Goal: Task Accomplishment & Management: Manage account settings

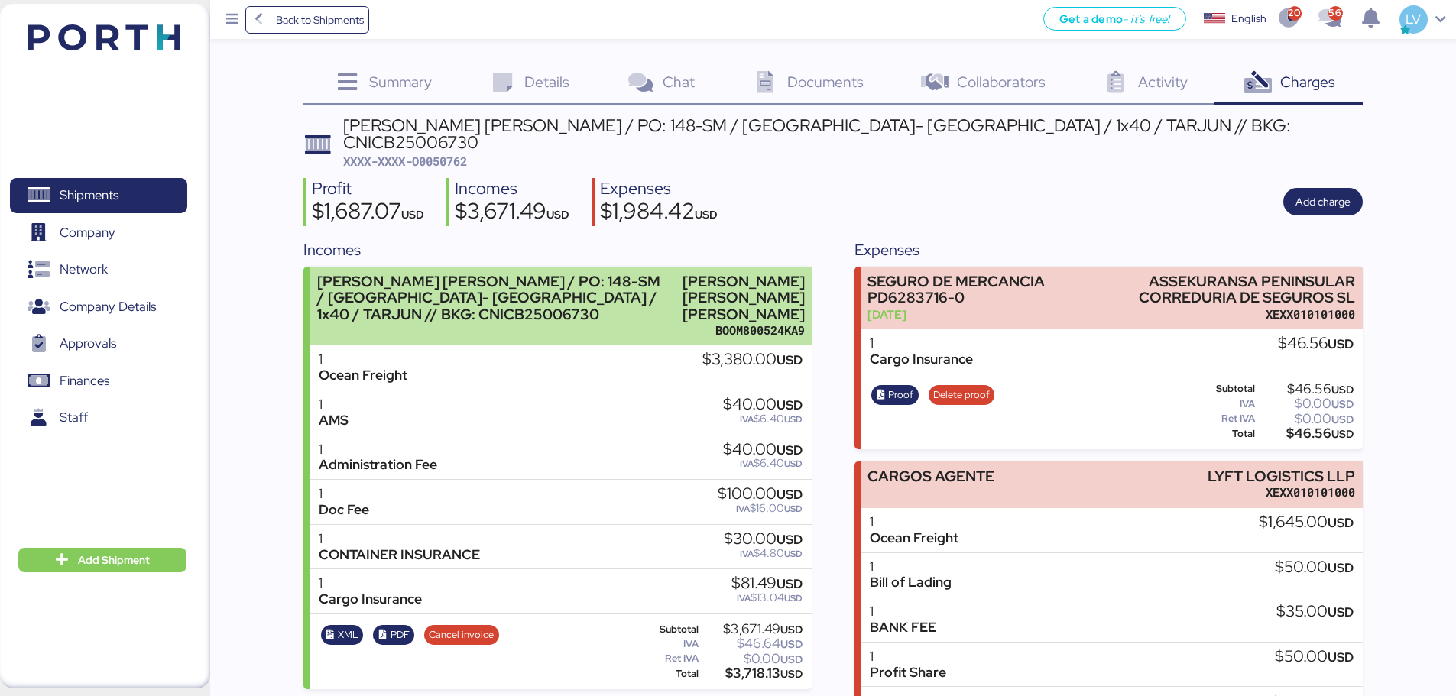
scroll to position [78, 0]
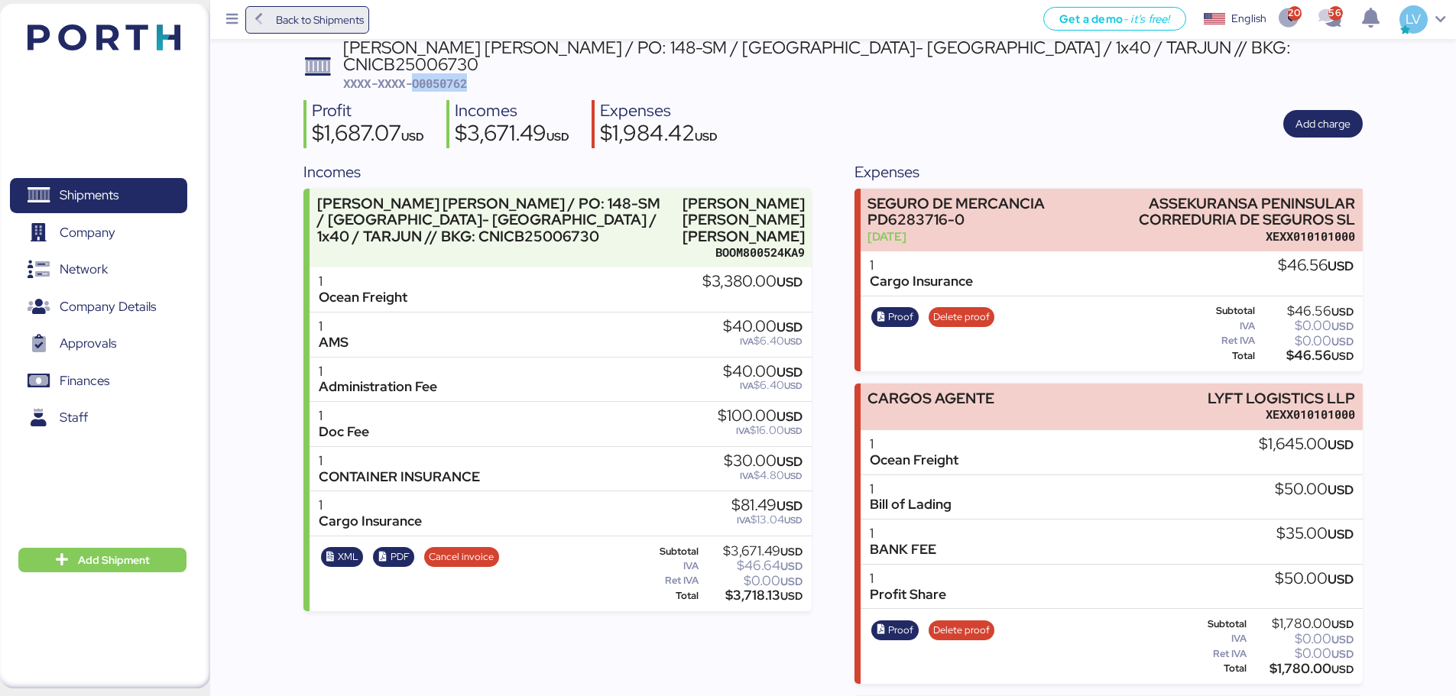
click at [362, 30] on span "Back to Shipments" at bounding box center [308, 20] width 114 height 28
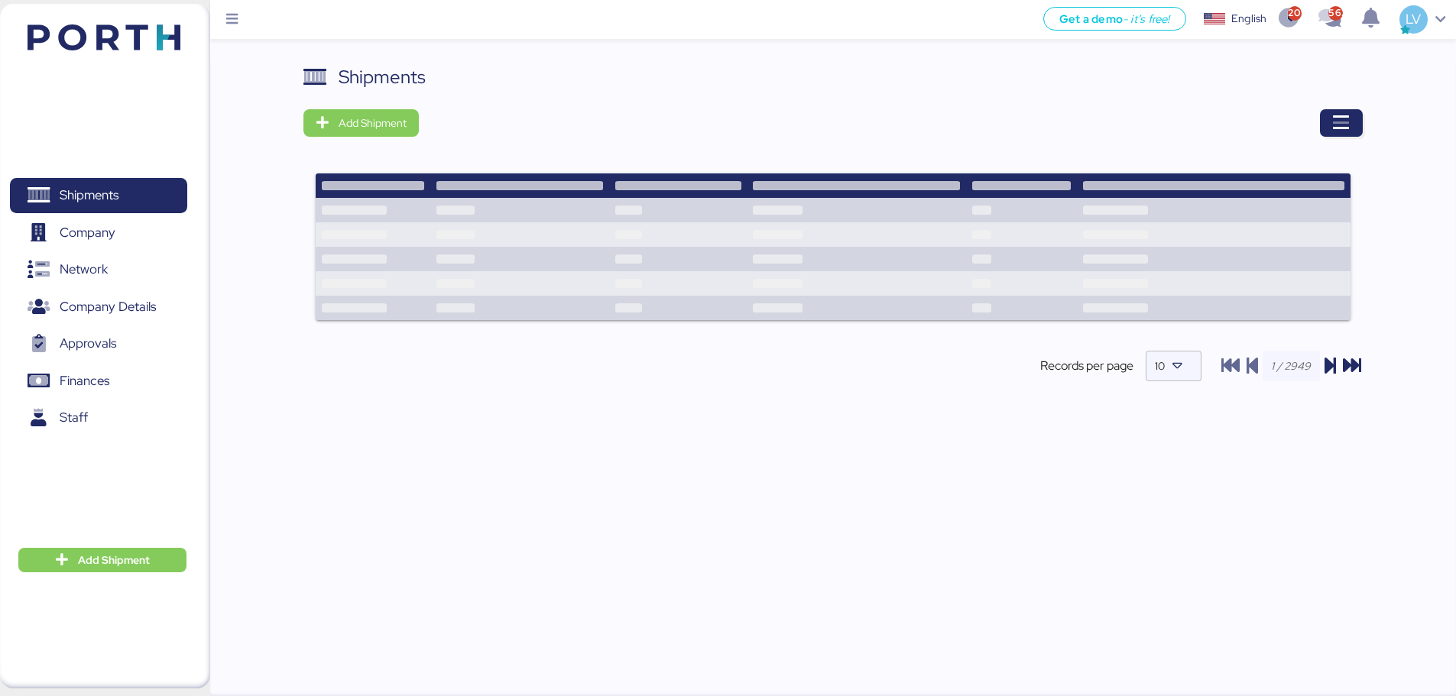
click at [1359, 137] on div "Shipments Add Shipment Records per page 10" at bounding box center [832, 235] width 1059 height 344
click at [1338, 117] on icon "button" at bounding box center [1341, 123] width 18 height 18
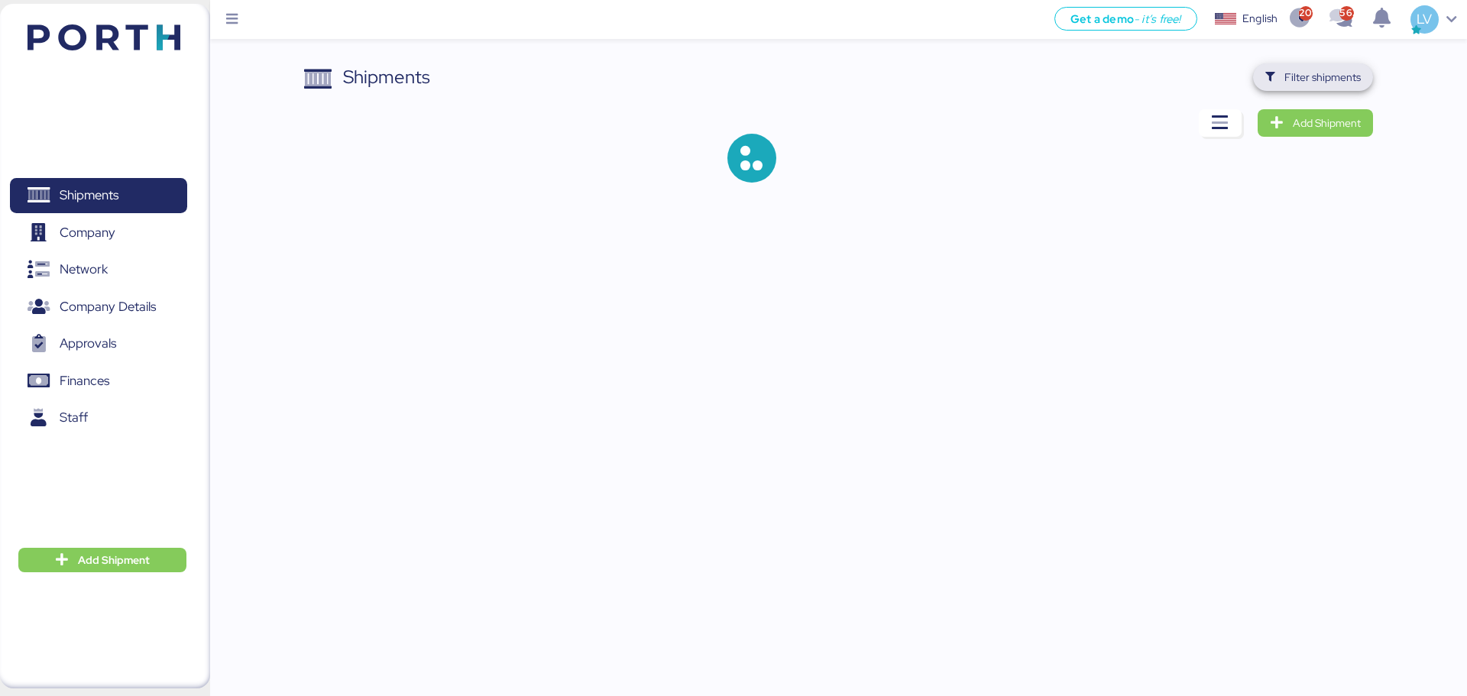
click at [1317, 76] on span "Filter shipments" at bounding box center [1322, 77] width 76 height 18
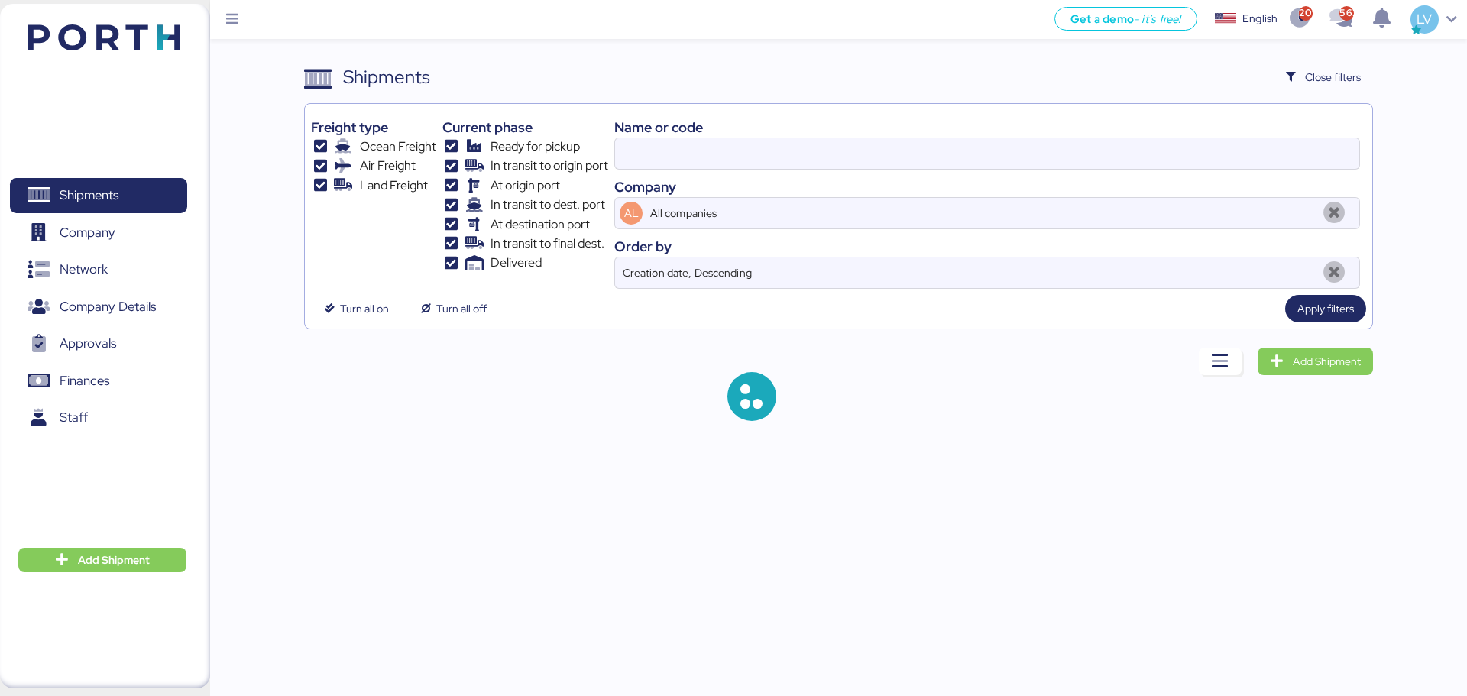
click at [1155, 180] on div "Company" at bounding box center [987, 187] width 746 height 21
click at [1156, 172] on div "Name or code Company AL All companies Order by Creation date, Descending" at bounding box center [987, 199] width 746 height 179
click at [1158, 170] on div "Name or code Company AL All companies Order by Creation date, Descending" at bounding box center [987, 199] width 746 height 179
click at [1157, 160] on input at bounding box center [987, 153] width 744 height 31
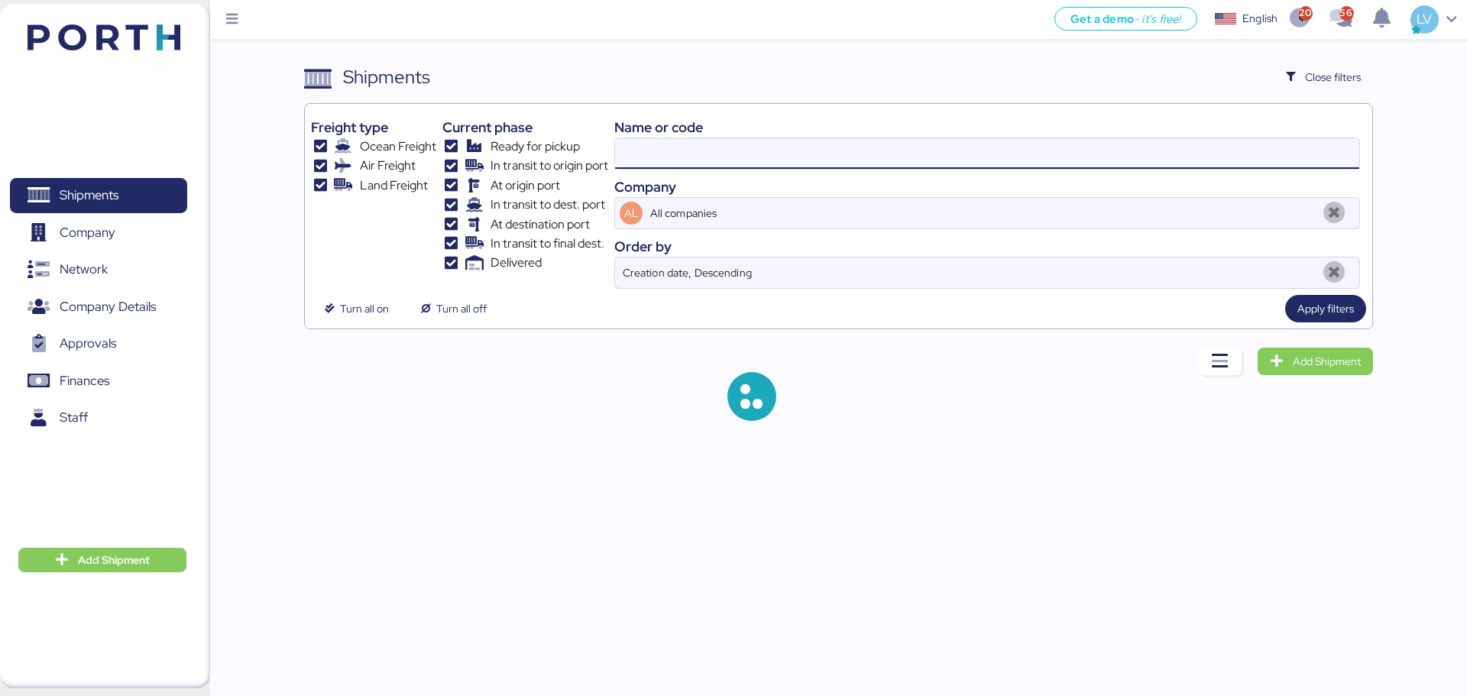
paste input "O0052058"
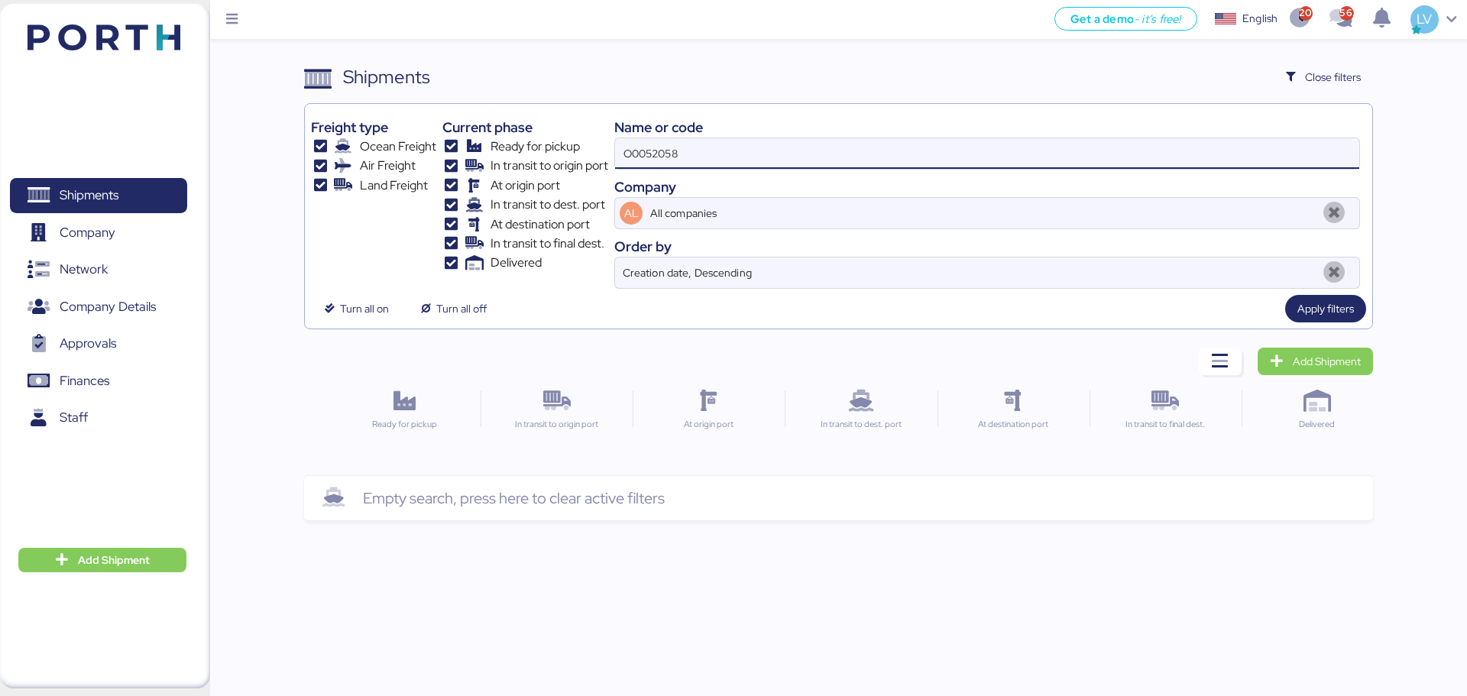
type input "O0052058"
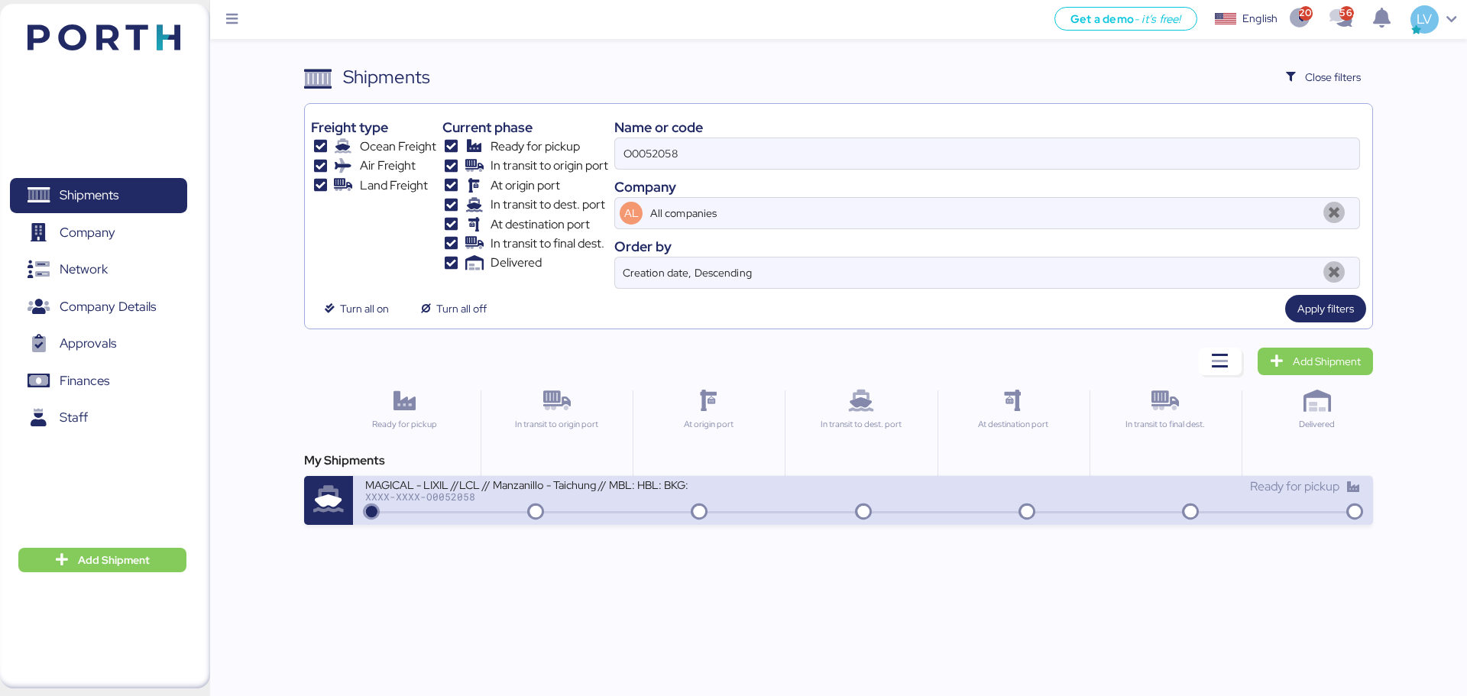
click at [782, 496] on div "MAGICAL - LIXIL //LCL // Manzanillo - Taichung // MBL: HBL: BKG: XXXX-XXXX-O005…" at bounding box center [613, 494] width 497 height 33
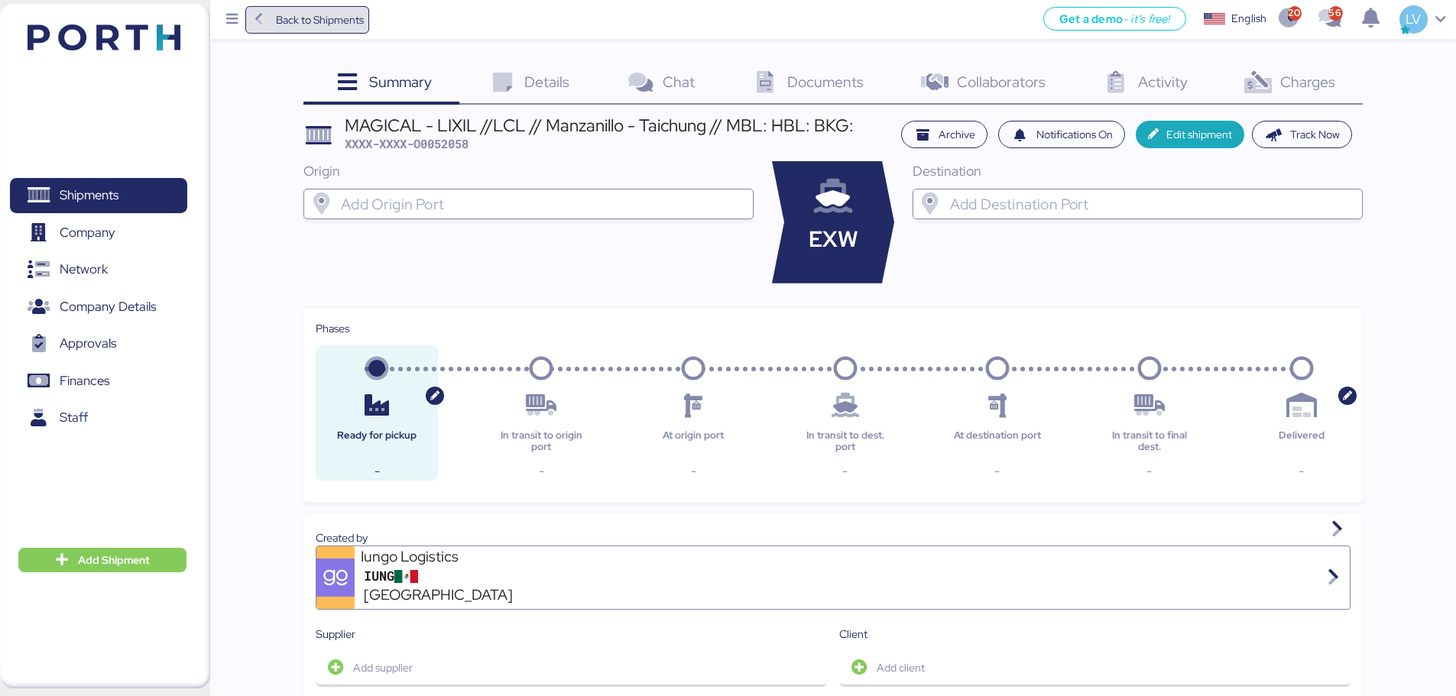
click at [337, 23] on span "Back to Shipments" at bounding box center [320, 20] width 88 height 18
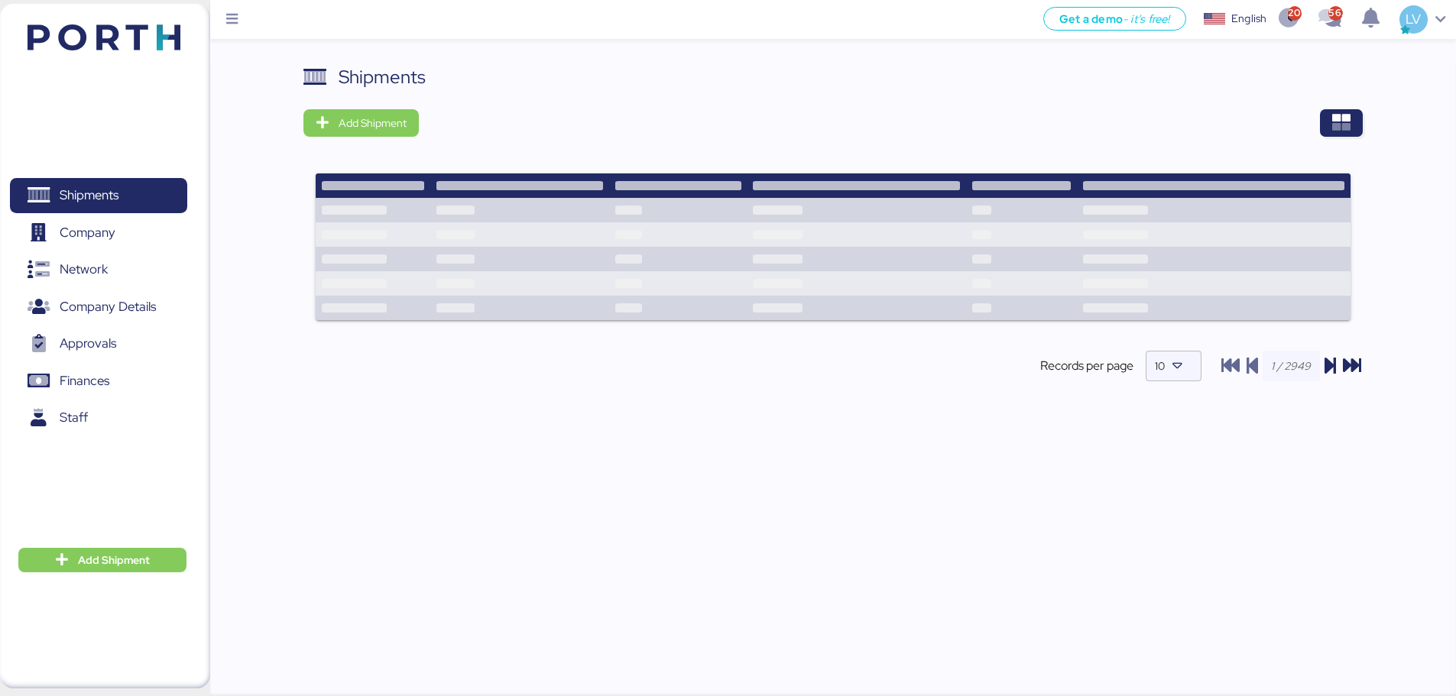
click at [1327, 105] on div "Shipments Add Shipment Shipment Name LOXSON - LLENAMEX / SHANGHAI - MANZANILLO …" at bounding box center [832, 235] width 1059 height 344
click at [1332, 112] on span "button" at bounding box center [1341, 123] width 43 height 28
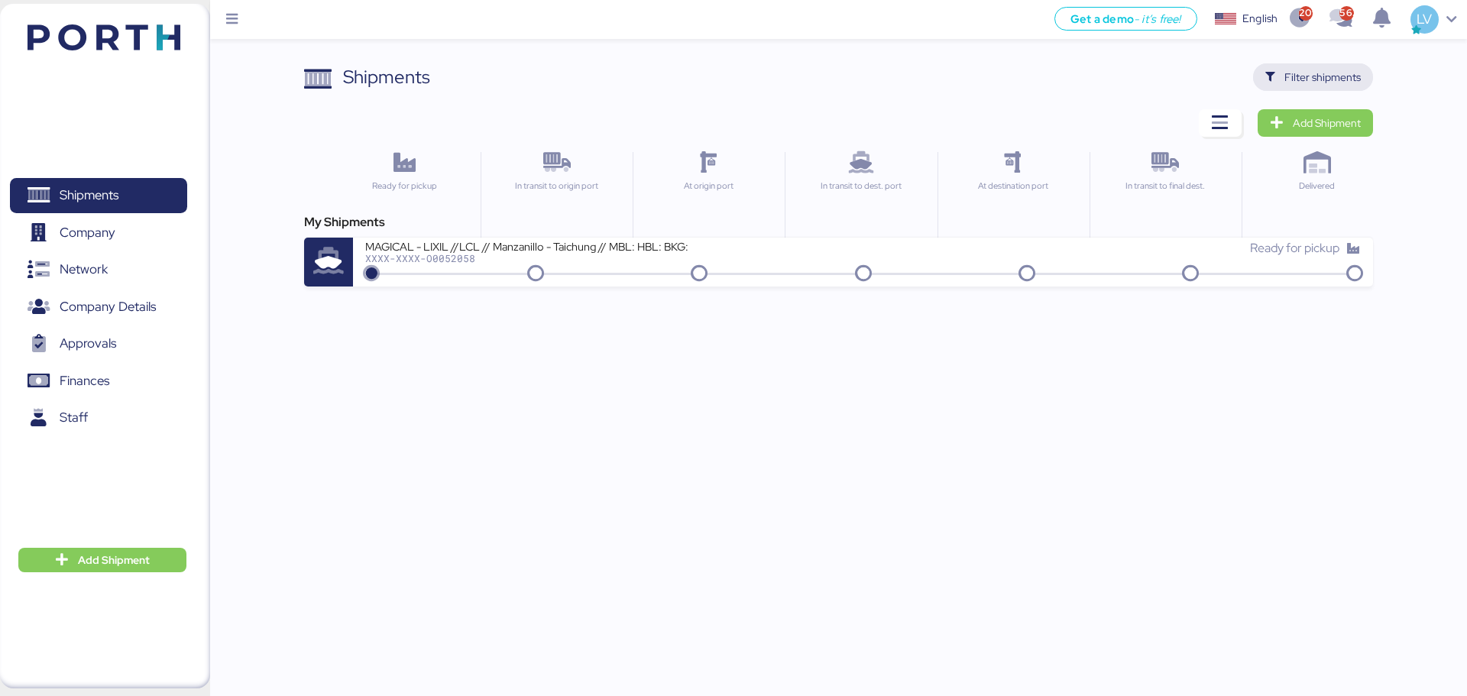
click at [1303, 84] on span "Filter shipments" at bounding box center [1322, 77] width 76 height 18
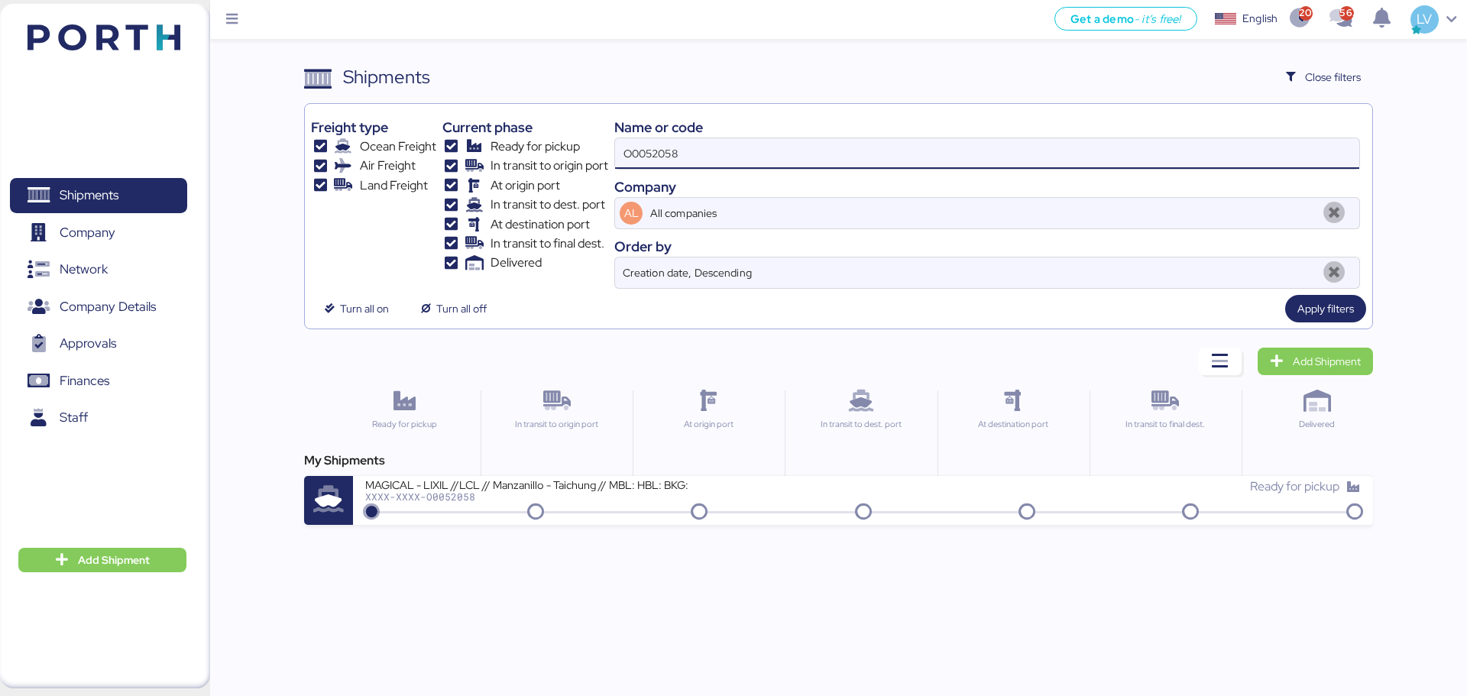
click at [1291, 164] on input "O0052058" at bounding box center [987, 153] width 744 height 31
paste input "0763 -GP"
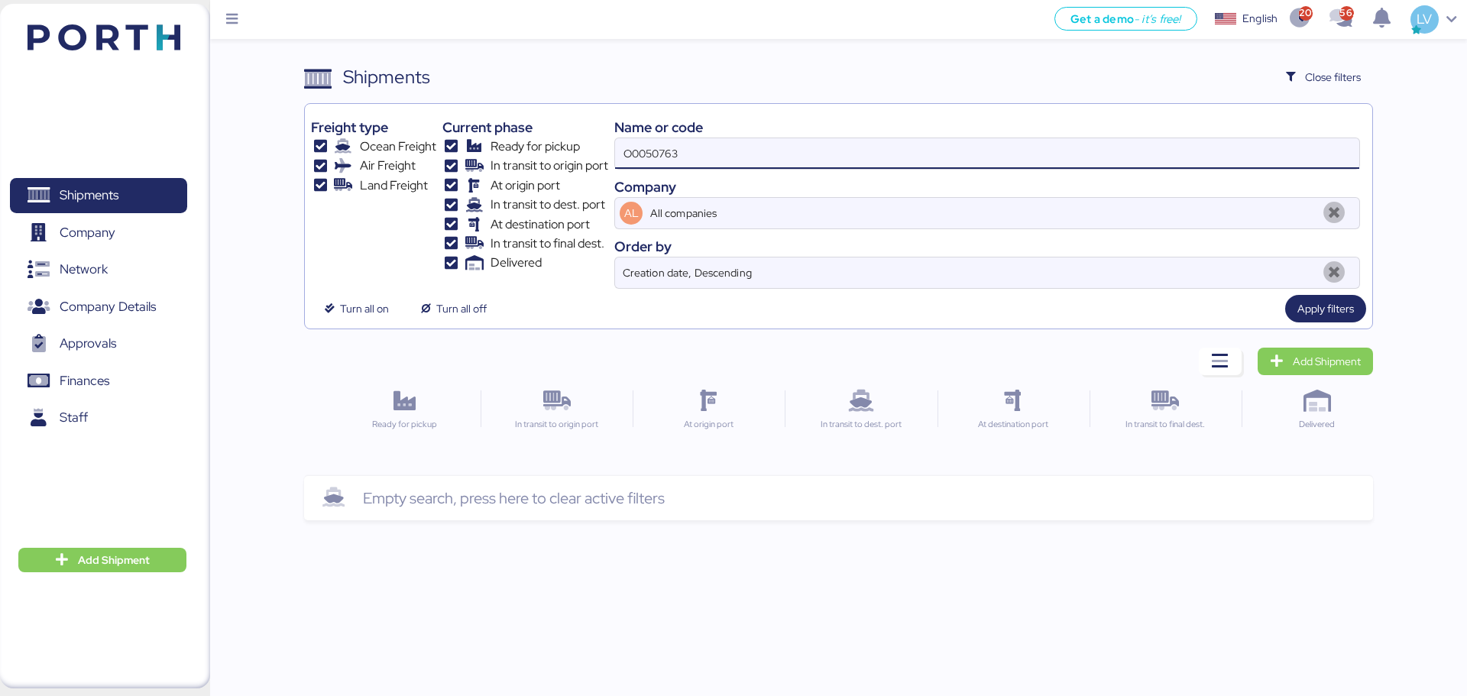
type input "O0050763"
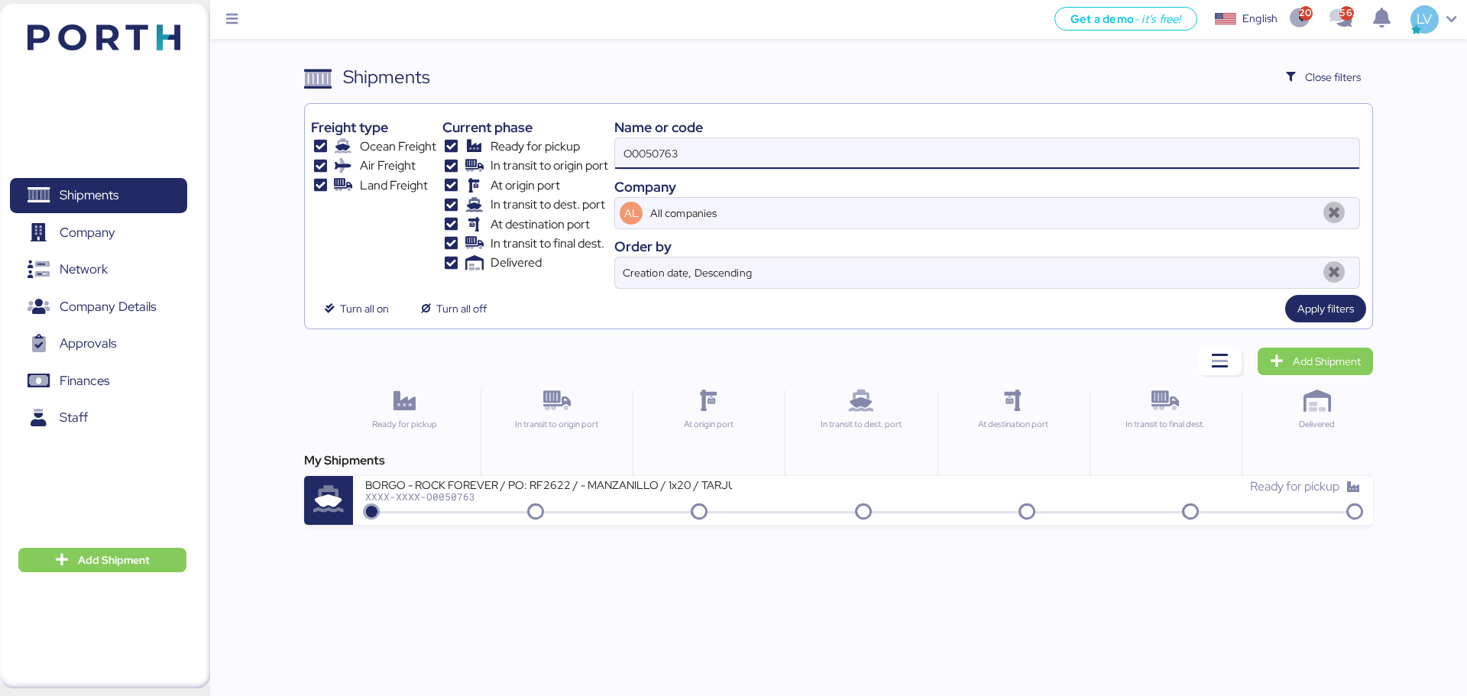
click at [793, 527] on div "Get a demo - it’s free! Get a demo English Inglés English 2098 562 LV Shipments…" at bounding box center [733, 348] width 1467 height 696
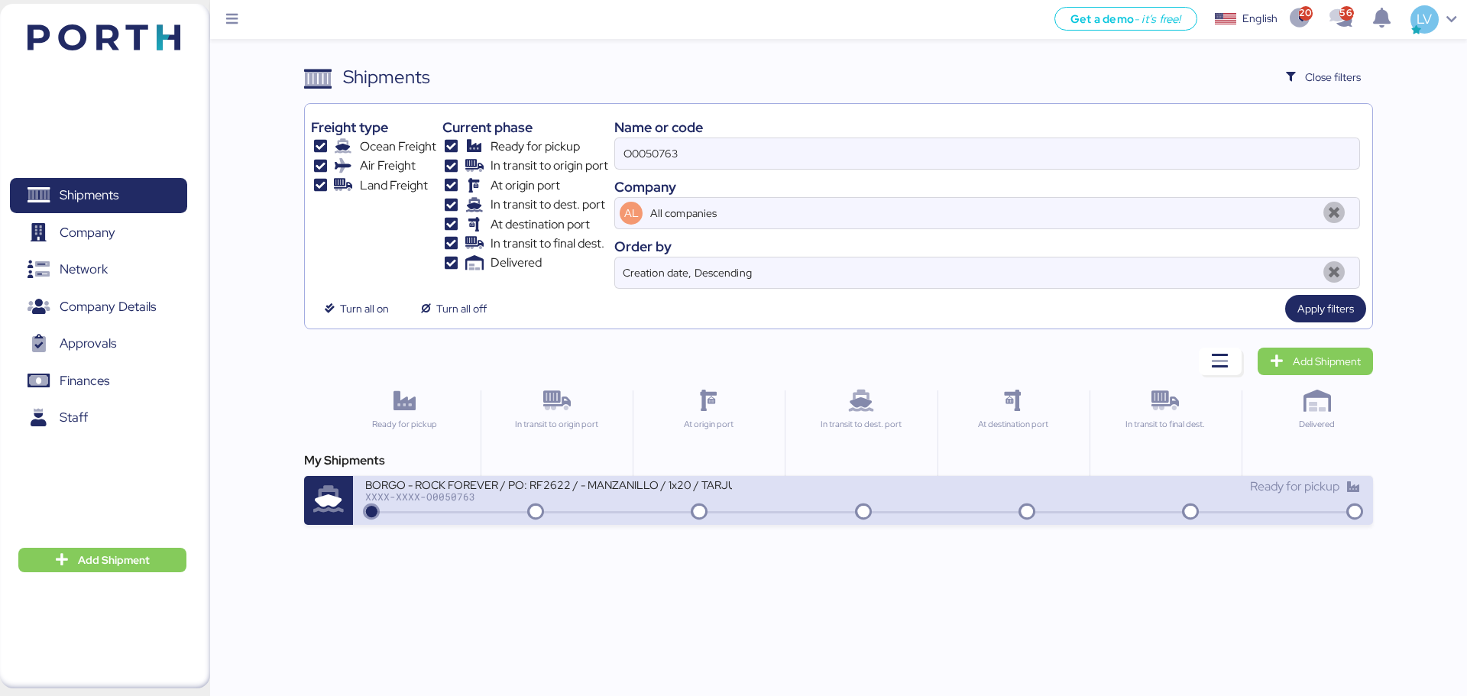
click at [805, 505] on div "BORGO - ROCK FOREVER / PO: RF2622 / - MANZANILLO / 1x20 / TARJUN XXXX-XXXX-O005…" at bounding box center [613, 494] width 497 height 33
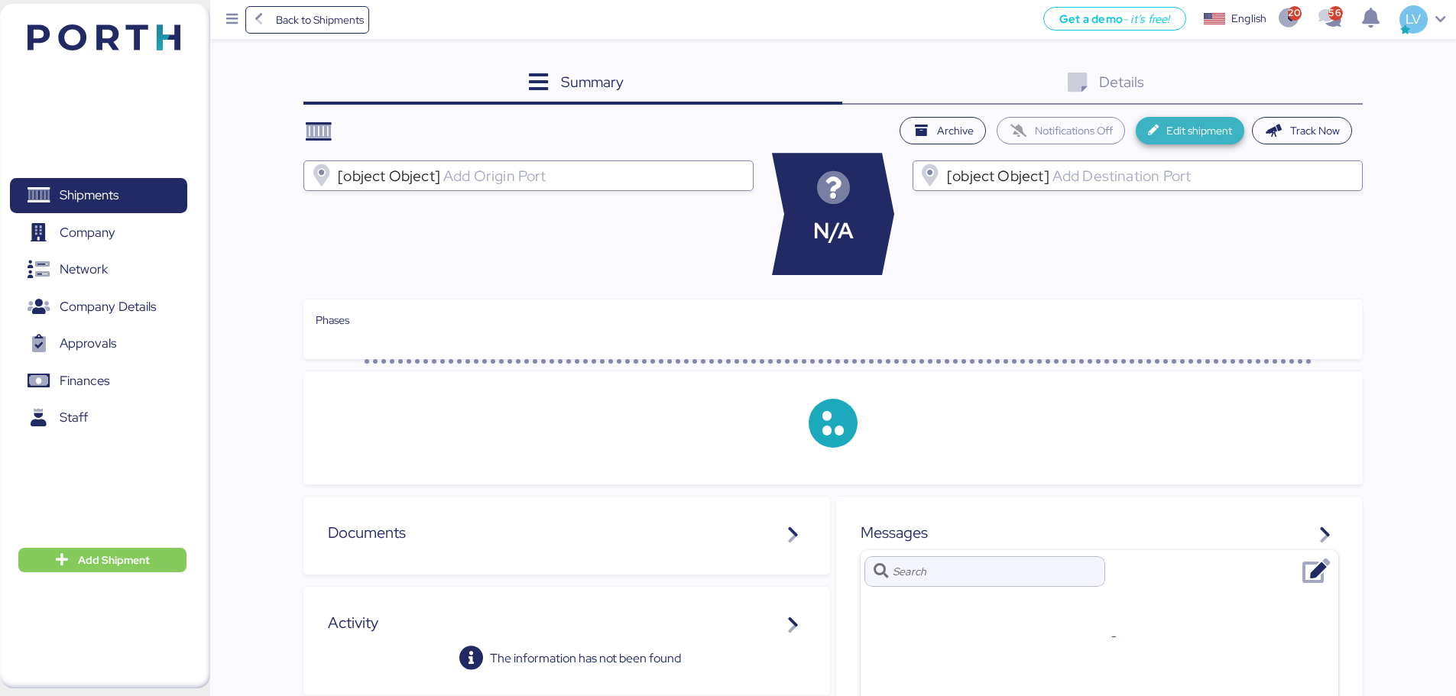
click at [1223, 143] on span "Edit shipment" at bounding box center [1189, 131] width 109 height 28
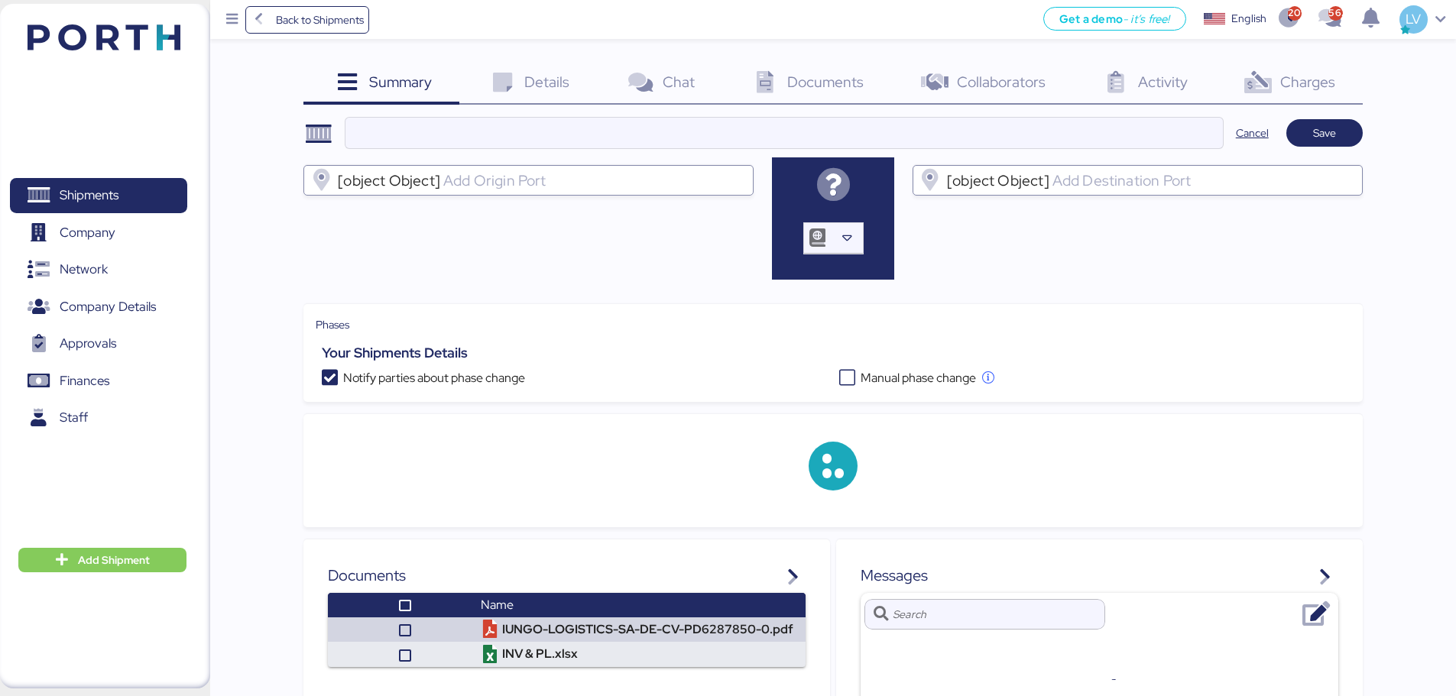
click at [1297, 88] on span "Charges" at bounding box center [1307, 82] width 55 height 20
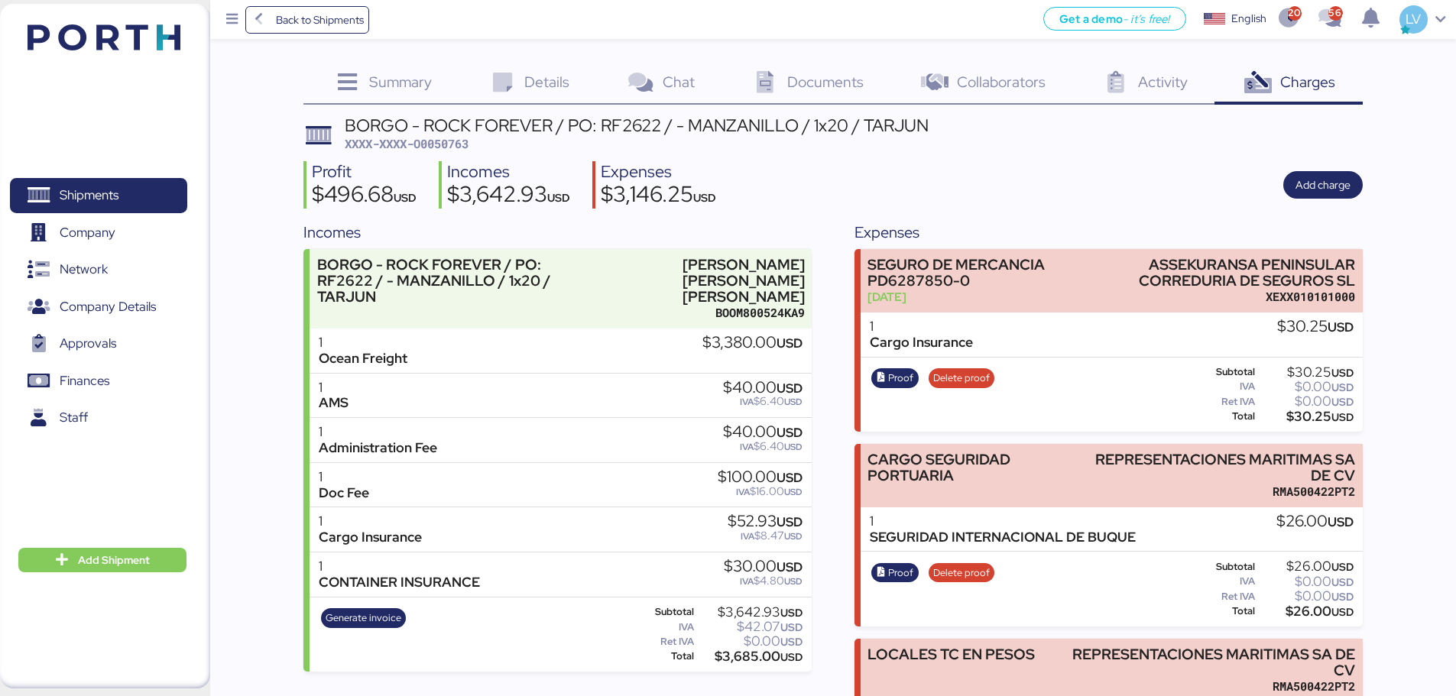
click at [437, 144] on span "XXXX-XXXX-O0050763" at bounding box center [407, 143] width 124 height 15
copy span "O0050763"
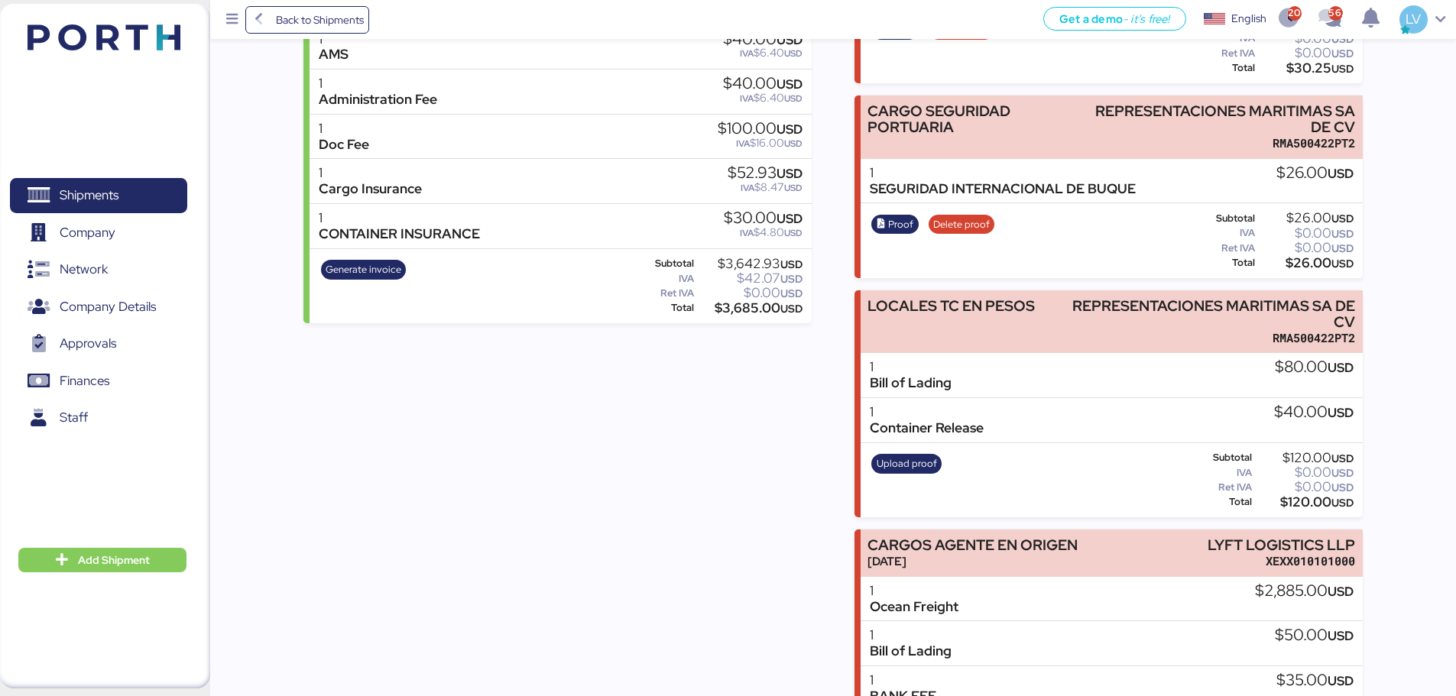
scroll to position [381, 0]
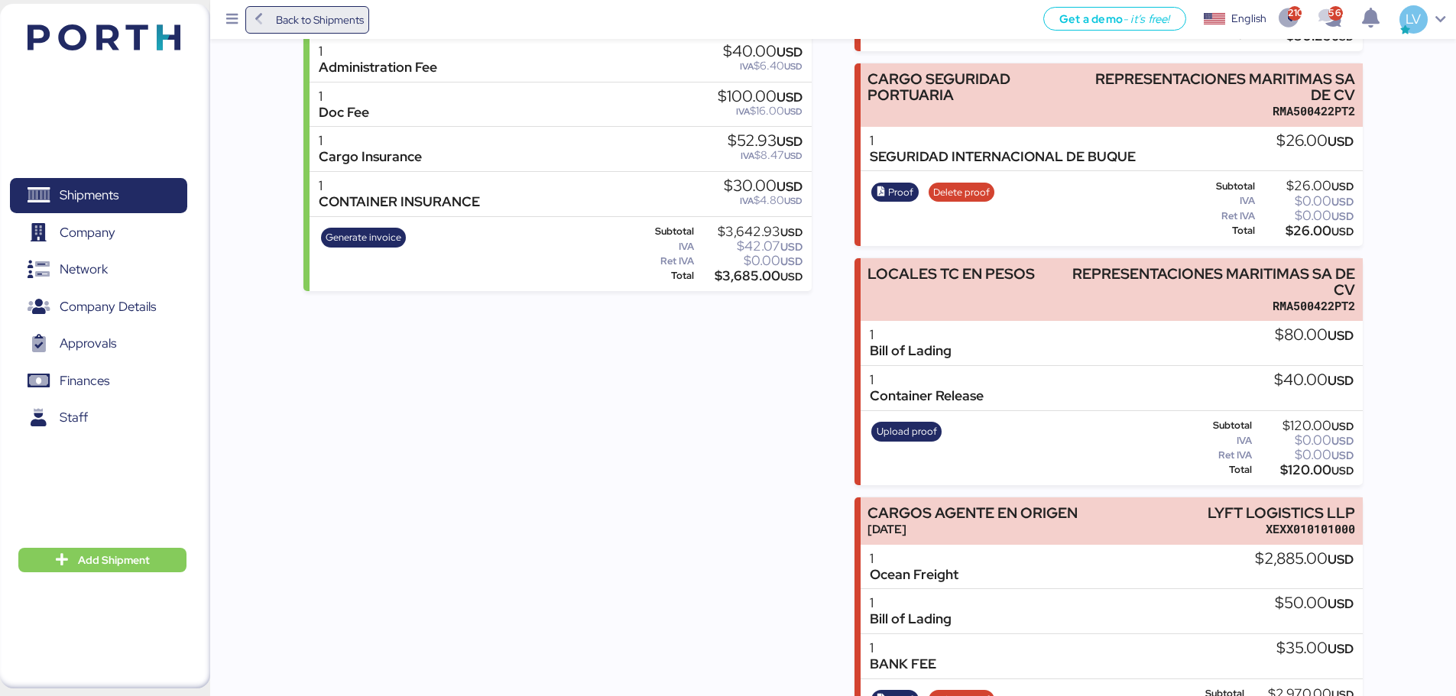
click at [285, 15] on span "Back to Shipments" at bounding box center [320, 20] width 88 height 18
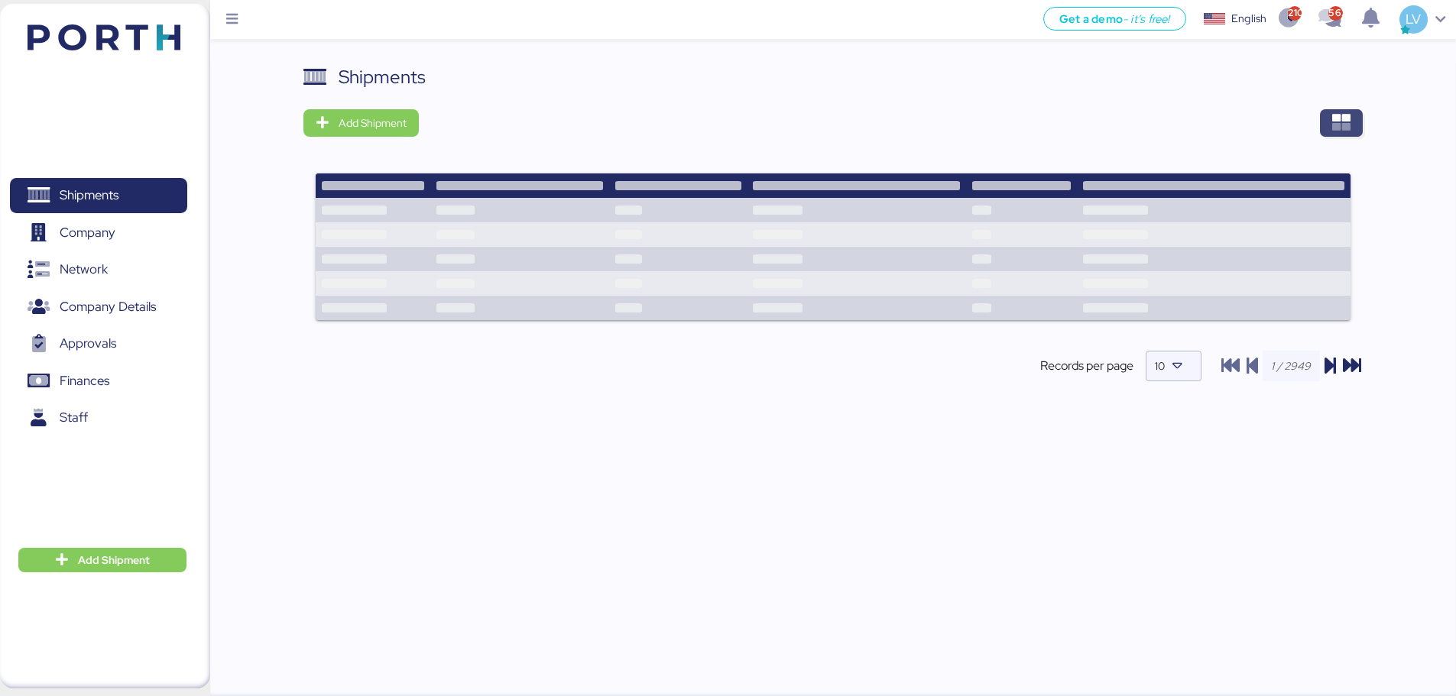
click at [1350, 121] on span "button" at bounding box center [1341, 123] width 43 height 28
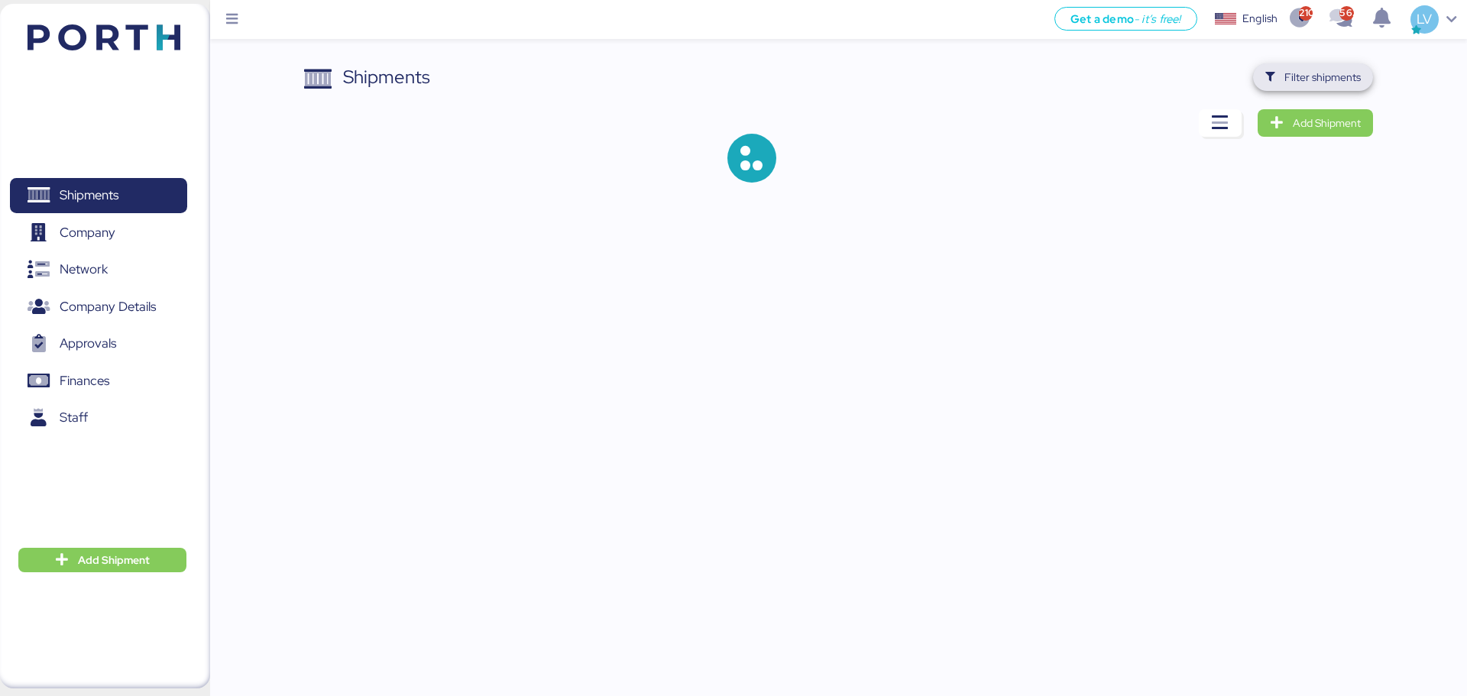
click at [1318, 76] on span "Filter shipments" at bounding box center [1322, 77] width 76 height 18
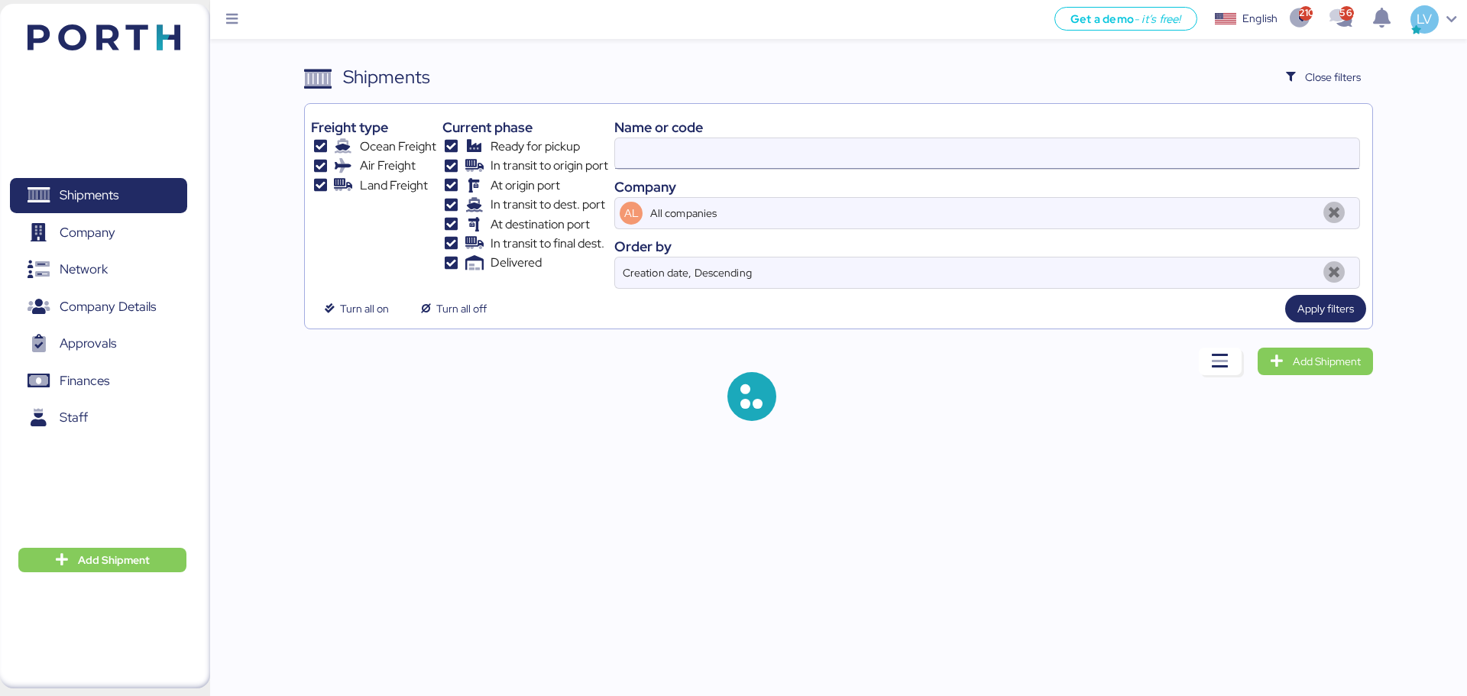
click at [1126, 151] on input at bounding box center [987, 153] width 744 height 31
paste input "142502277397"
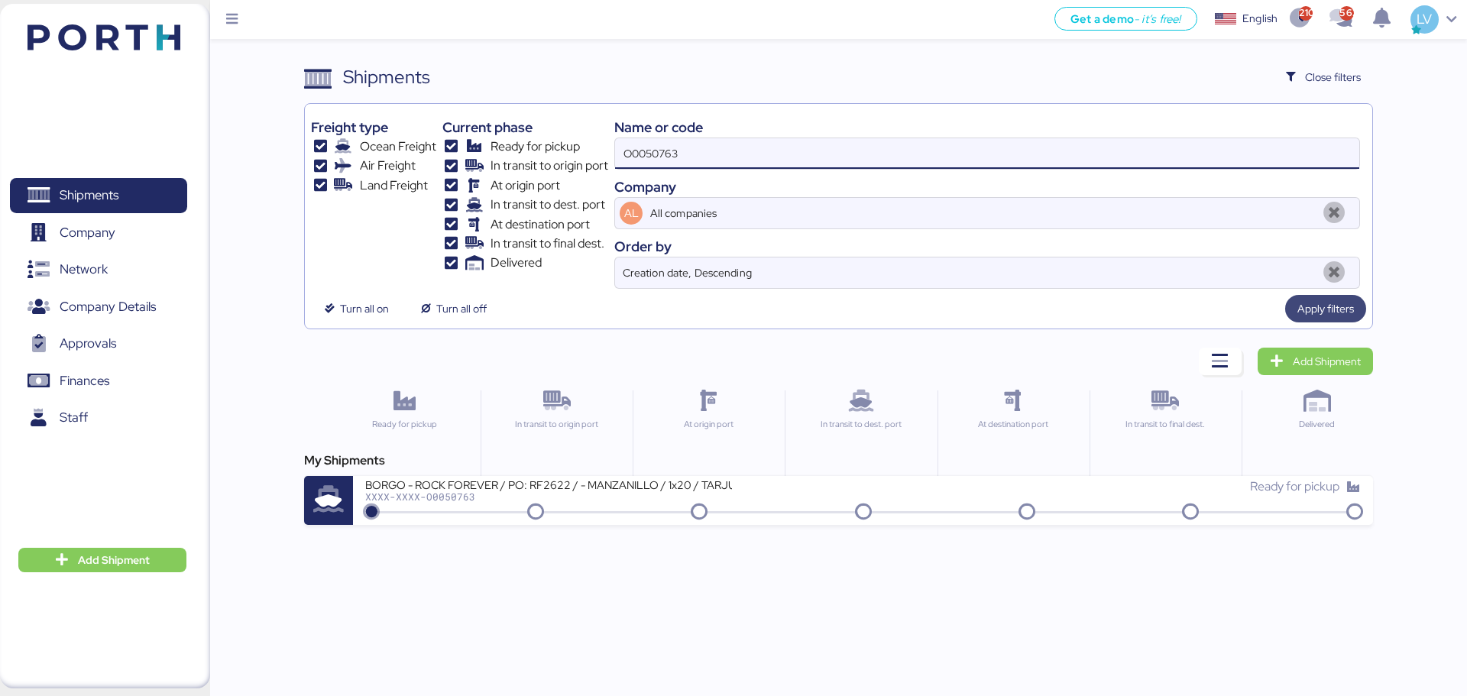
type input "O0050763"
click at [1308, 316] on span "Apply filters" at bounding box center [1325, 309] width 57 height 18
click at [797, 543] on div "Get a demo - it’s free! Get a demo English Inglés English 2100 562 LV Shipments…" at bounding box center [733, 348] width 1467 height 696
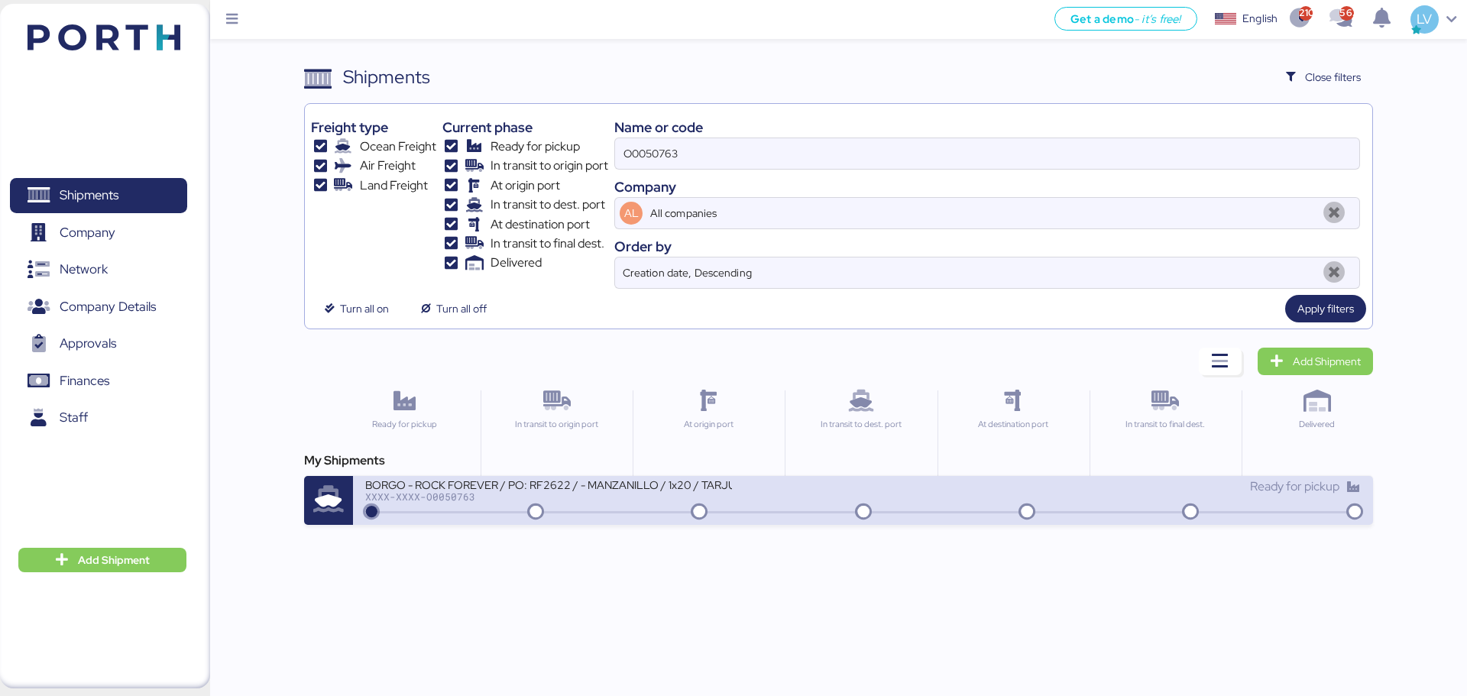
click at [796, 519] on div "BORGO - ROCK FOREVER / PO: RF2622 / - MANZANILLO / 1x20 / TARJUN XXXX-XXXX-O005…" at bounding box center [862, 500] width 1019 height 49
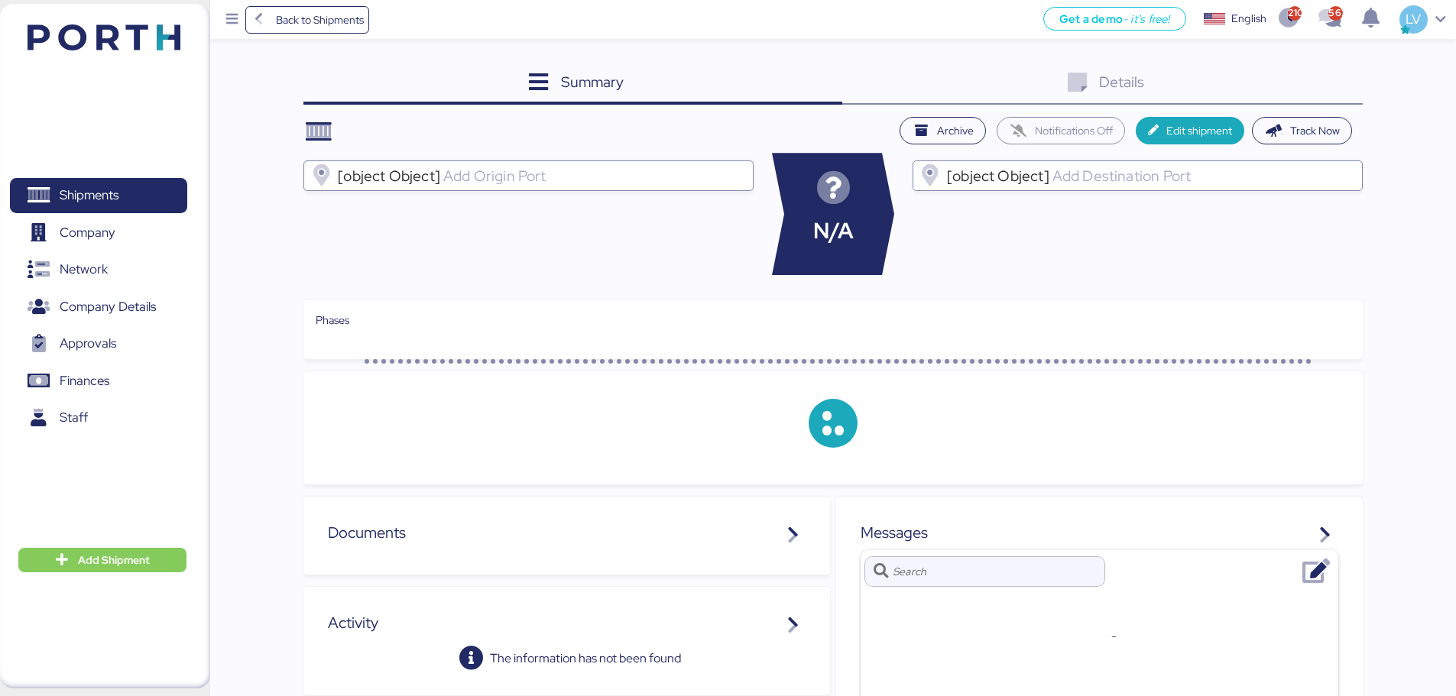
click at [749, 324] on div "Phases" at bounding box center [833, 320] width 1035 height 17
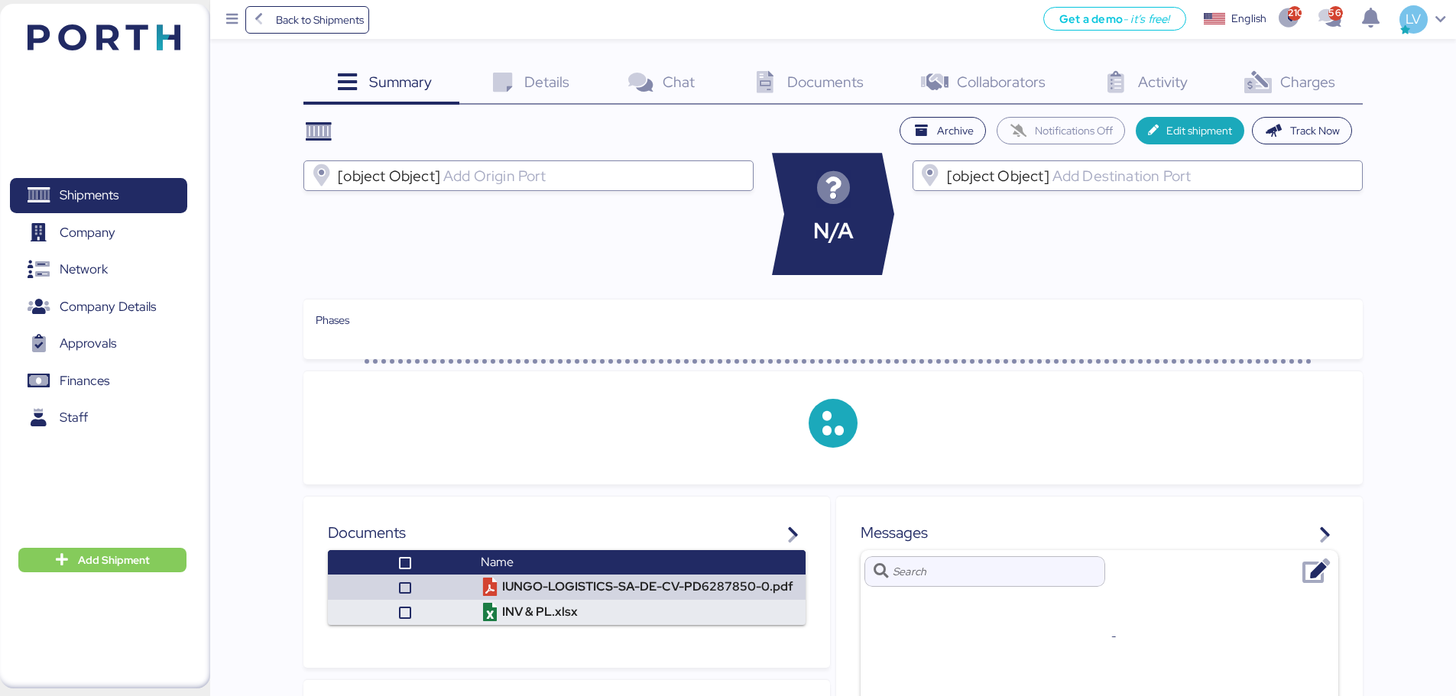
click at [1291, 92] on div "Summary 0 Details 0 Chat 0 Documents 0 Collaborators 0 Activity 0 Charges 0" at bounding box center [832, 83] width 1059 height 41
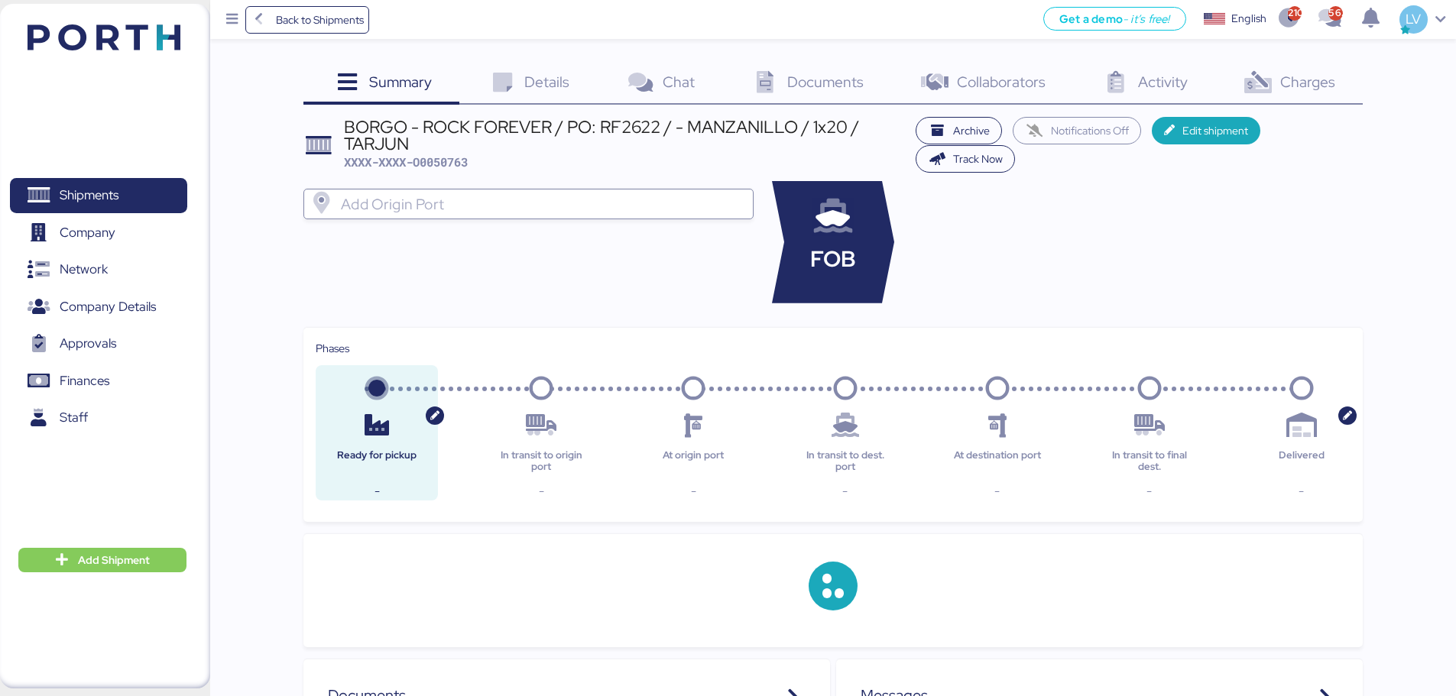
click at [1291, 92] on div "Charges 0" at bounding box center [1287, 83] width 147 height 41
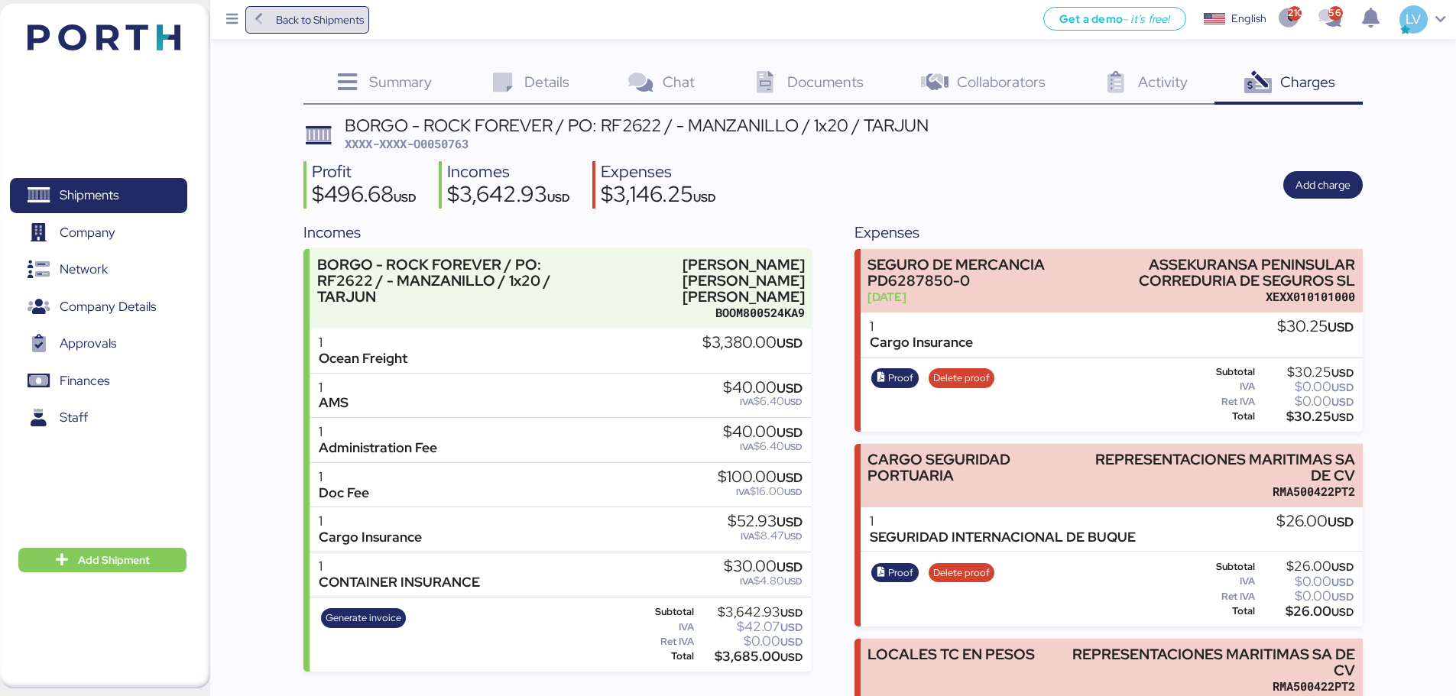
click at [296, 26] on span "Back to Shipments" at bounding box center [320, 20] width 88 height 18
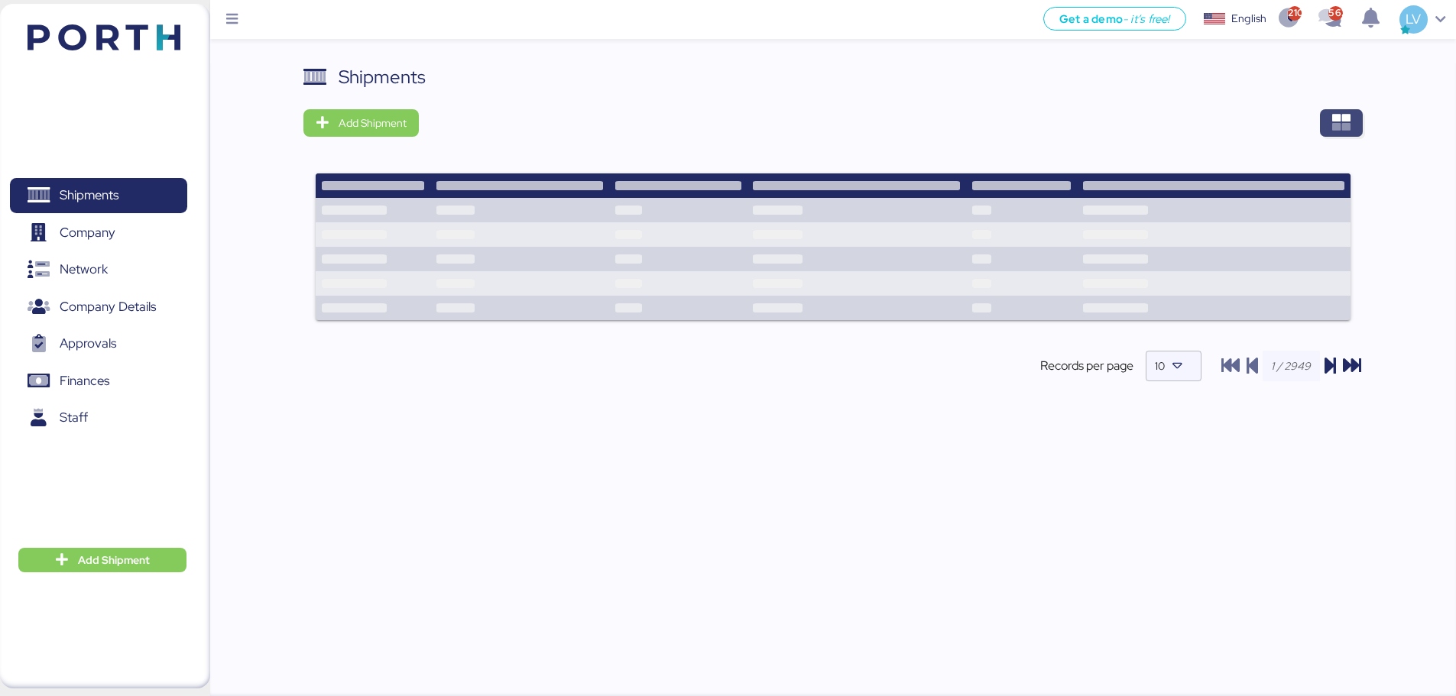
click at [1329, 112] on span "button" at bounding box center [1341, 123] width 43 height 28
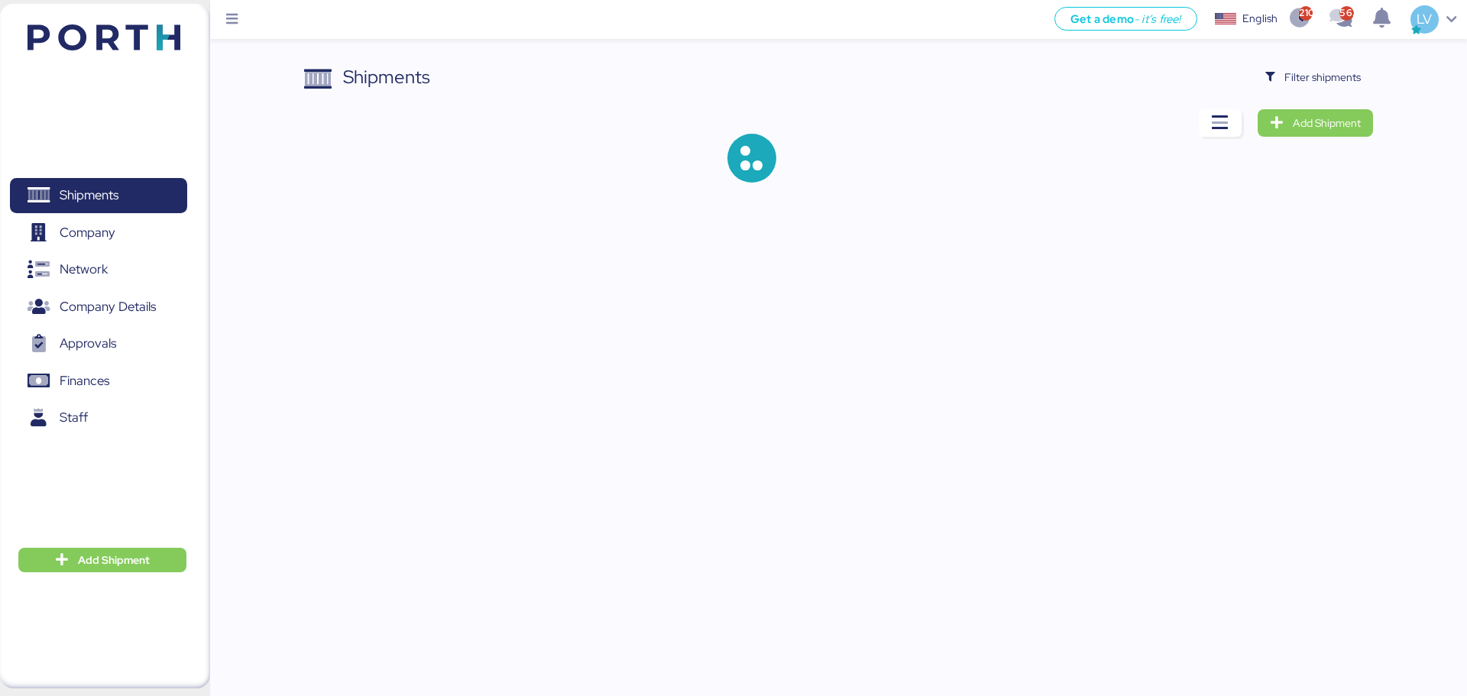
click at [1336, 58] on div "Shipments Filter shipments Add Shipment" at bounding box center [733, 103] width 1467 height 207
click at [1329, 72] on span "Filter shipments" at bounding box center [1322, 77] width 76 height 18
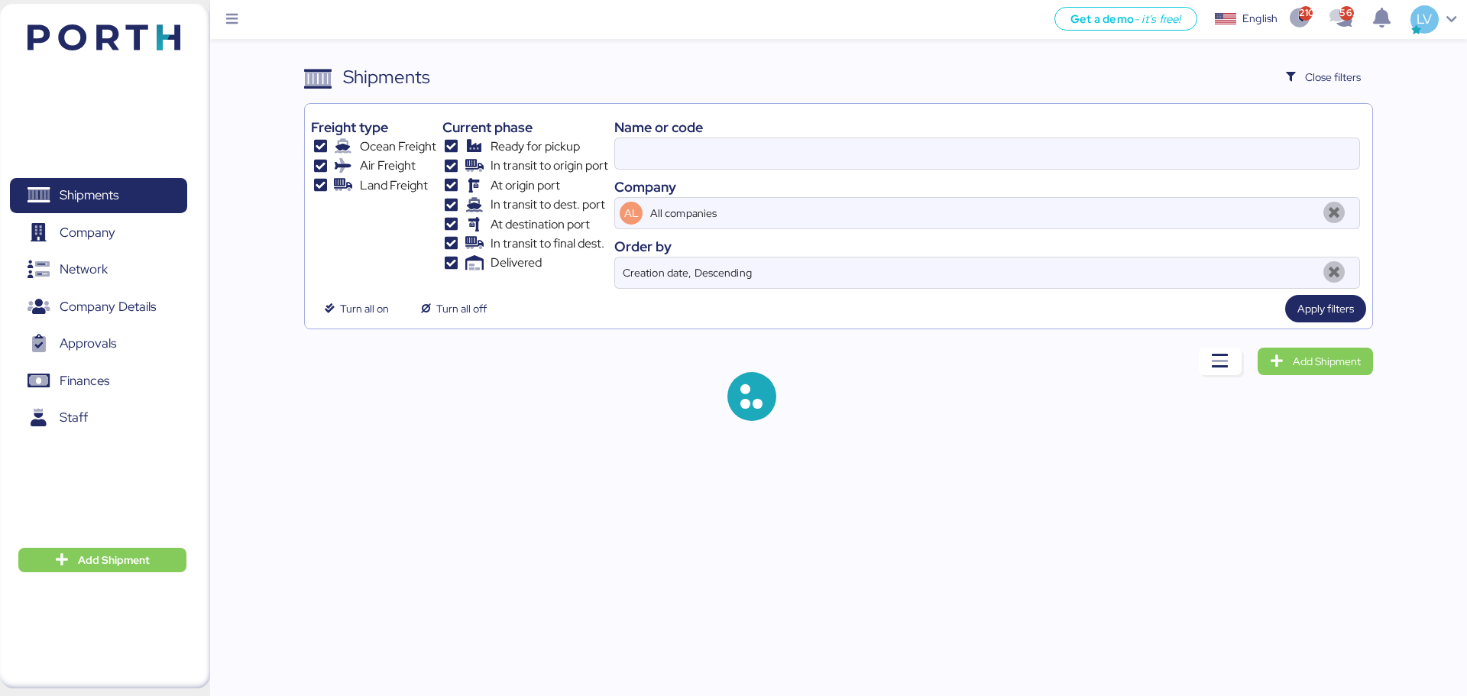
click at [1108, 182] on div "Company" at bounding box center [987, 187] width 746 height 21
click at [1110, 158] on input at bounding box center [987, 153] width 744 height 31
paste input "142502277397"
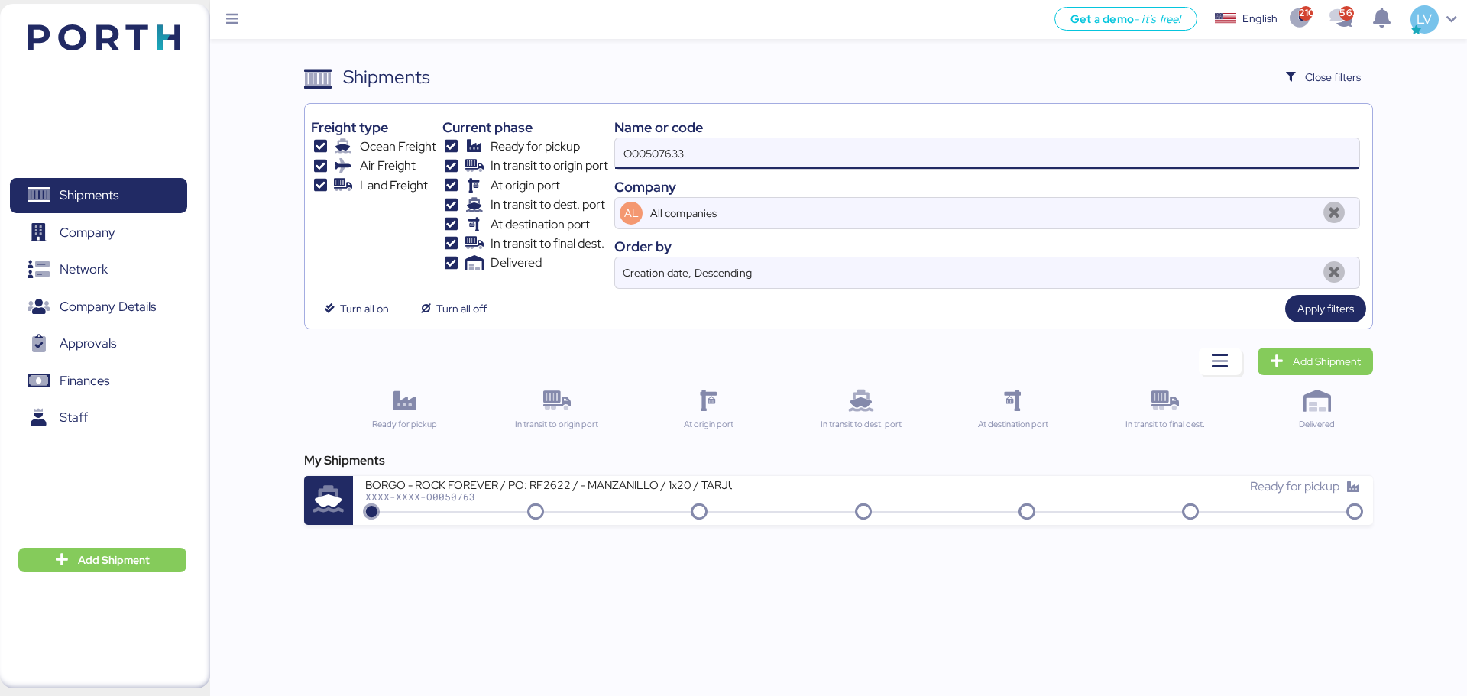
click at [1110, 158] on input "O00507633." at bounding box center [987, 153] width 744 height 31
click at [1100, 155] on input "O00507633." at bounding box center [987, 153] width 744 height 31
paste input "142502277397"
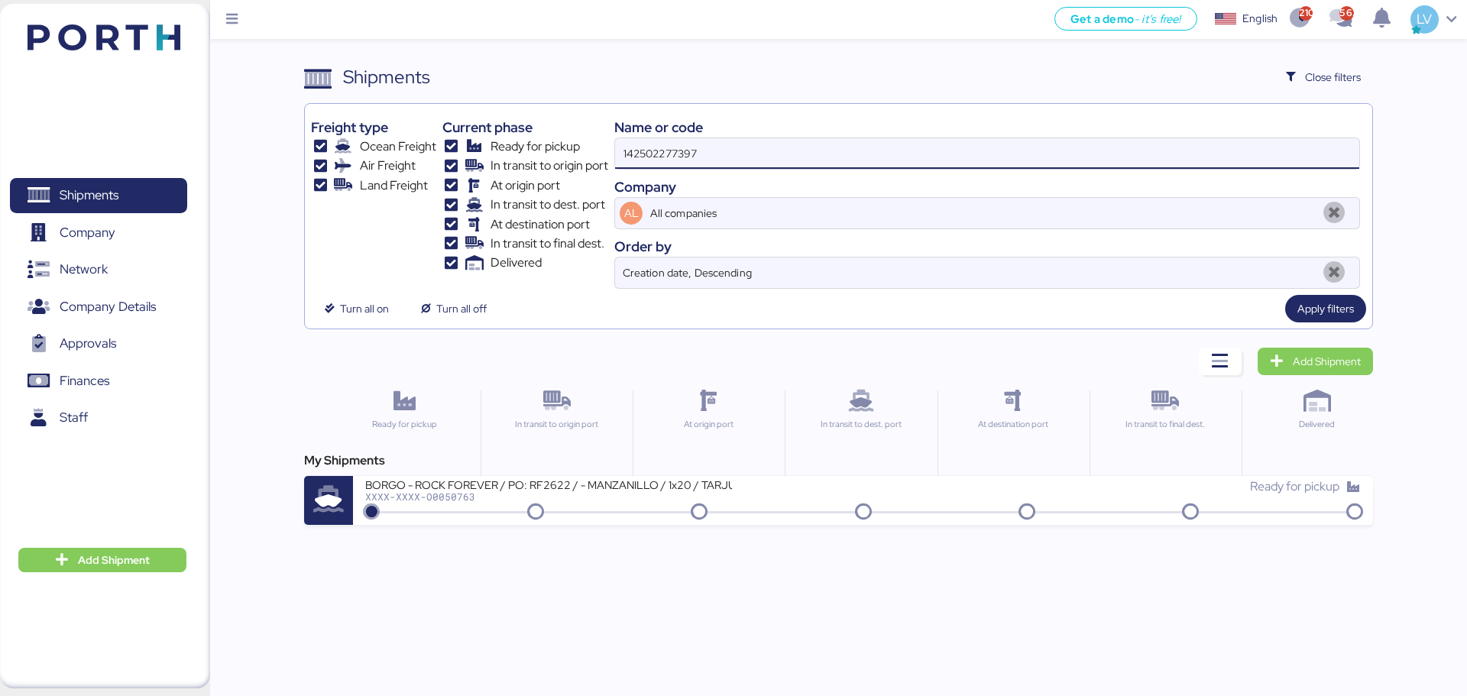
type input "142502277397"
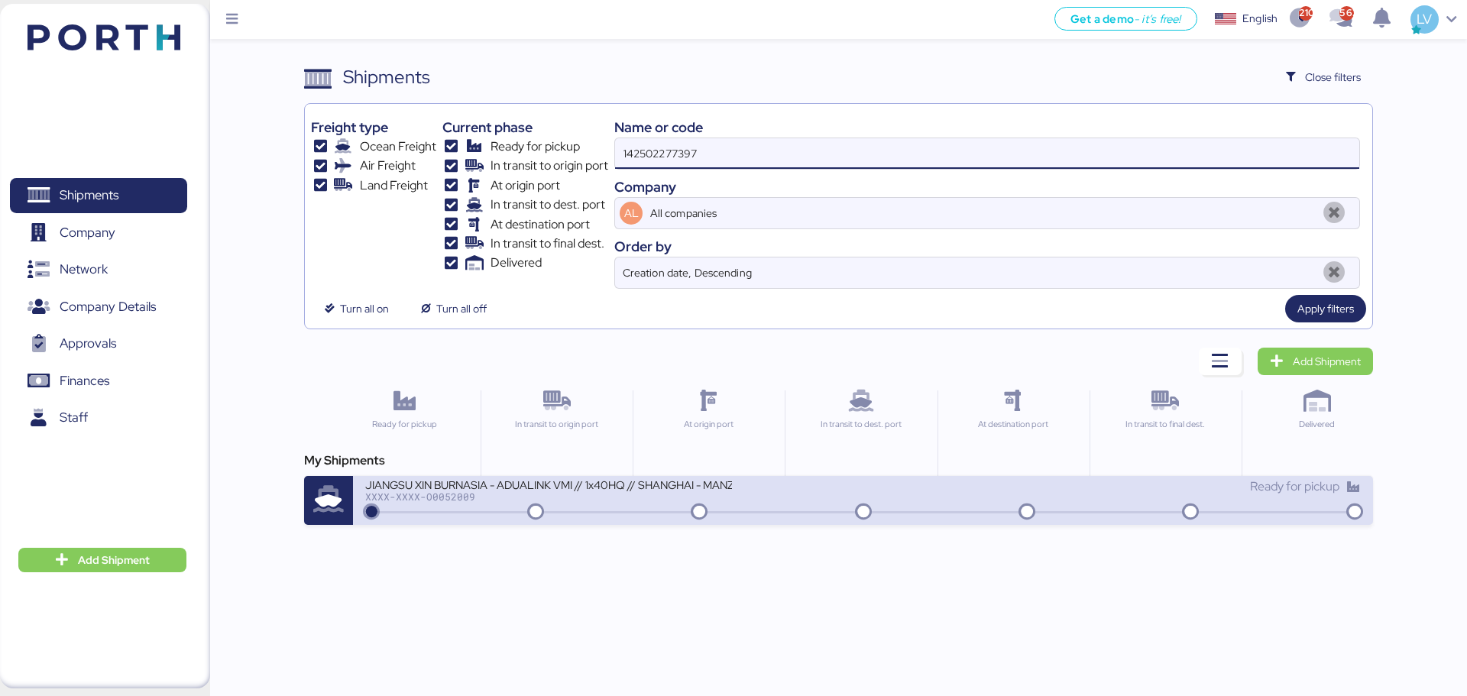
click at [725, 490] on div "JIANGSU XIN BURNASIA - ADUALINK VMI // 1x40HQ // SHANGHAI - MANZANILLO / HBL: B…" at bounding box center [548, 484] width 367 height 13
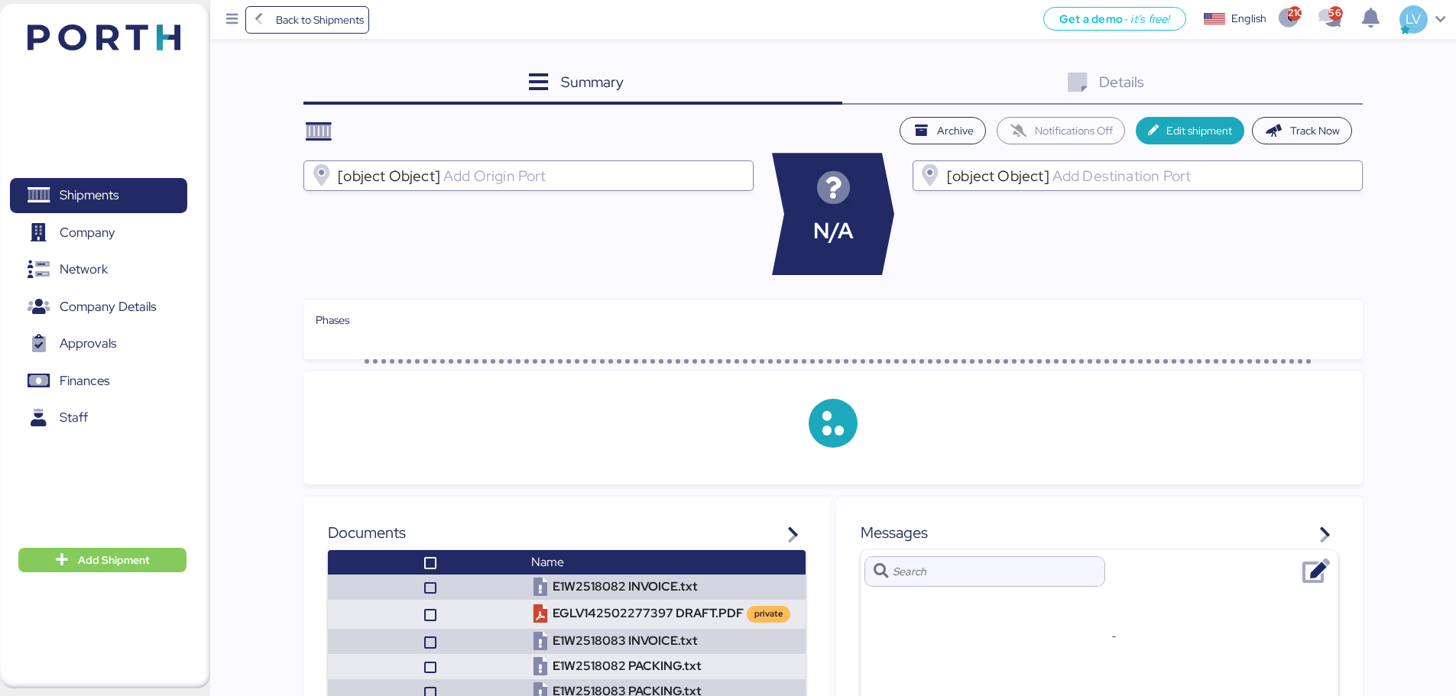
click at [1324, 56] on div "Summary 0 Details 0 Archive Notifications Off Edit shipment Track Now [object O…" at bounding box center [728, 496] width 1456 height 993
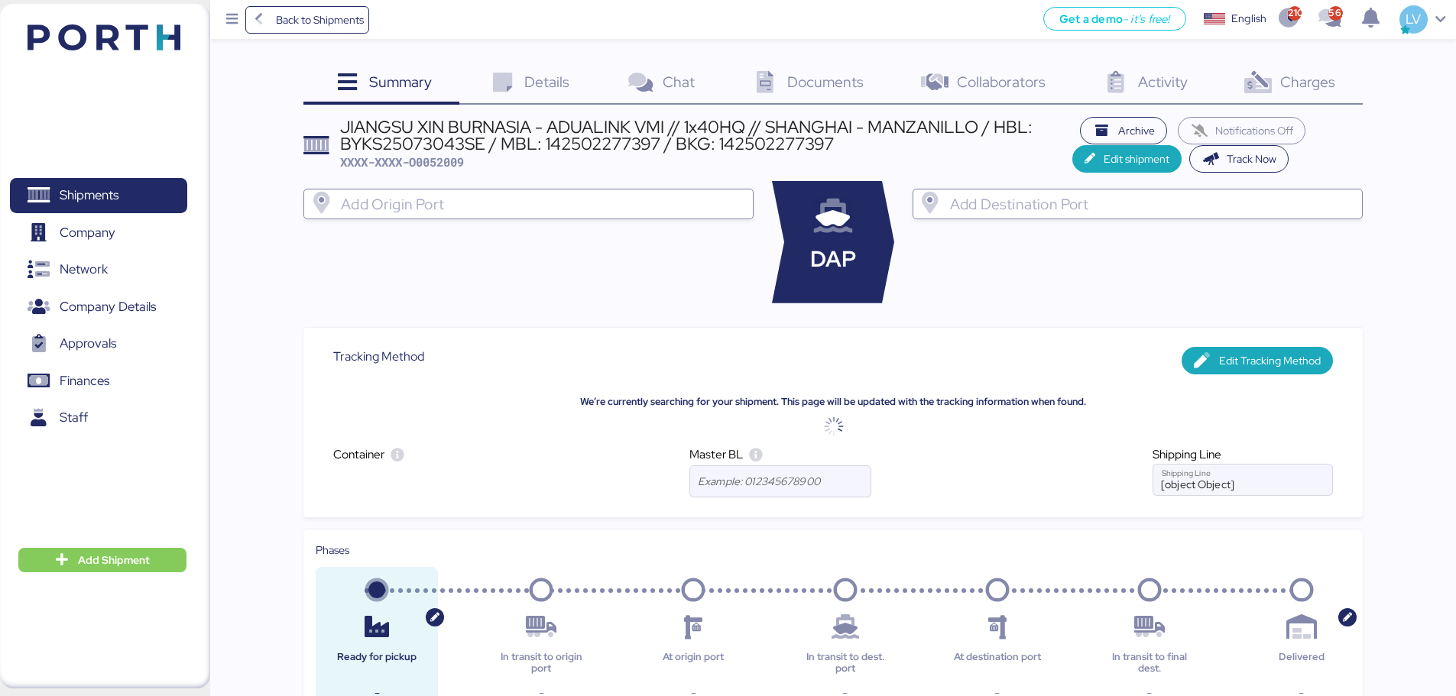
click at [1320, 75] on span "Charges" at bounding box center [1307, 82] width 55 height 20
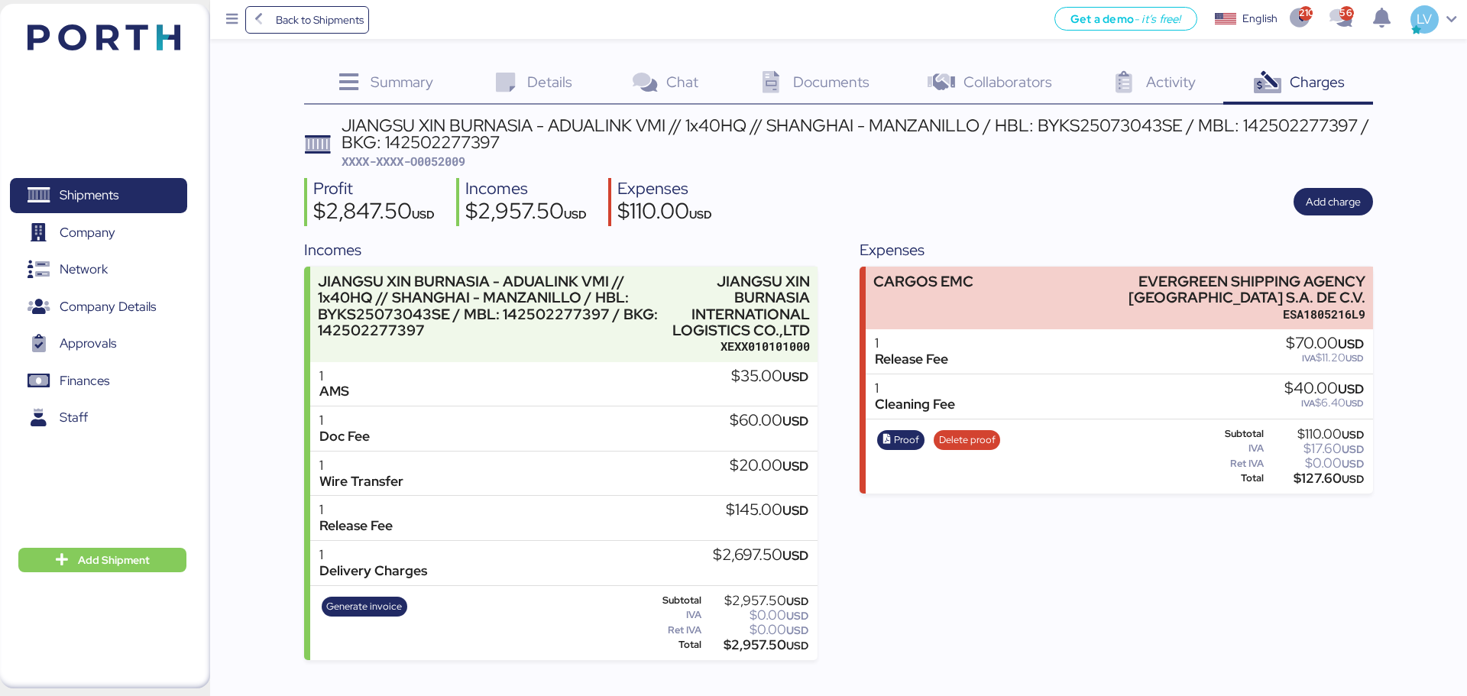
click at [963, 455] on div "Proof Delete proof" at bounding box center [938, 457] width 133 height 63
click at [961, 445] on span "Delete proof" at bounding box center [967, 440] width 57 height 17
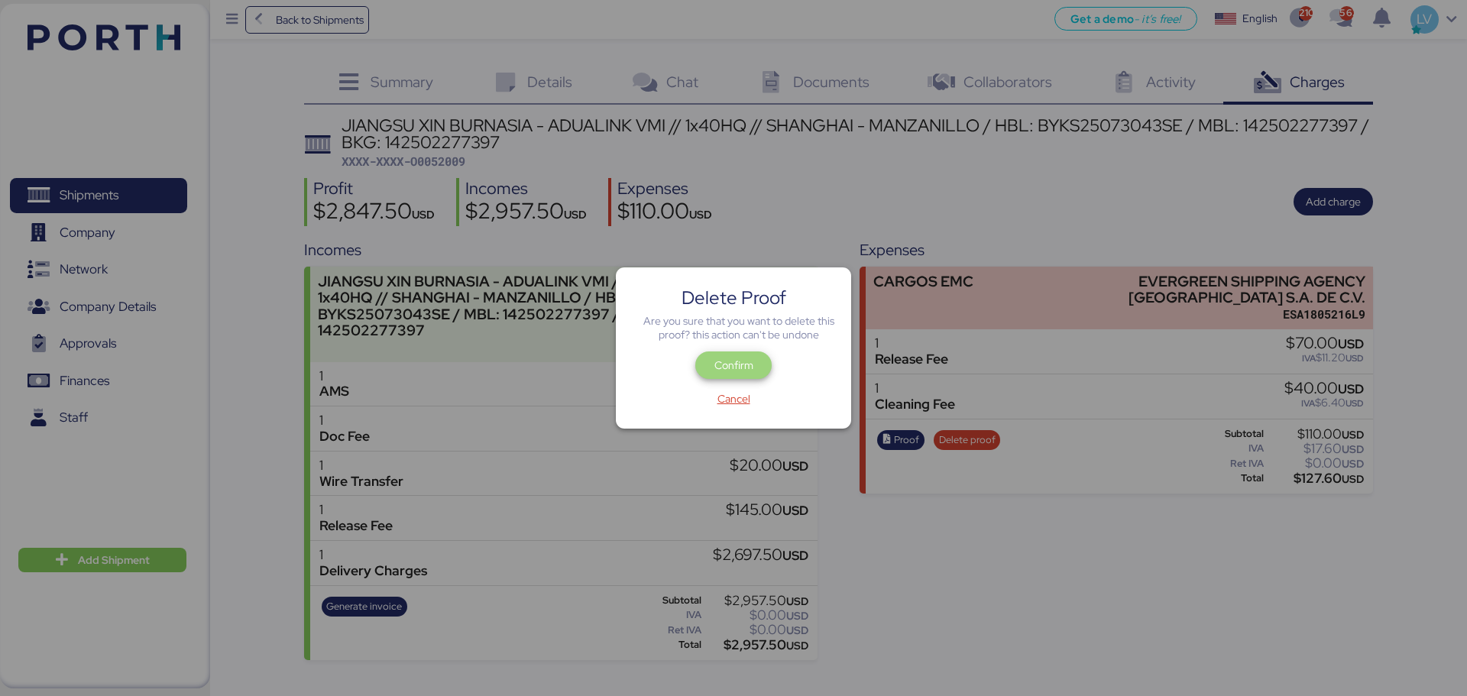
click at [727, 360] on span "Confirm" at bounding box center [733, 365] width 39 height 18
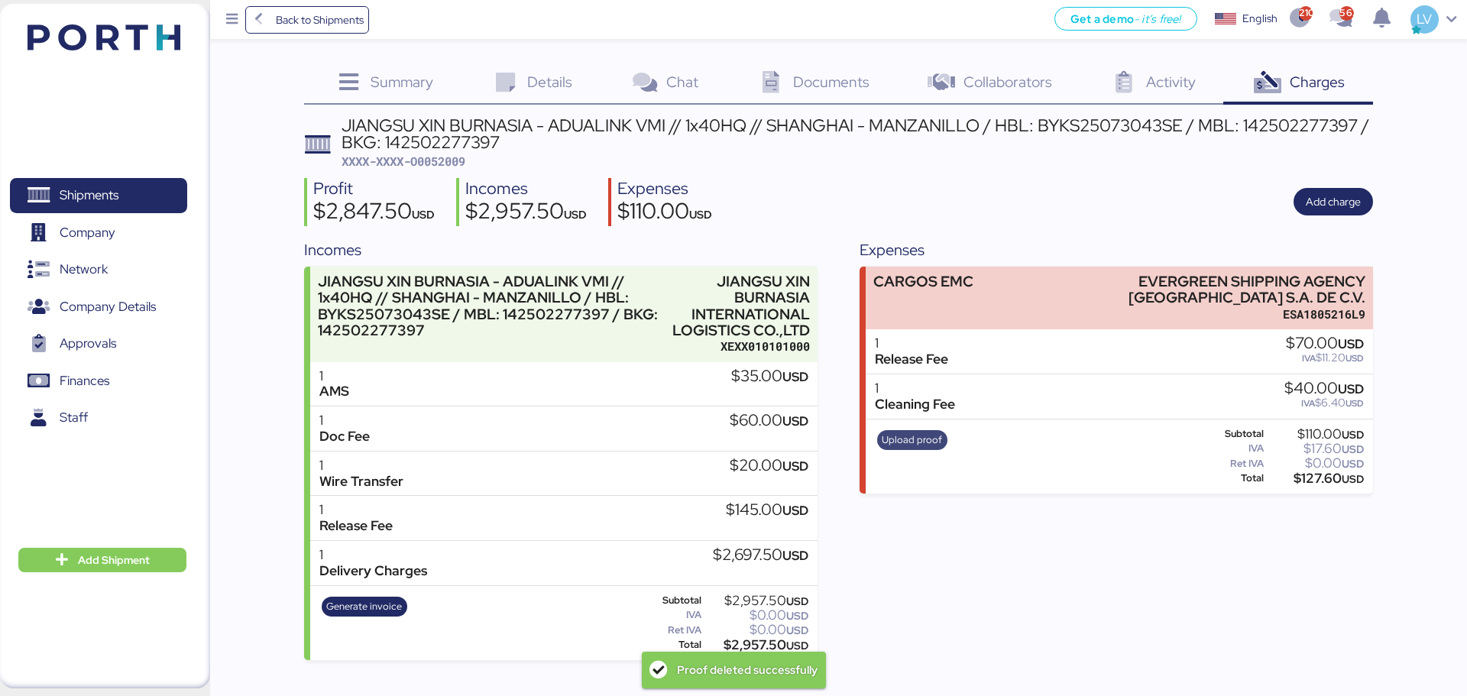
click at [922, 449] on span "Upload proof" at bounding box center [912, 440] width 70 height 20
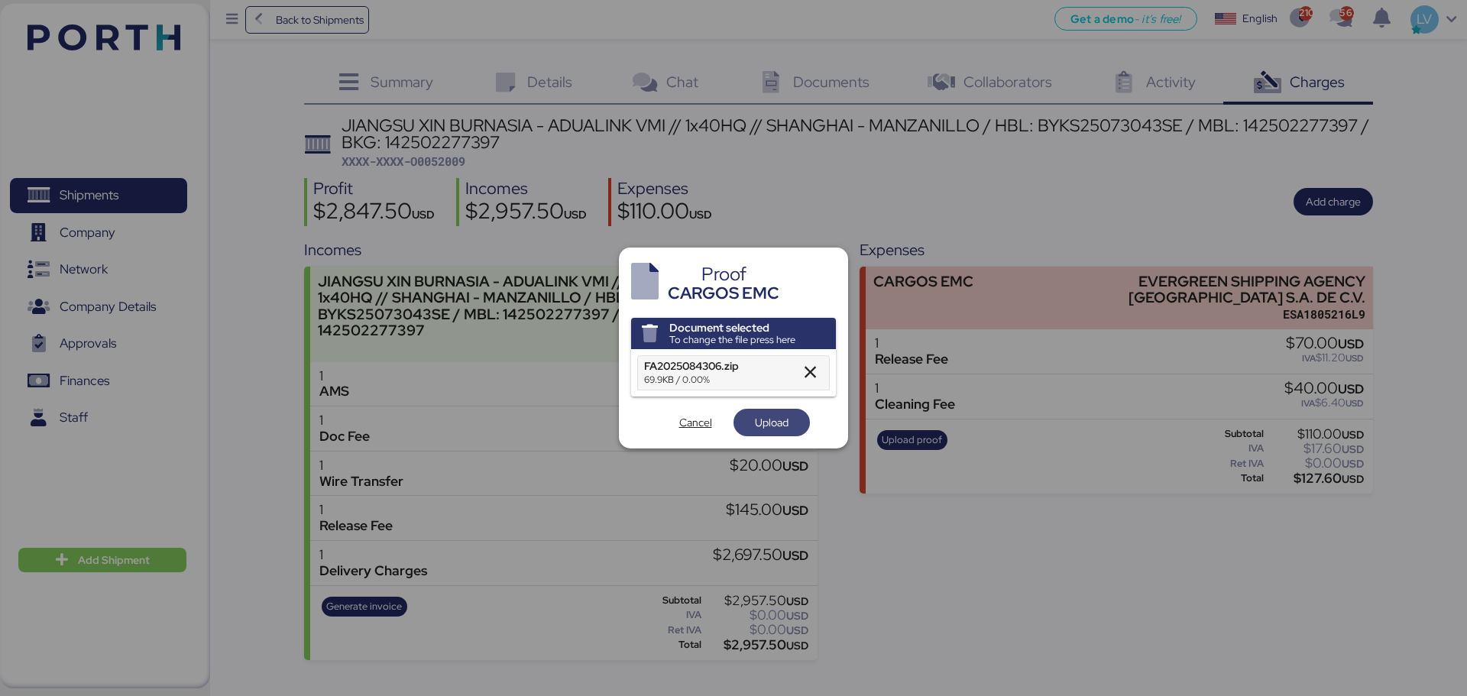
click at [778, 413] on span "Upload" at bounding box center [772, 422] width 52 height 21
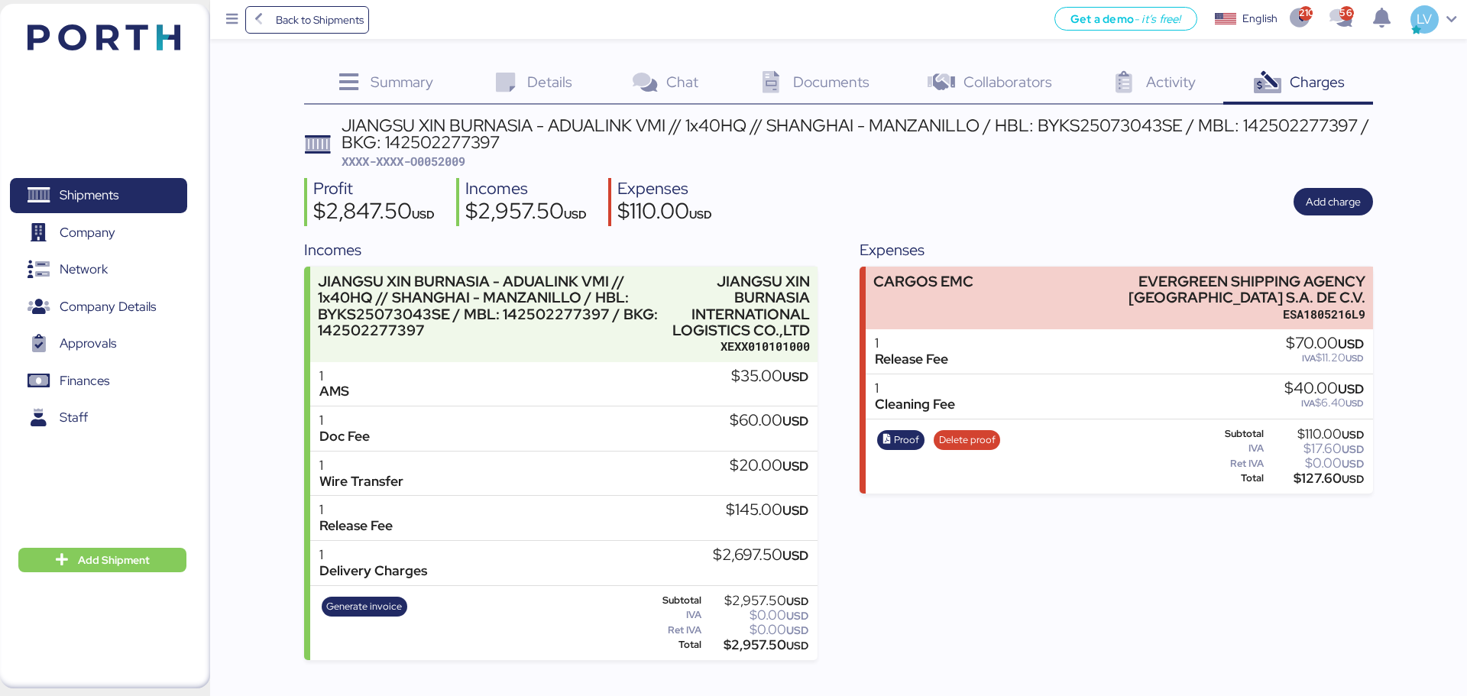
click at [413, 167] on span "XXXX-XXXX-O0052009" at bounding box center [404, 161] width 124 height 15
click at [578, 180] on div "Incomes" at bounding box center [525, 189] width 121 height 22
click at [339, 26] on span "Back to Shipments" at bounding box center [320, 20] width 88 height 18
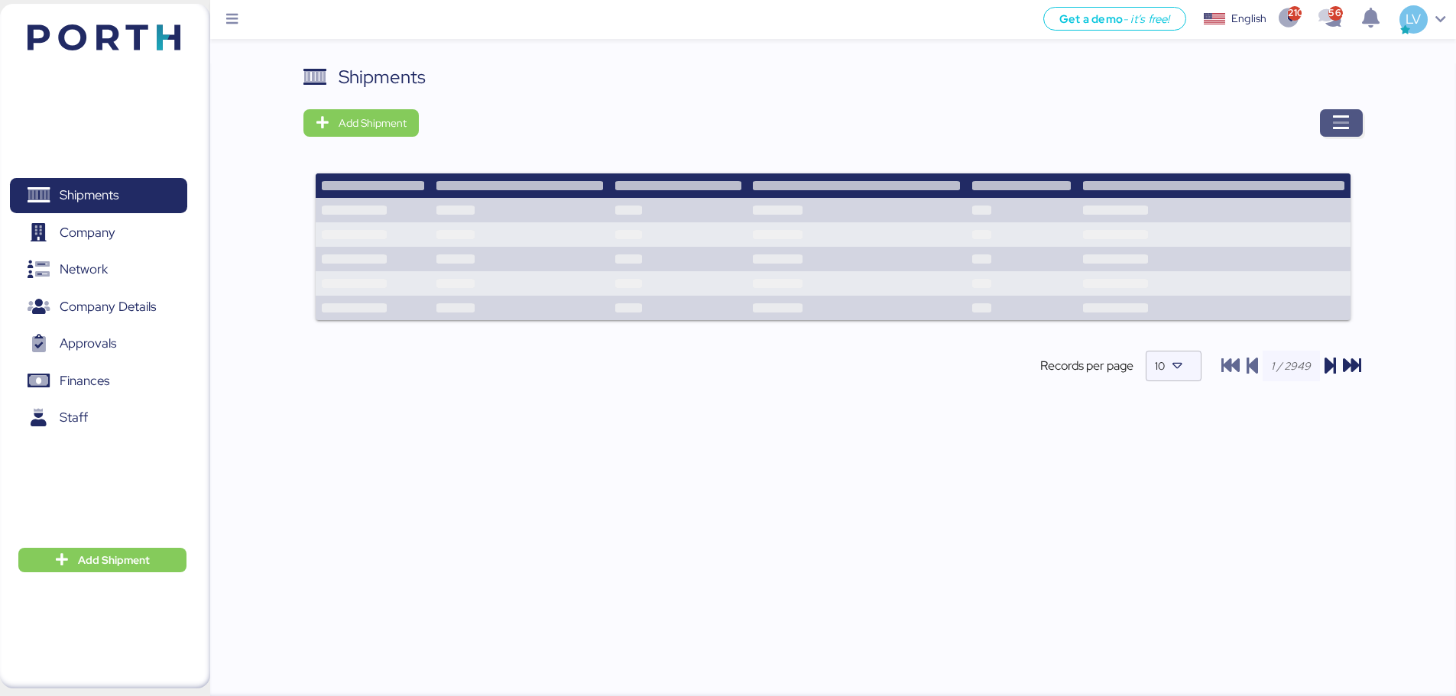
click at [1340, 119] on icon "button" at bounding box center [1341, 123] width 18 height 18
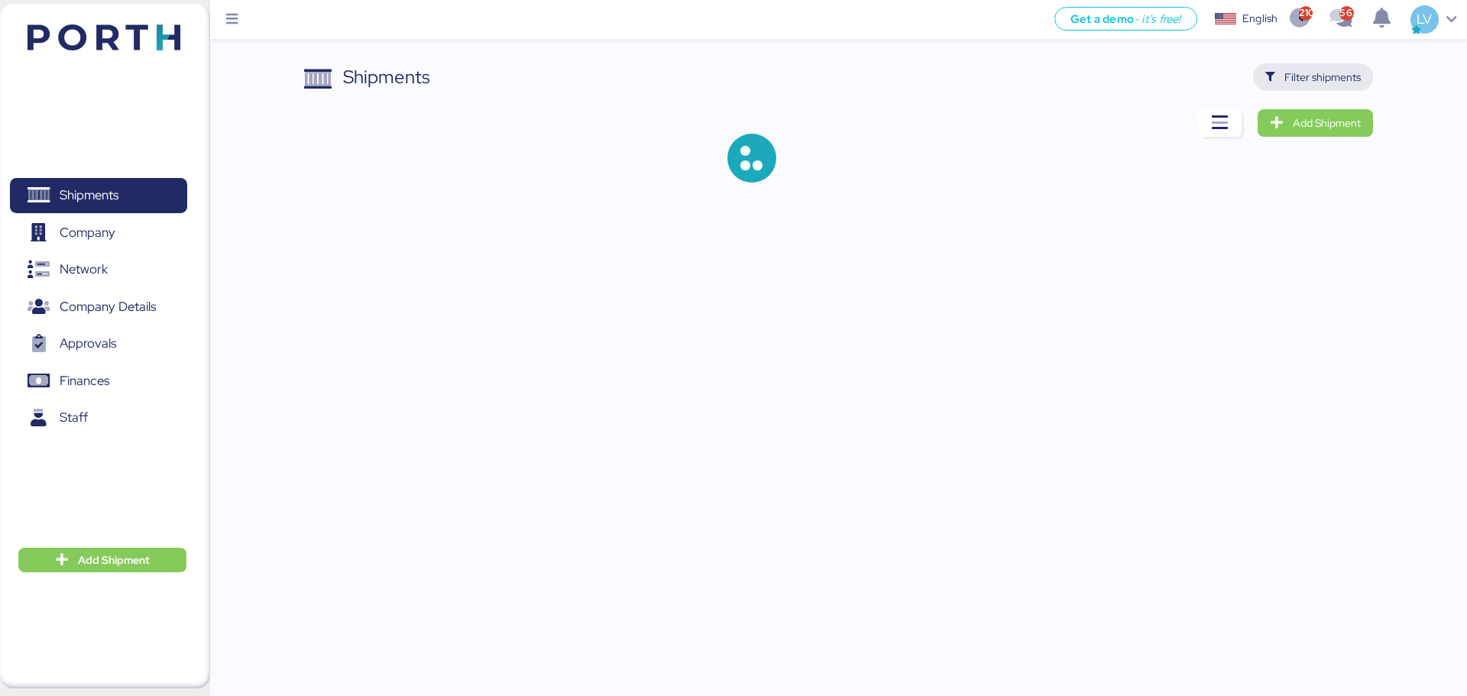
click at [1307, 80] on span "Filter shipments" at bounding box center [1322, 77] width 76 height 18
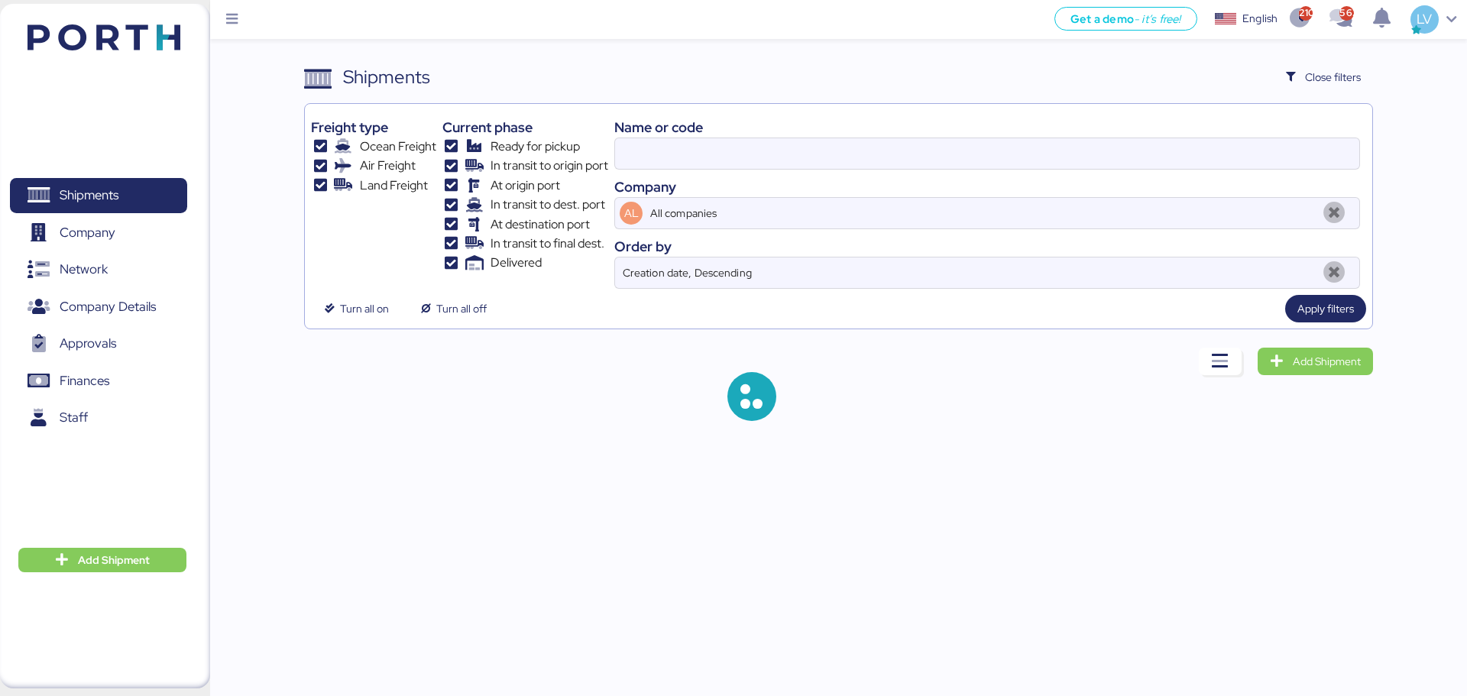
click at [1214, 135] on div "Name or code" at bounding box center [987, 127] width 746 height 21
click at [1200, 170] on div "Name or code Company AL All companies Order by Creation date, Descending" at bounding box center [987, 199] width 746 height 179
click at [1199, 158] on input at bounding box center [987, 153] width 744 height 31
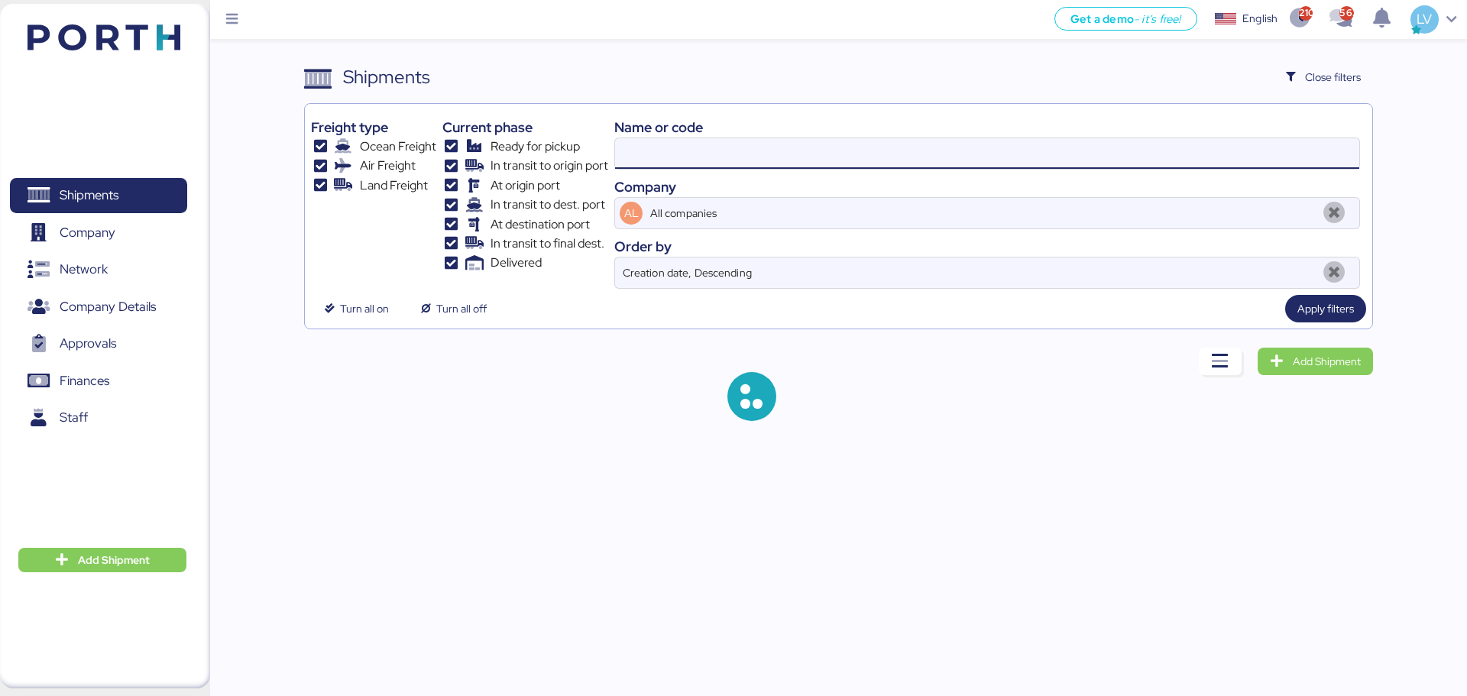
paste input "142502277389"
type input "142502277389"
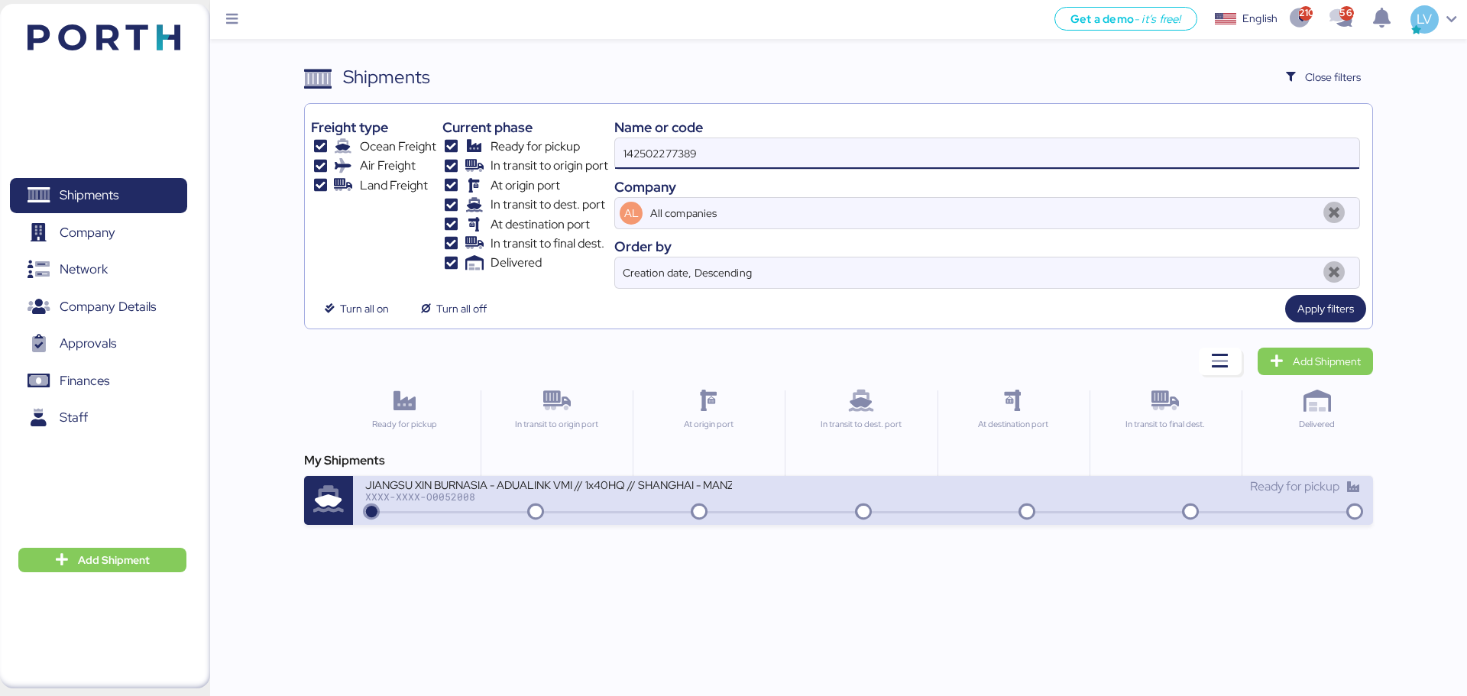
click at [755, 503] on div "JIANGSU XIN BURNASIA - ADUALINK VMI // 1x40HQ // SHANGHAI - MANZANILLO / HBL: B…" at bounding box center [613, 494] width 497 height 33
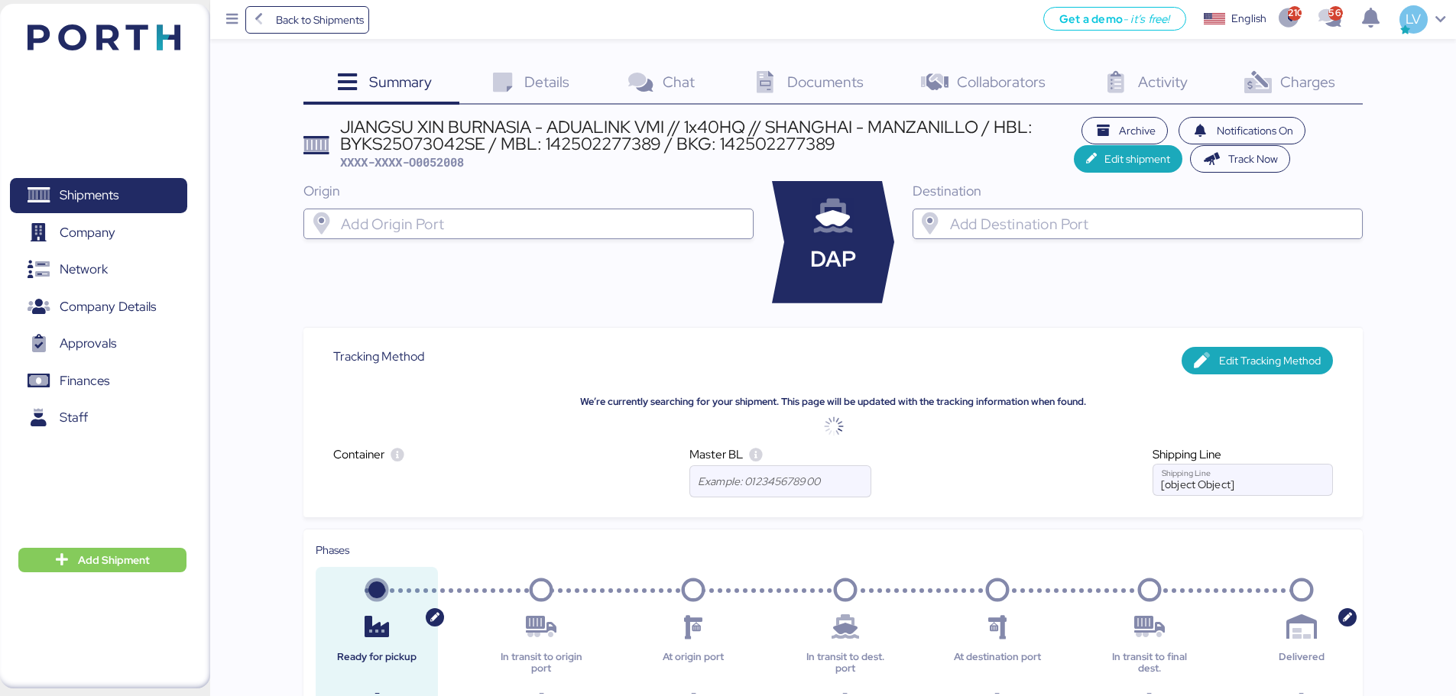
click at [1309, 95] on div "Charges 0" at bounding box center [1287, 83] width 147 height 41
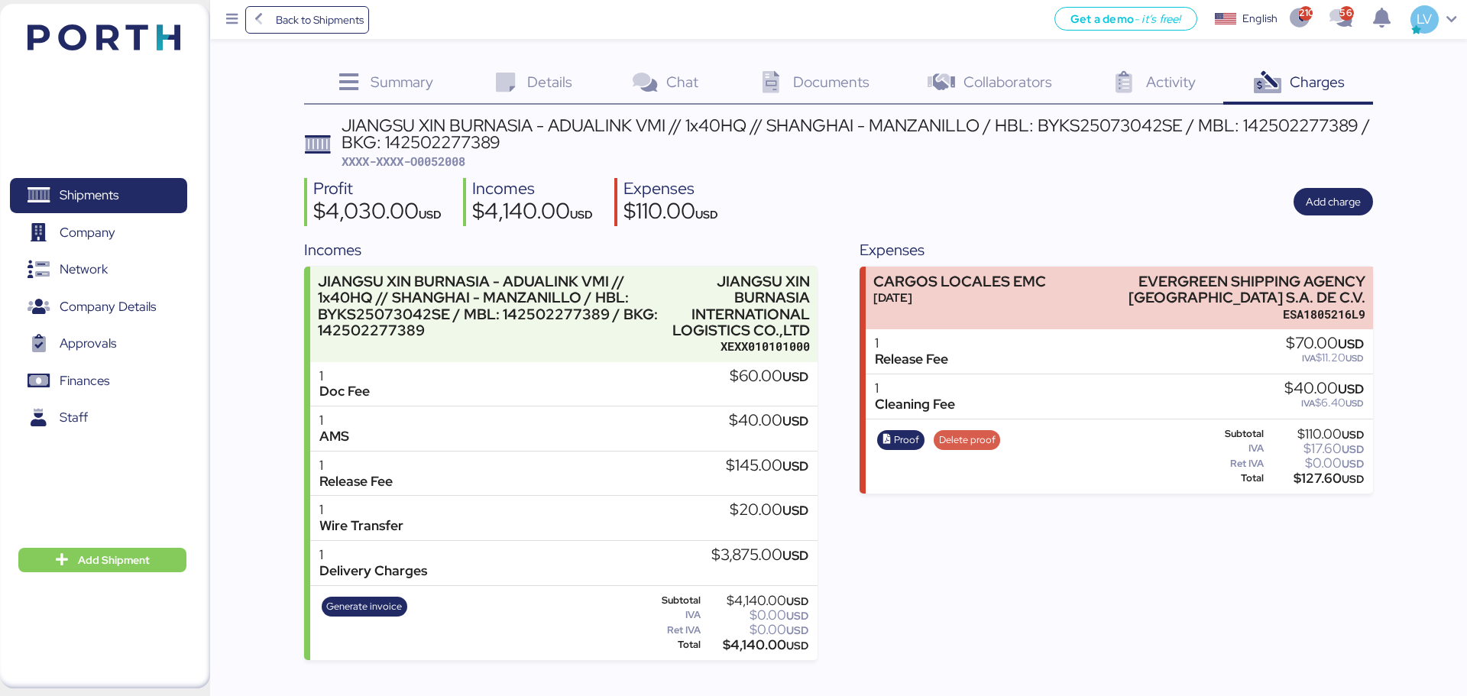
click at [980, 445] on span "Delete proof" at bounding box center [967, 440] width 57 height 17
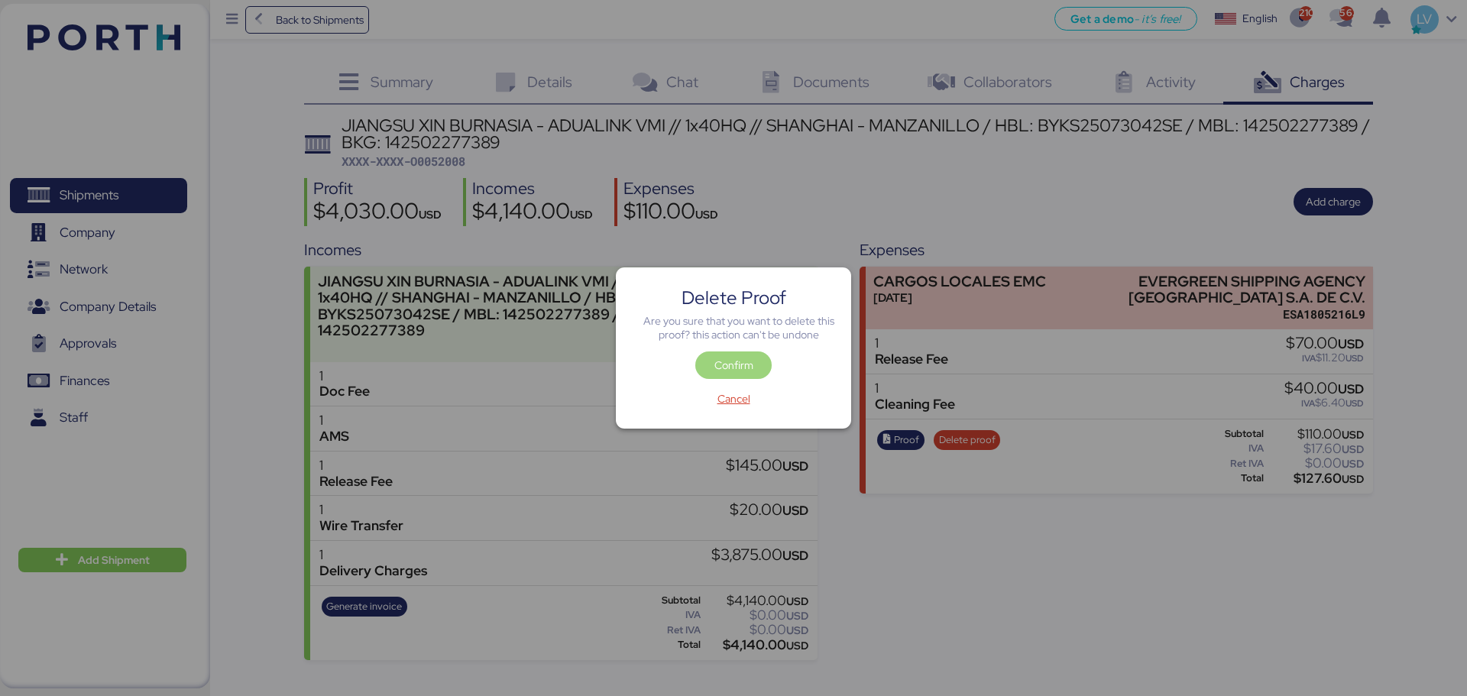
click at [720, 358] on span "Confirm" at bounding box center [733, 365] width 39 height 18
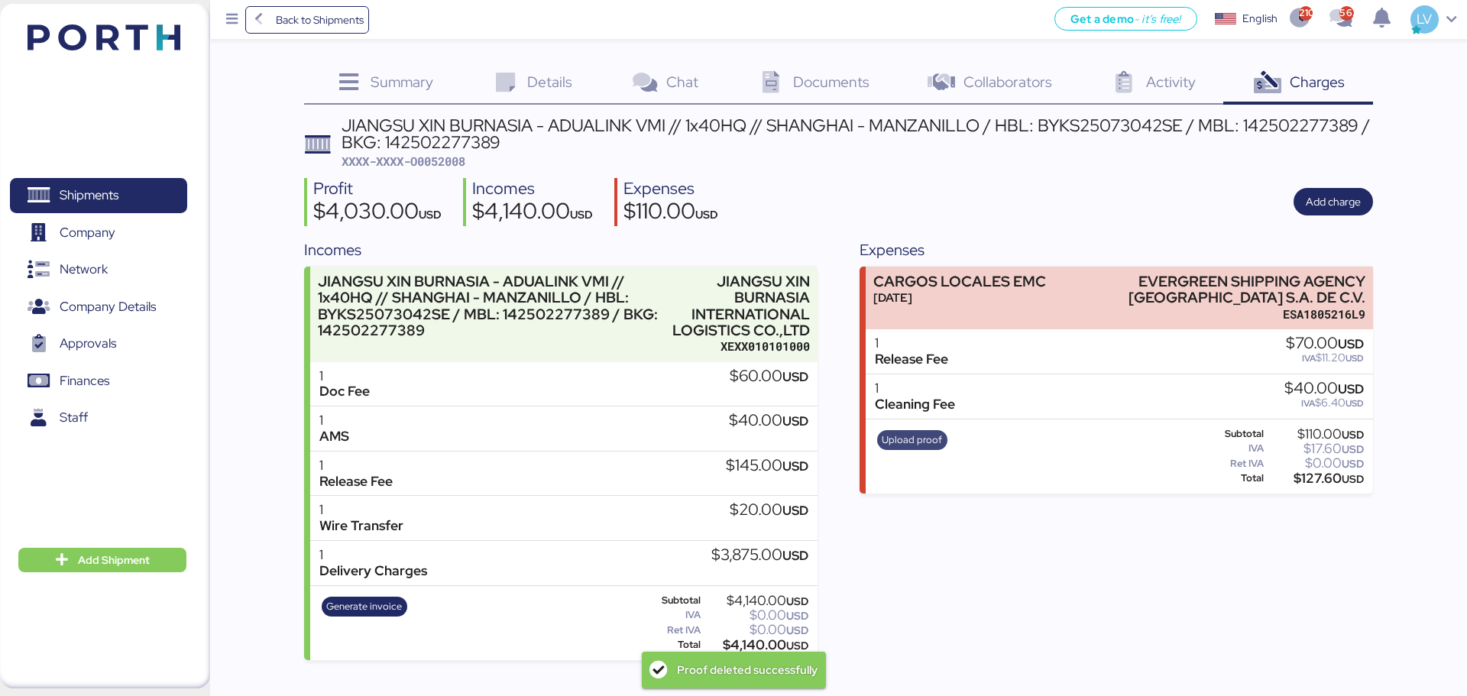
click at [922, 445] on span "Upload proof" at bounding box center [912, 440] width 60 height 17
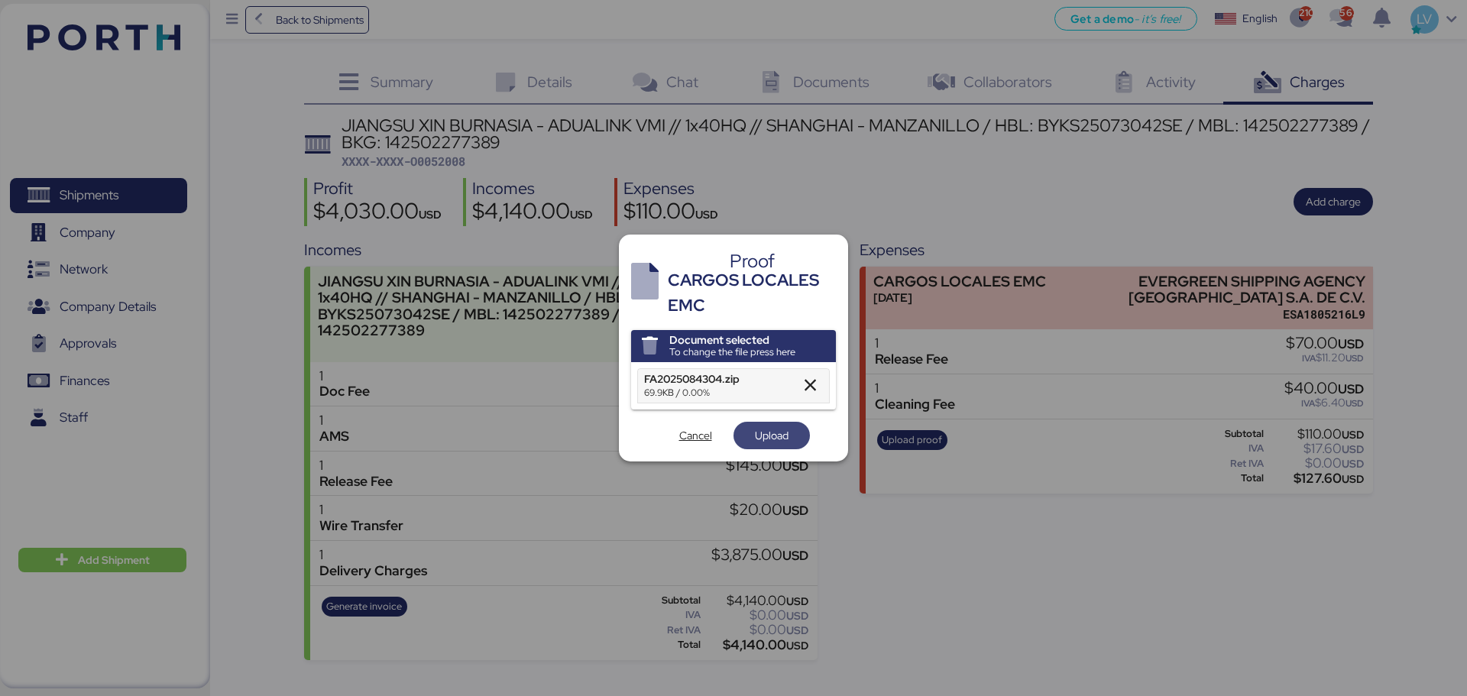
click at [769, 444] on span "Upload" at bounding box center [772, 435] width 34 height 18
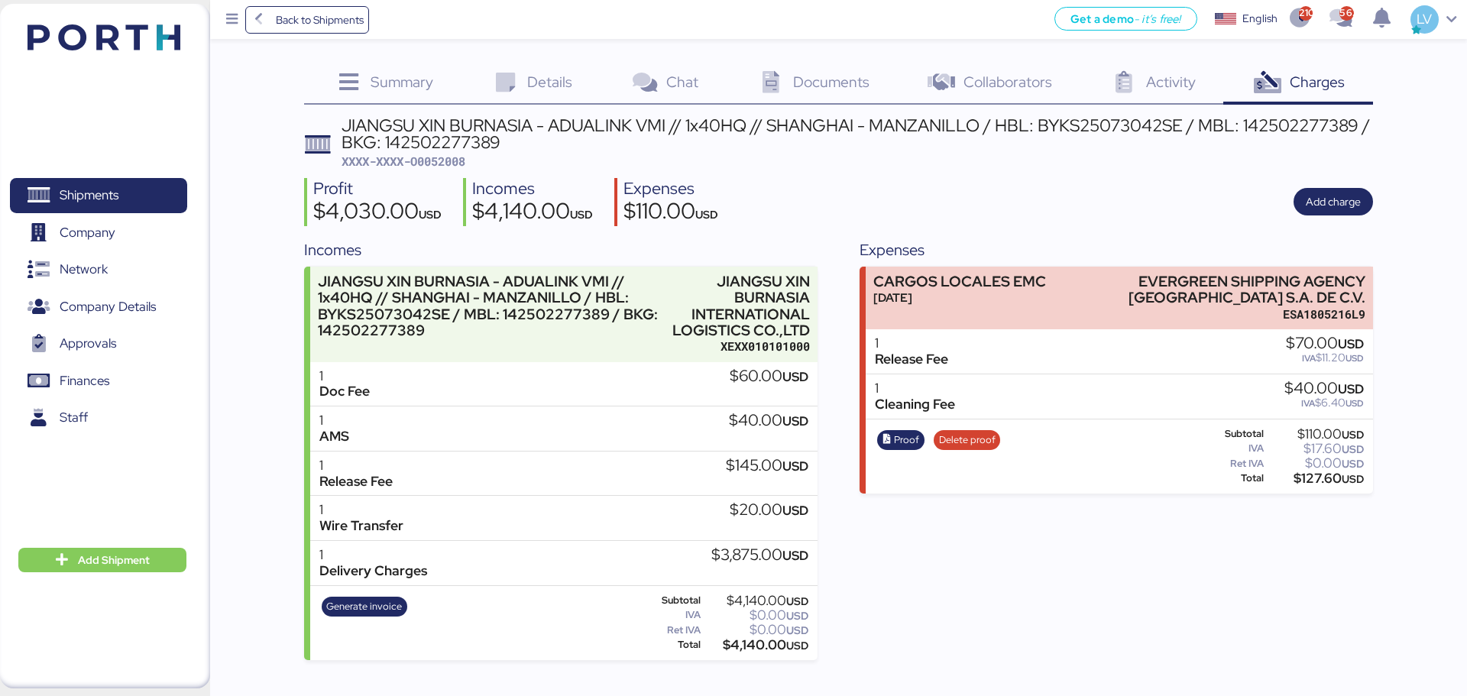
click at [305, 39] on div "Back to Shipments Get a demo - it’s free! Get a demo English Inglés English 210…" at bounding box center [838, 19] width 1257 height 39
click at [305, 24] on span "Back to Shipments" at bounding box center [320, 20] width 88 height 18
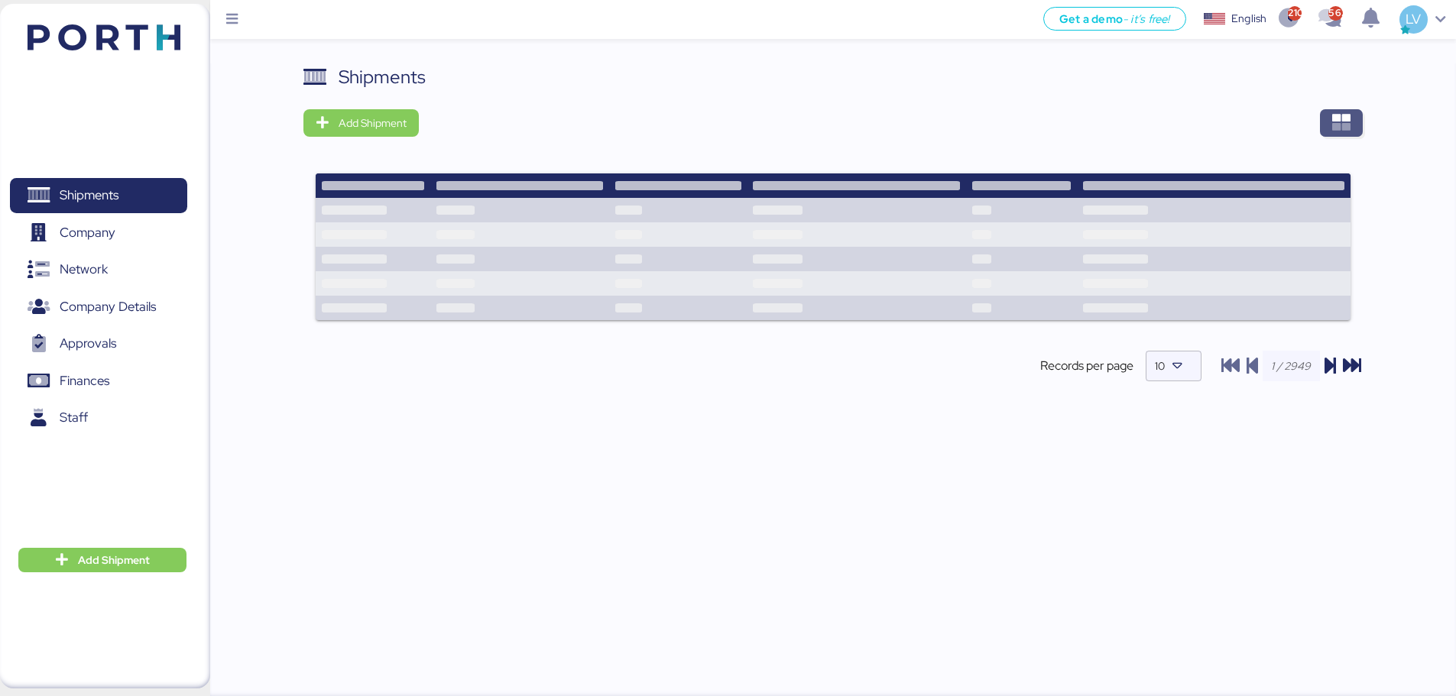
click at [1339, 132] on icon "button" at bounding box center [1341, 123] width 18 height 18
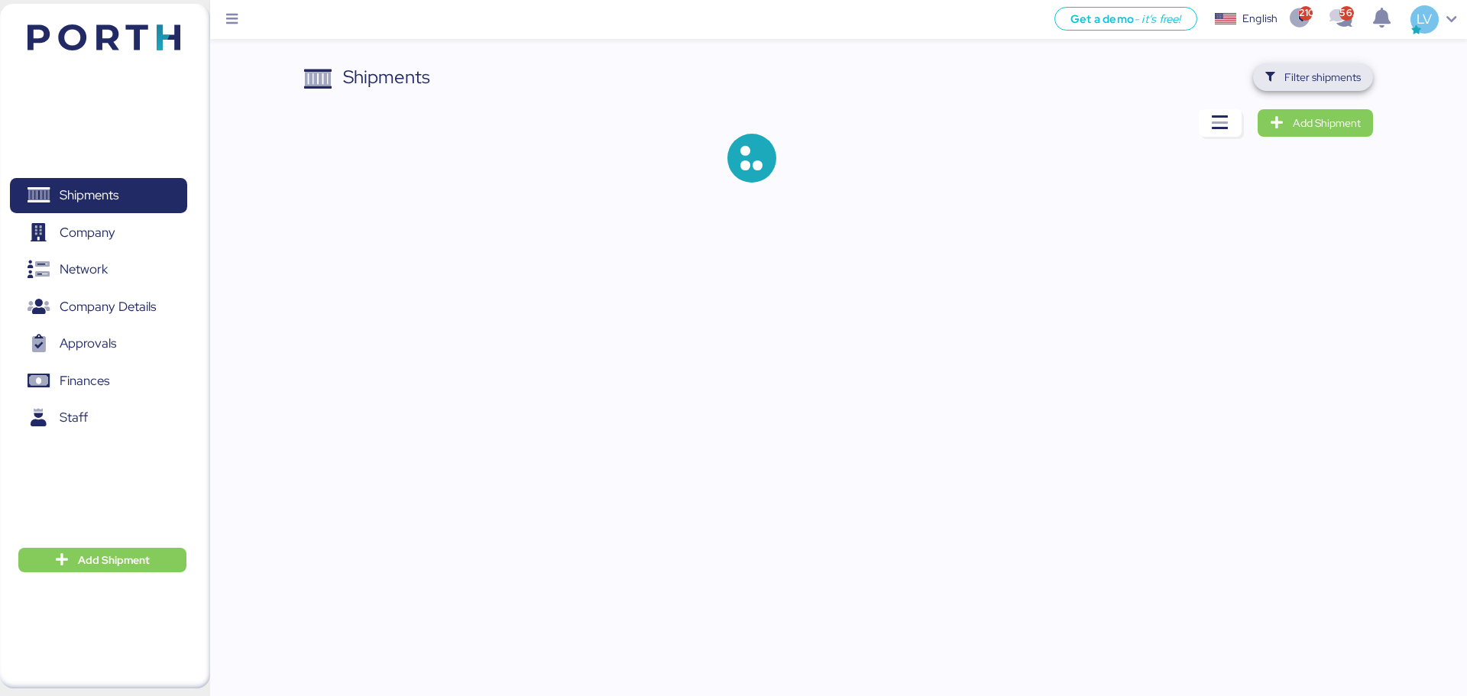
click at [1320, 80] on span "Filter shipments" at bounding box center [1322, 77] width 76 height 18
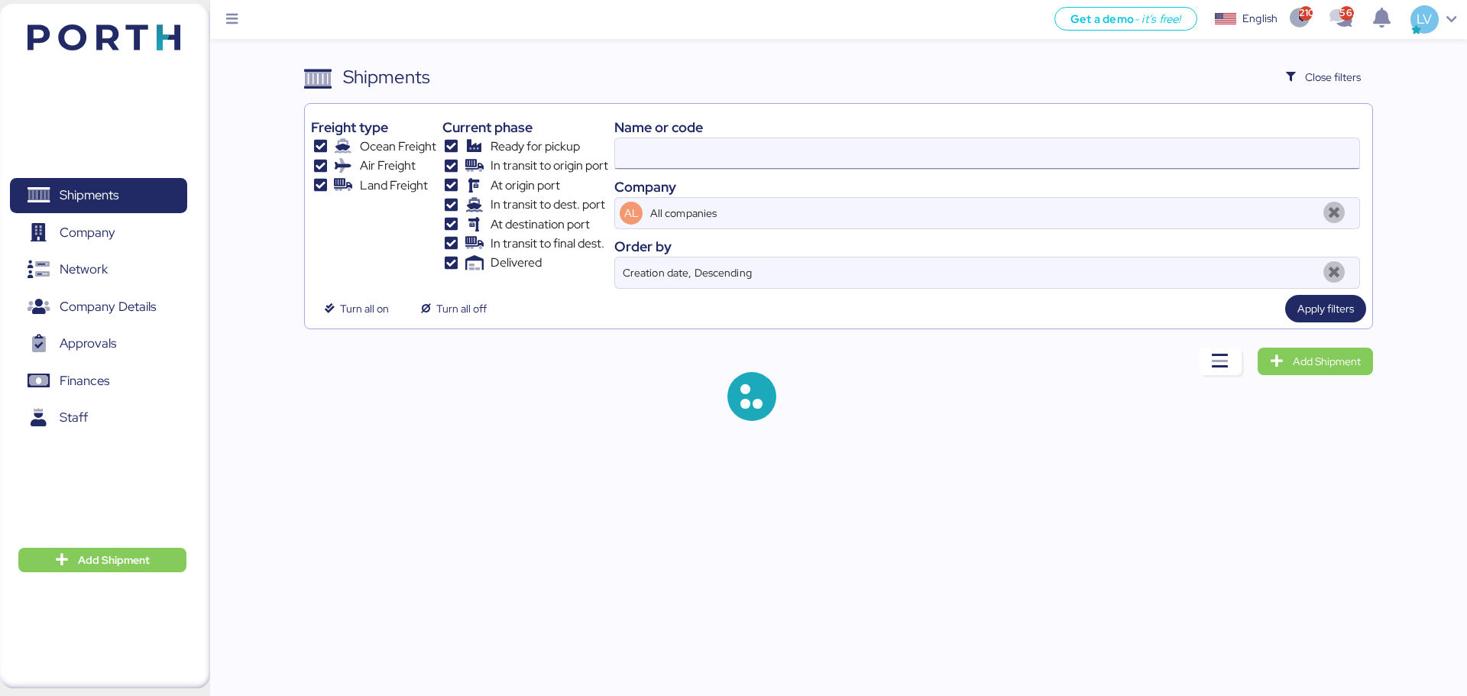
click at [1154, 141] on input at bounding box center [987, 153] width 744 height 31
paste input "O0051972"
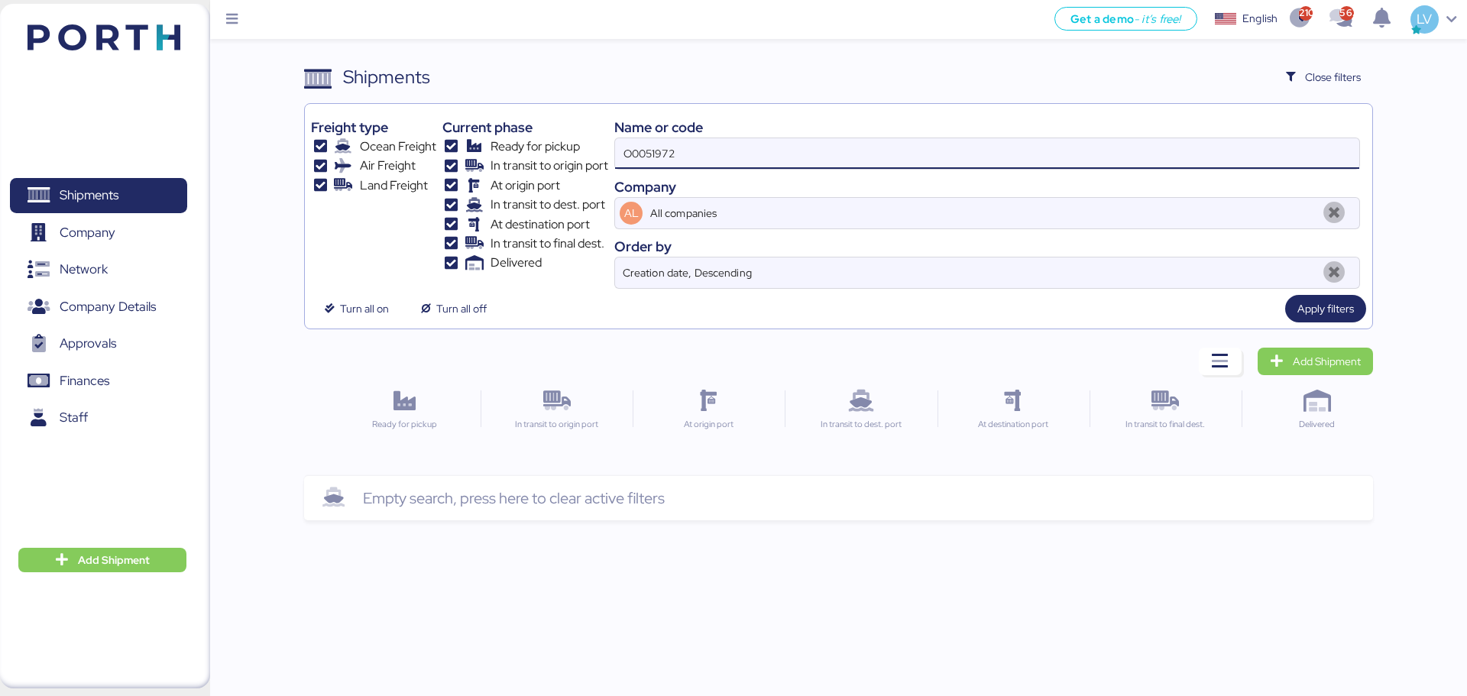
type input "O0051972"
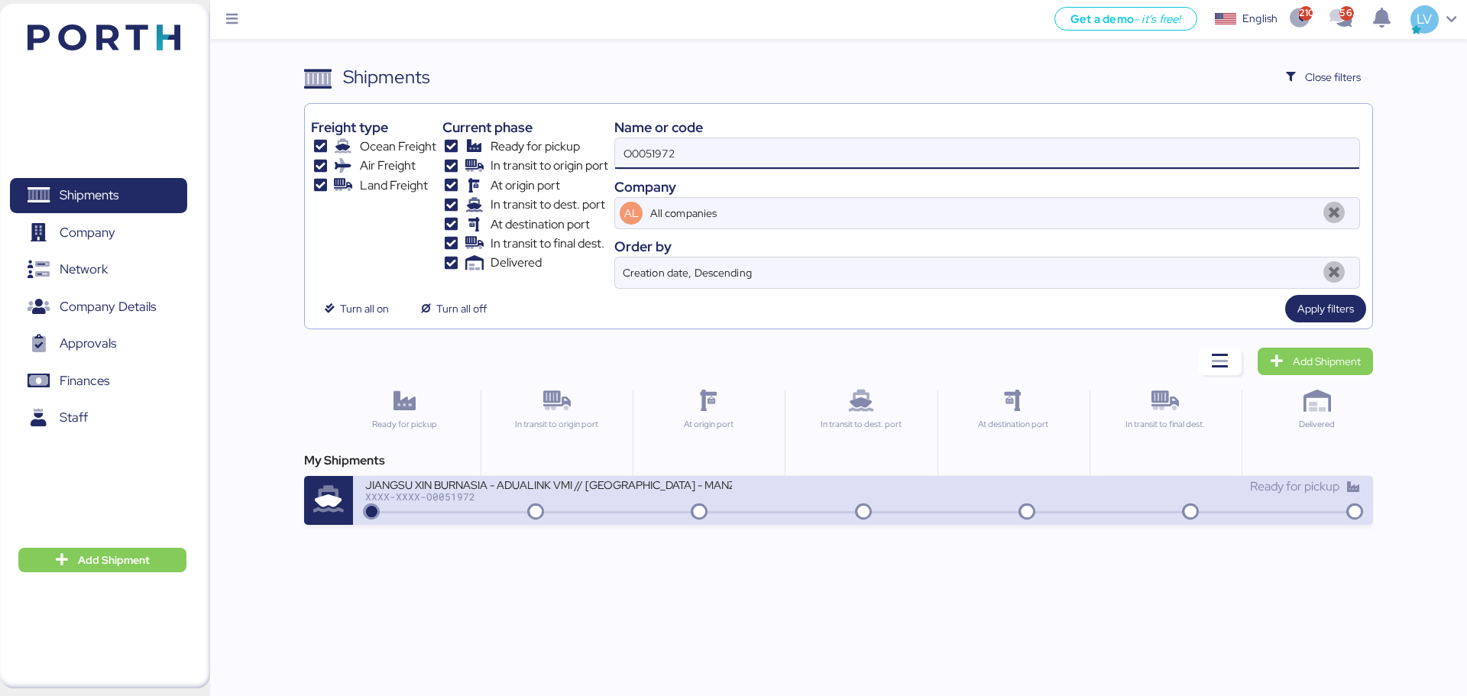
click at [490, 498] on div "XXXX-XXXX-O0051972" at bounding box center [548, 496] width 367 height 11
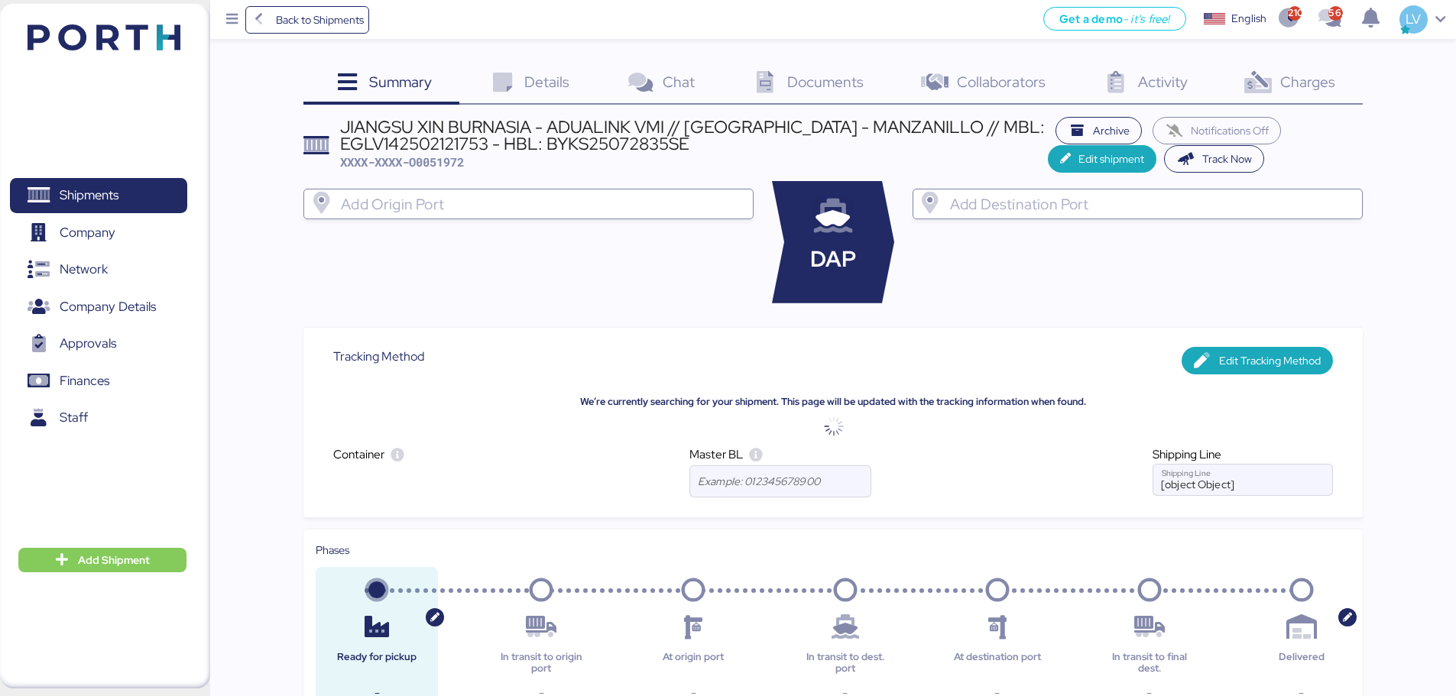
click at [1323, 83] on span "Charges" at bounding box center [1307, 82] width 55 height 20
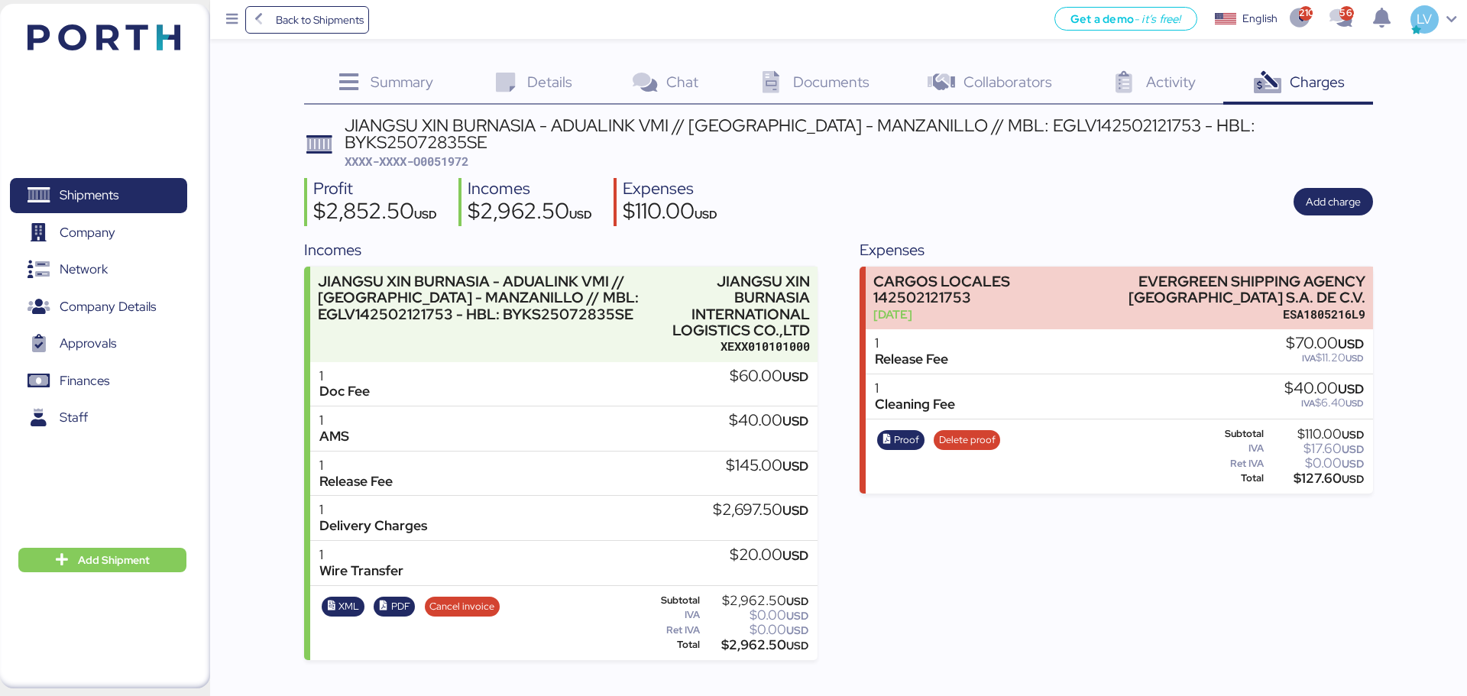
click at [148, 53] on header at bounding box center [81, 34] width 147 height 47
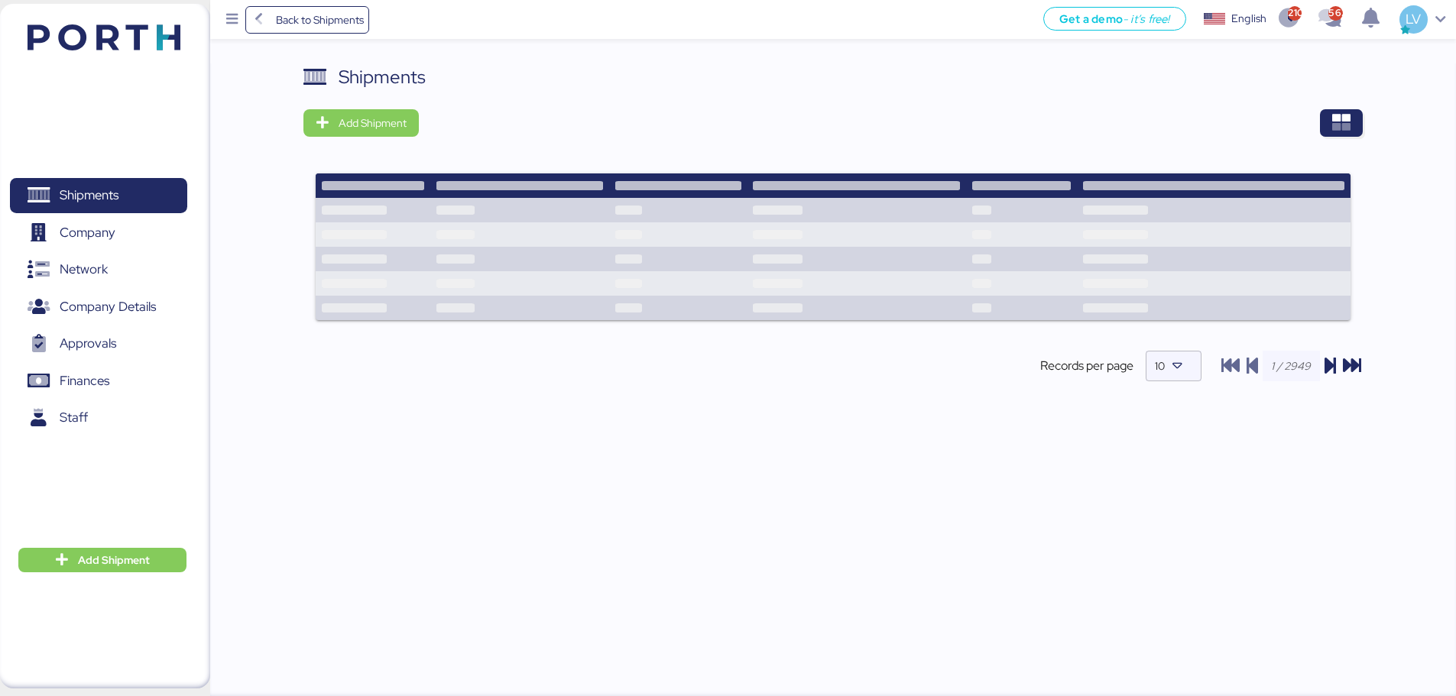
click at [1360, 103] on div "Shipments Add Shipment Shipment Name LOXSON - LLENAMEX / SHANGHAI - MANZANILLO …" at bounding box center [832, 235] width 1059 height 344
click at [1349, 108] on div "Shipments Add Shipment Shipment Name LOXSON - LLENAMEX / SHANGHAI - MANZANILLO …" at bounding box center [832, 235] width 1059 height 344
click at [1344, 121] on icon "button" at bounding box center [1341, 123] width 18 height 18
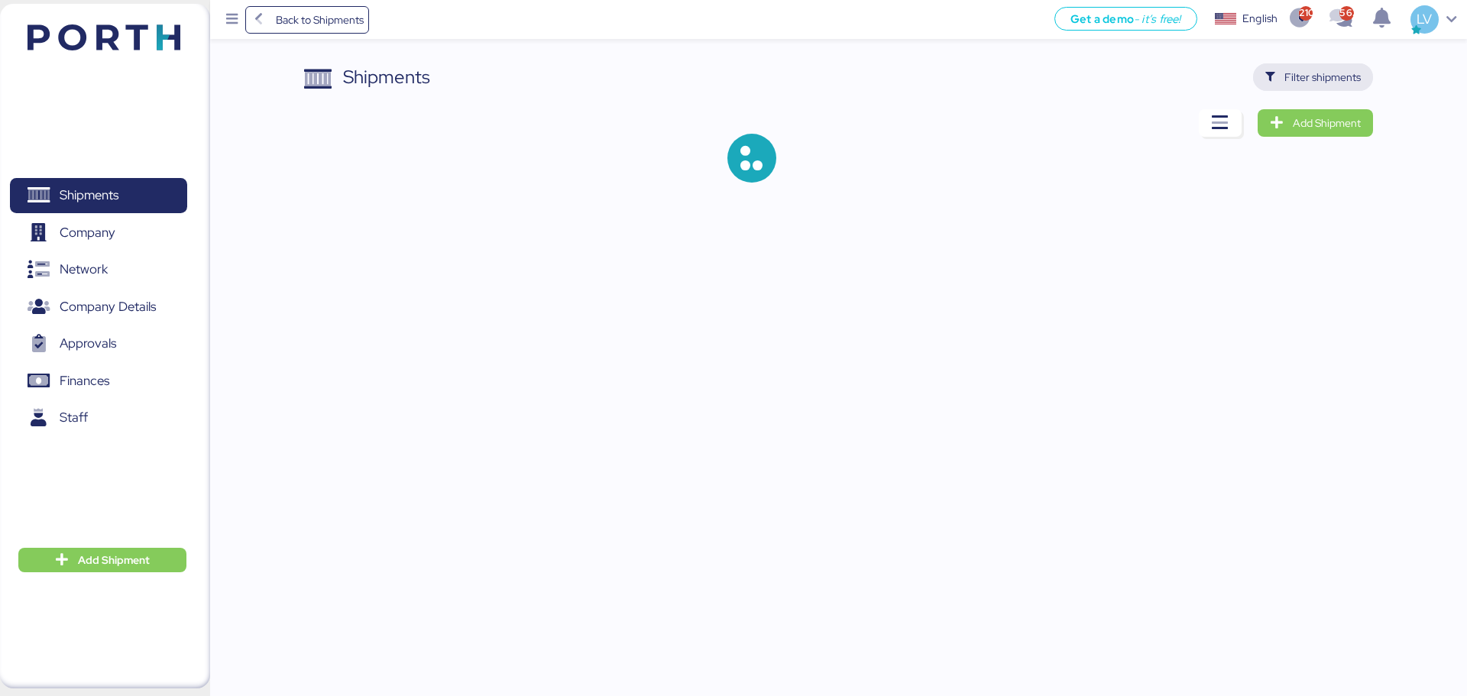
click at [1327, 75] on span "Filter shipments" at bounding box center [1322, 77] width 76 height 18
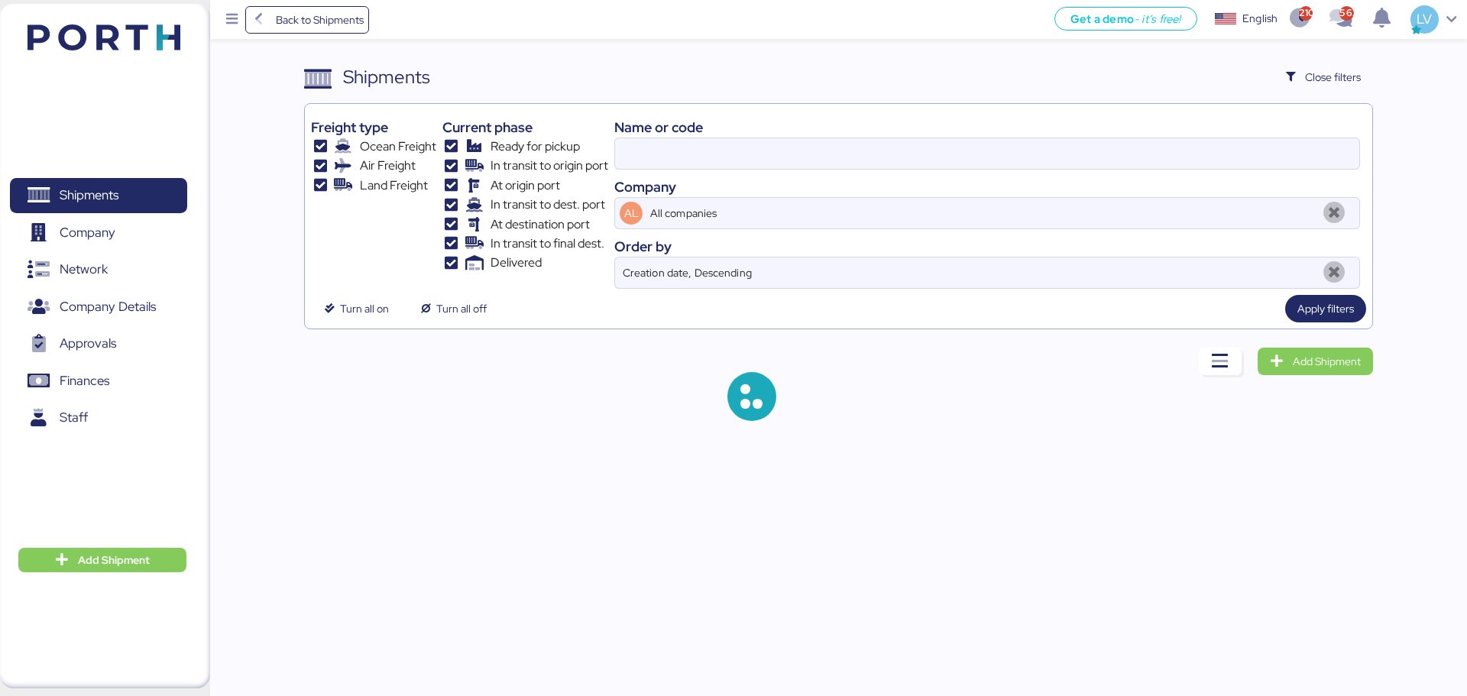
click at [1147, 175] on div "Name or code Company AL All companies Order by Creation date, Descending" at bounding box center [987, 199] width 746 height 179
click at [1166, 141] on input at bounding box center [987, 153] width 744 height 31
paste input "O0051804"
type input "O0051804"
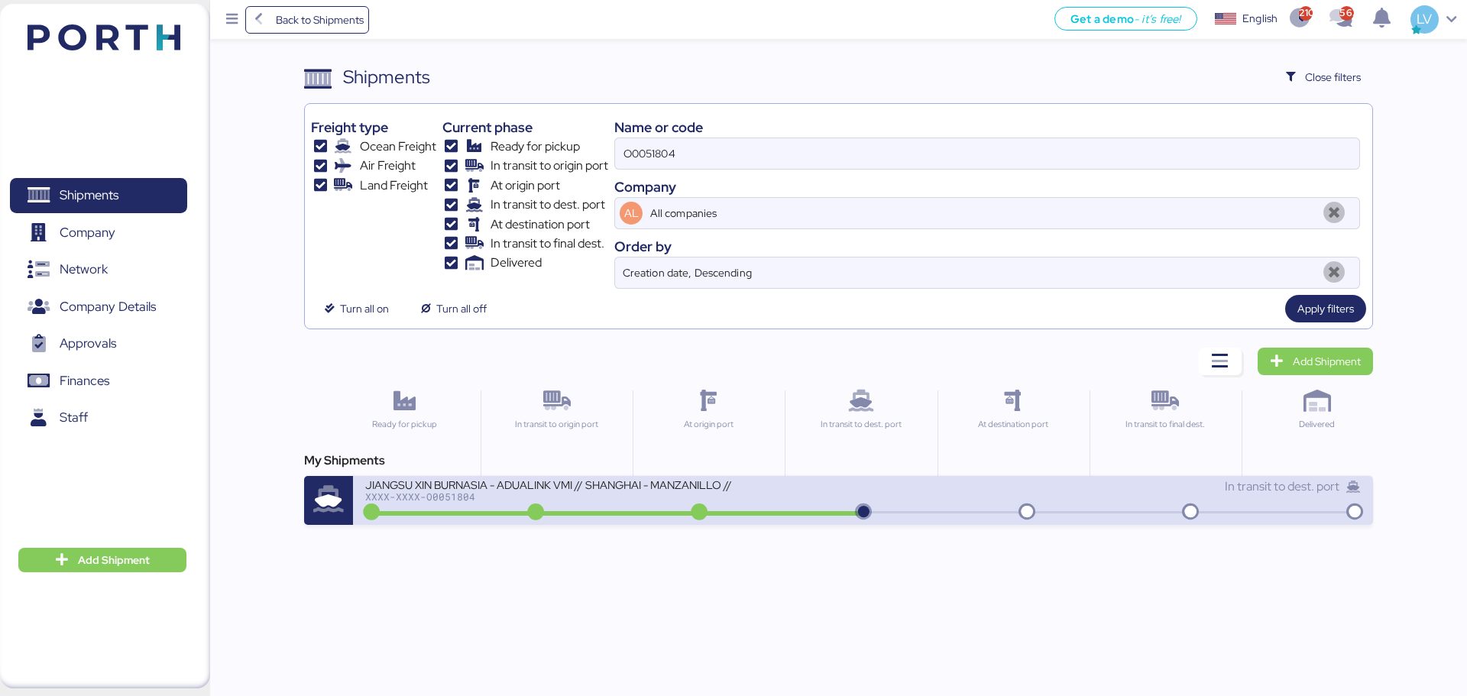
click at [581, 498] on div "XXXX-XXXX-O0051804" at bounding box center [548, 496] width 367 height 11
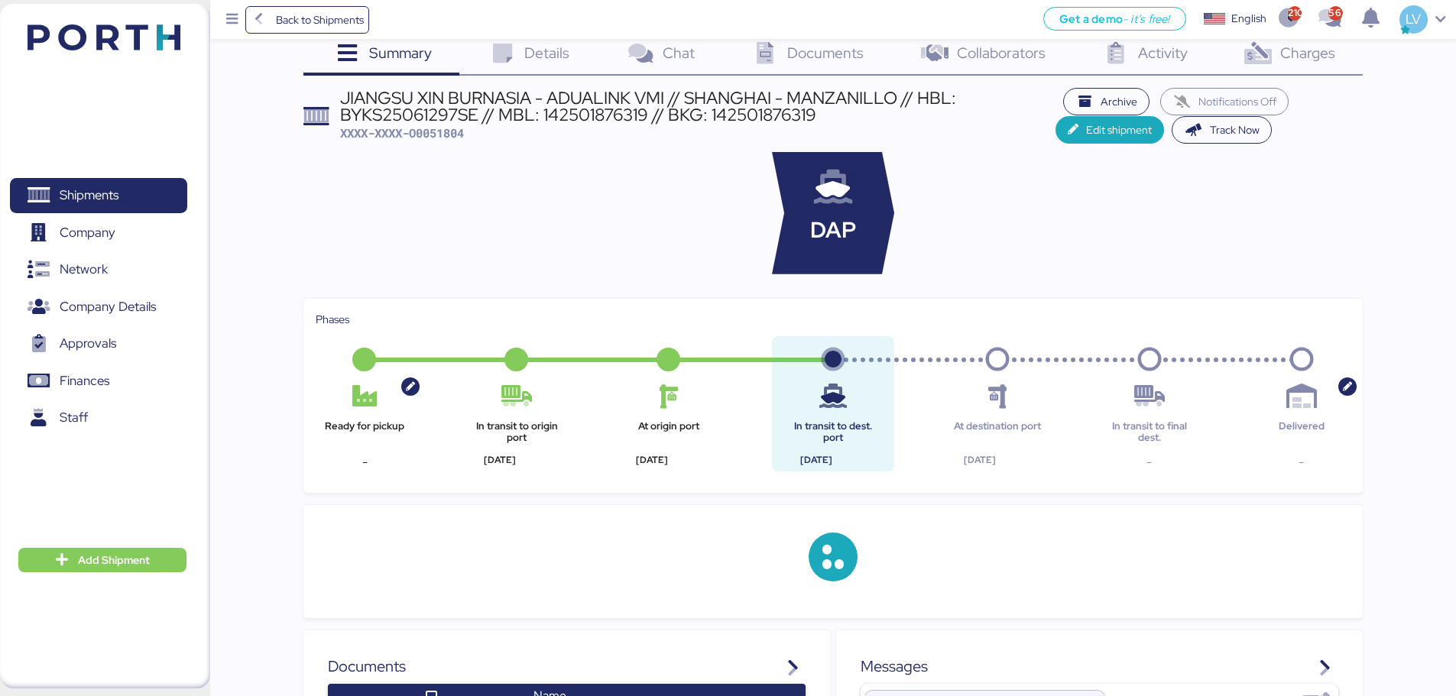
scroll to position [31, 0]
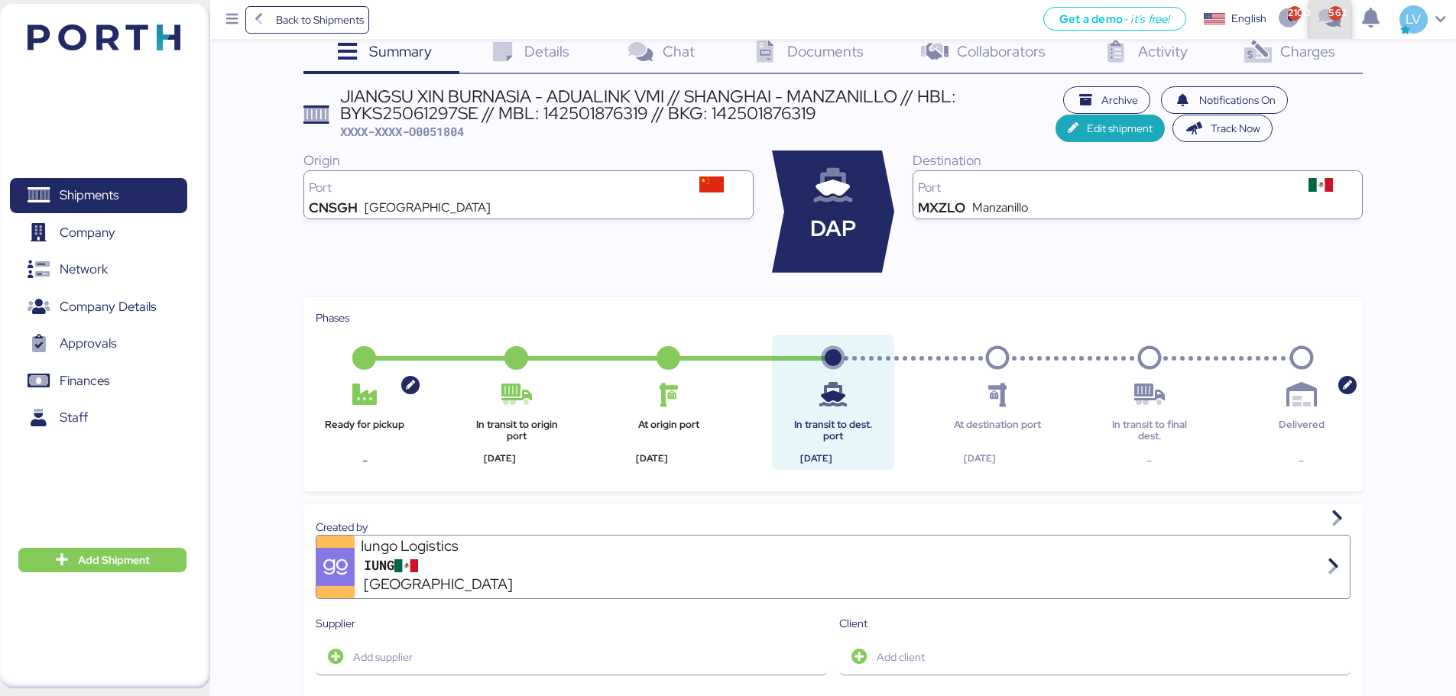
drag, startPoint x: 1342, startPoint y: 39, endPoint x: 1292, endPoint y: 69, distance: 57.9
click at [1292, 69] on div "Back to Shipments Get a demo - it’s free! Get a demo English Inglés English 210…" at bounding box center [728, 672] width 1456 height 1406
click at [1292, 69] on div "Charges 0" at bounding box center [1287, 53] width 147 height 41
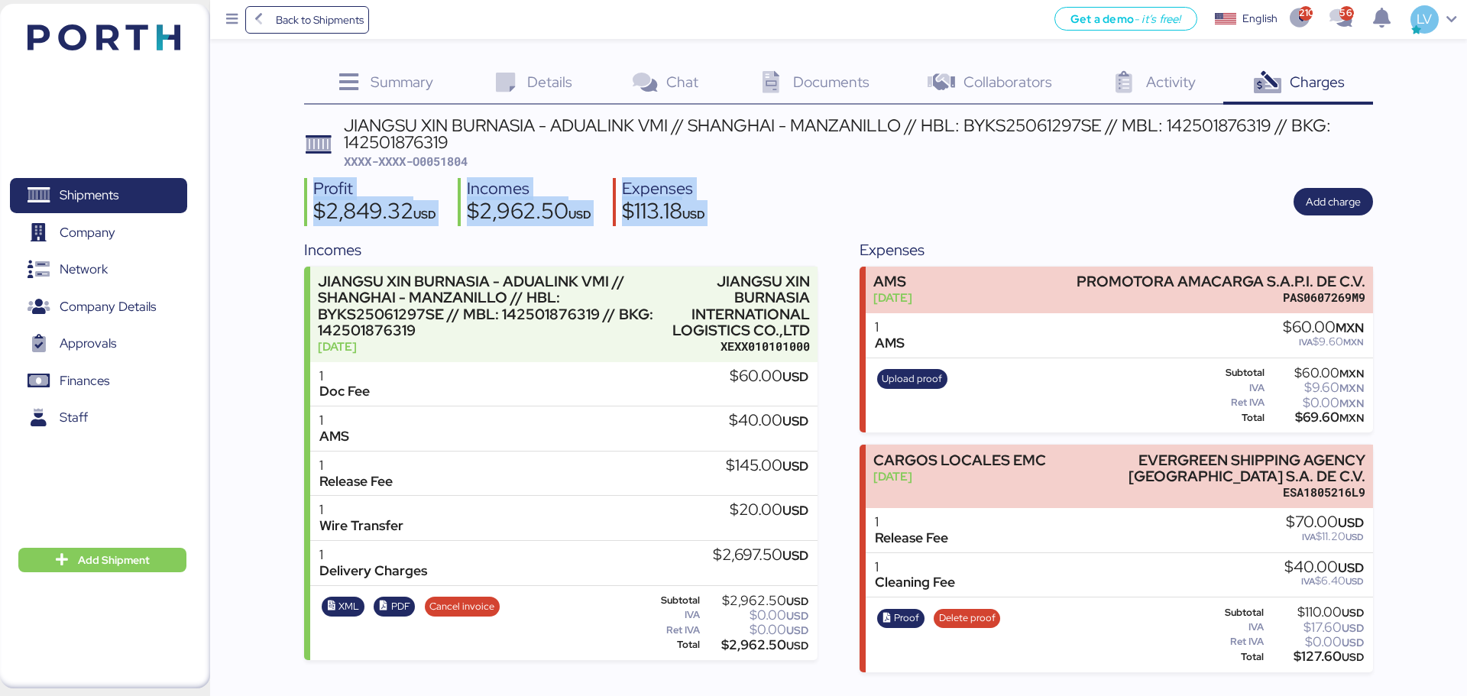
drag, startPoint x: 1264, startPoint y: 167, endPoint x: 1343, endPoint y: 226, distance: 99.3
click at [1343, 226] on div "JIANGSU XIN BURNASIA - ADUALINK VMI // SHANGHAI - MANZANILLO // HBL: BYKS250612…" at bounding box center [838, 394] width 1068 height 555
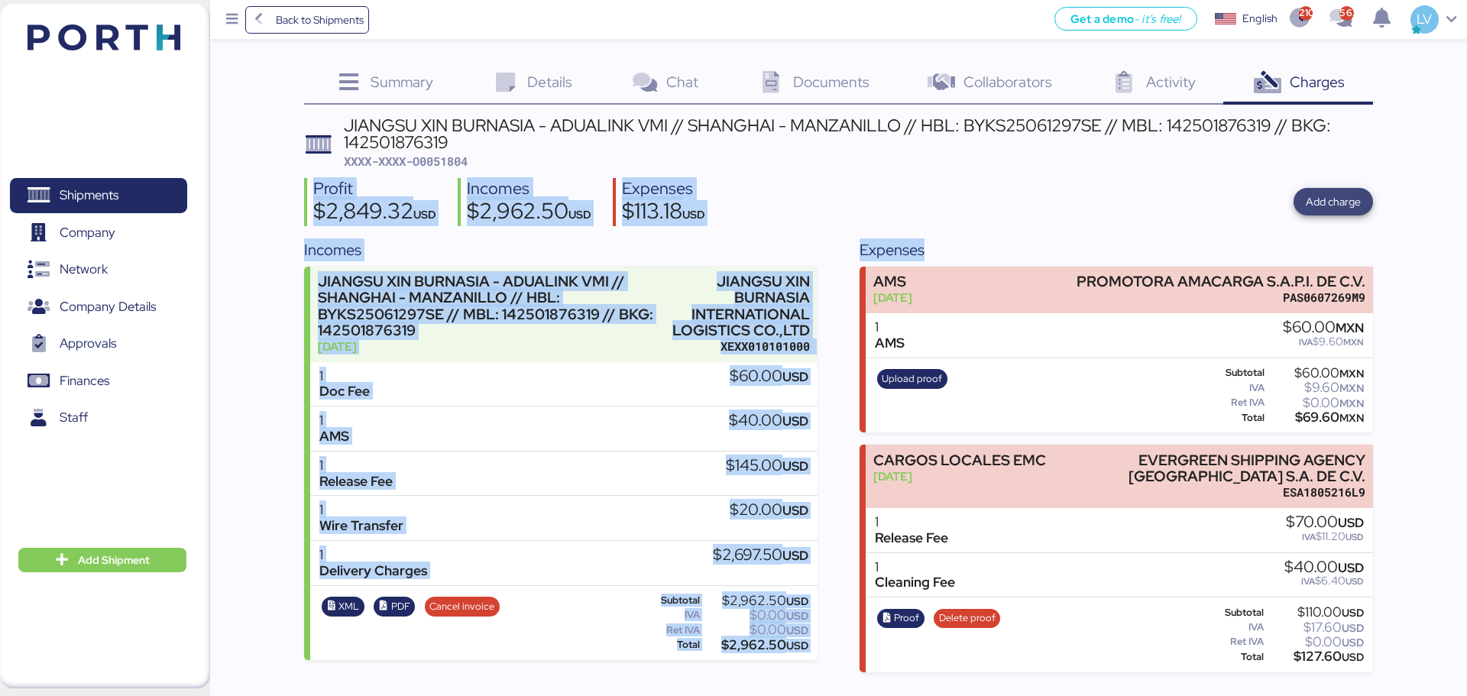
click at [1346, 197] on span "Add charge" at bounding box center [1333, 202] width 55 height 18
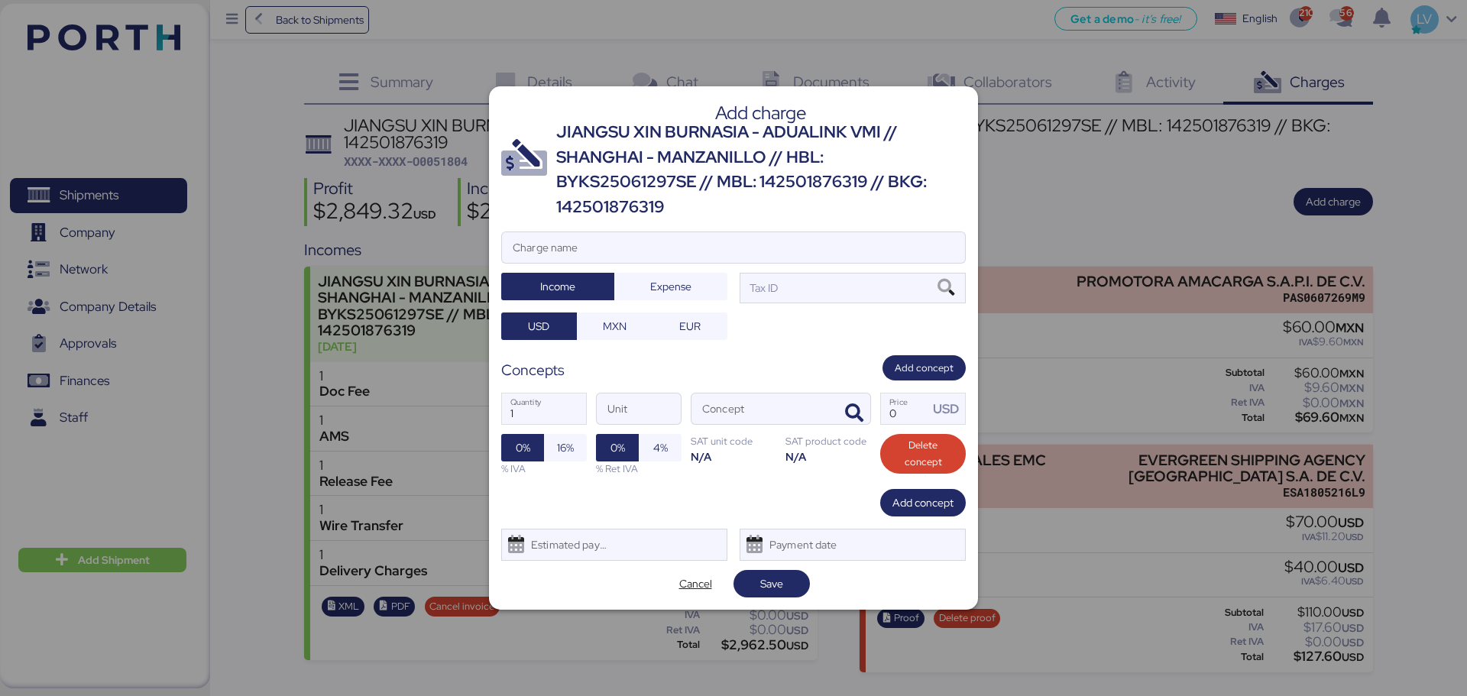
click at [798, 224] on div "Add charge JIANGSU XIN BURNASIA - ADUALINK VMI // SHANGHAI - MANZANILLO // HBL:…" at bounding box center [733, 347] width 489 height 523
click at [782, 248] on input "Charge name" at bounding box center [733, 247] width 463 height 31
type input "terrestre"
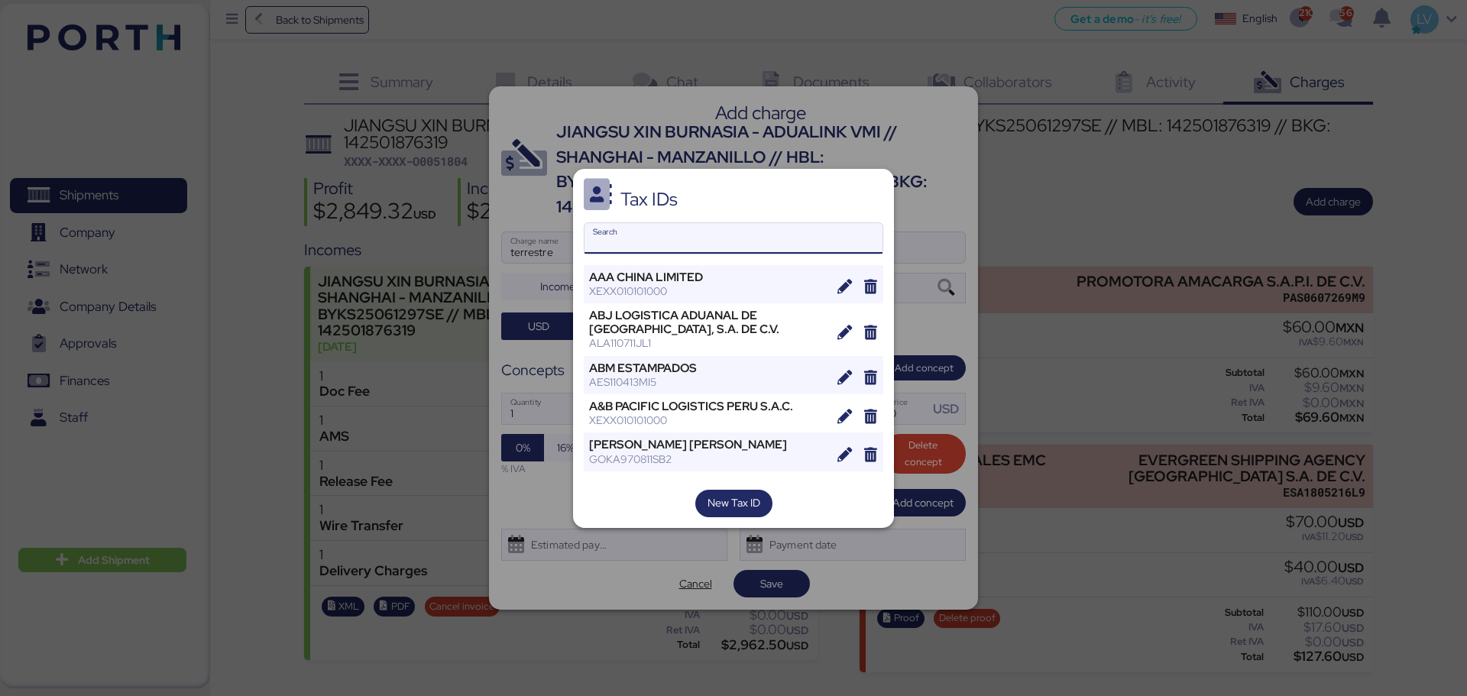
click at [724, 241] on input "Search" at bounding box center [734, 238] width 298 height 31
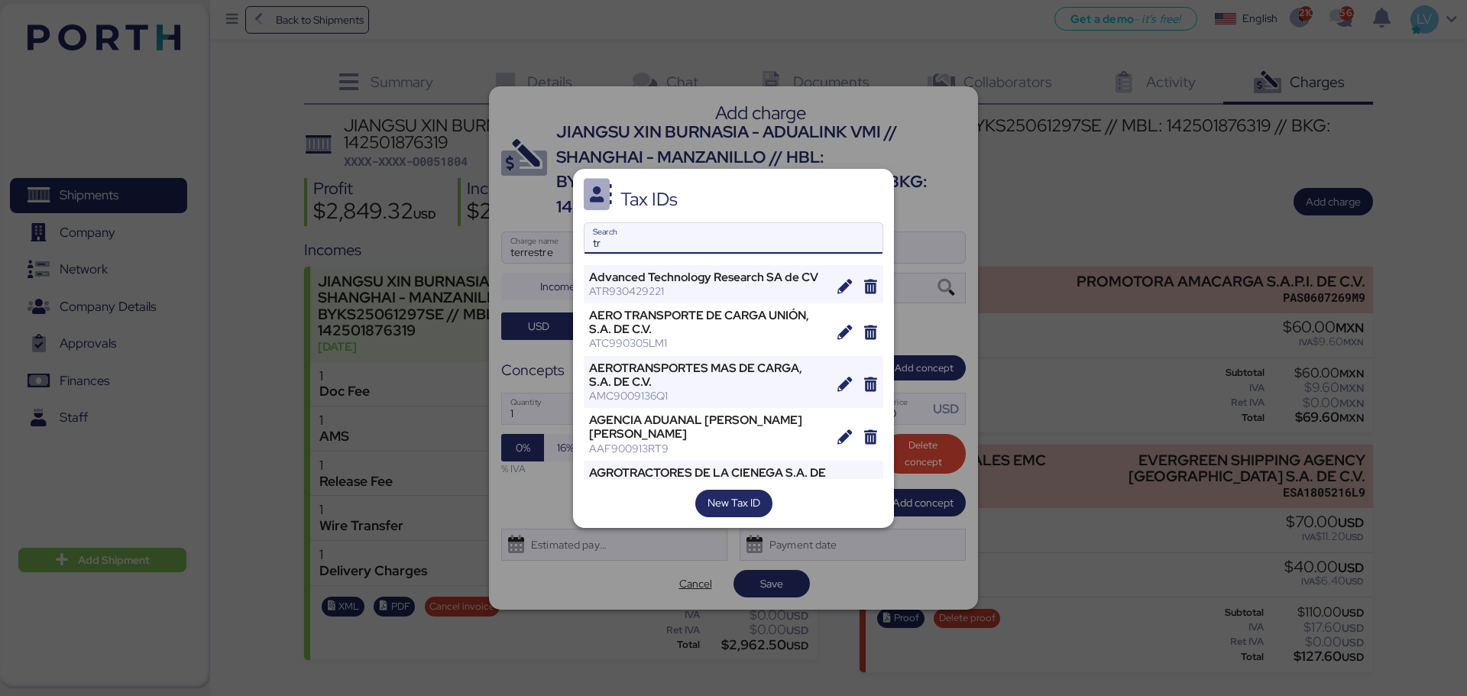
type input "t"
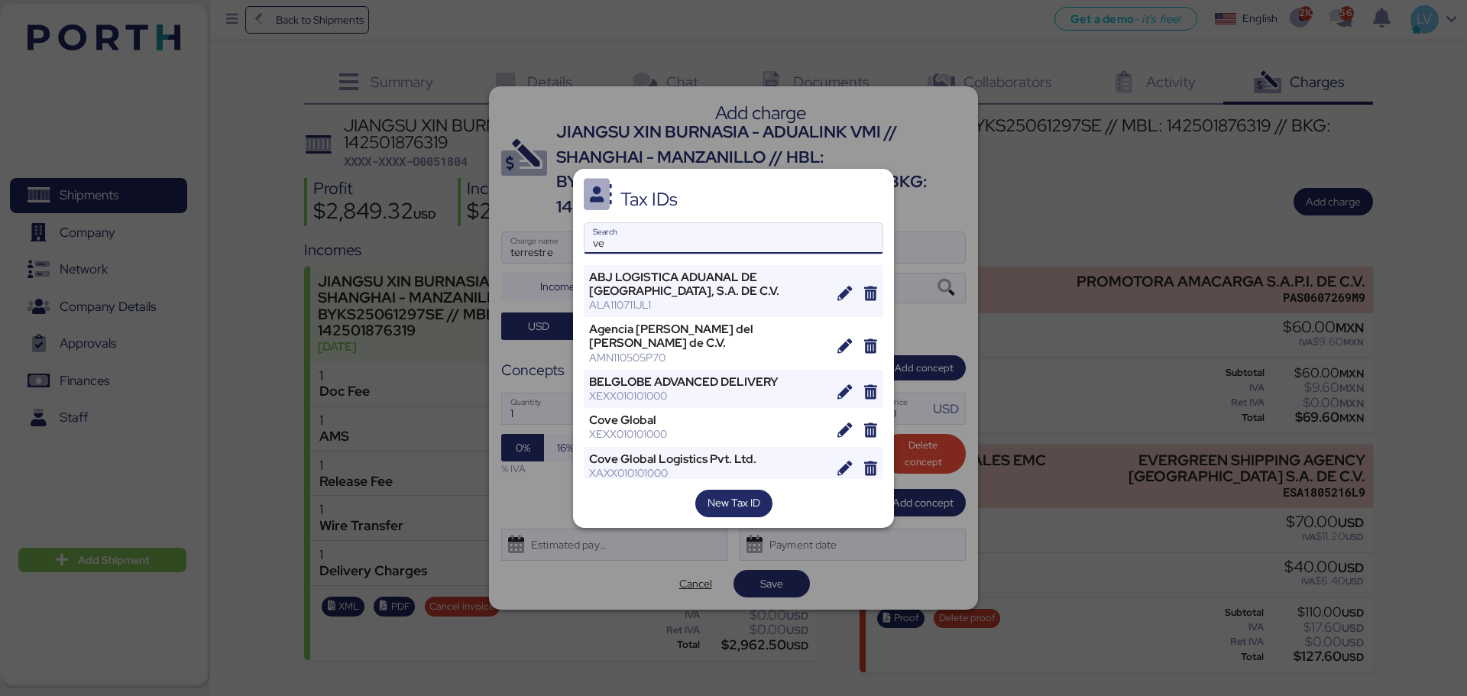
type input "v"
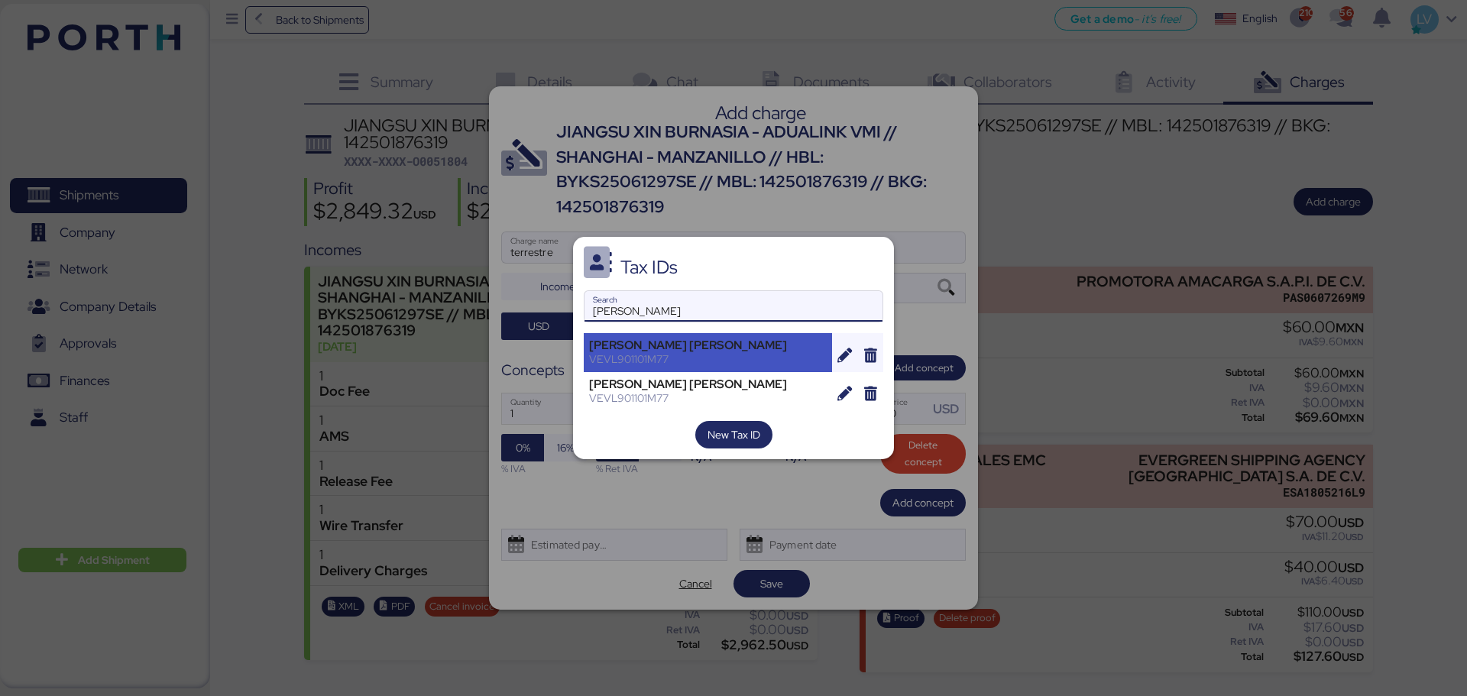
type input "luis ed"
click at [645, 356] on div "VEVL901101M77" at bounding box center [708, 359] width 238 height 14
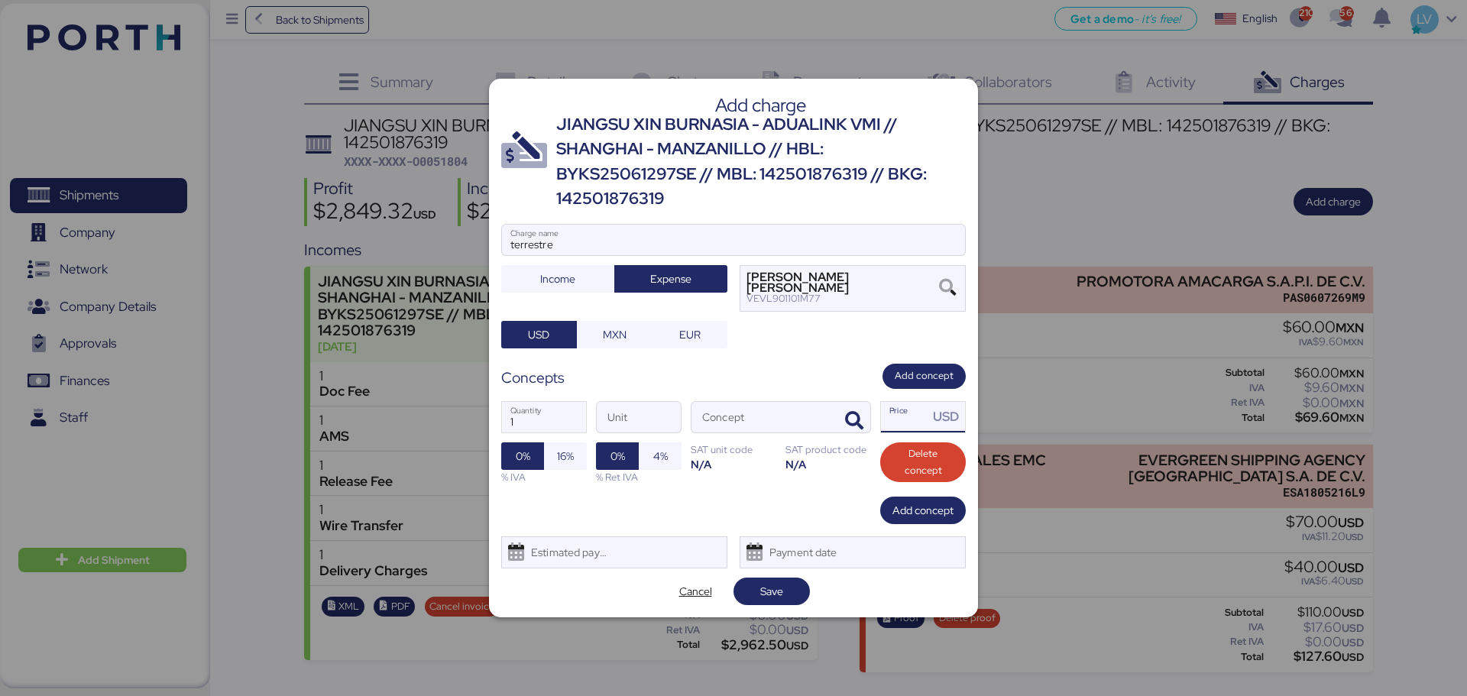
click at [892, 409] on input "Price USD" at bounding box center [904, 417] width 47 height 31
type input "0"
click at [836, 432] on div at bounding box center [852, 417] width 37 height 31
click at [866, 426] on span "button" at bounding box center [854, 421] width 32 height 32
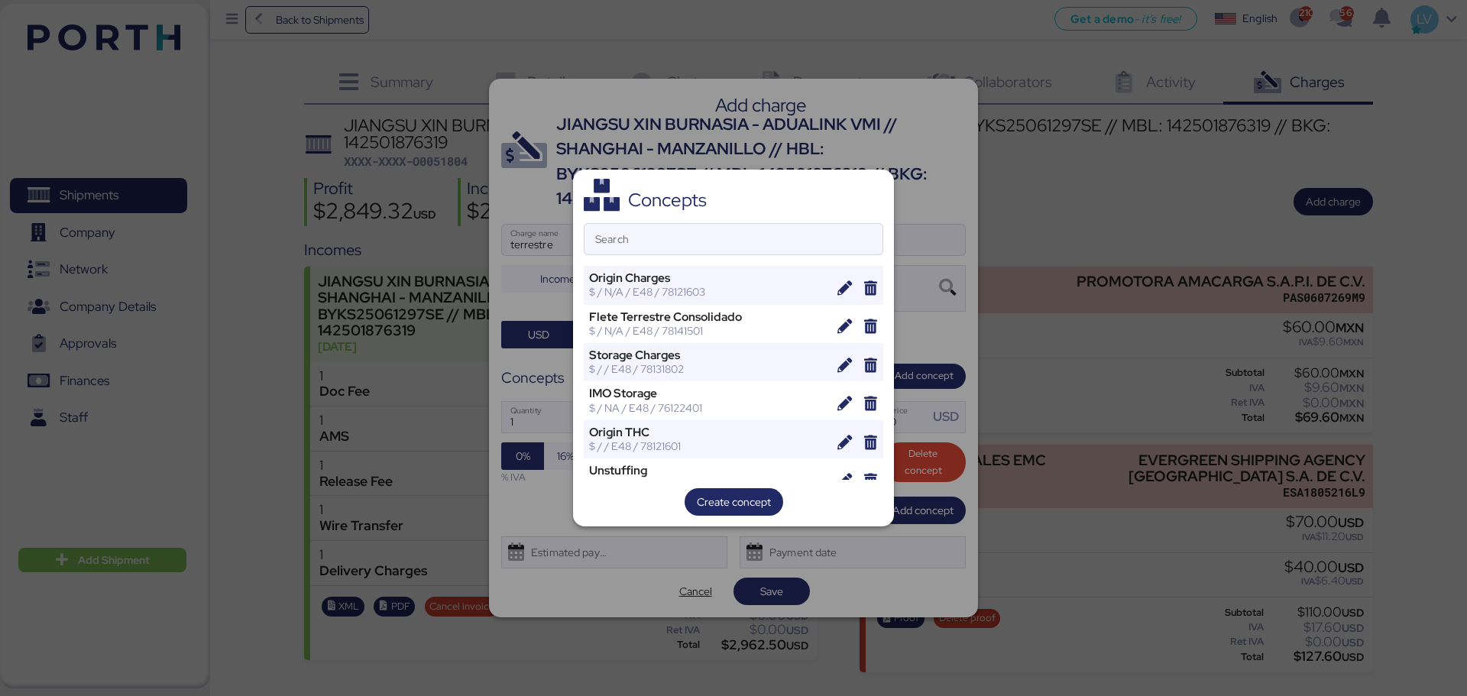
click at [755, 223] on div "Search" at bounding box center [734, 239] width 300 height 32
click at [755, 224] on input "Search" at bounding box center [734, 239] width 298 height 31
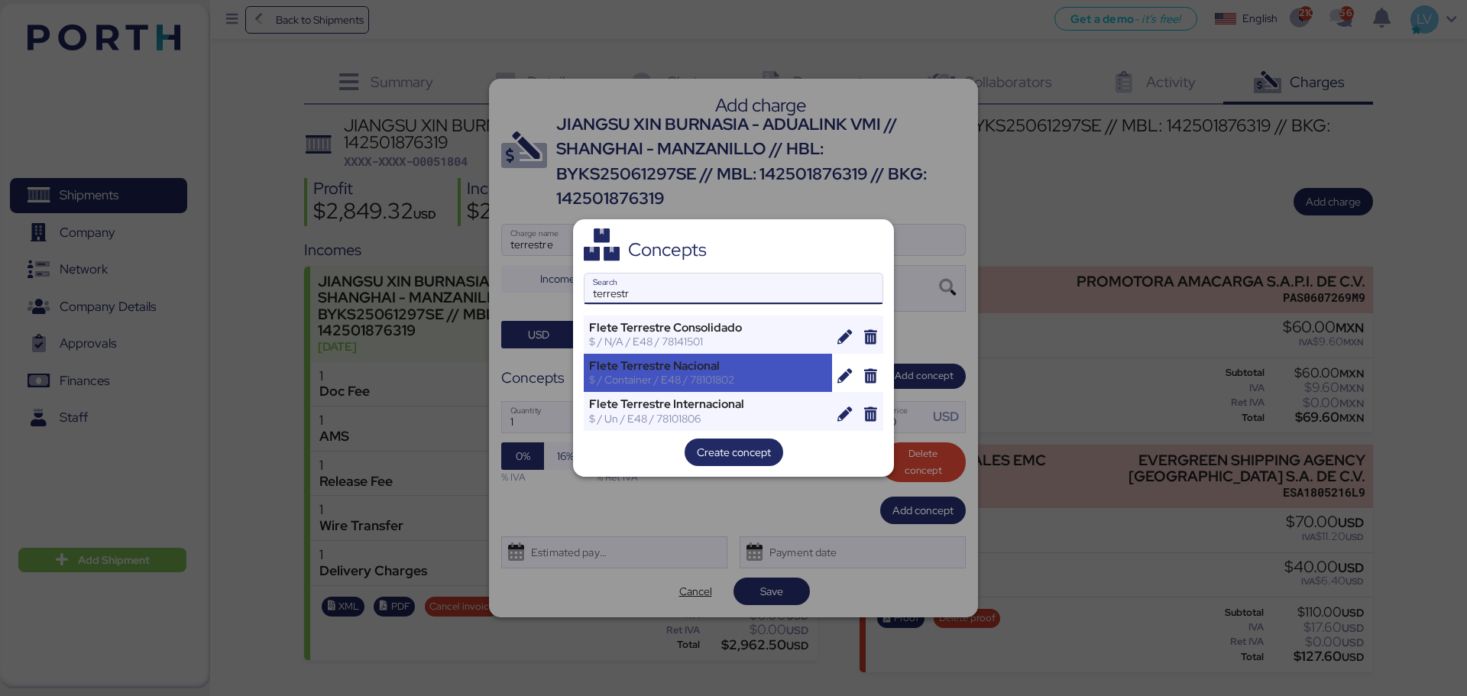
type input "terrestr"
click at [681, 370] on div "Flete Terrestre Nacional" at bounding box center [708, 366] width 238 height 14
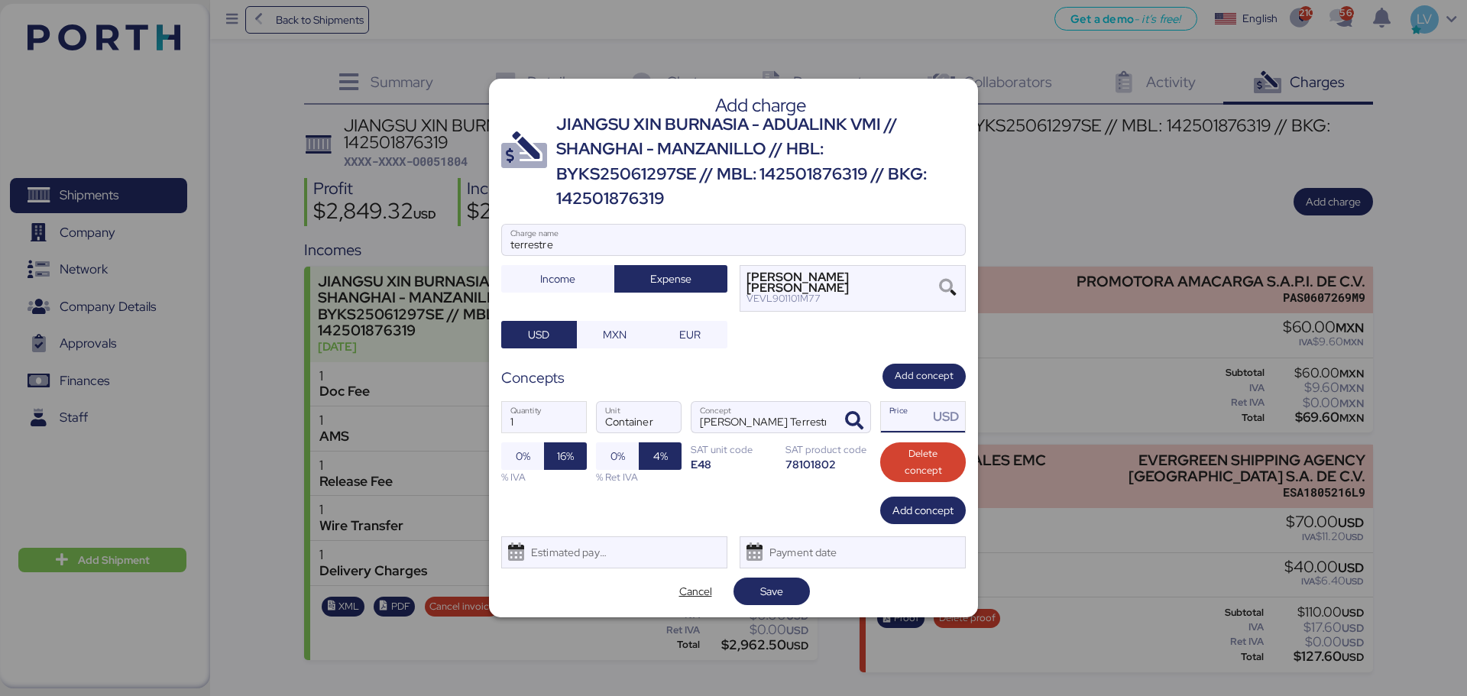
click at [919, 421] on input "Price USD" at bounding box center [904, 417] width 47 height 31
paste input "45500"
type input "45500"
click at [800, 343] on div "terrestre Charge name Income Expense LUIS EDUARDO VELASCO VERA VEVL901101M77 US…" at bounding box center [733, 286] width 465 height 125
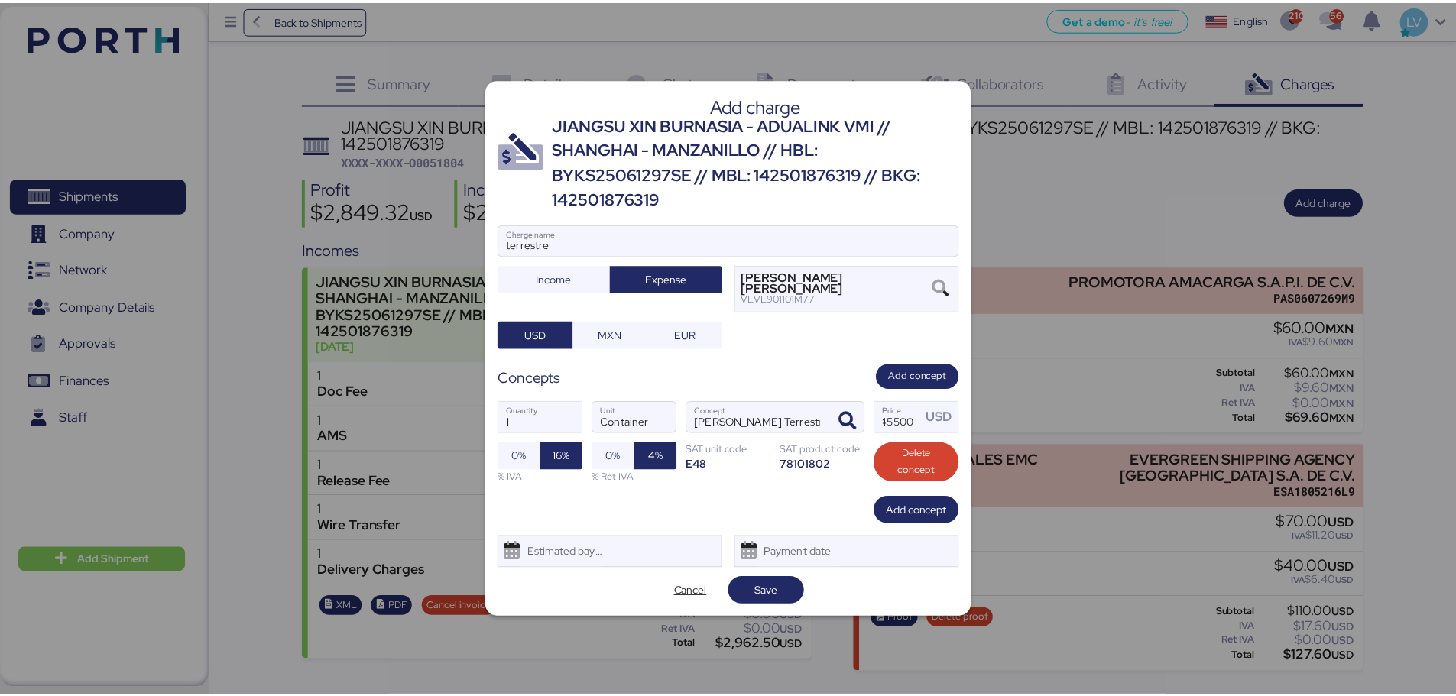
scroll to position [0, 0]
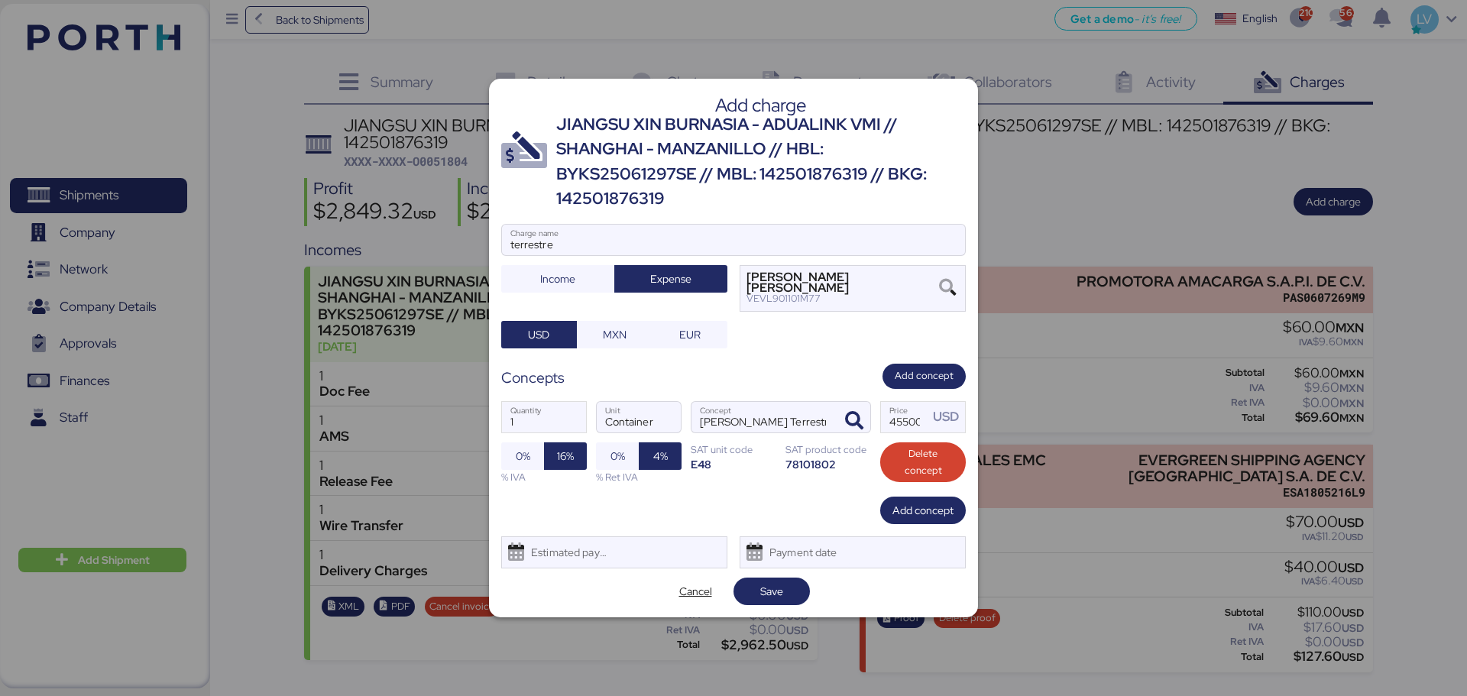
click at [630, 349] on div "Add charge JIANGSU XIN BURNASIA - ADUALINK VMI // SHANGHAI - MANZANILLO // HBL:…" at bounding box center [733, 348] width 489 height 539
click at [628, 337] on span "MXN" at bounding box center [614, 334] width 51 height 21
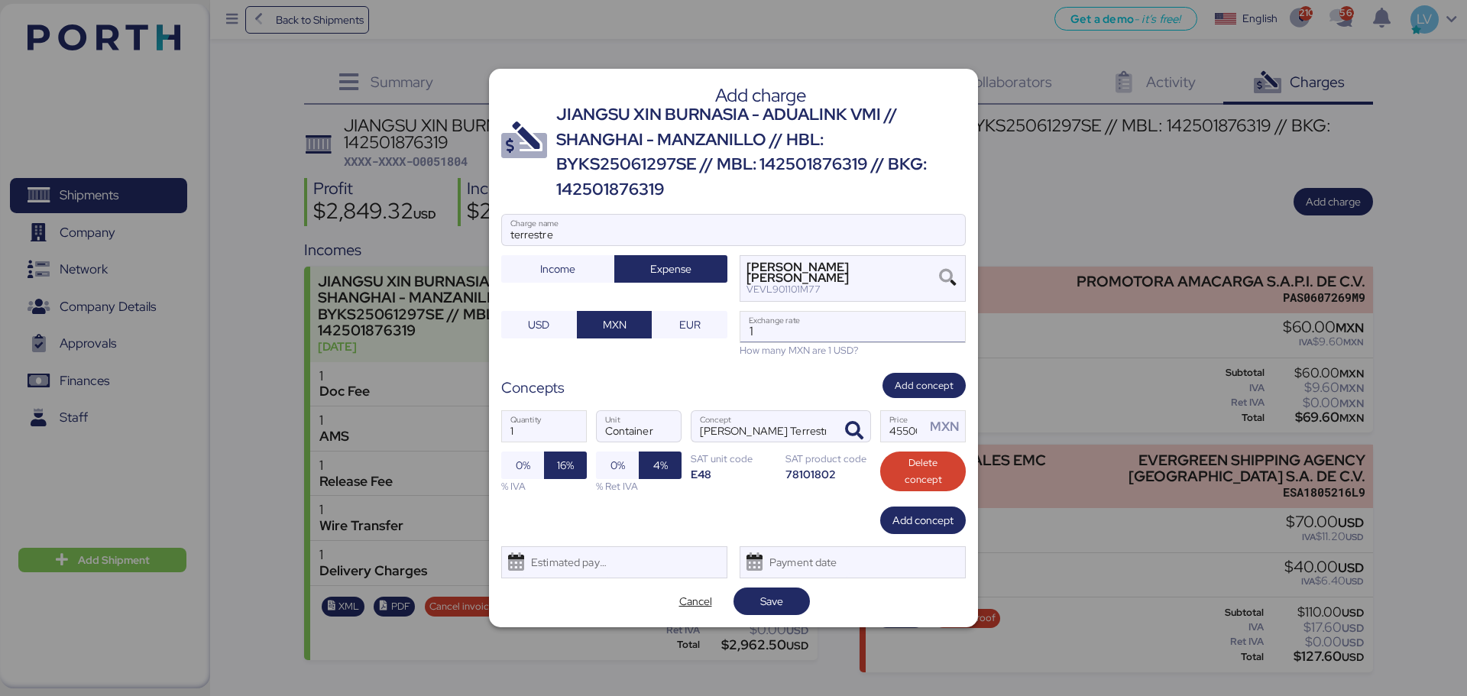
click at [781, 322] on input "1" at bounding box center [852, 327] width 225 height 31
paste input "8.8176"
type input "18.8176"
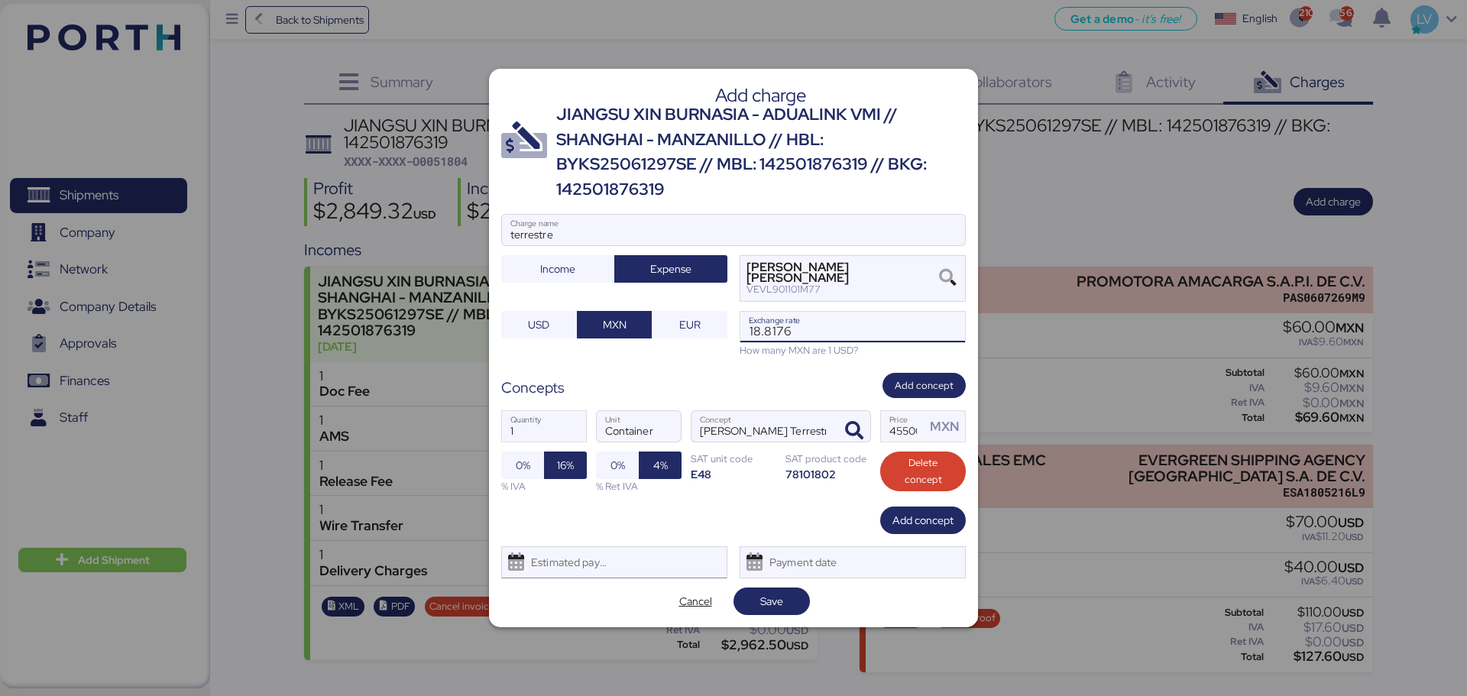
click at [558, 569] on div "Estimated payment date" at bounding box center [565, 562] width 91 height 31
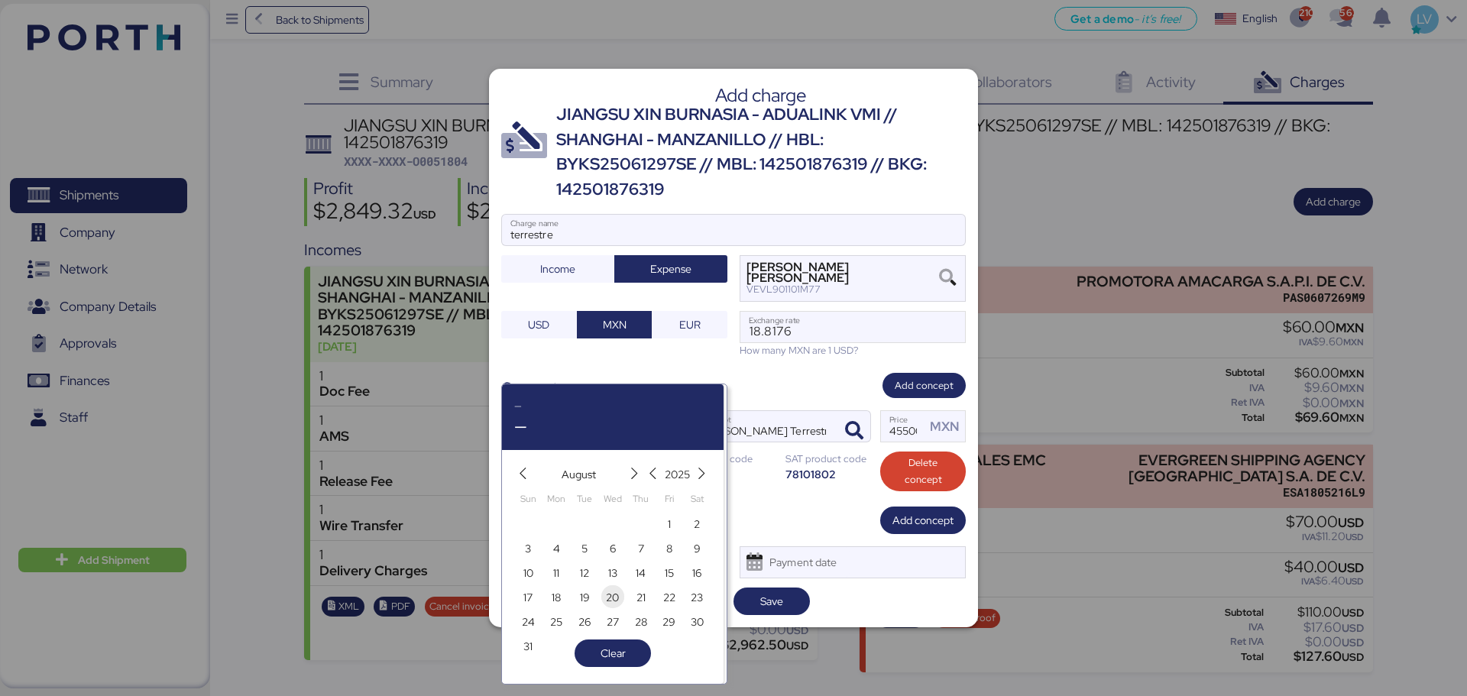
click at [619, 588] on span "20" at bounding box center [612, 597] width 13 height 18
type input "Aug 20, 2025"
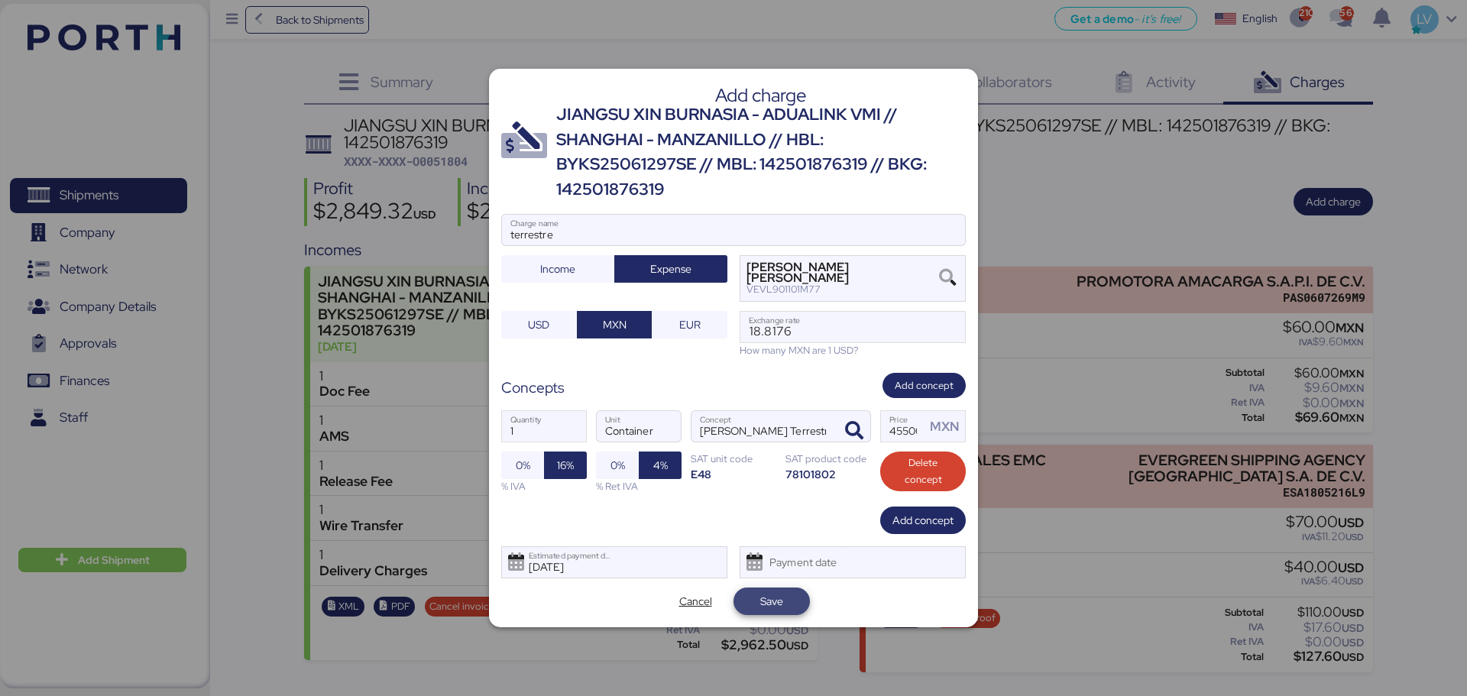
click at [801, 597] on span "Save" at bounding box center [772, 602] width 76 height 28
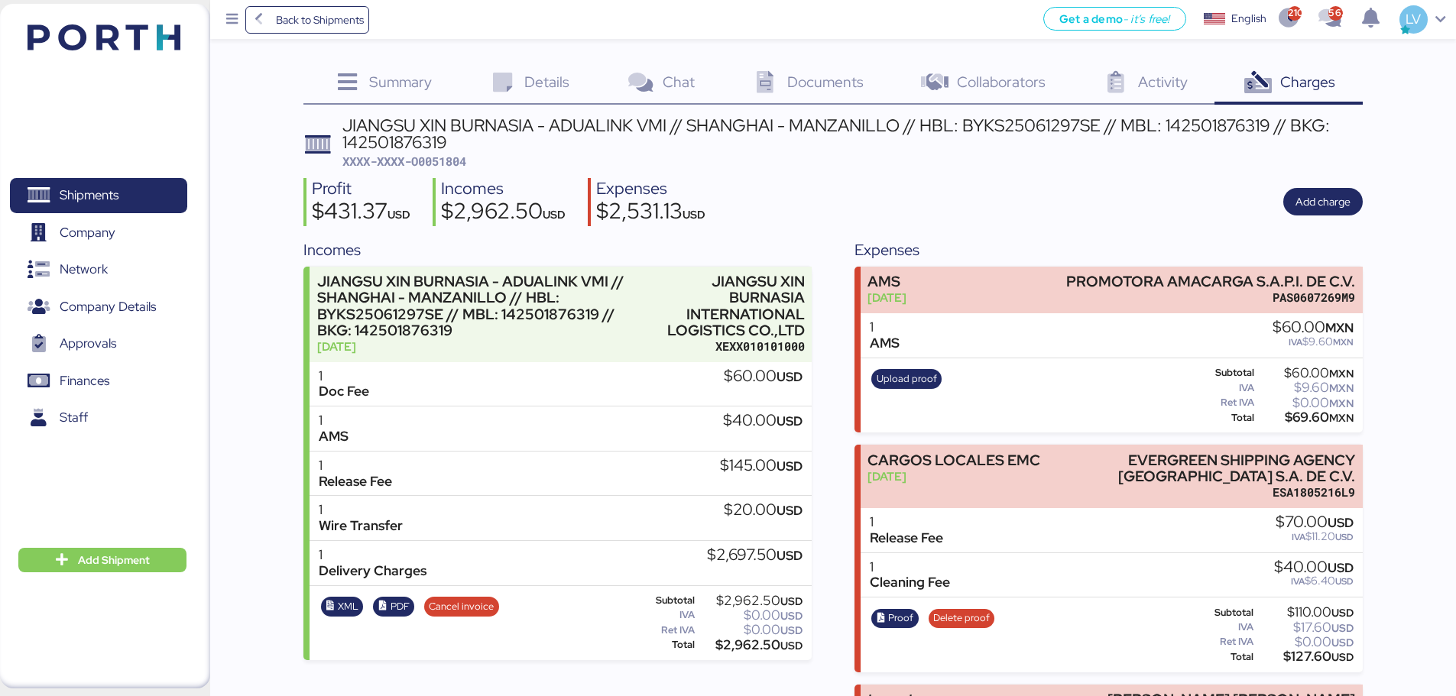
scroll to position [175, 0]
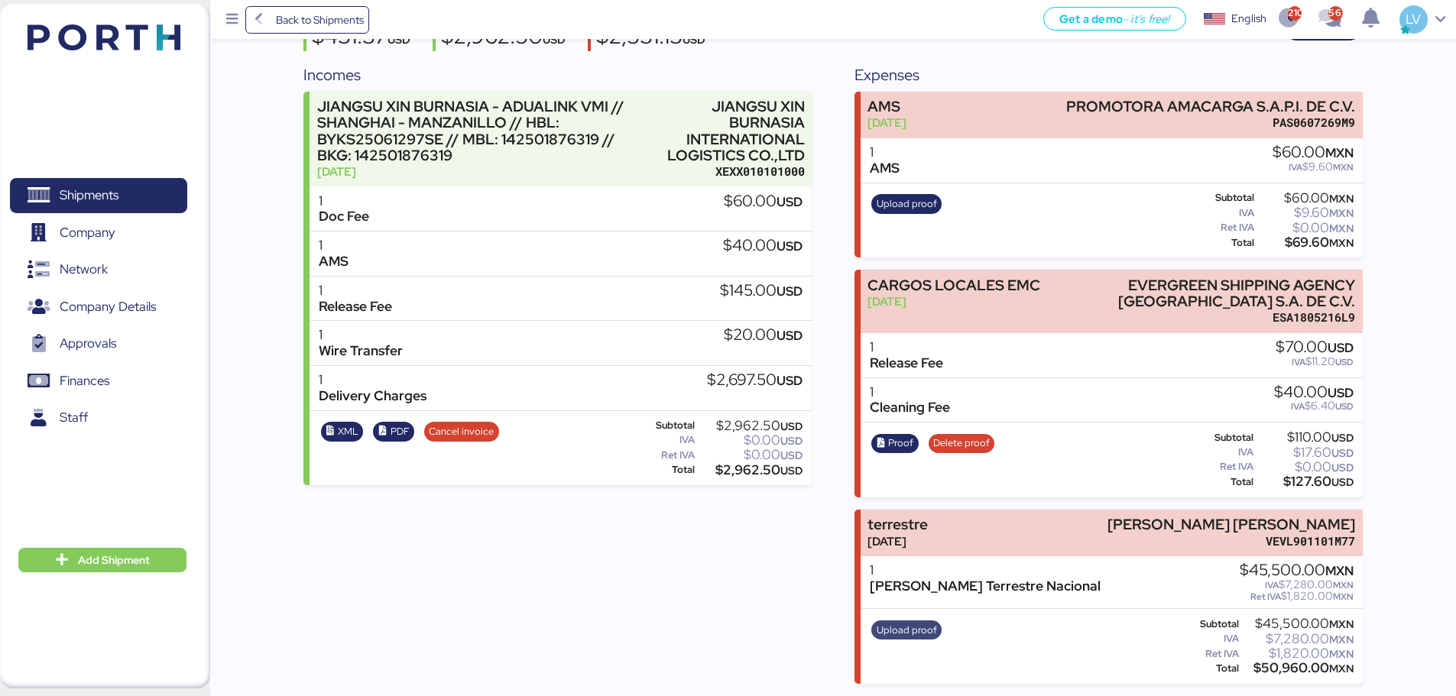
click at [899, 628] on span "Upload proof" at bounding box center [906, 630] width 60 height 17
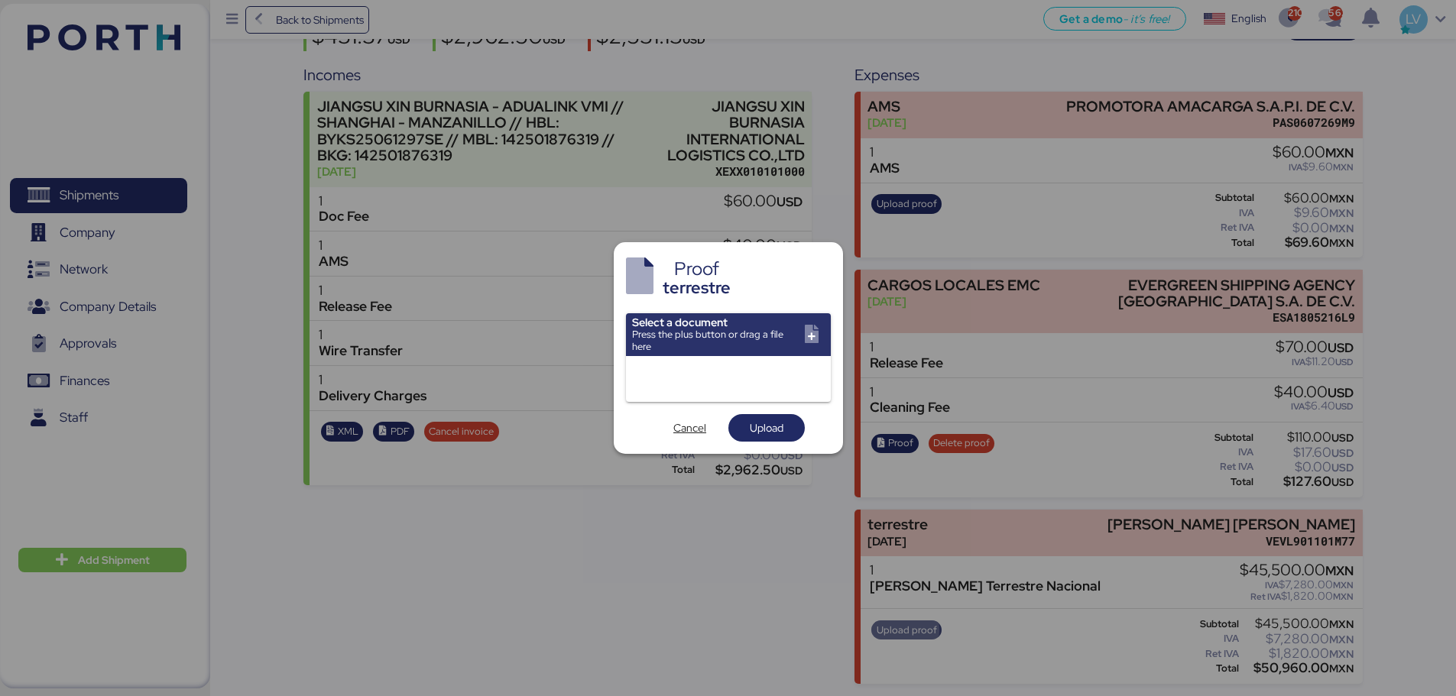
scroll to position [0, 0]
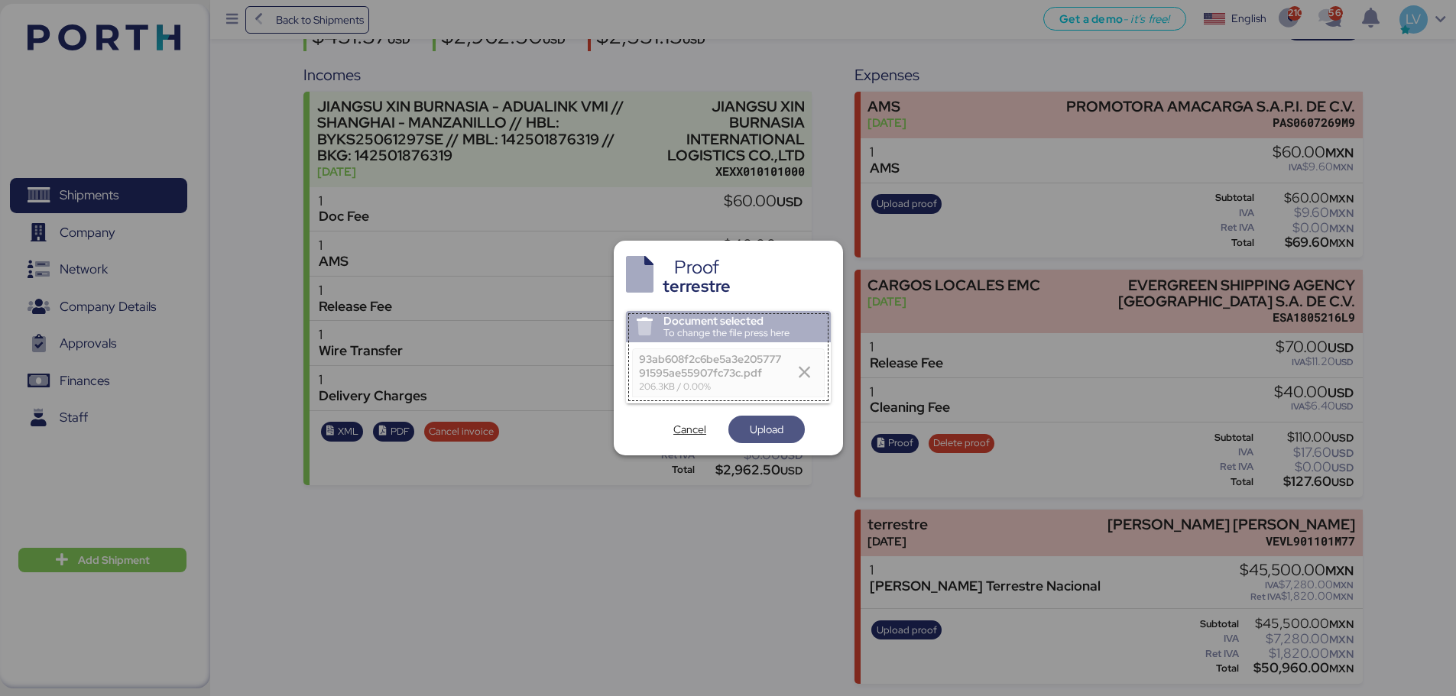
click at [769, 434] on span "Upload" at bounding box center [767, 429] width 34 height 18
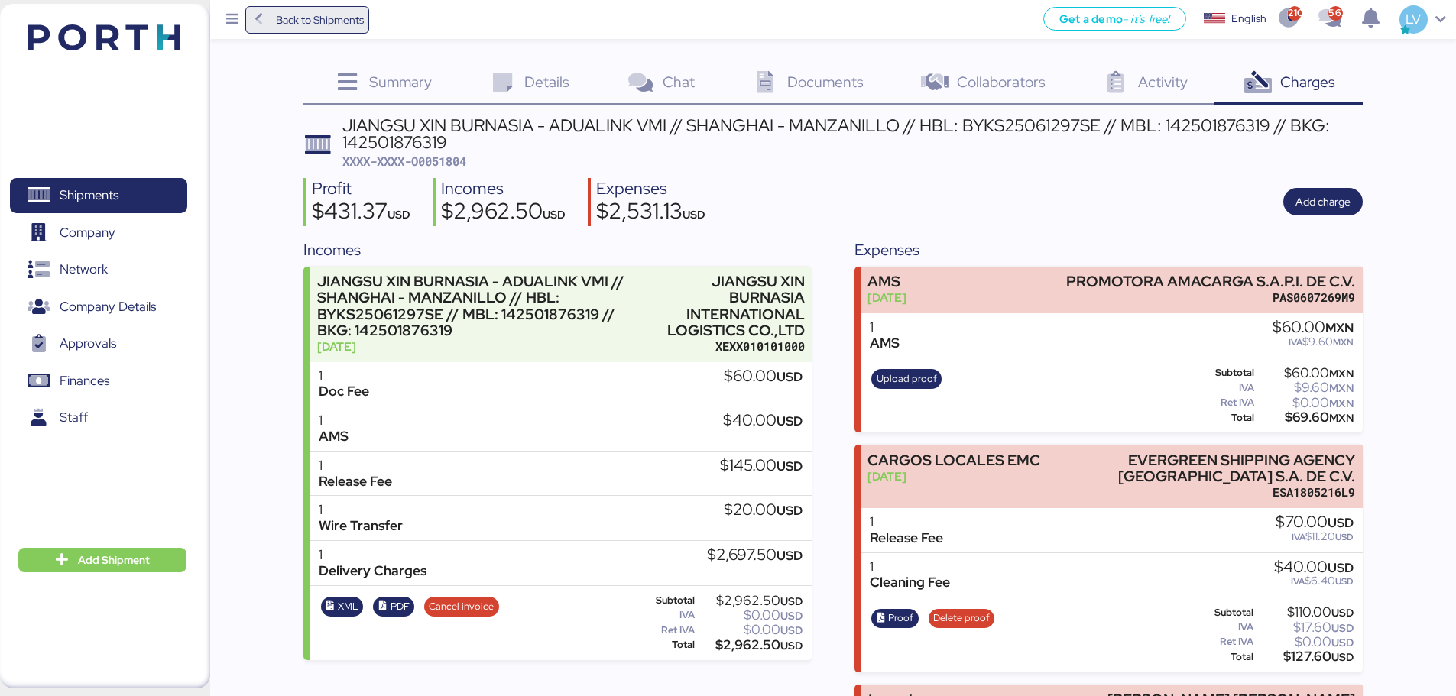
click at [338, 20] on span "Back to Shipments" at bounding box center [320, 20] width 88 height 18
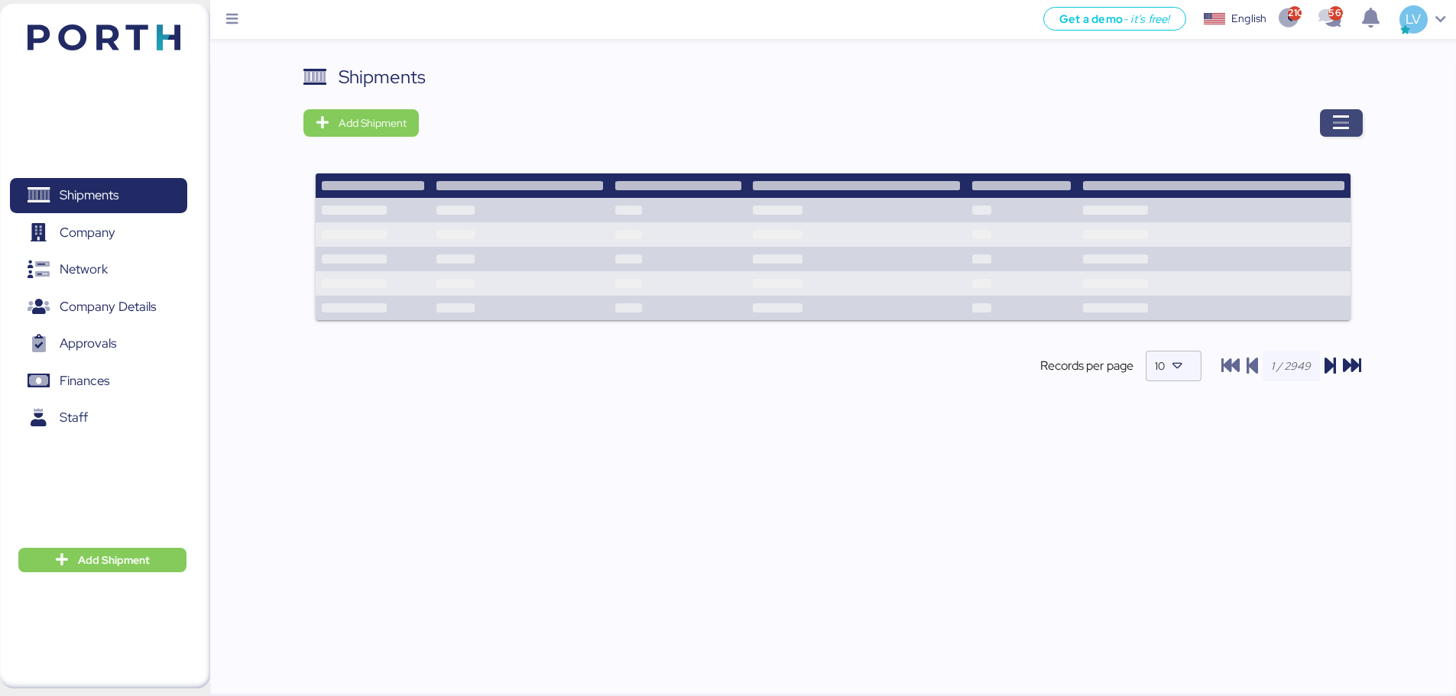
click at [1356, 113] on span "button" at bounding box center [1341, 123] width 43 height 28
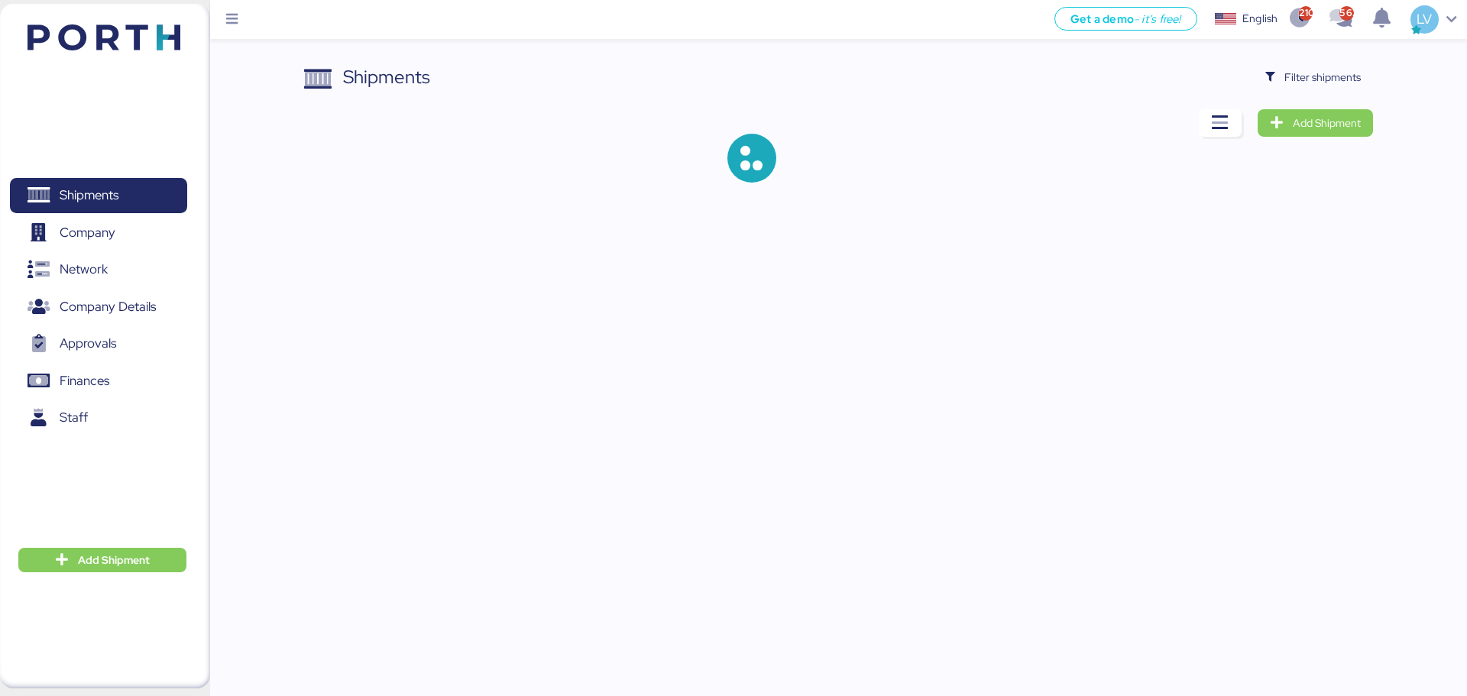
click at [1326, 95] on div "Shipments Filter shipments Add Shipment" at bounding box center [838, 135] width 1068 height 144
click at [1324, 83] on span "Filter shipments" at bounding box center [1322, 77] width 76 height 18
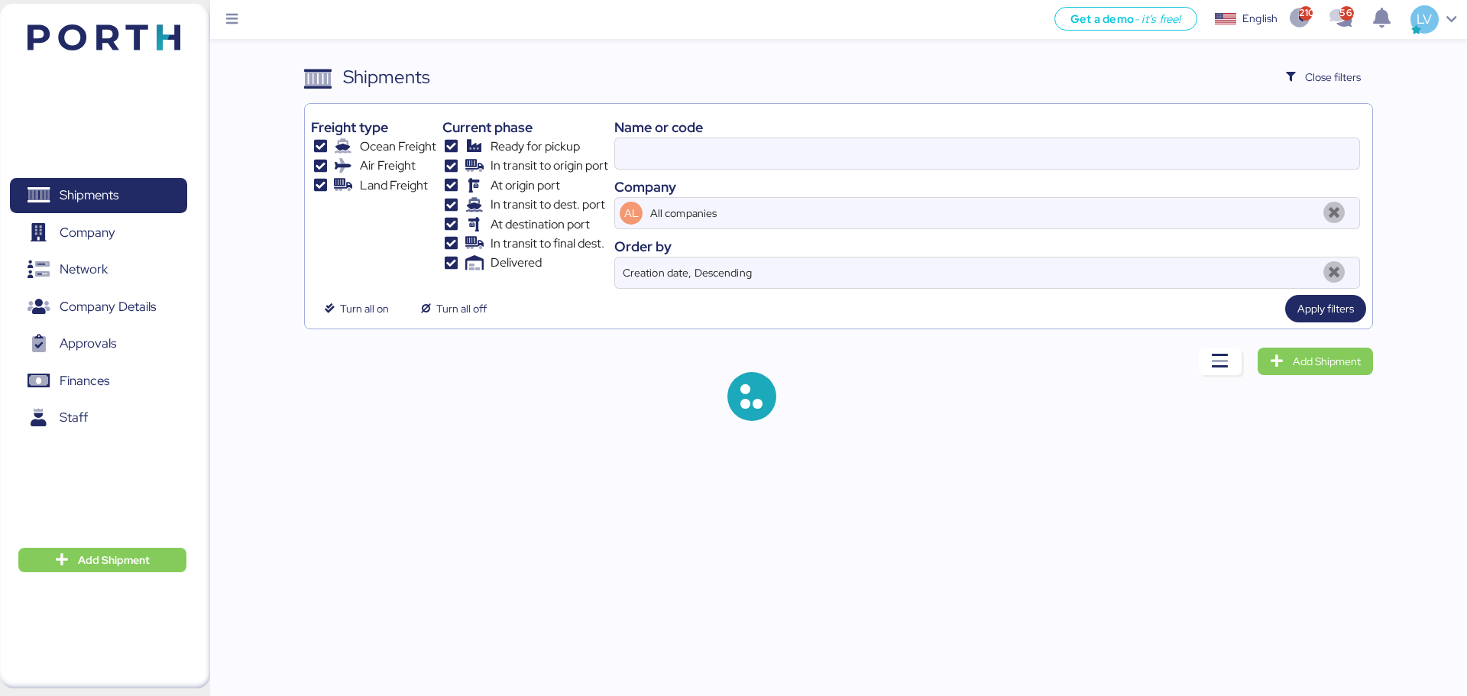
click at [1239, 135] on div "Name or code" at bounding box center [987, 127] width 746 height 21
click at [1226, 156] on input at bounding box center [987, 153] width 744 height 31
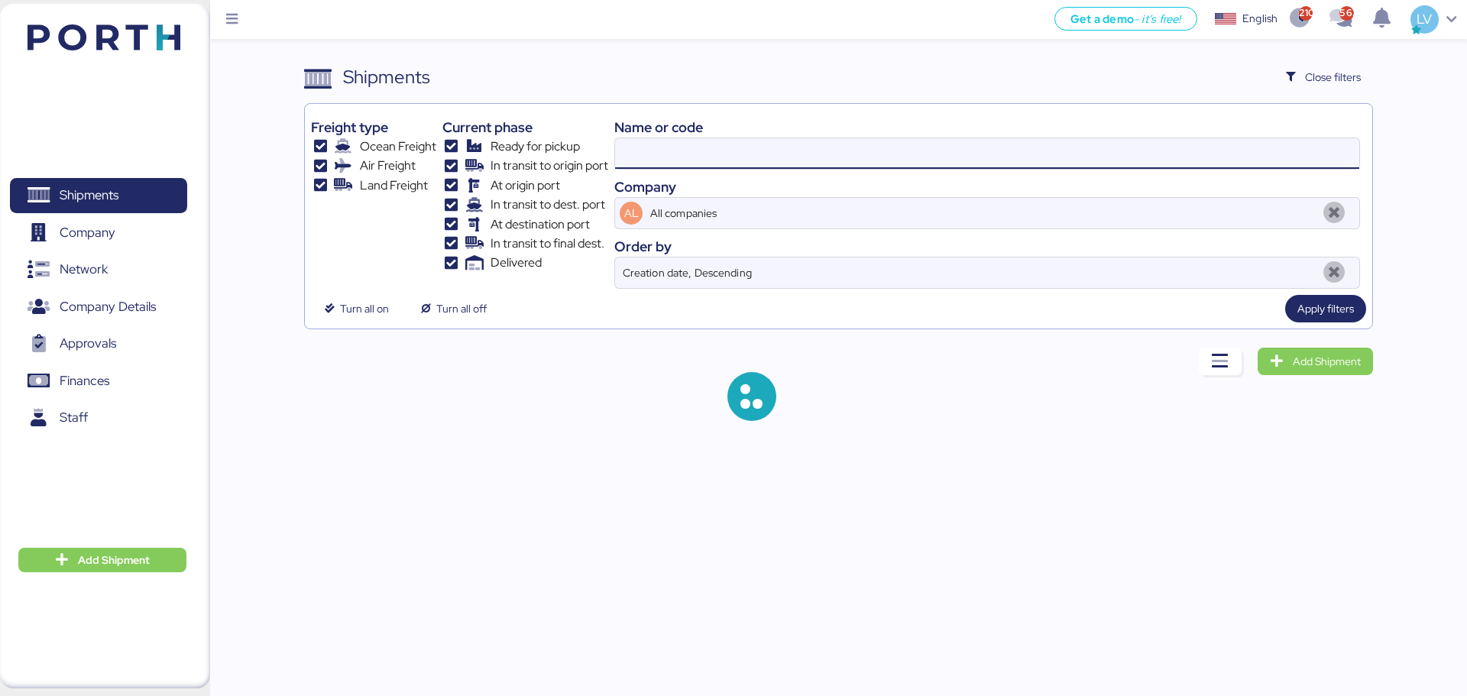
paste input "O0051867 - 165076"
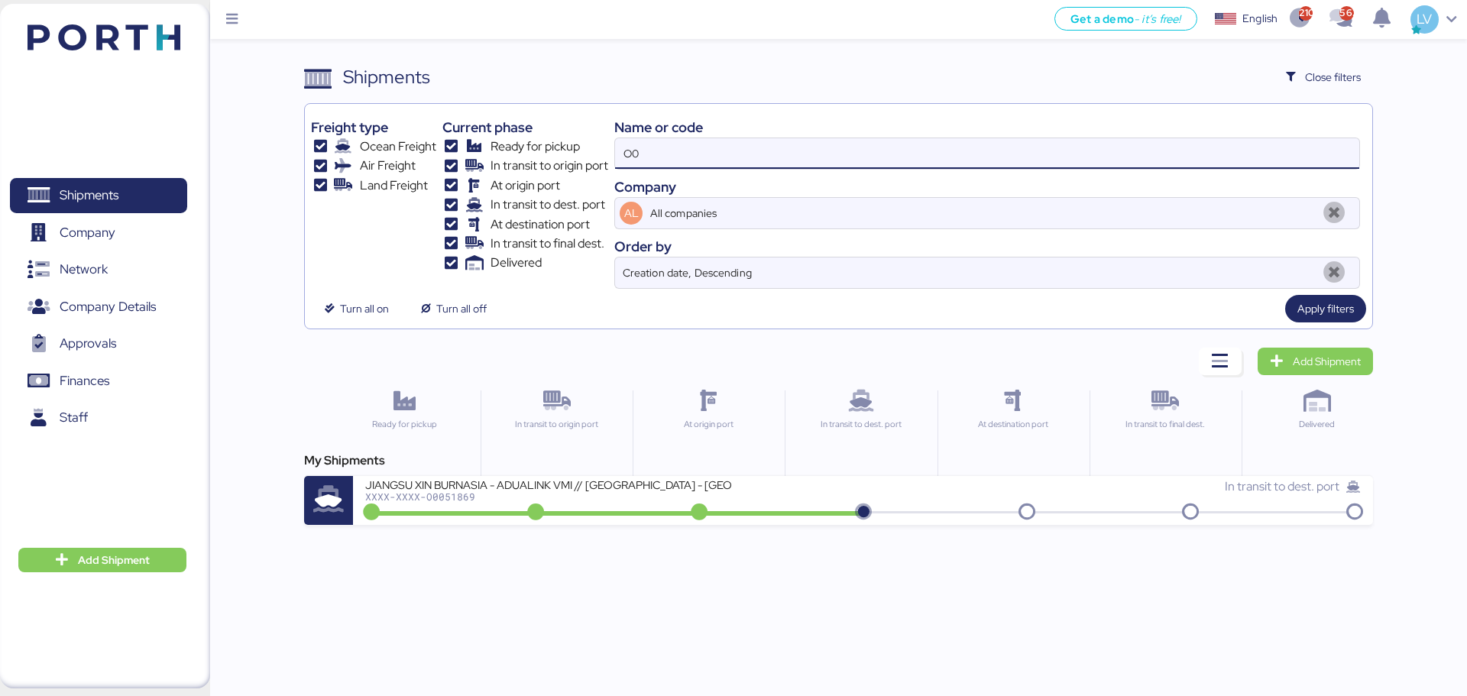
type input "O"
paste input "O0051867 - 165076"
type input "O0051867"
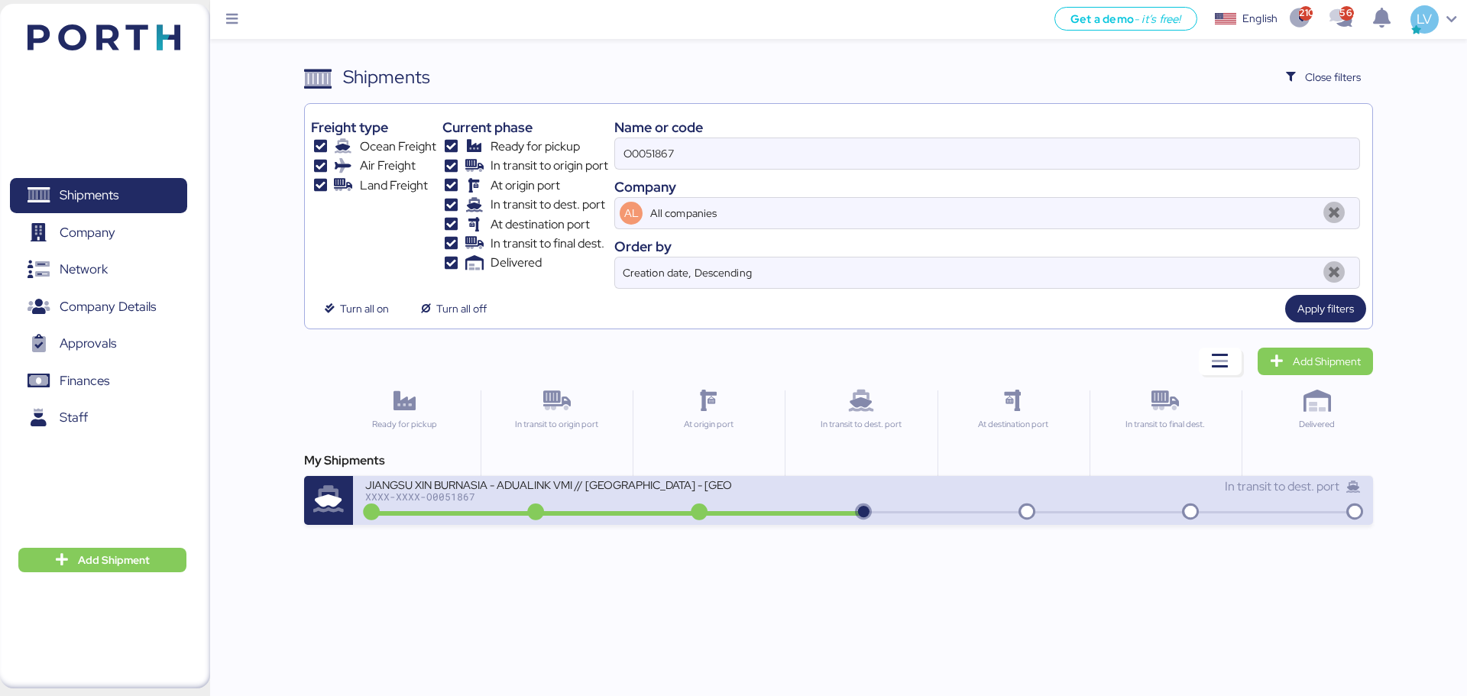
click at [915, 518] on div "JIANGSU XIN BURNASIA - ADUALINK VMI // SHANGHAI - MANZANILLO // MBL: 1425019944…" at bounding box center [862, 500] width 1019 height 49
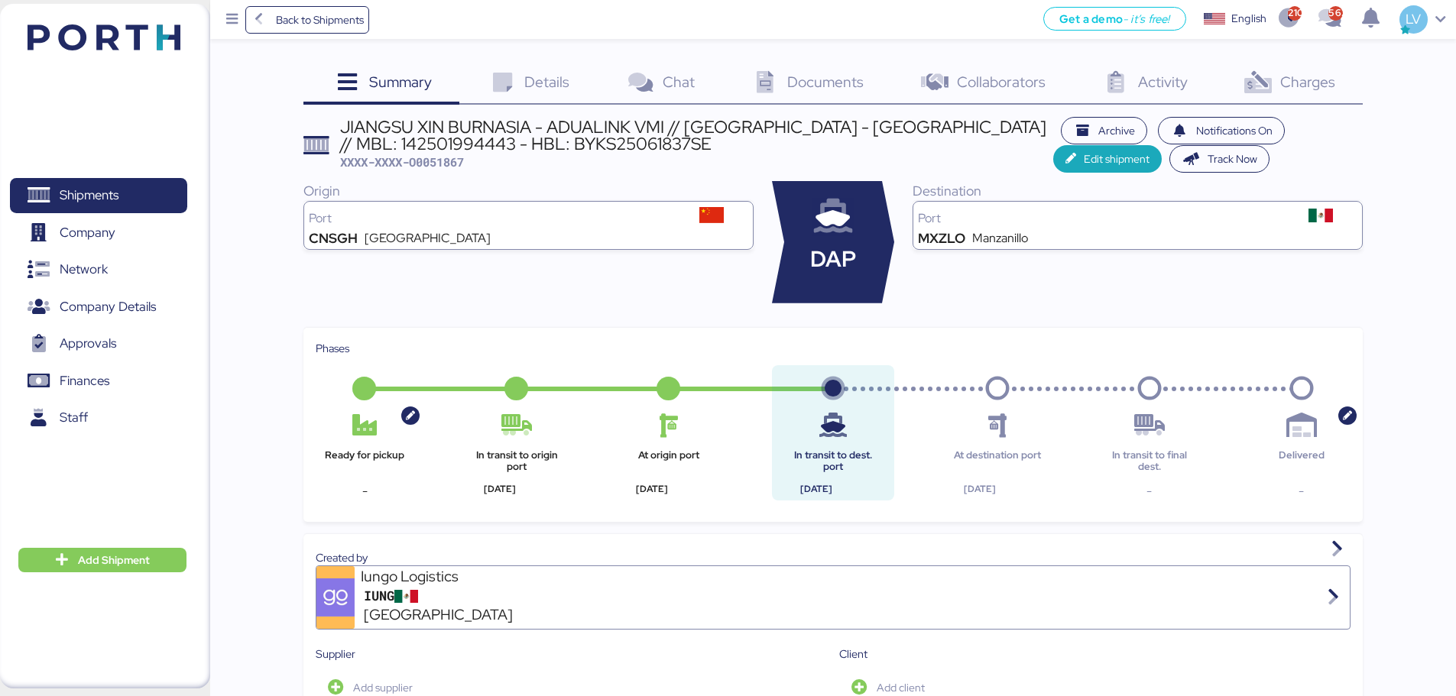
click at [1315, 70] on div "Charges 0" at bounding box center [1287, 83] width 147 height 41
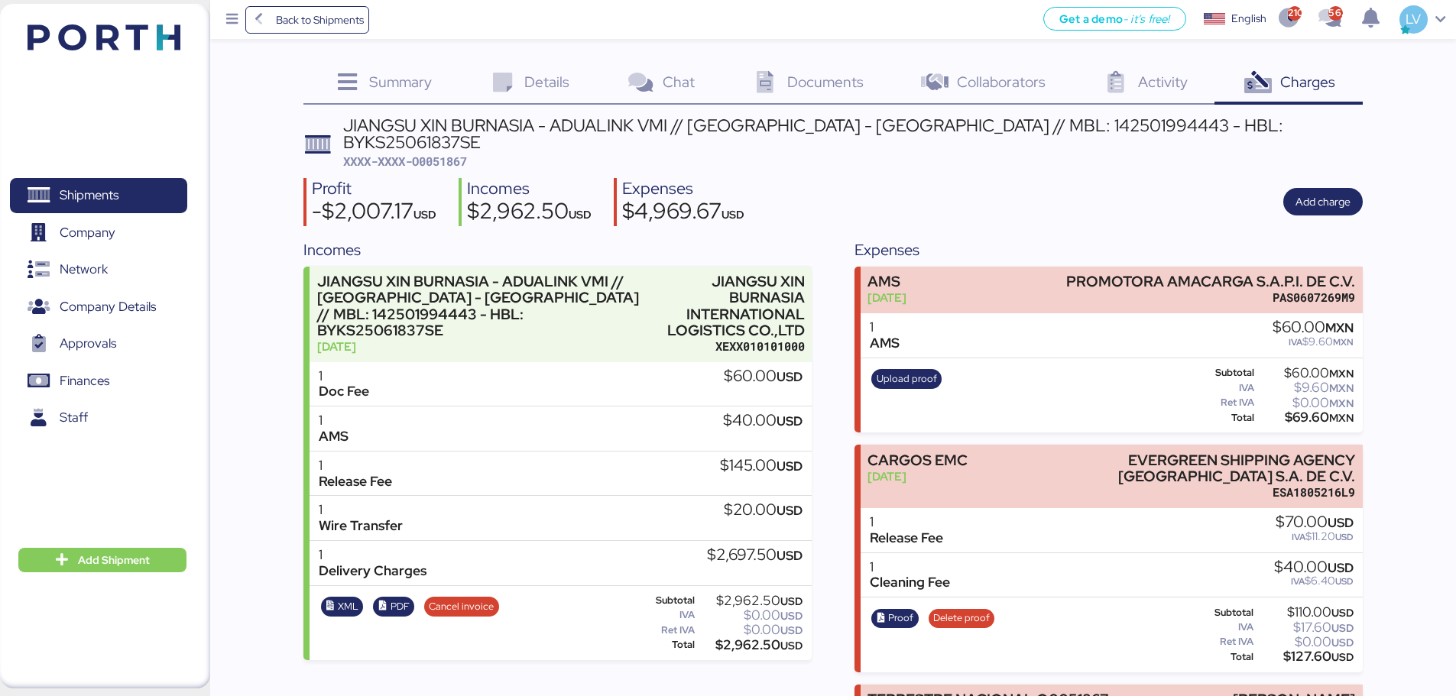
scroll to position [174, 0]
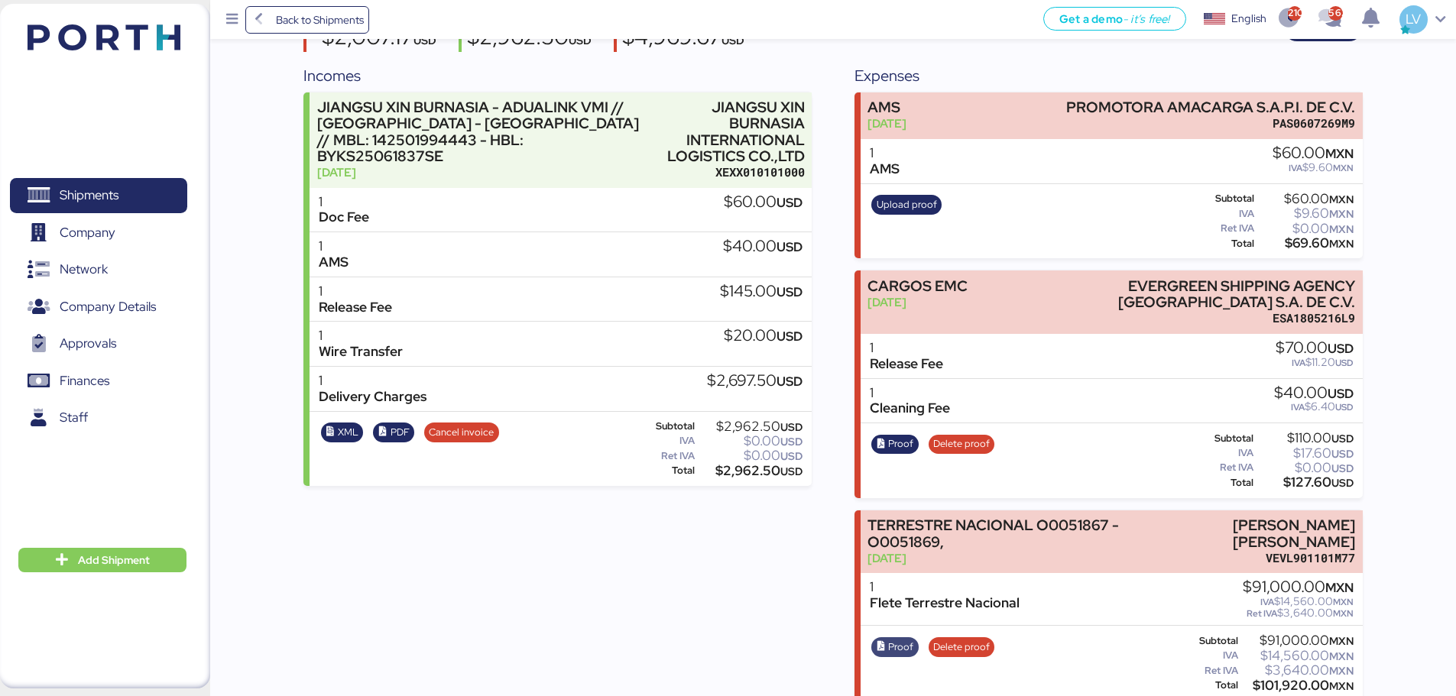
click at [889, 639] on span "Proof" at bounding box center [900, 647] width 25 height 17
click at [978, 639] on span "Delete proof" at bounding box center [961, 647] width 57 height 17
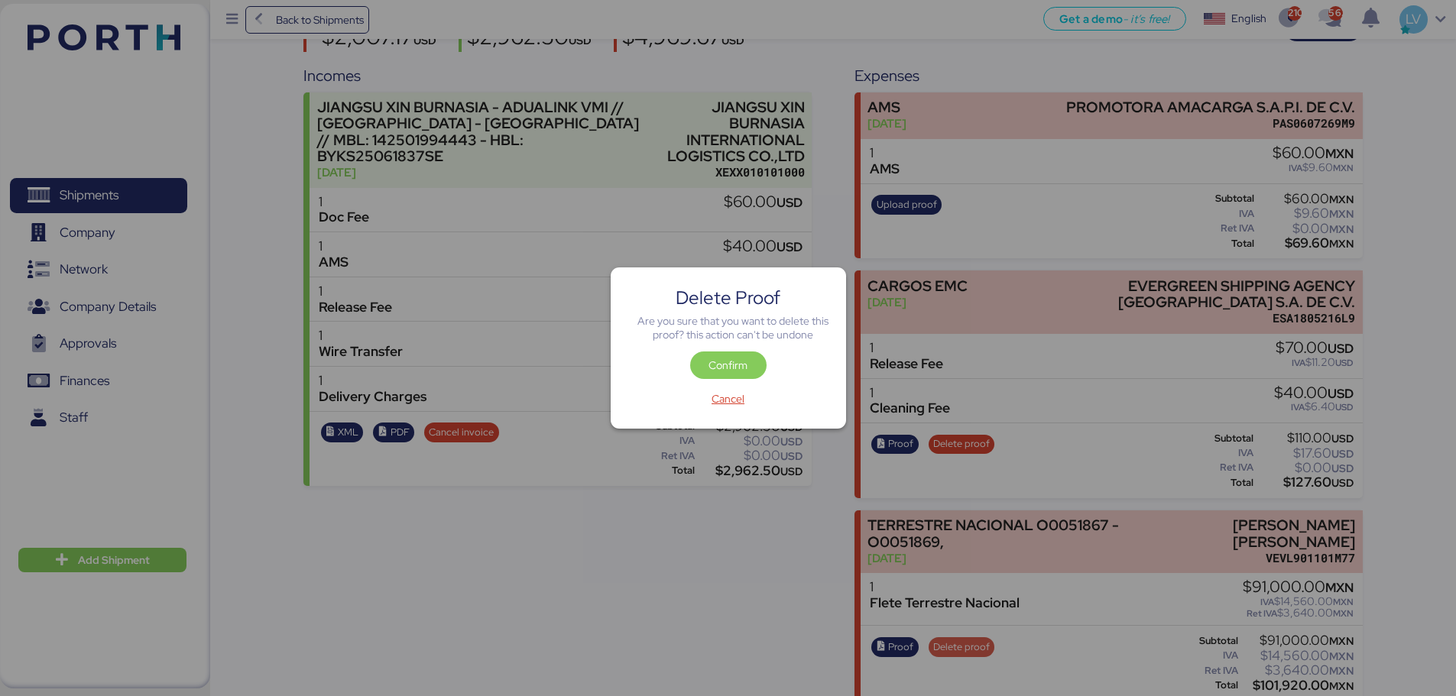
scroll to position [0, 0]
click at [719, 355] on span "Confirm" at bounding box center [728, 365] width 52 height 21
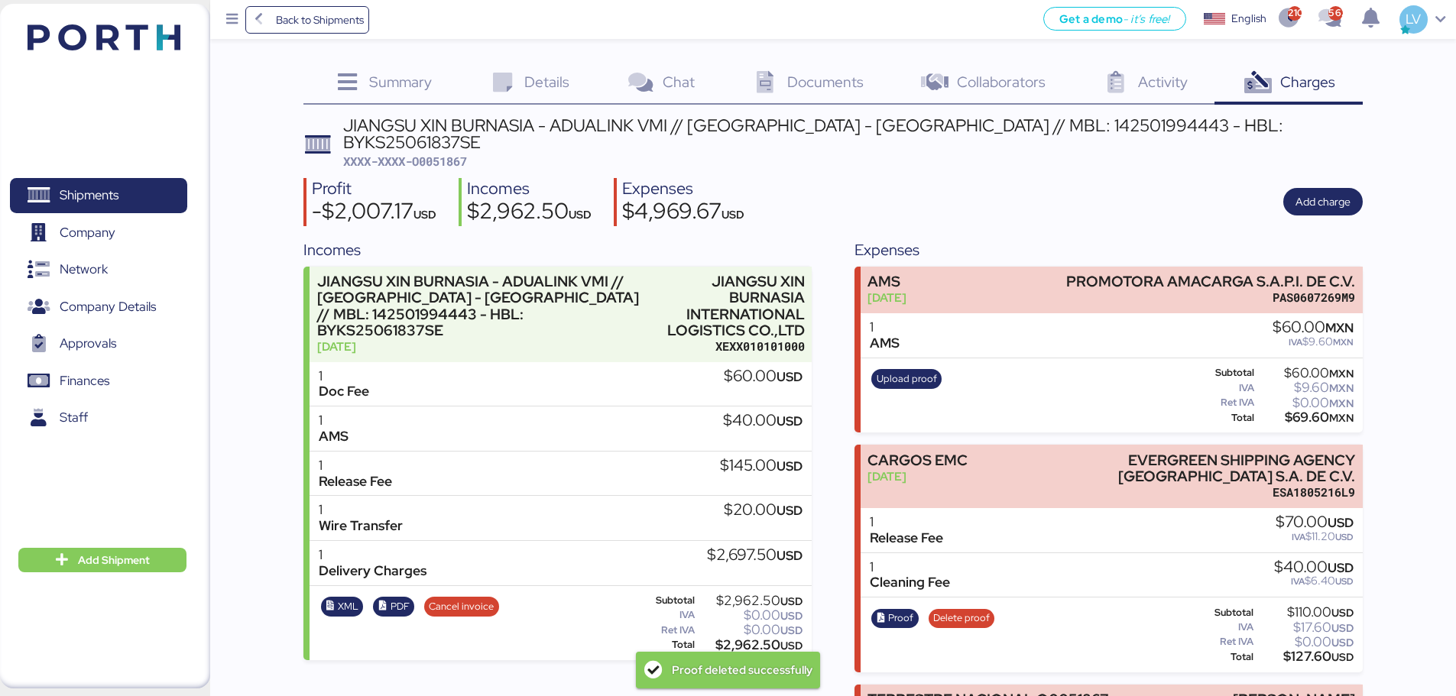
scroll to position [174, 0]
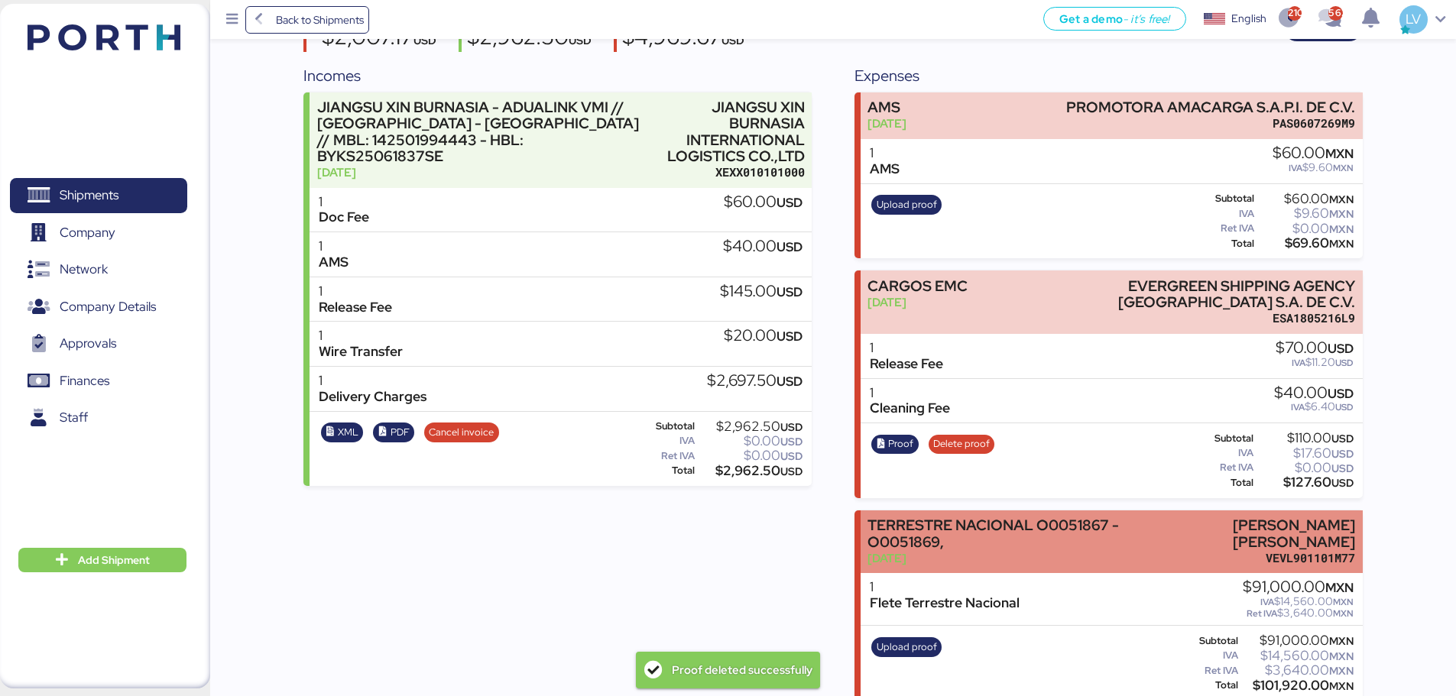
click at [1013, 531] on div "TERRESTRE NACIONAL O0051867 - O0051869," at bounding box center [1004, 533] width 274 height 32
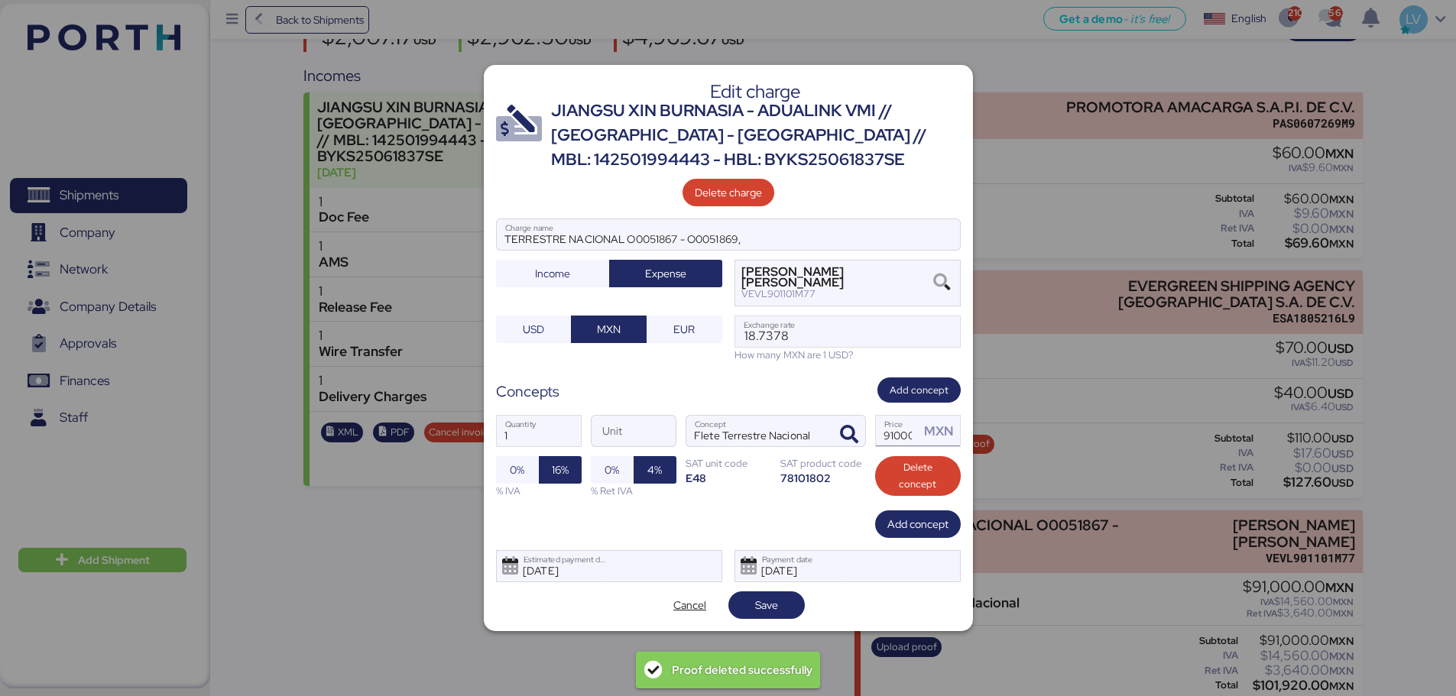
click at [892, 439] on input "91000" at bounding box center [898, 431] width 44 height 31
type input "45500"
click at [779, 605] on span "Save" at bounding box center [766, 604] width 52 height 21
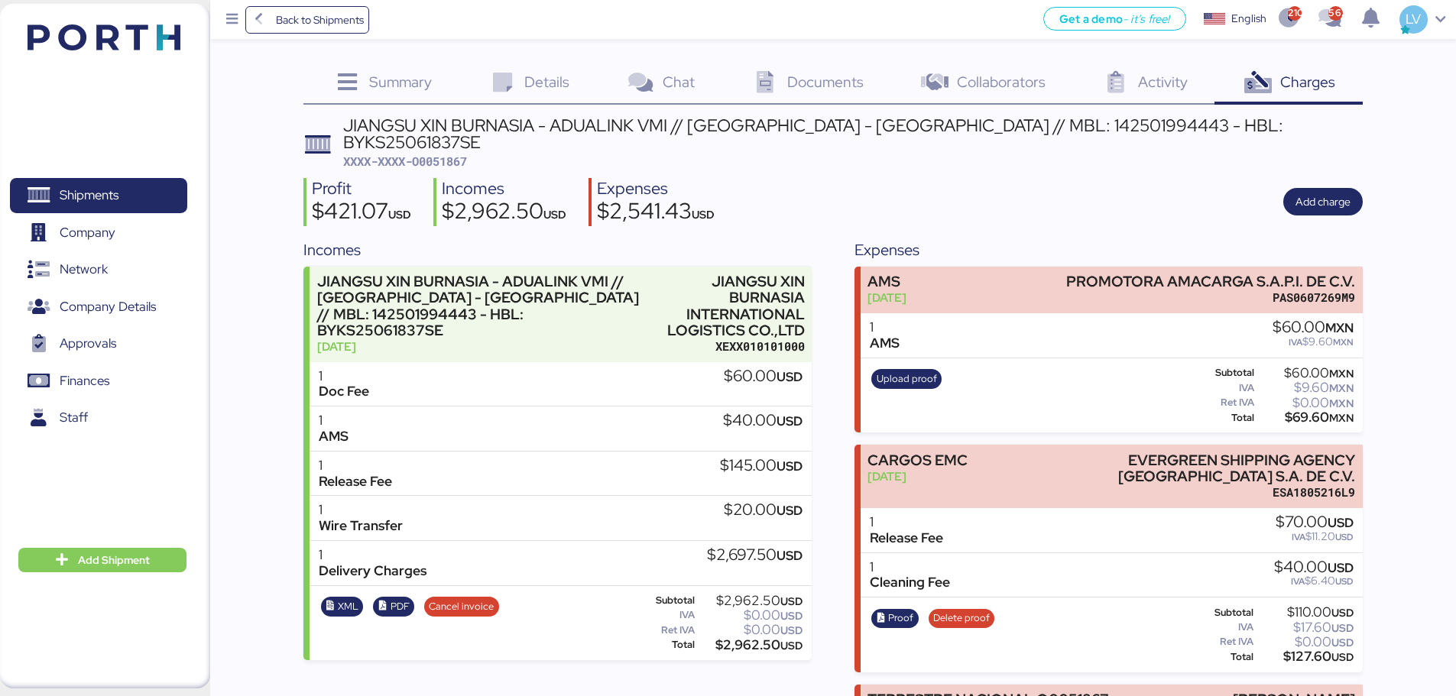
scroll to position [174, 0]
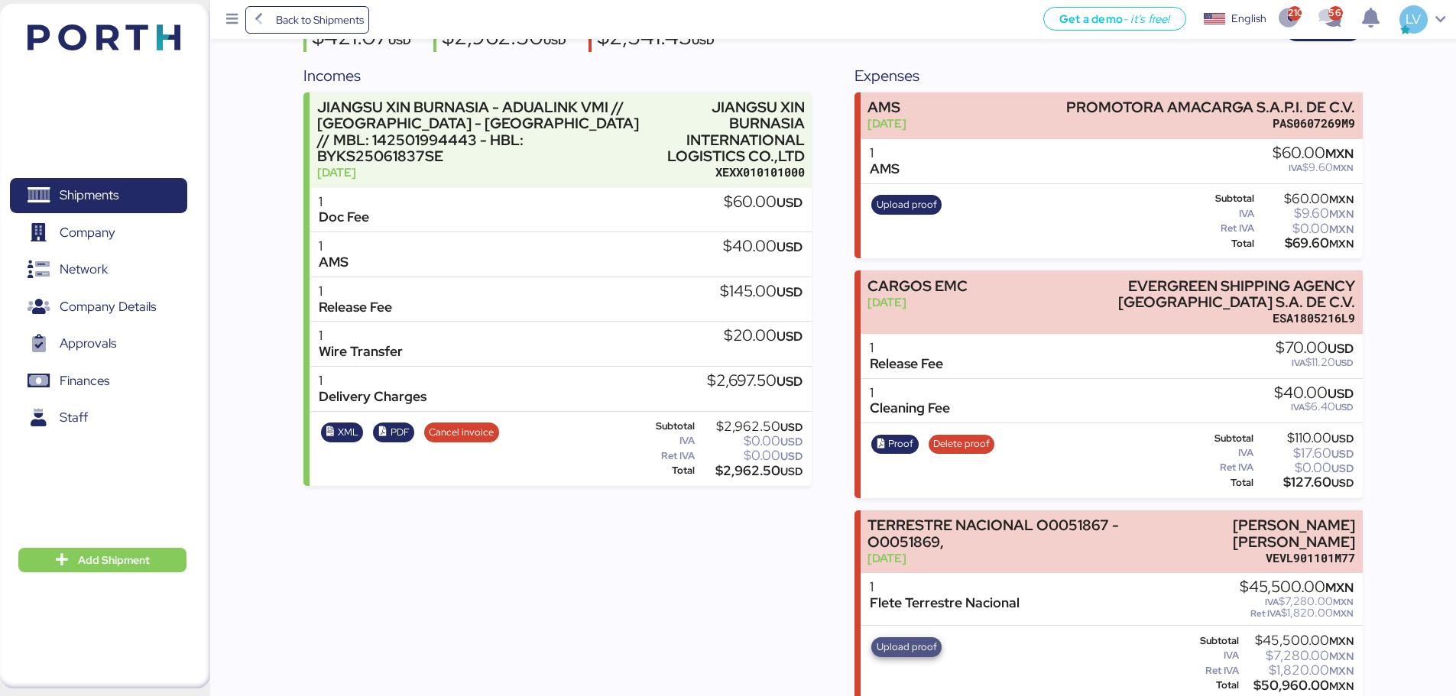
click at [917, 639] on span "Upload proof" at bounding box center [906, 647] width 60 height 17
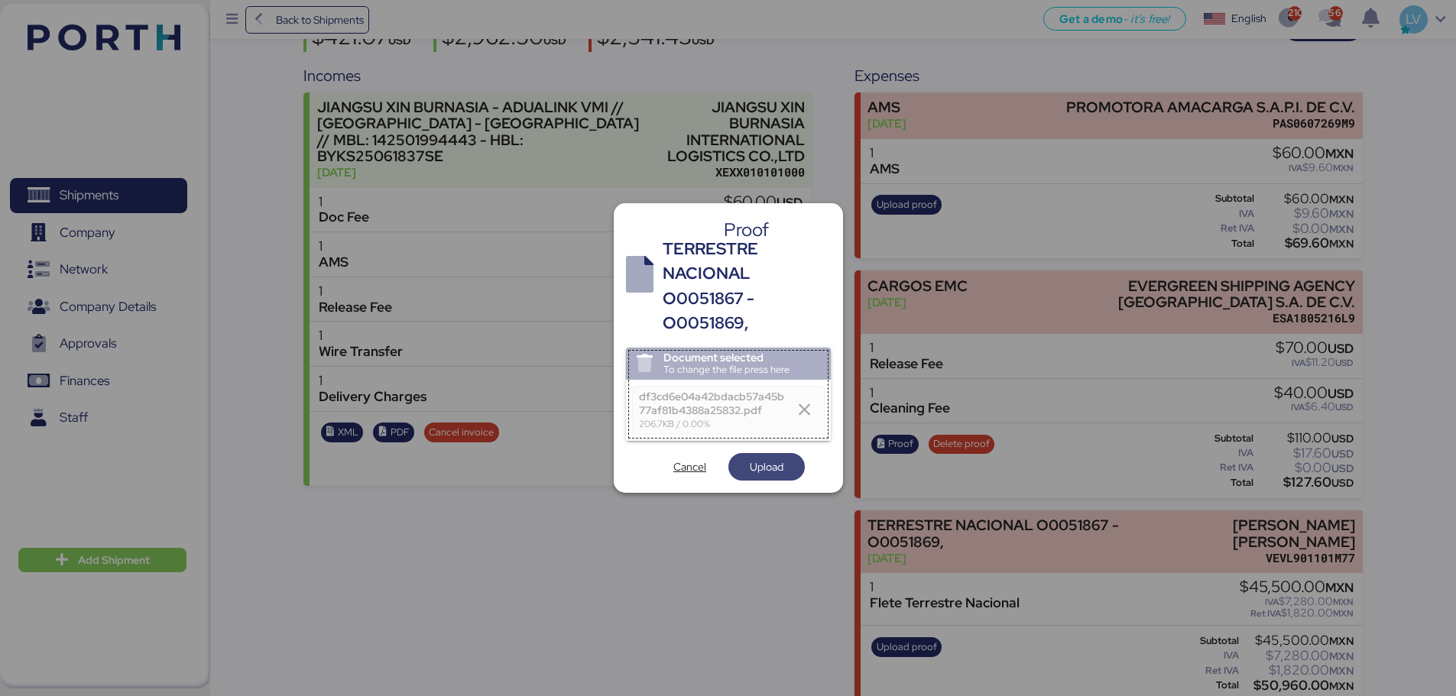
click at [772, 469] on span "Upload" at bounding box center [767, 467] width 34 height 18
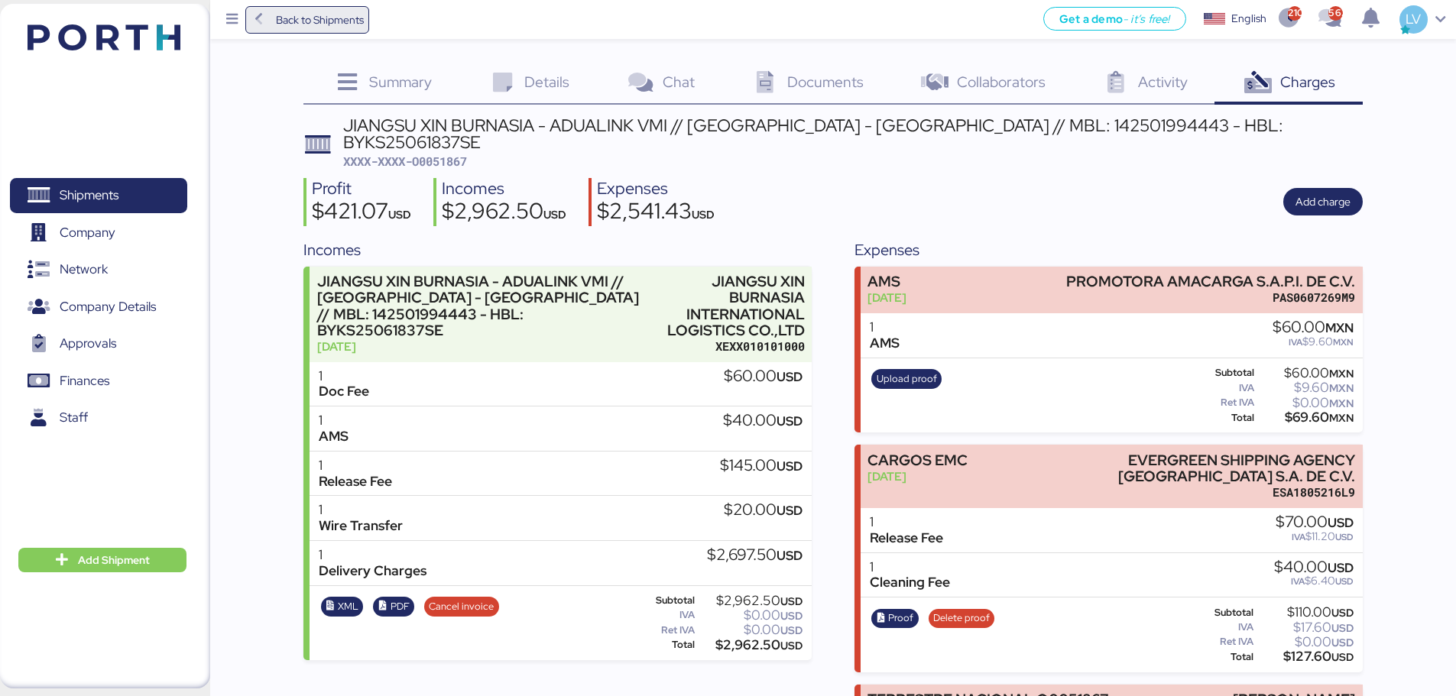
click at [354, 14] on span "Back to Shipments" at bounding box center [320, 20] width 88 height 18
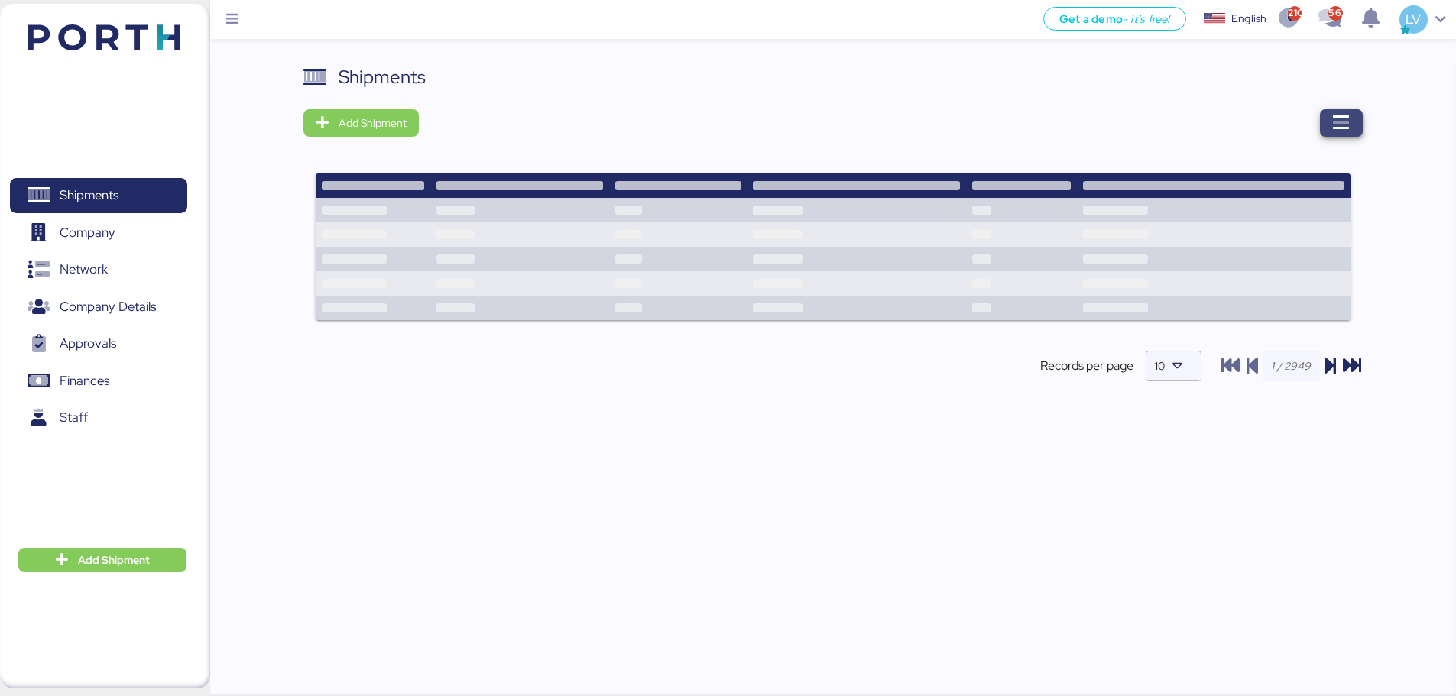
click at [1336, 120] on icon "button" at bounding box center [1341, 123] width 18 height 18
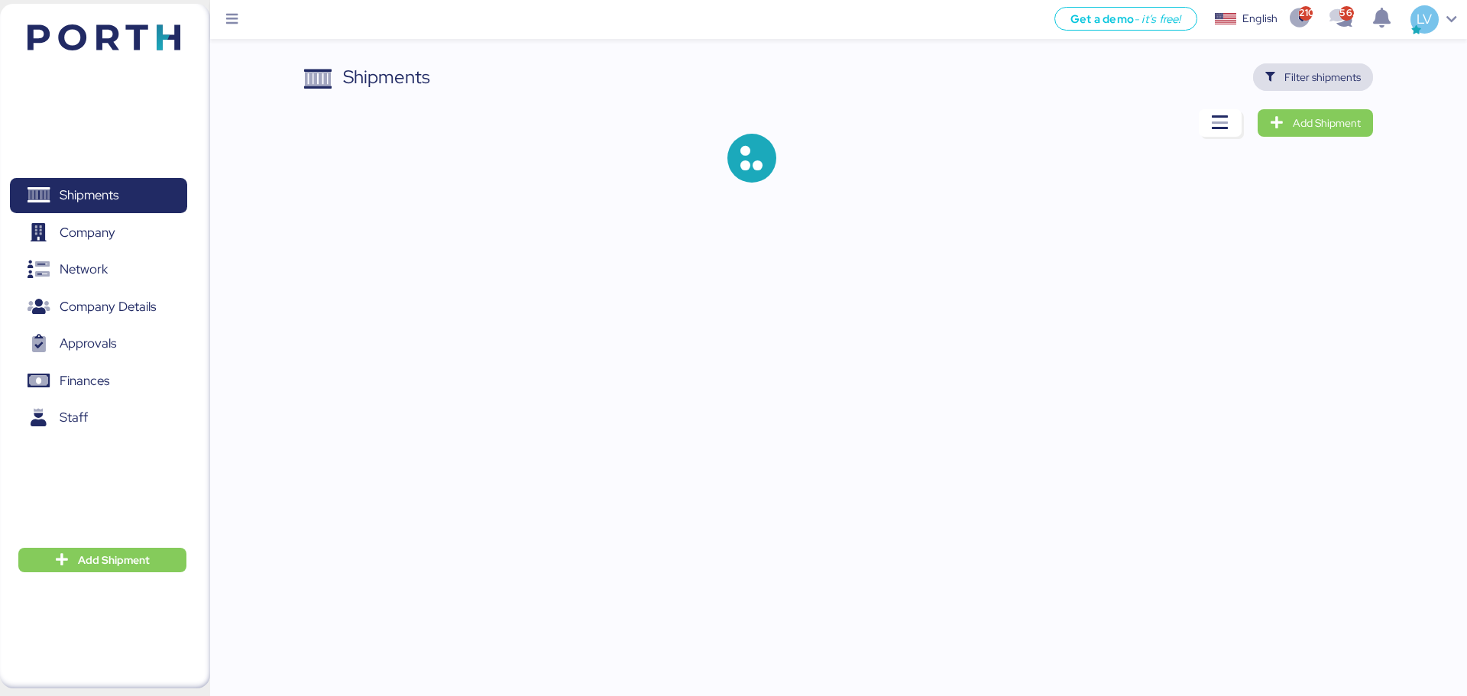
click at [1332, 74] on span "Filter shipments" at bounding box center [1322, 77] width 76 height 18
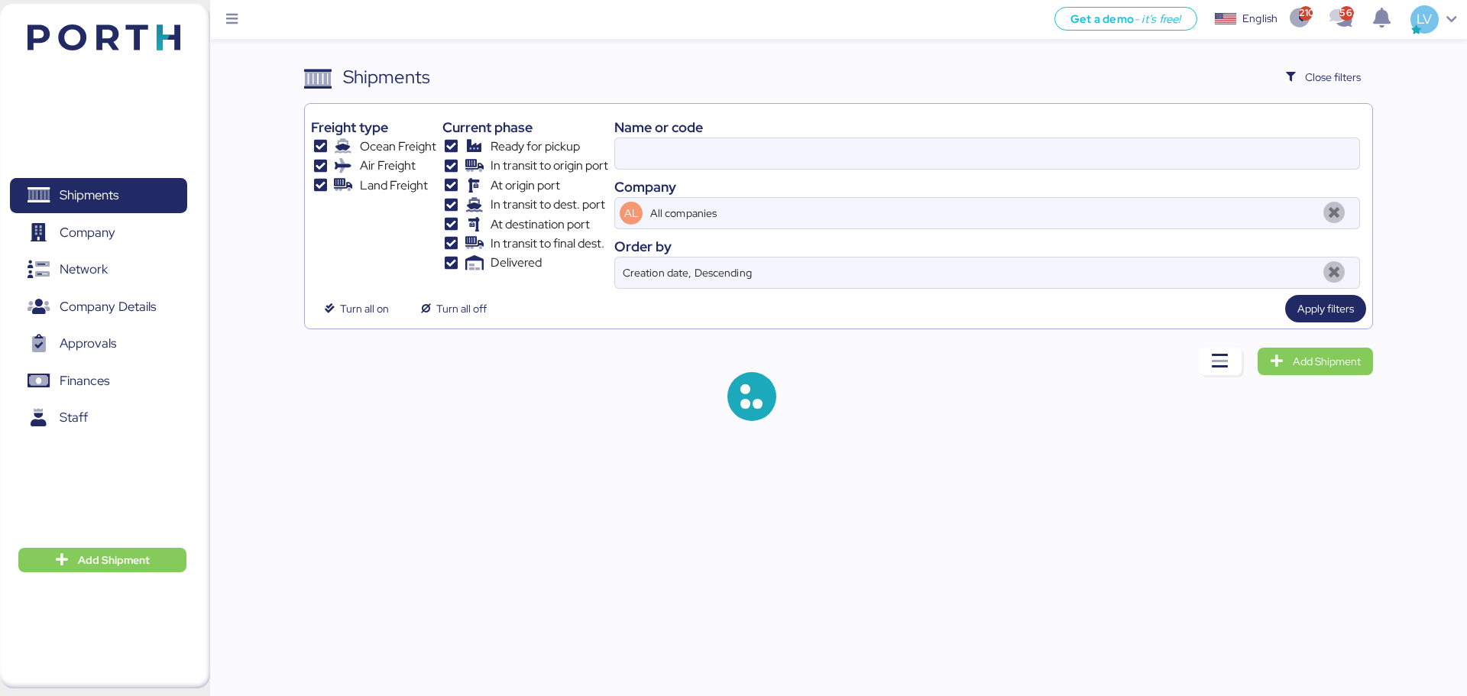
click at [1226, 171] on div "Name or code Company AL All companies Order by Creation date, Descending" at bounding box center [987, 199] width 746 height 179
click at [1226, 164] on input at bounding box center [987, 153] width 744 height 31
paste input "O0051972 - 168044"
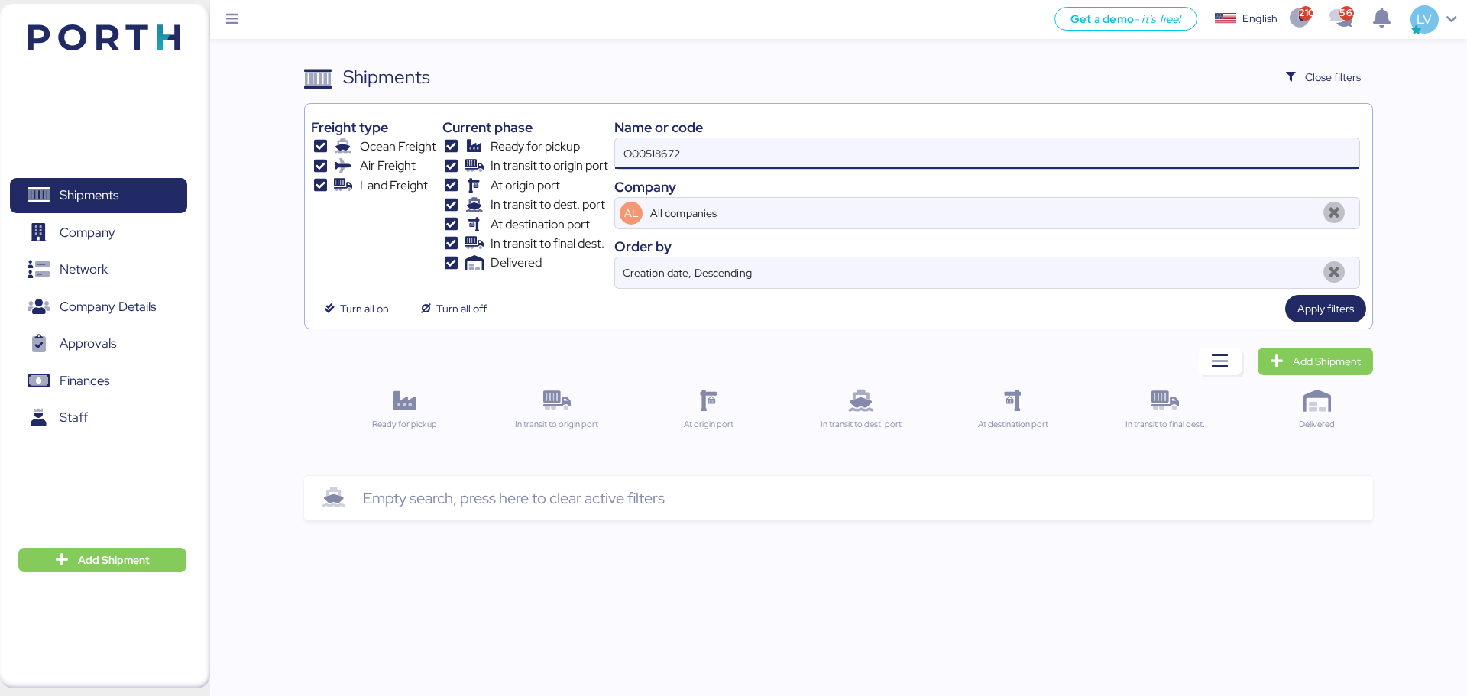
click at [1077, 151] on input "O00518672" at bounding box center [987, 153] width 744 height 31
paste input "972 - 168044"
type input "O0051972"
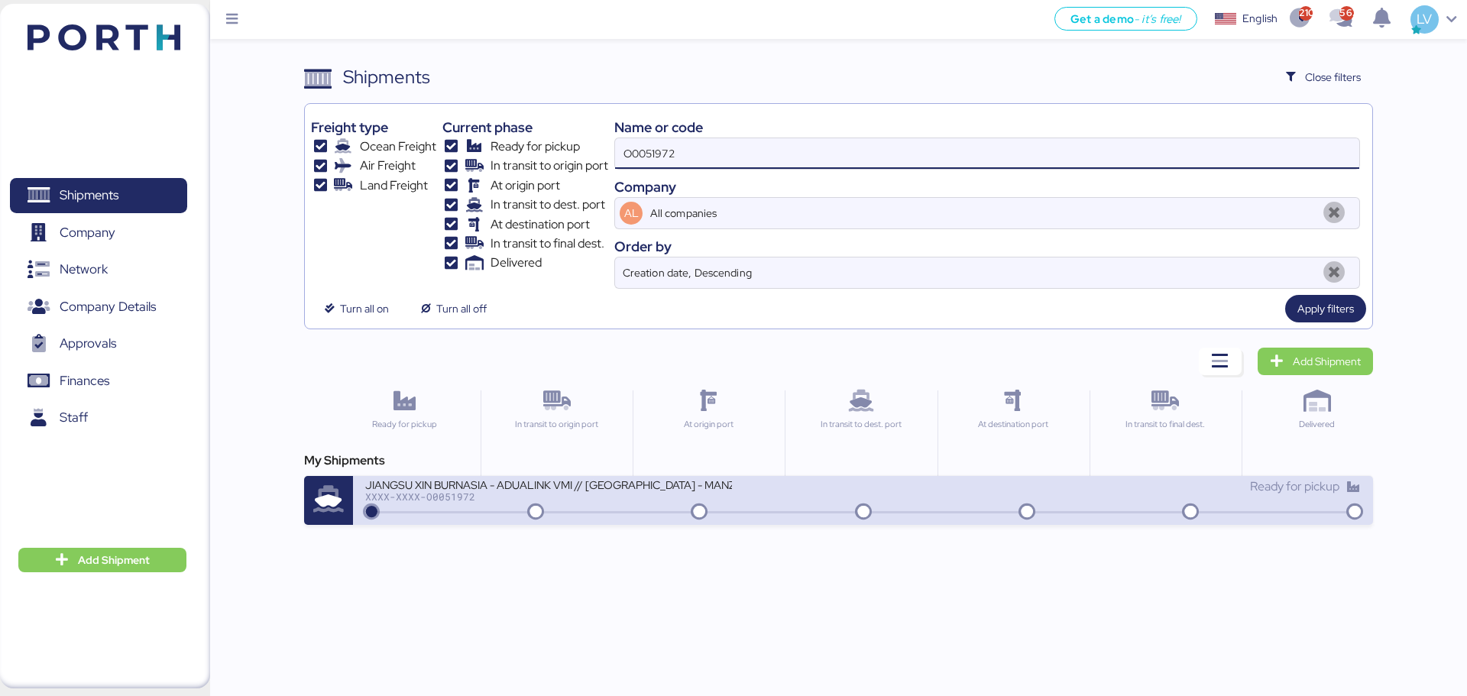
click at [864, 513] on icon at bounding box center [863, 512] width 73 height 17
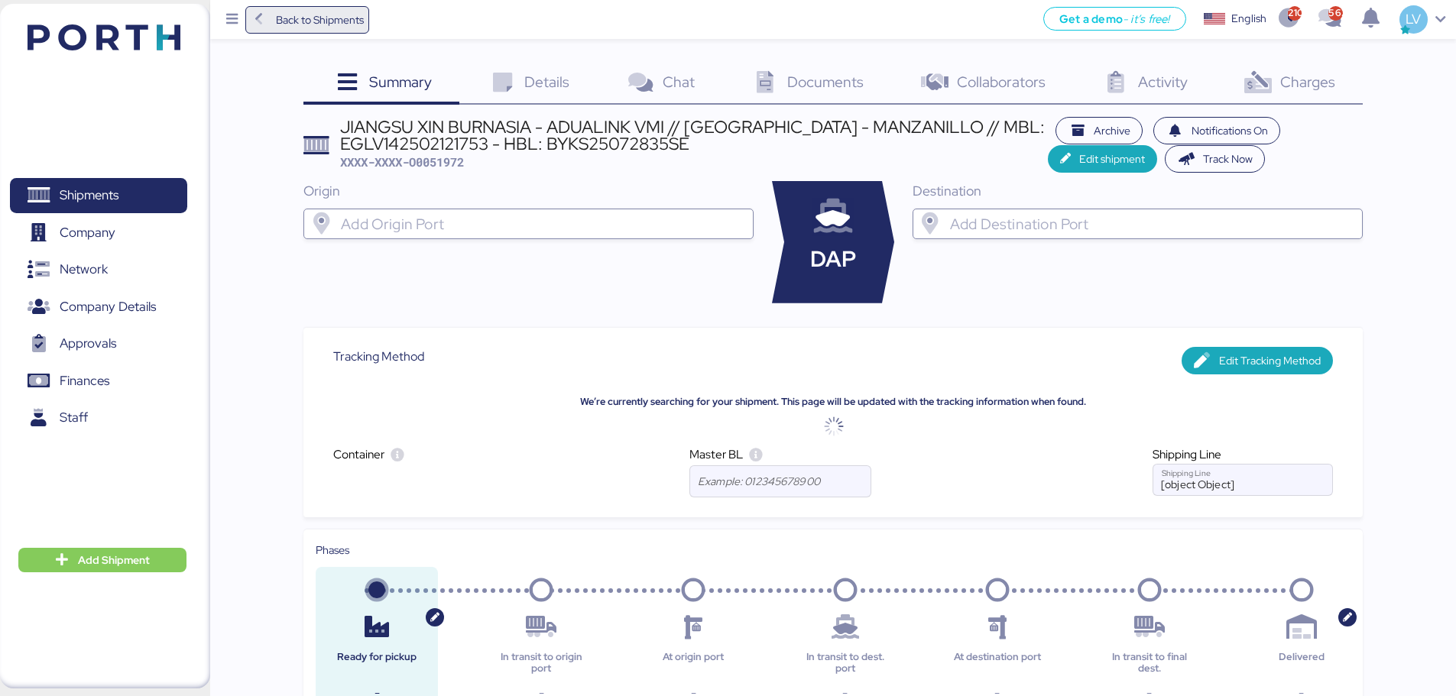
click at [300, 17] on span "Back to Shipments" at bounding box center [320, 20] width 88 height 18
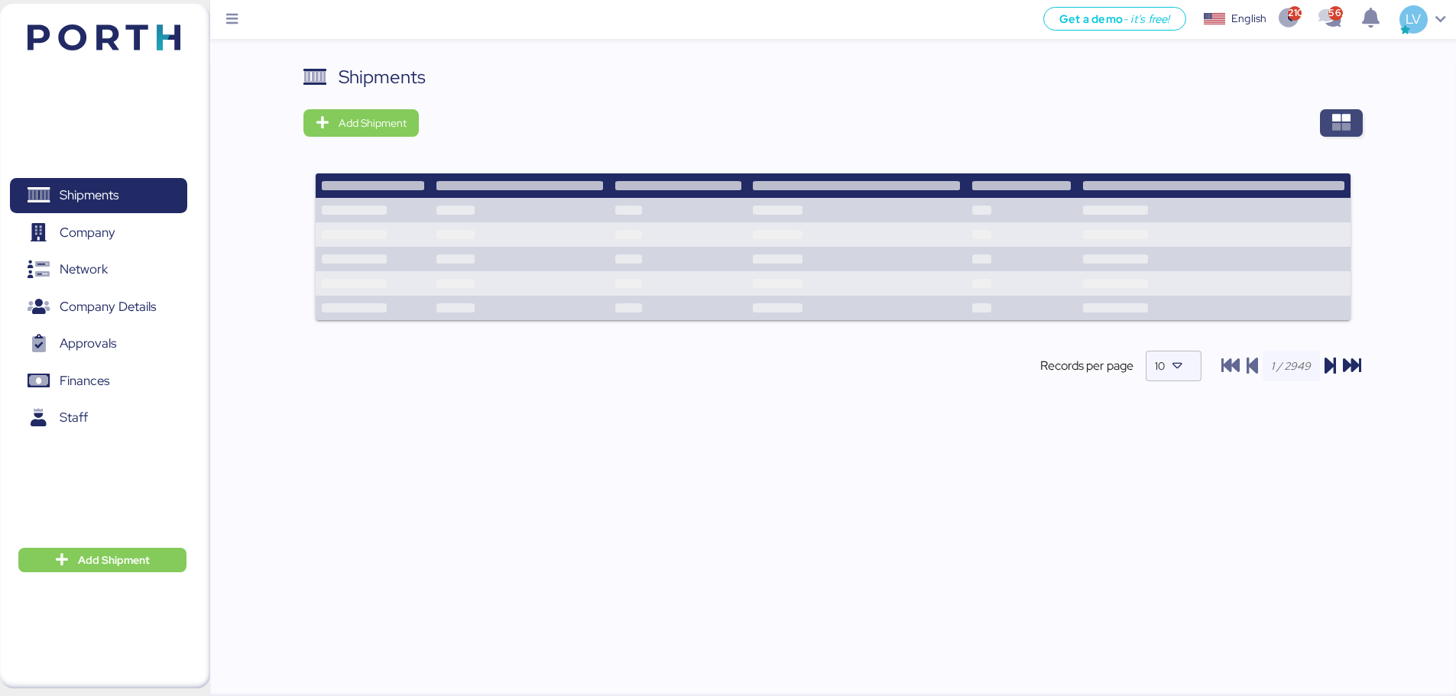
click at [1340, 110] on span "button" at bounding box center [1341, 123] width 43 height 28
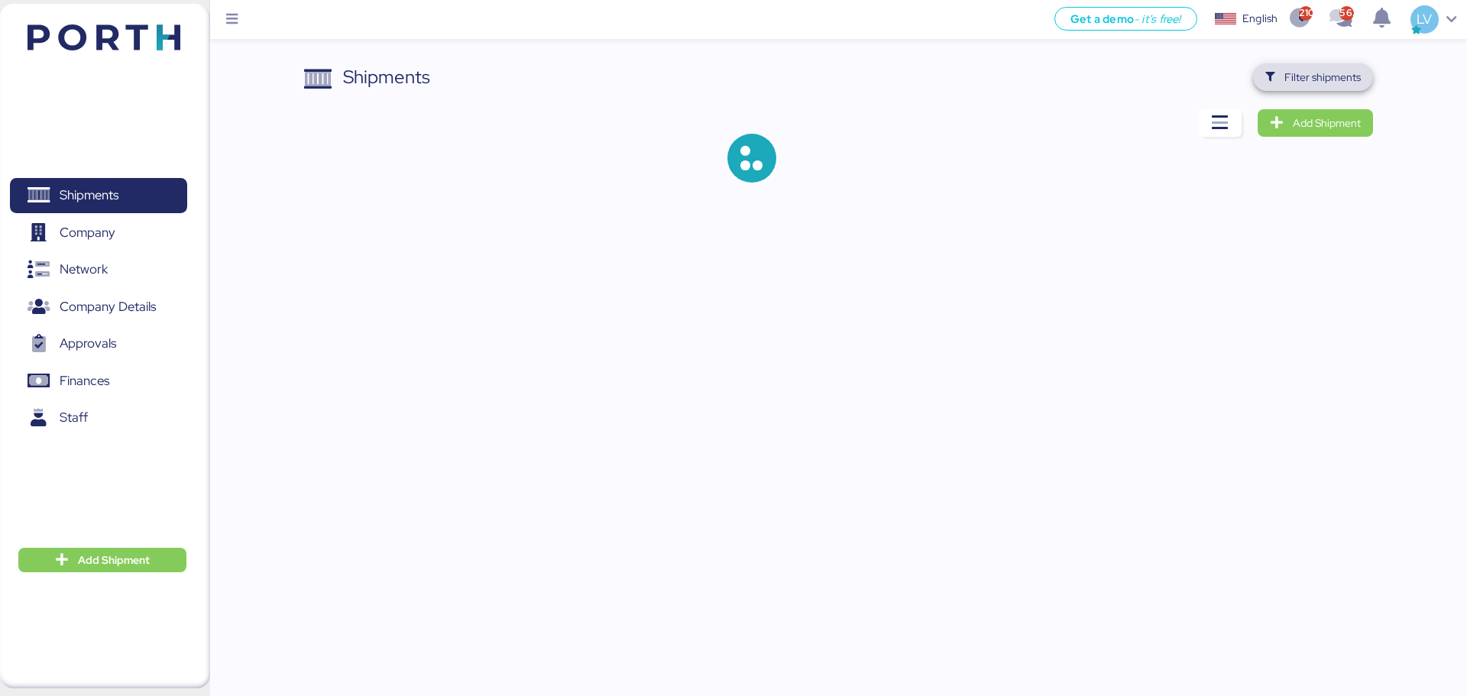
click at [1327, 89] on span "Filter shipments" at bounding box center [1313, 77] width 120 height 28
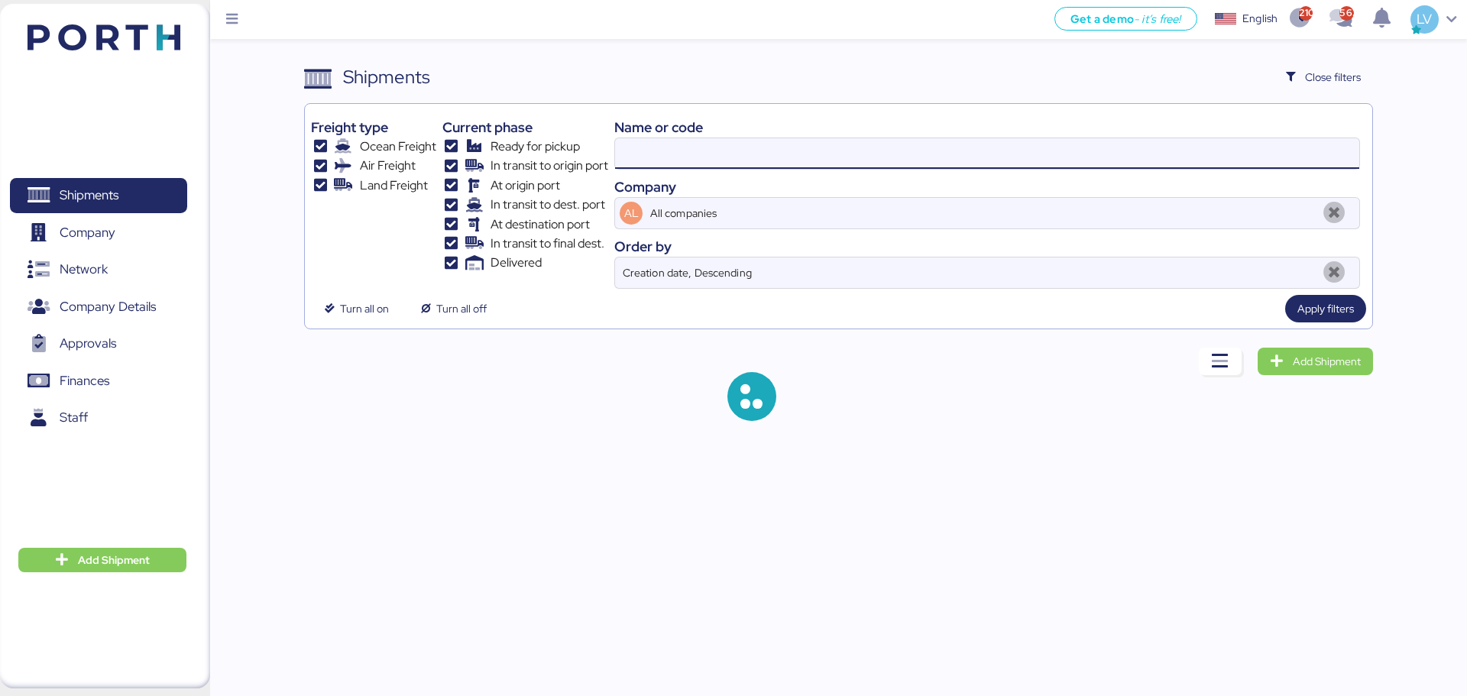
click at [1185, 147] on input at bounding box center [987, 153] width 744 height 31
paste input "142502157979"
type input "142502157979"
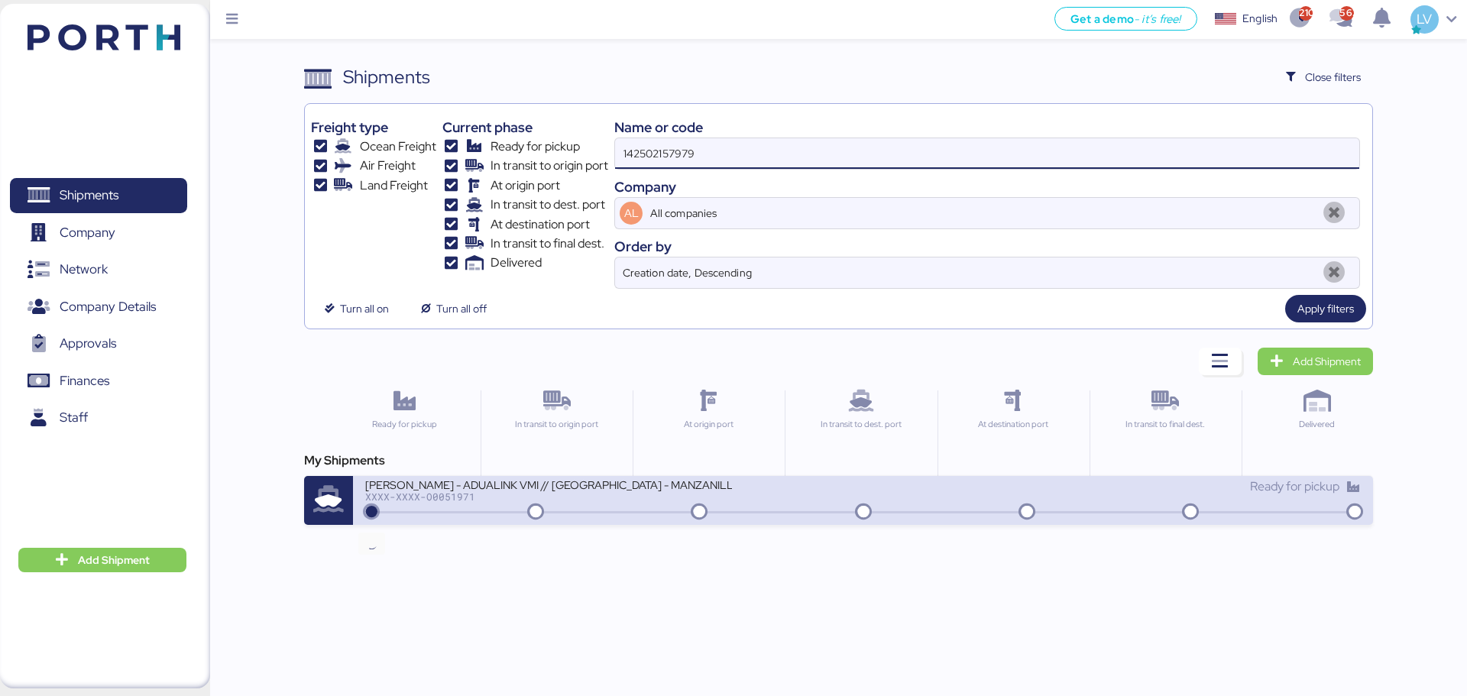
click at [359, 515] on icon at bounding box center [371, 512] width 73 height 17
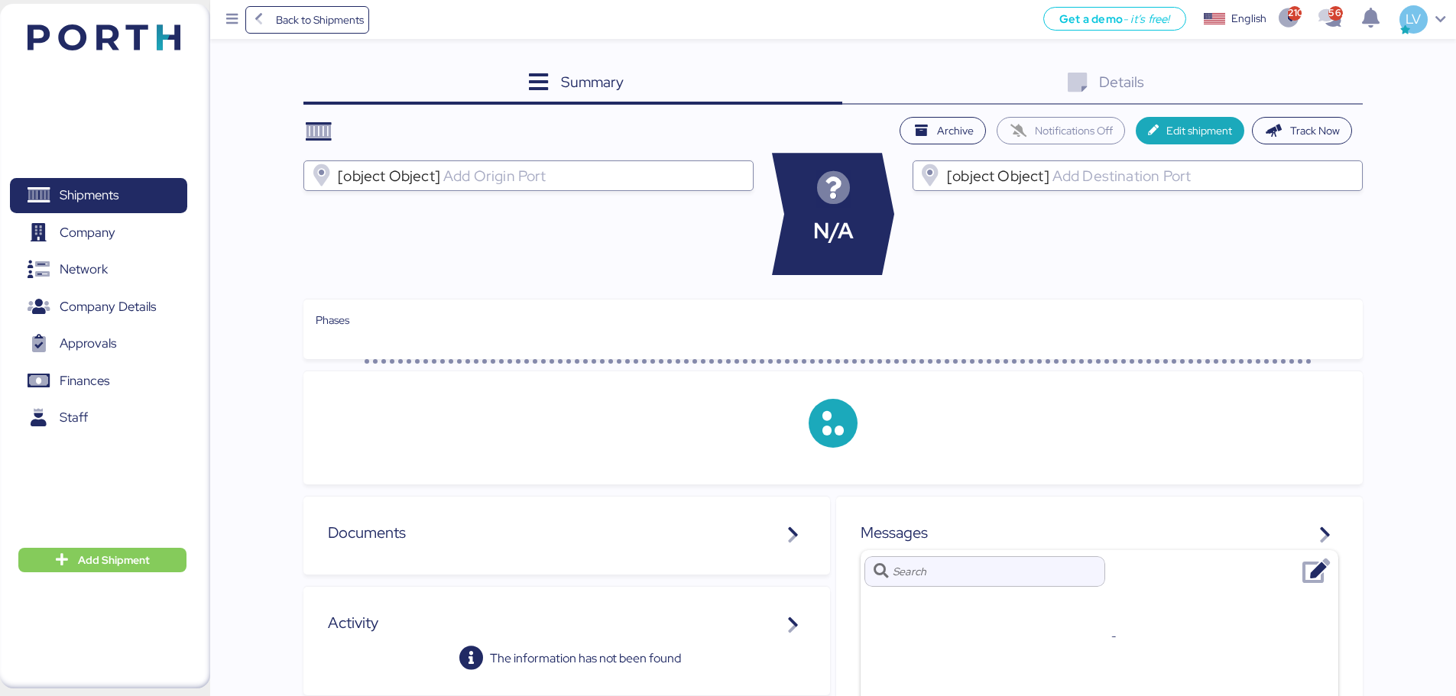
click at [1250, 76] on div "Details 0" at bounding box center [1102, 83] width 520 height 41
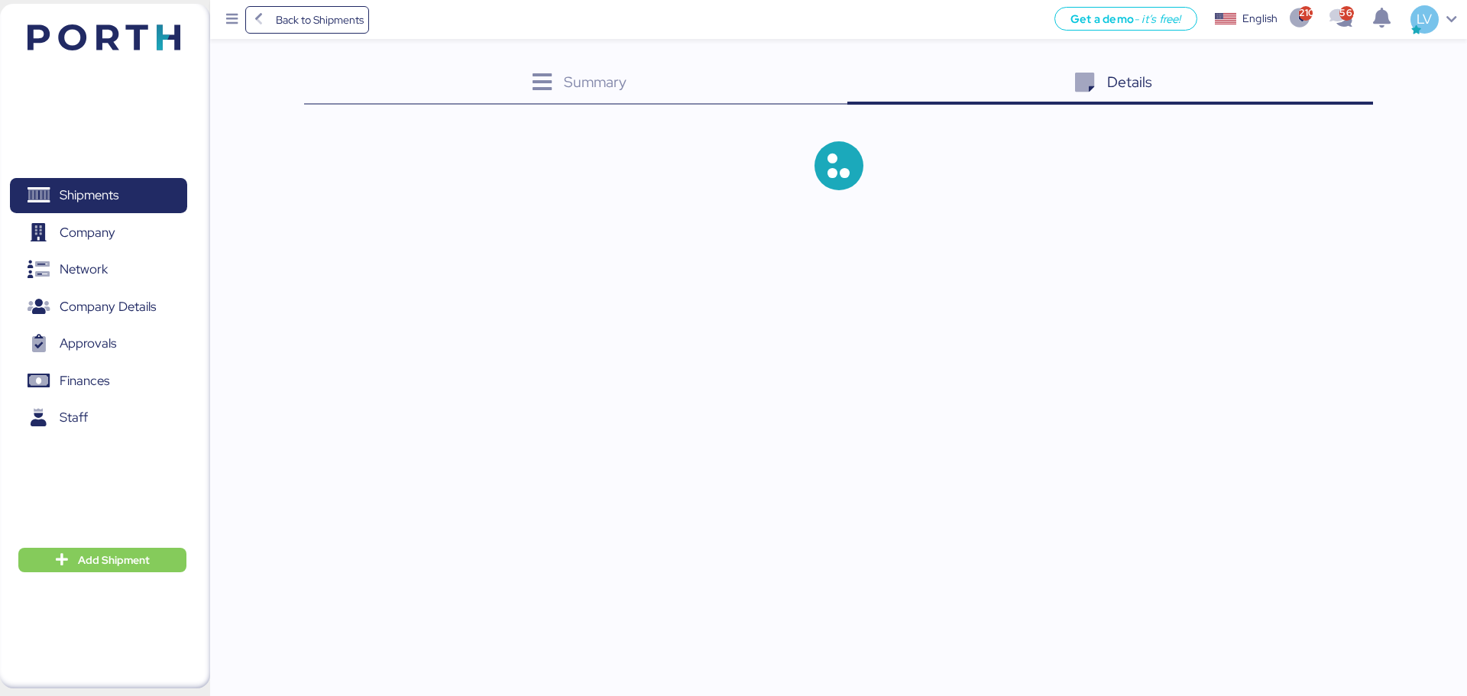
click at [1093, 79] on icon at bounding box center [1084, 83] width 33 height 22
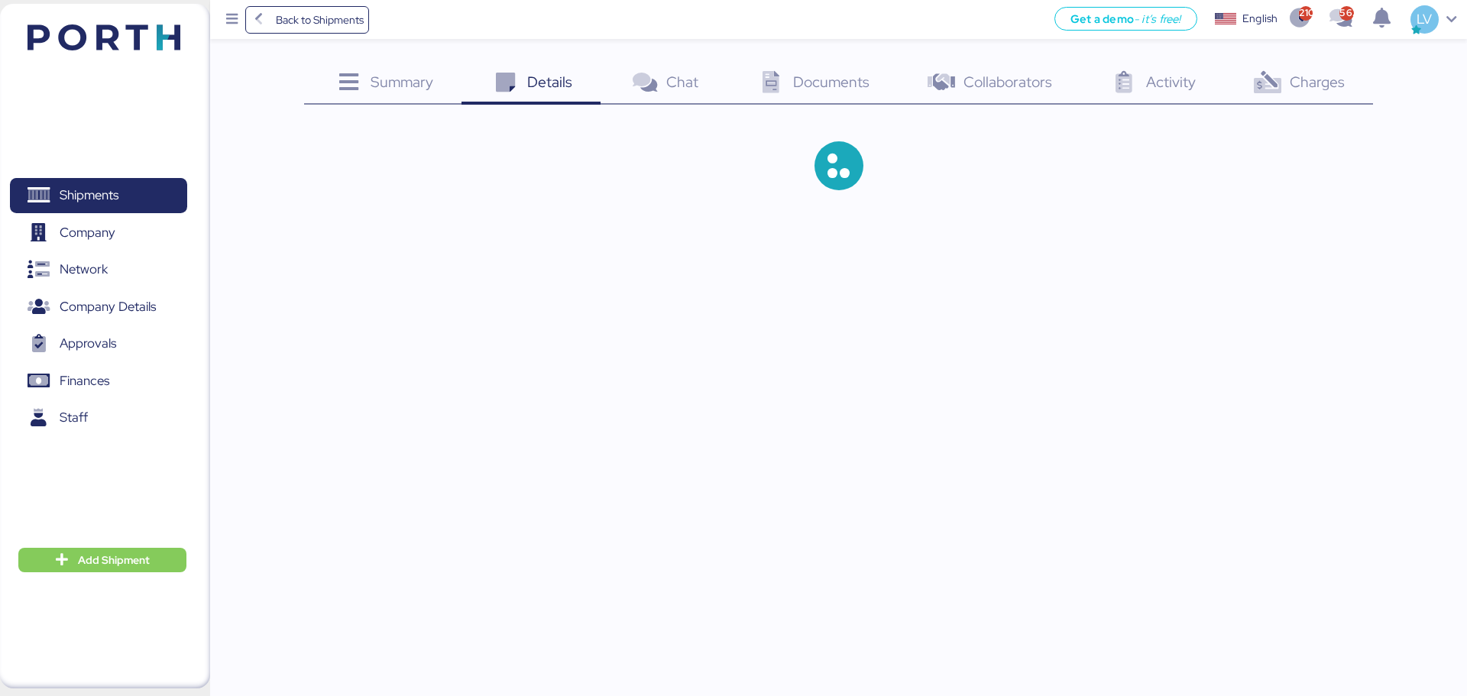
click at [738, 95] on div "Documents 0" at bounding box center [812, 83] width 170 height 41
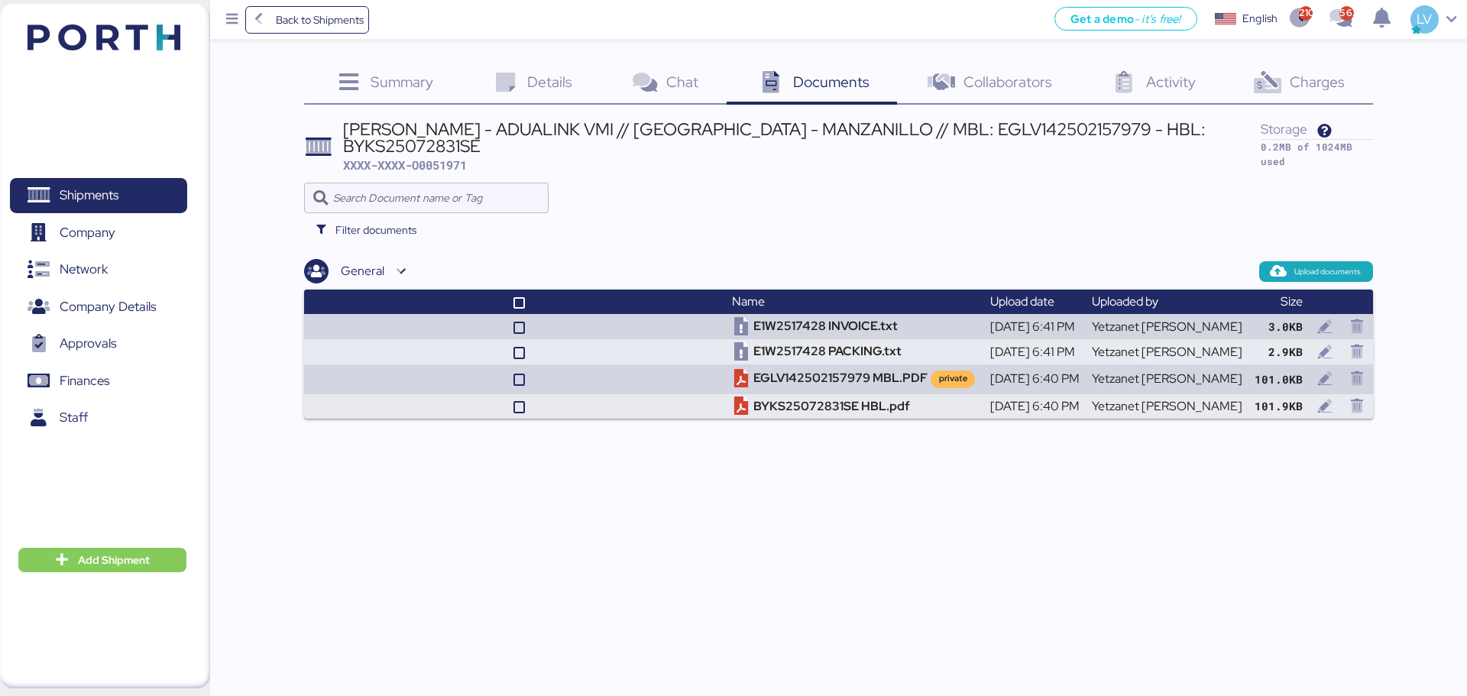
click at [1245, 76] on div "Charges 0" at bounding box center [1297, 83] width 149 height 41
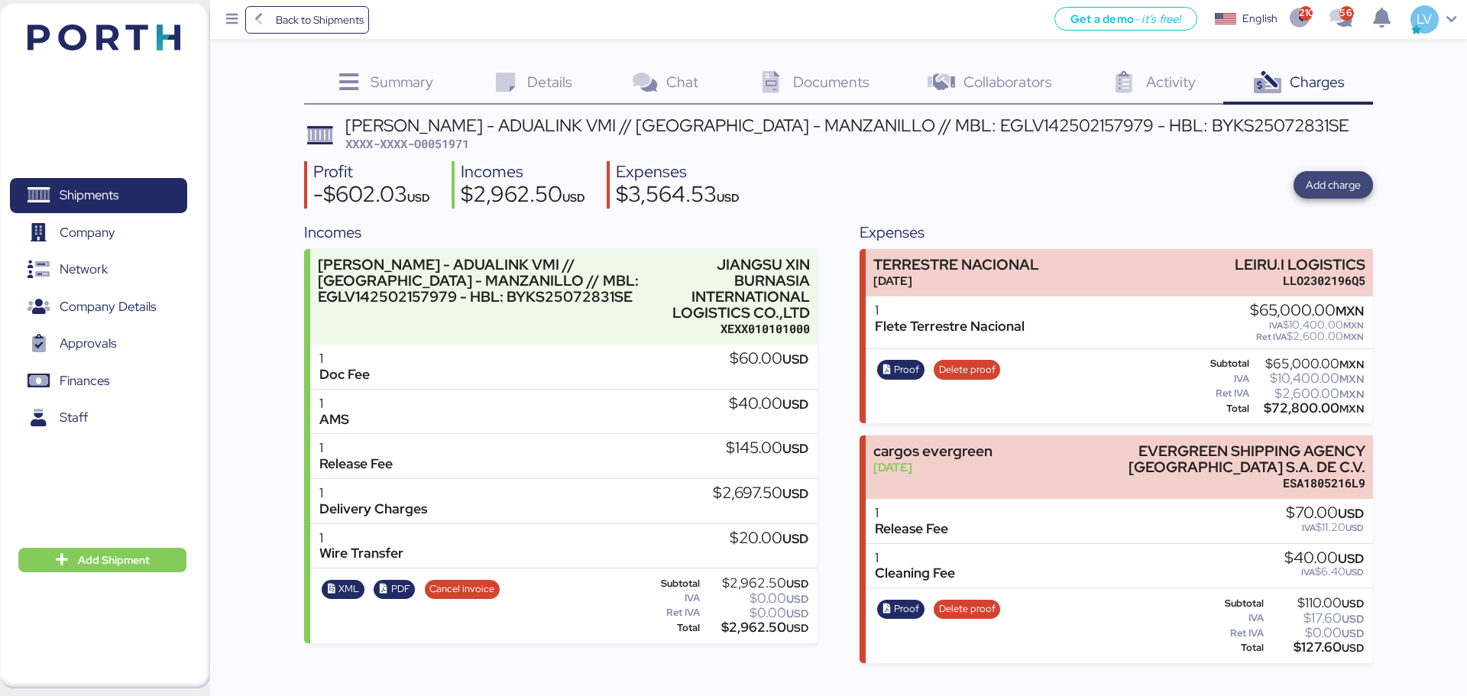
click at [1362, 183] on span "Add charge" at bounding box center [1333, 185] width 79 height 28
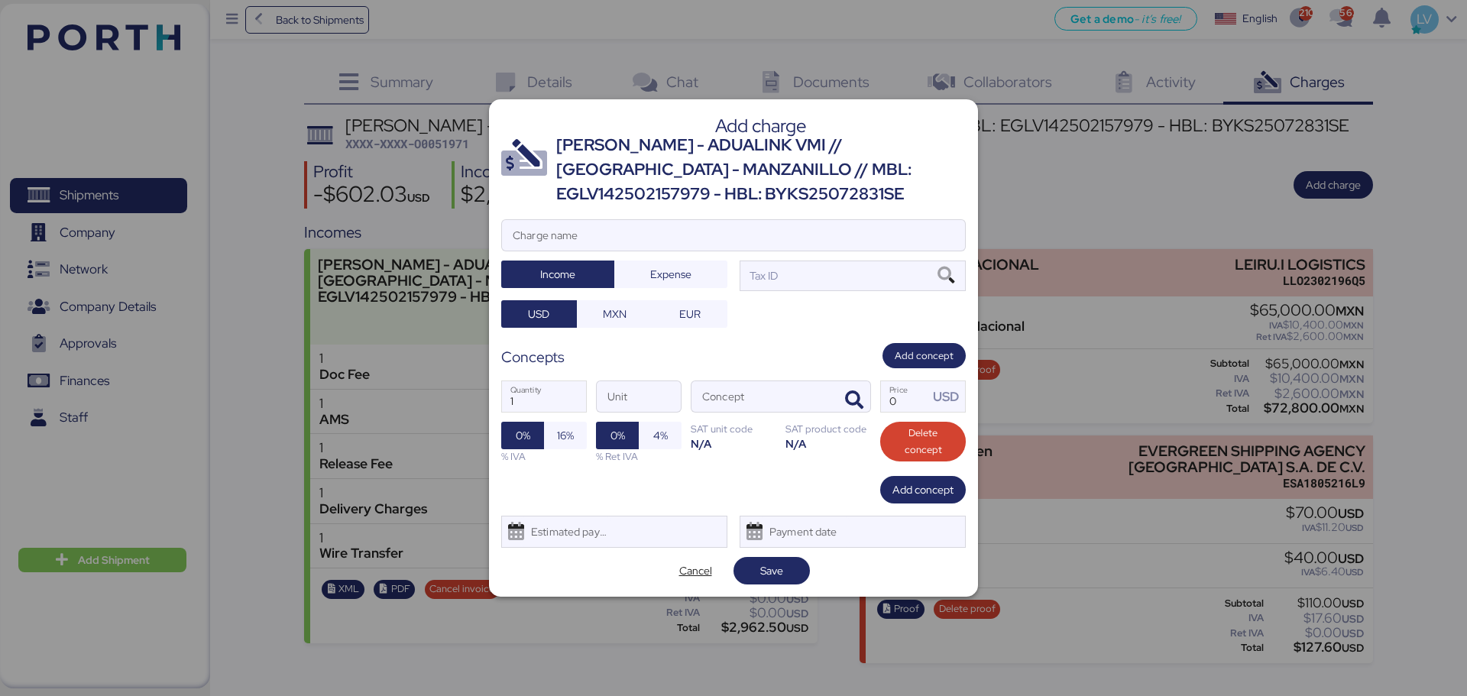
click at [687, 590] on div "Add charge JIANGSU XIN BURNASIA - ADUALINK VMI // SHANGHAI - MANZANILLO // MBL:…" at bounding box center [733, 348] width 489 height 498
click at [689, 582] on span "Cancel" at bounding box center [695, 571] width 76 height 28
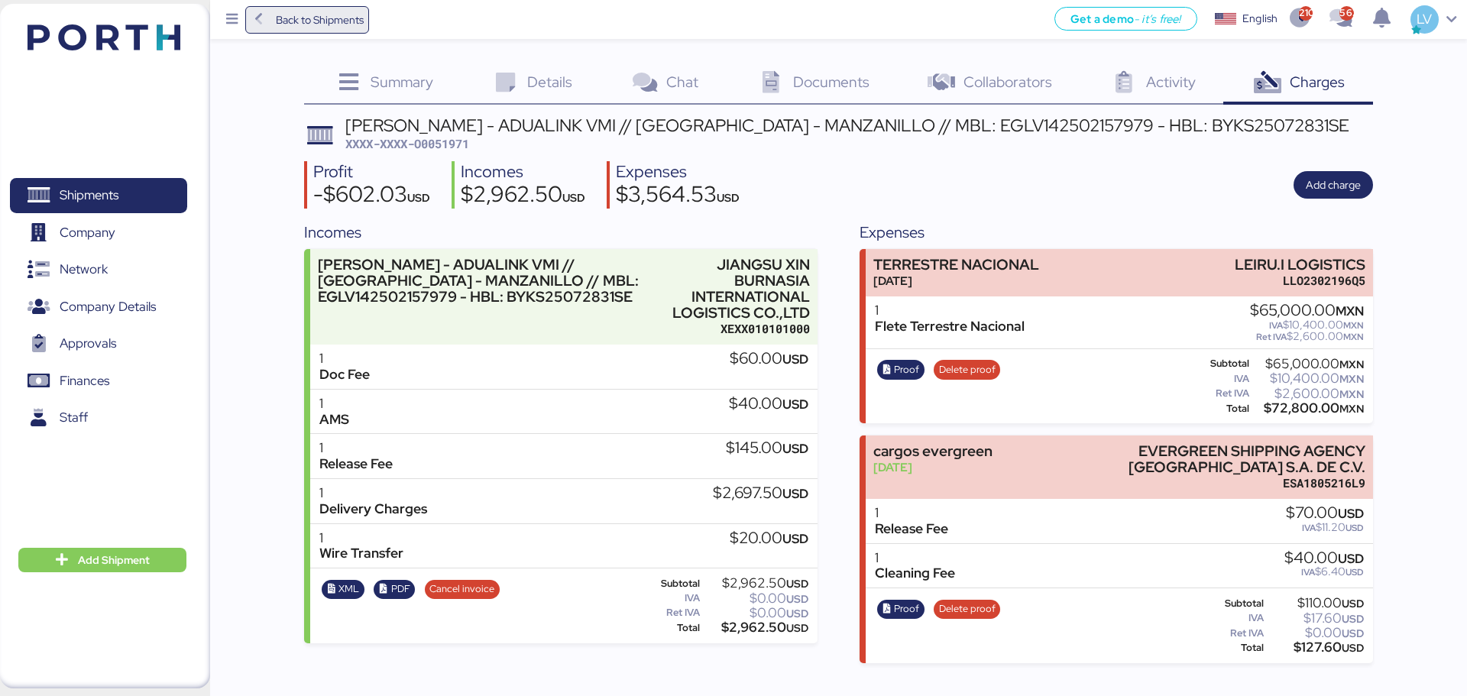
click at [338, 9] on span "Back to Shipments" at bounding box center [308, 20] width 114 height 28
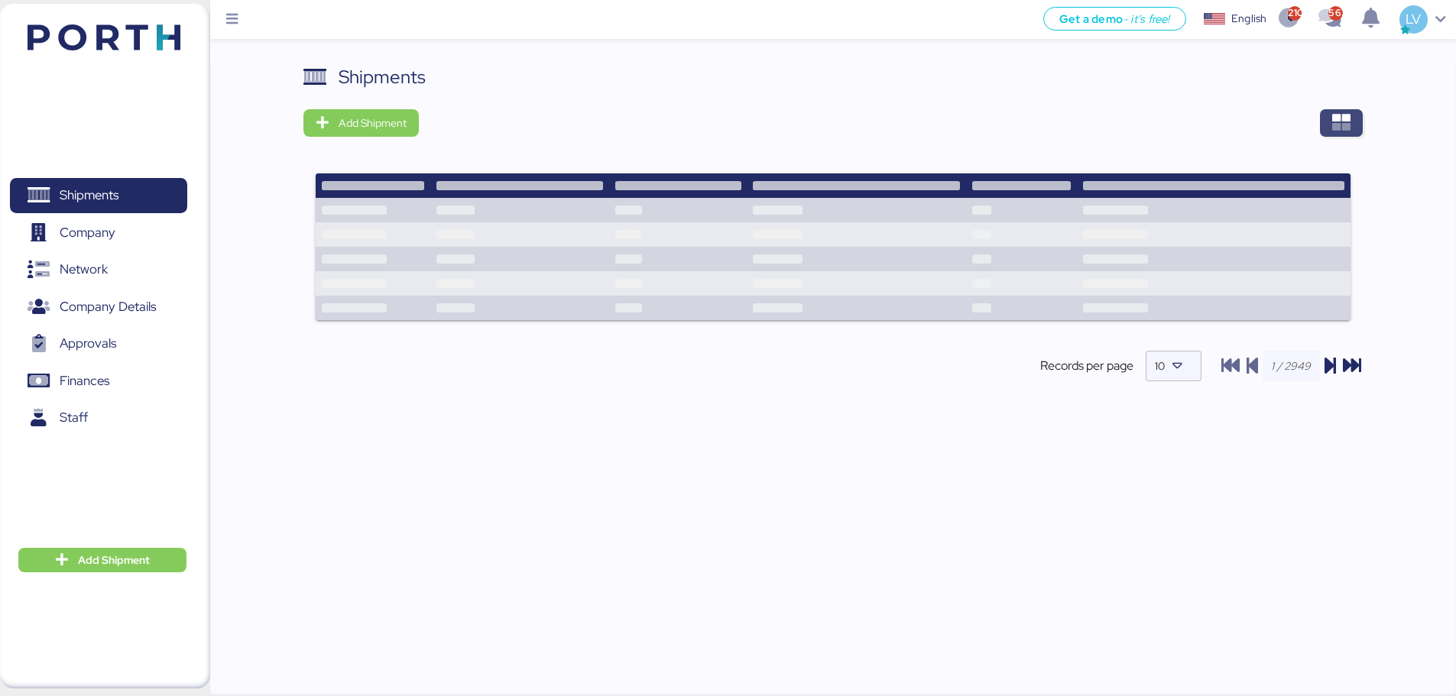
click at [1351, 133] on span "button" at bounding box center [1341, 123] width 43 height 28
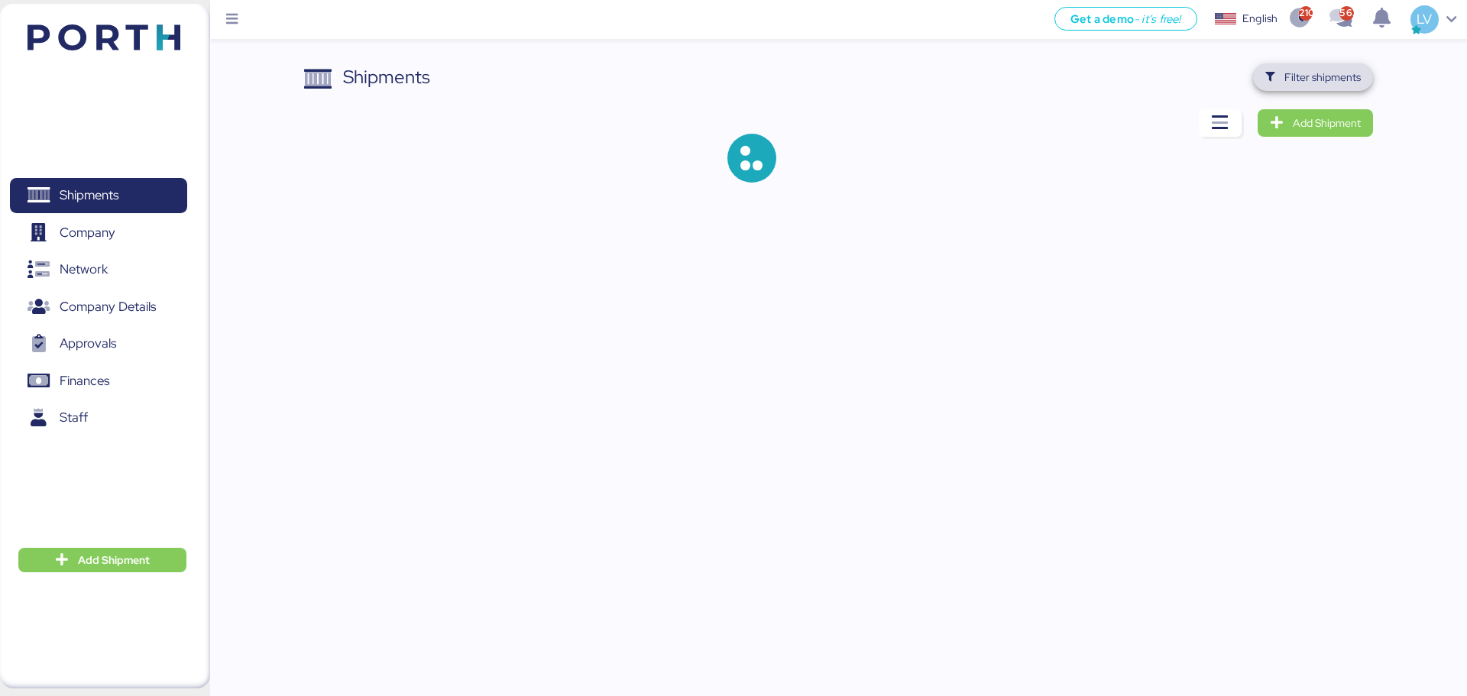
click at [1336, 68] on span "Filter shipments" at bounding box center [1322, 77] width 76 height 18
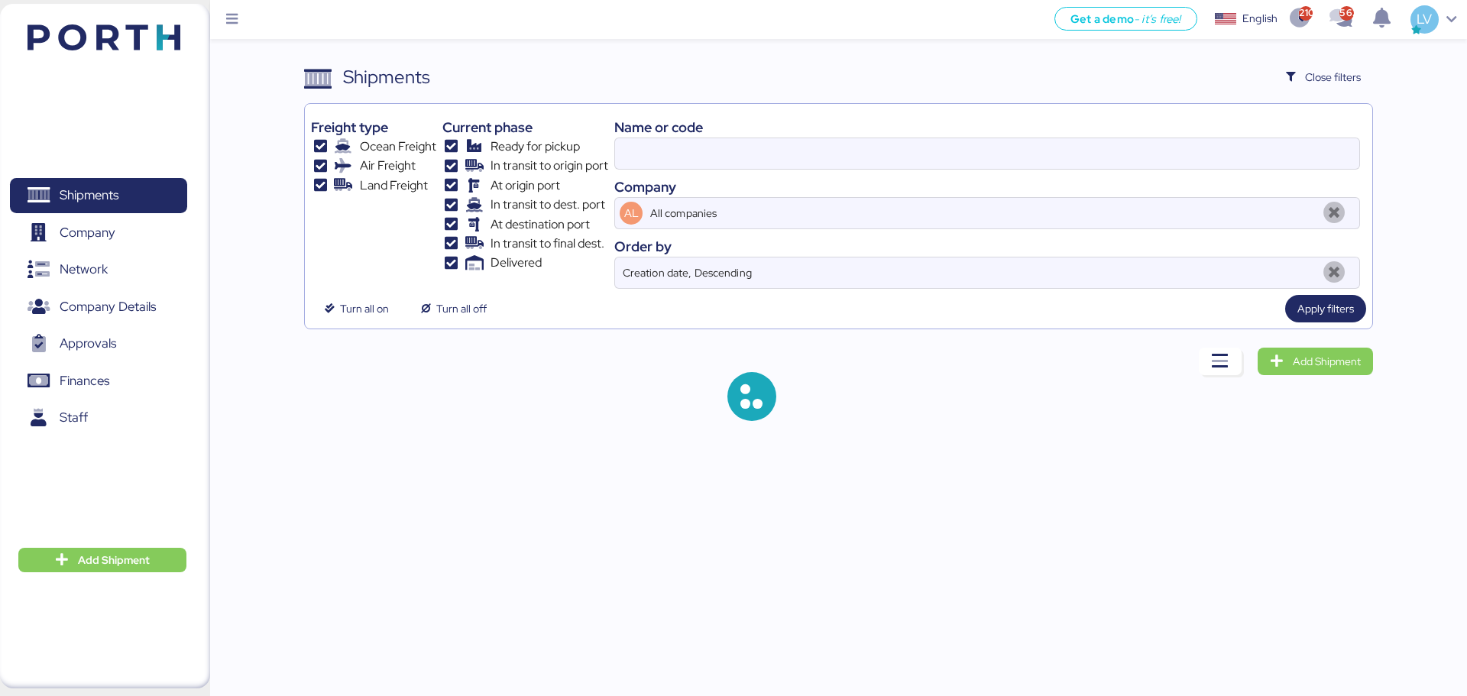
click at [1305, 133] on div "Name or code" at bounding box center [987, 127] width 746 height 21
click at [1297, 152] on input at bounding box center [987, 153] width 744 height 31
paste input "142501996896"
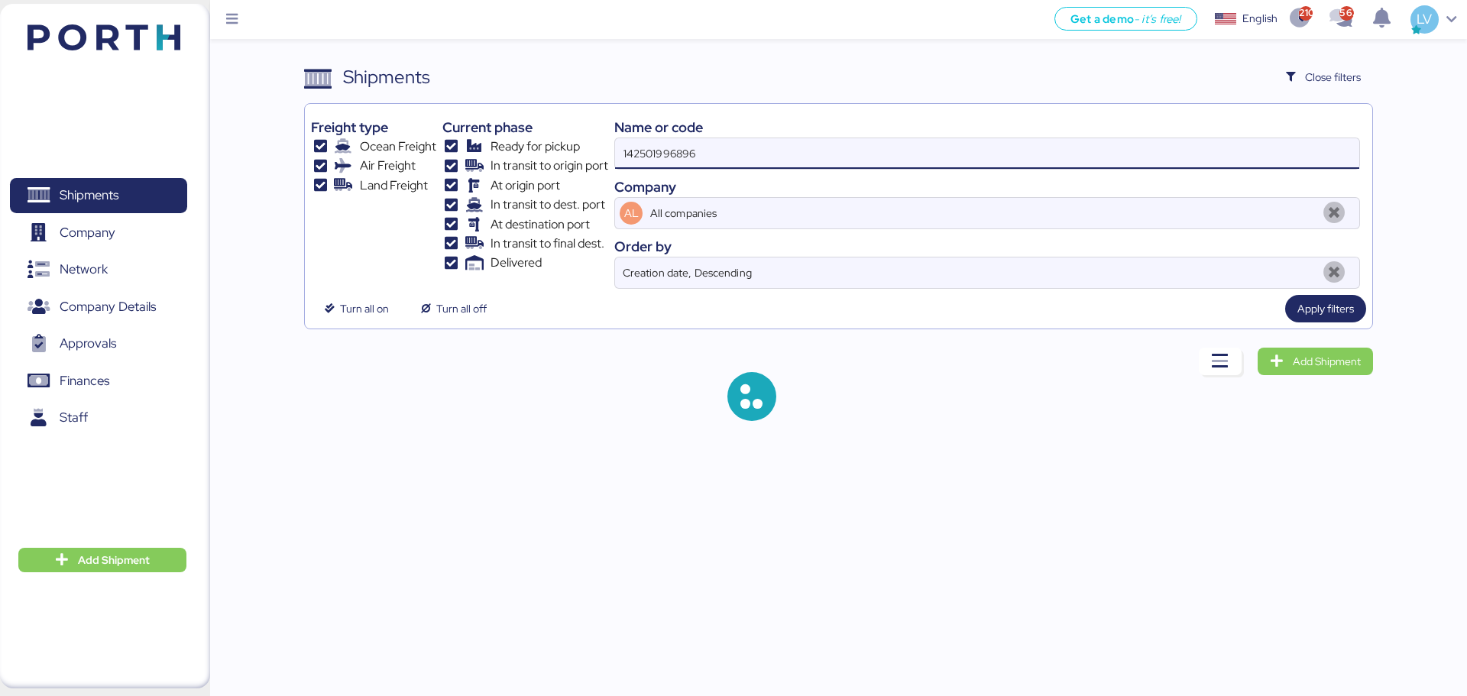
type input "142501996896"
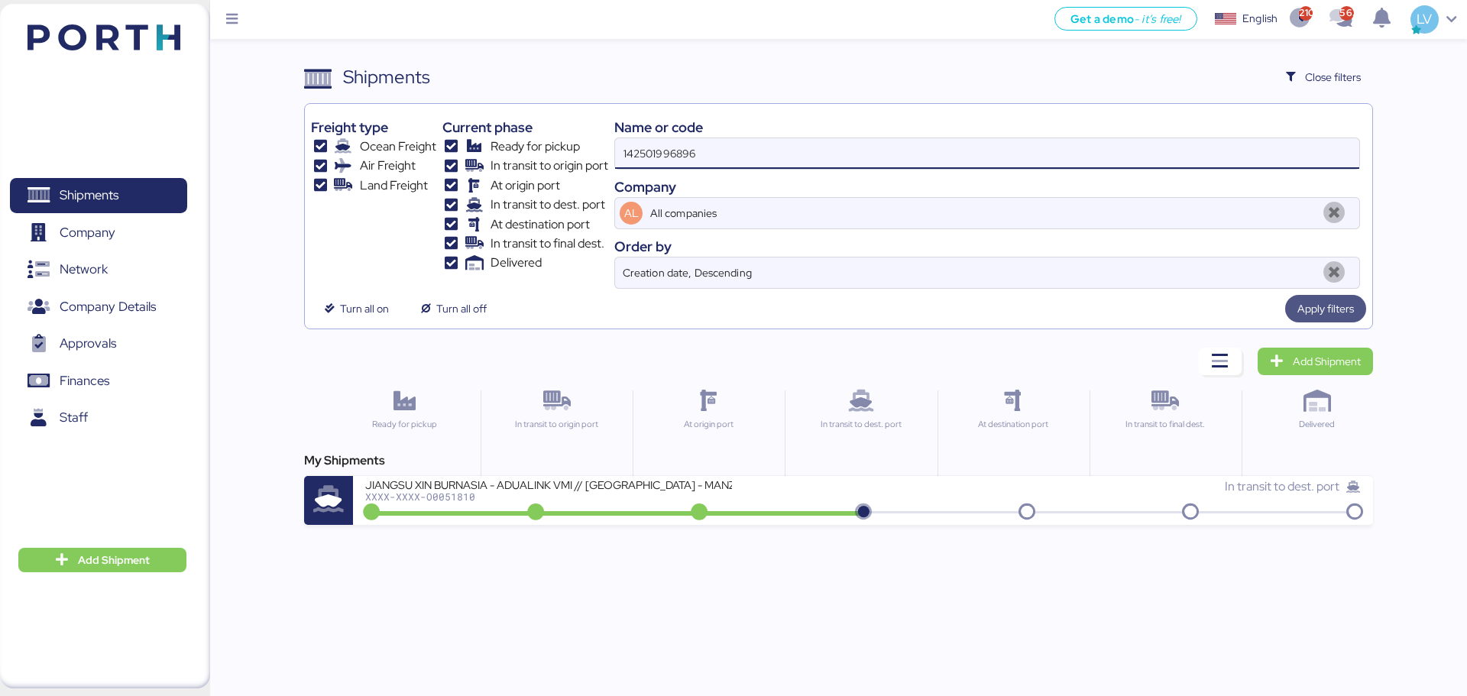
click at [1340, 317] on span "Apply filters" at bounding box center [1325, 309] width 57 height 18
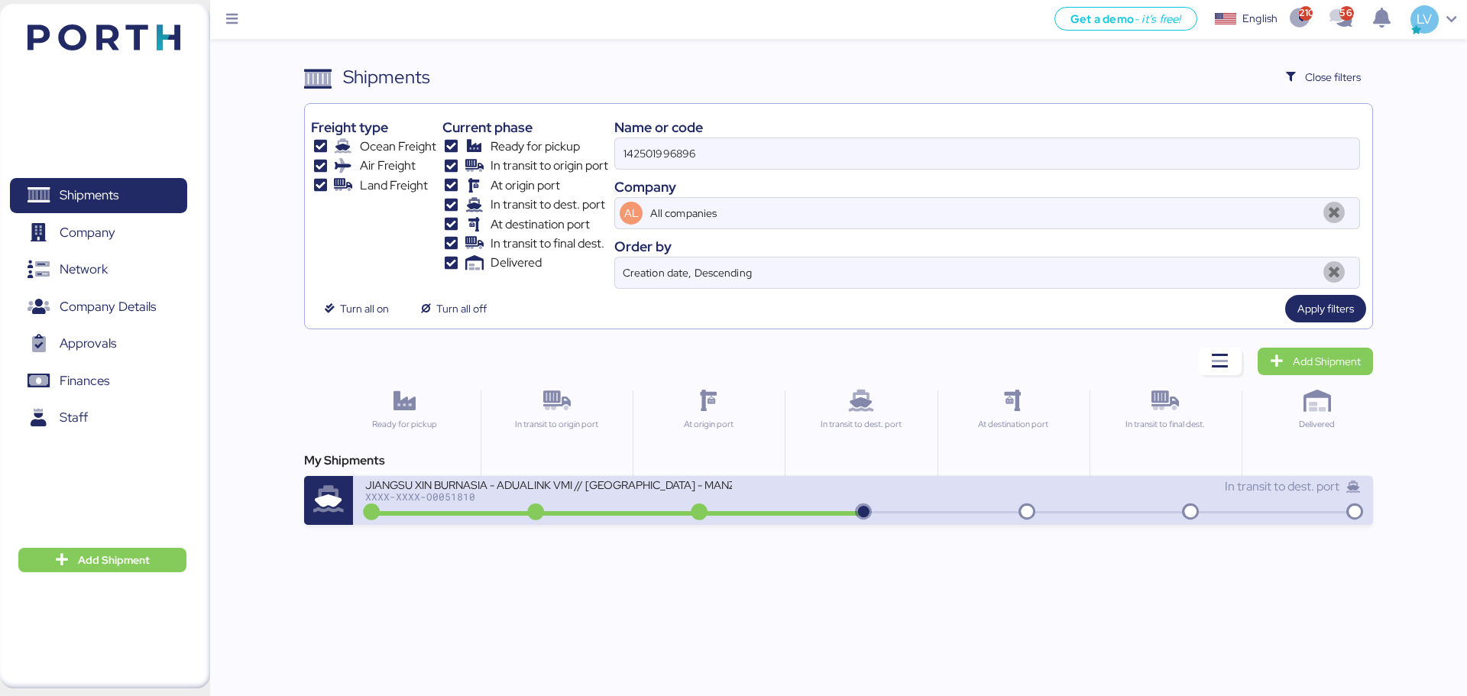
click at [729, 483] on div "JIANGSU XIN BURNASIA - ADUALINK VMI // SHANGHAI - MANZANILLO // HBL: BYKS250612…" at bounding box center [548, 484] width 367 height 13
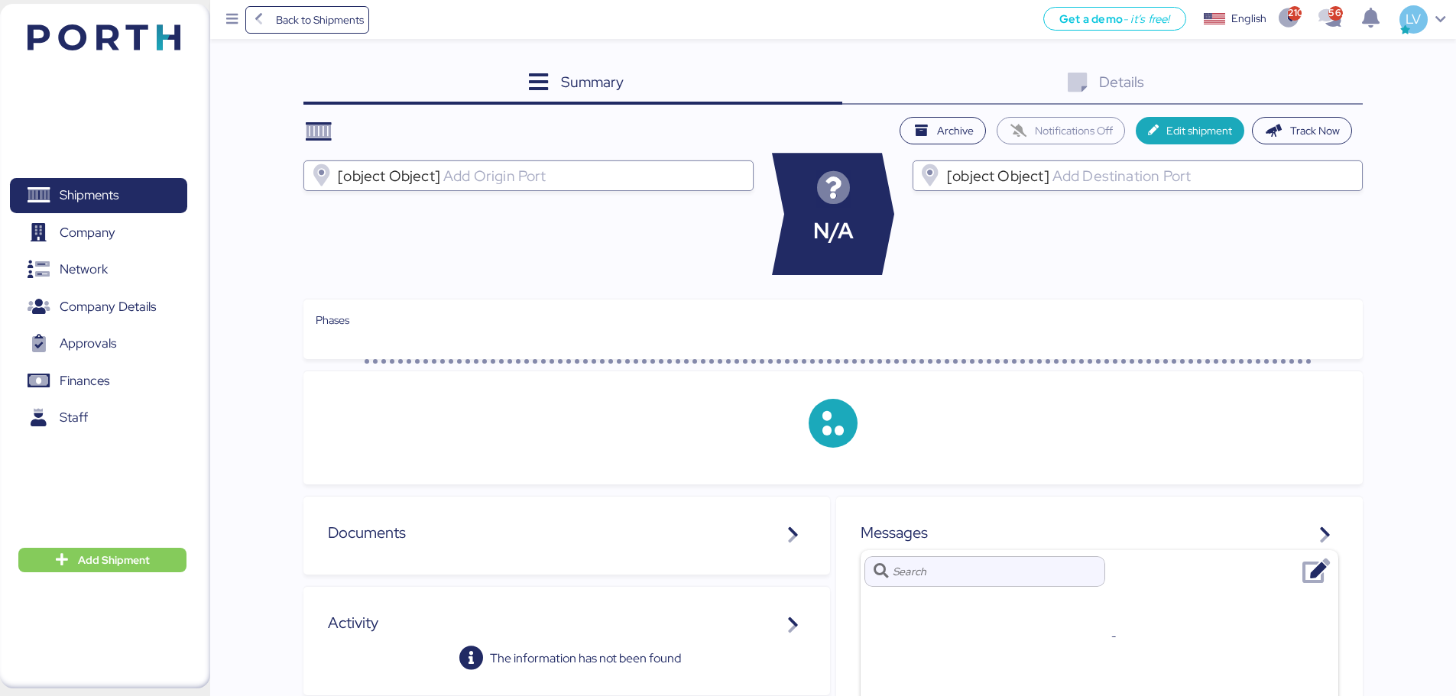
click at [1345, 93] on div "Details 0" at bounding box center [1102, 83] width 520 height 41
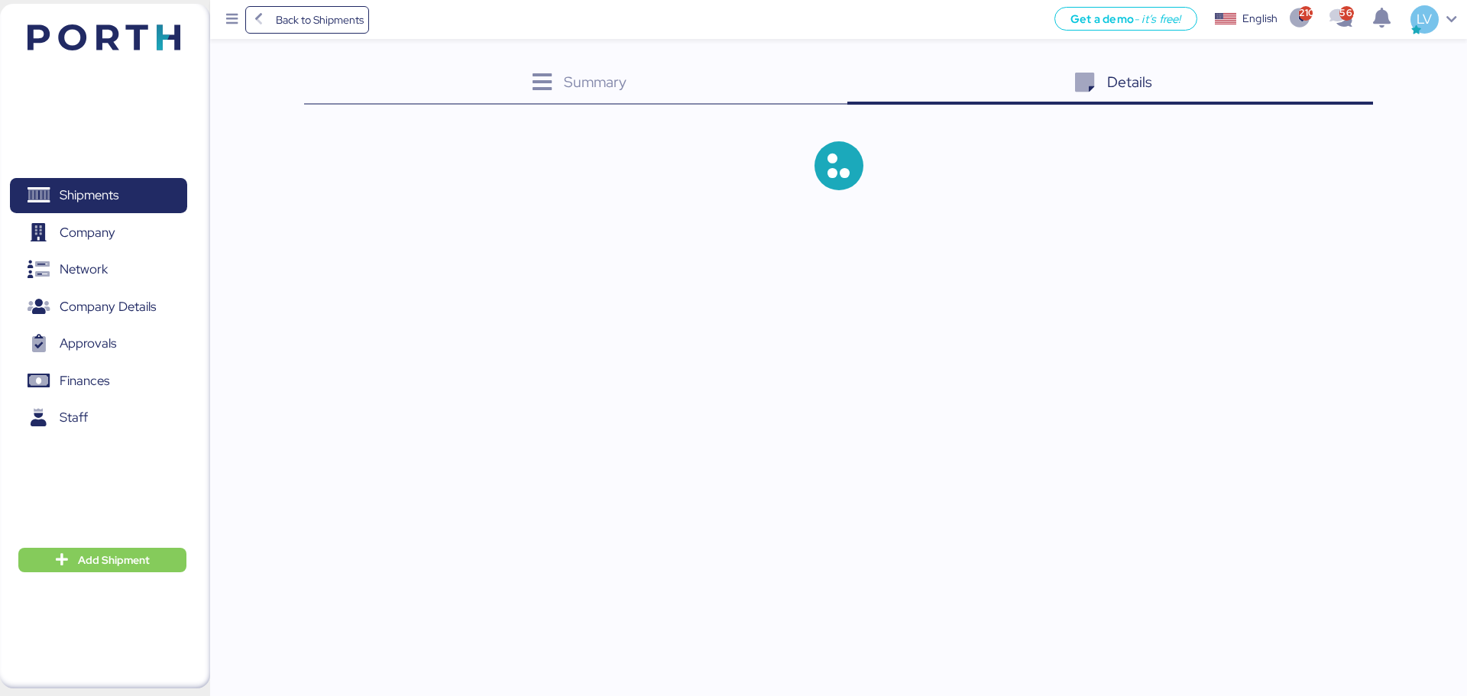
click at [1345, 93] on div "Details 0" at bounding box center [1110, 83] width 526 height 41
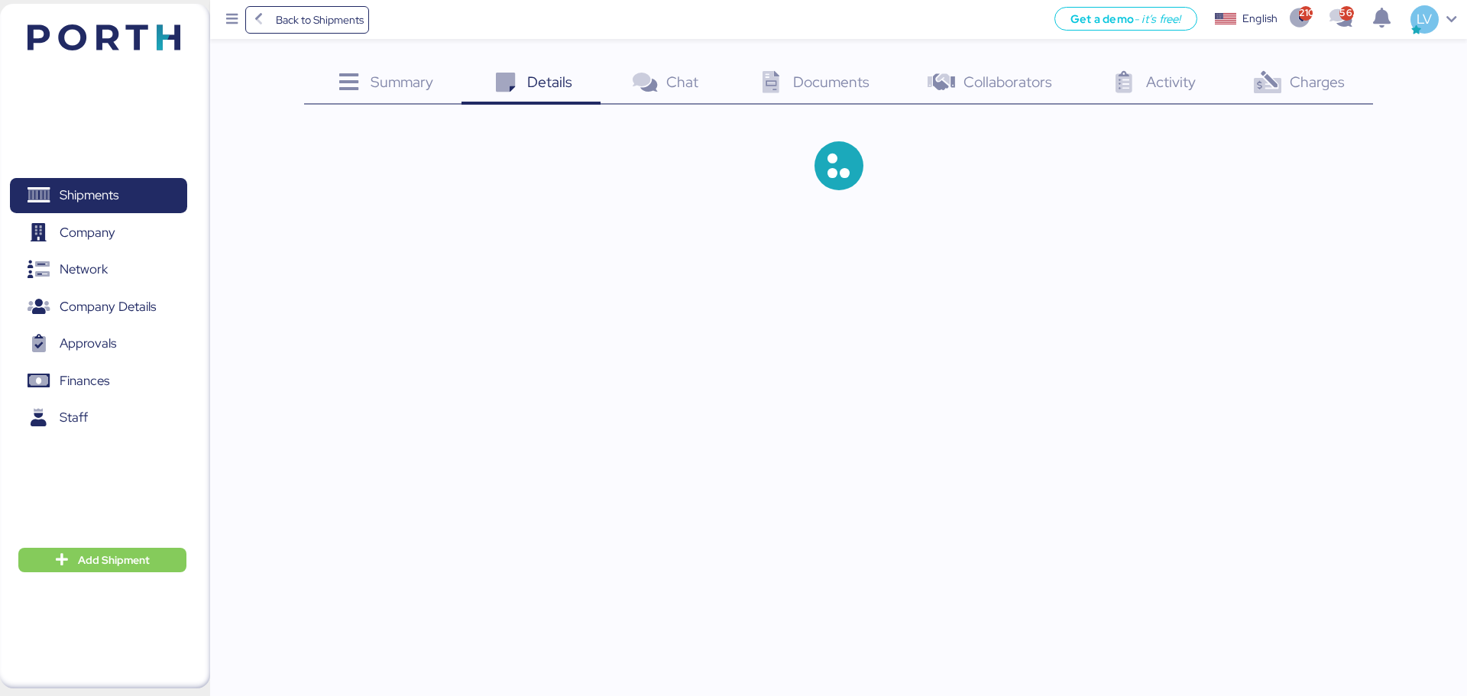
click at [1324, 99] on div "Charges 0" at bounding box center [1297, 83] width 149 height 41
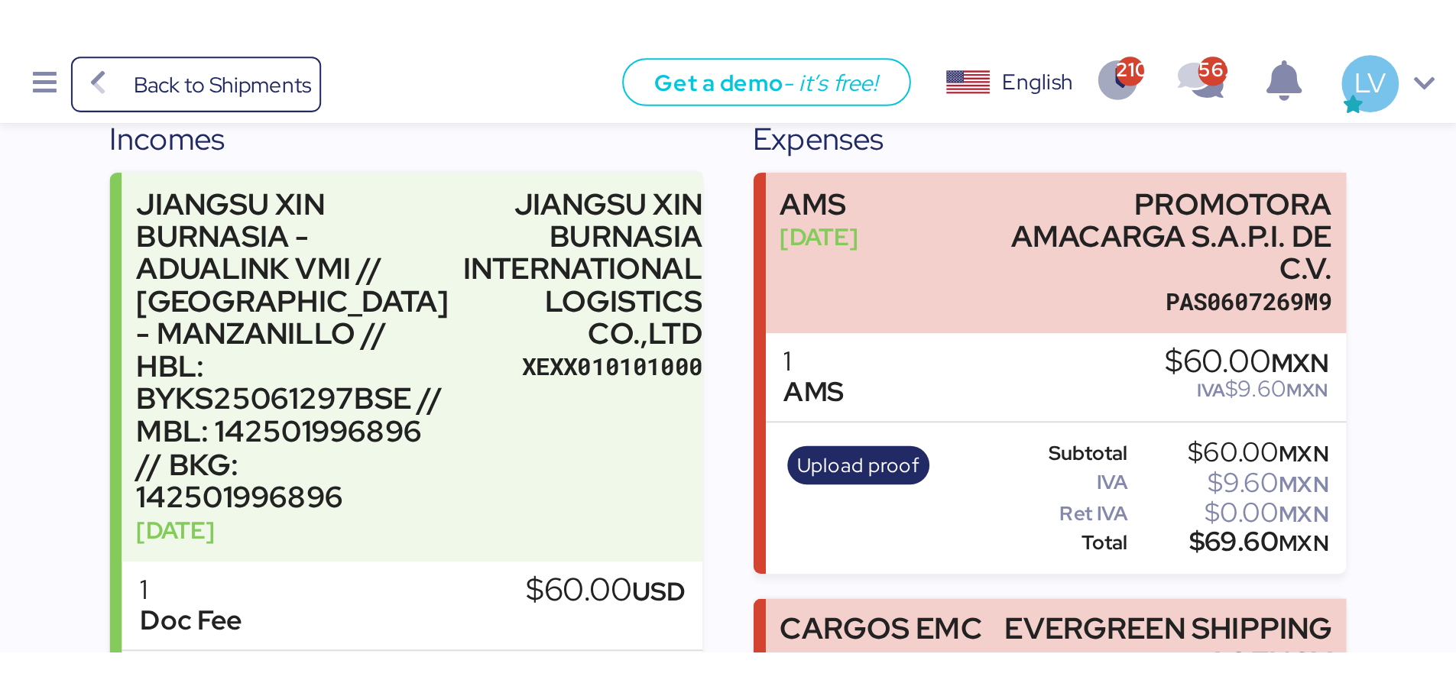
scroll to position [157, 0]
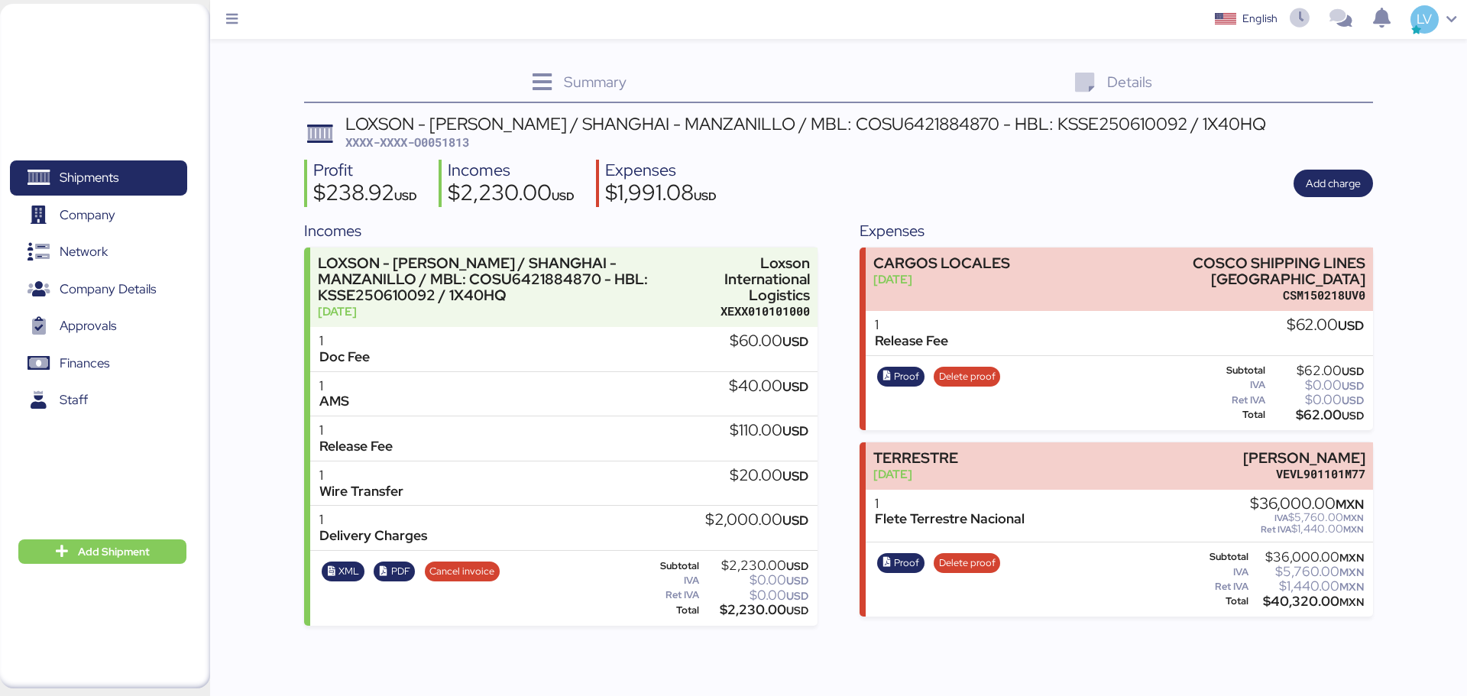
click at [87, 63] on div "Shipments 0 Company 0 Network 0 Company Details 0 Approvals 0 Finances 0 Staff …" at bounding box center [105, 346] width 210 height 685
click at [99, 47] on div "Shipments 0 Company 0 Network 0 Company Details 0 Approvals 0 Finances 0 Staff …" at bounding box center [105, 346] width 210 height 685
click at [85, 99] on div "Shipments 0 Company 0 Network 0 Company Details 0 Approvals 0 Finances 0 Staff …" at bounding box center [105, 346] width 210 height 685
click at [90, 169] on span "Shipments" at bounding box center [89, 178] width 59 height 22
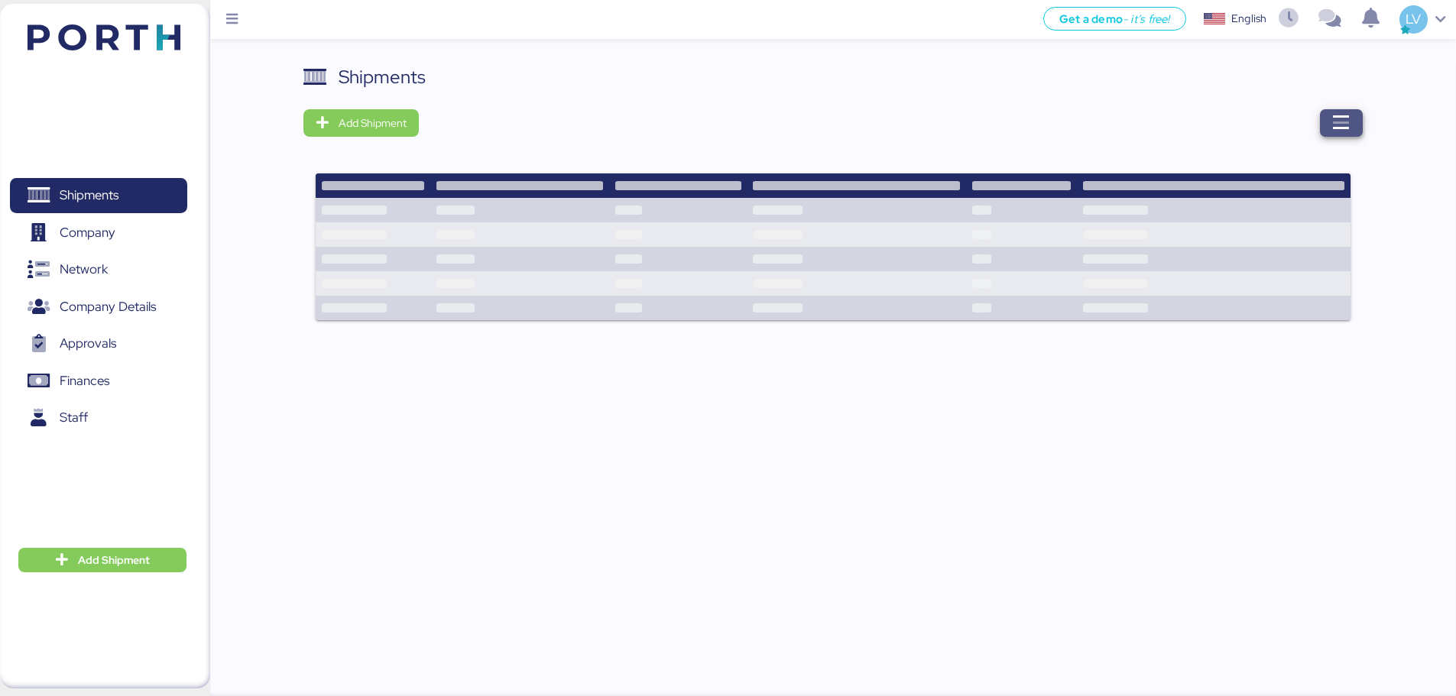
click at [1358, 131] on span "button" at bounding box center [1341, 123] width 43 height 28
click at [1366, 138] on div "Shipments Add Shipment" at bounding box center [832, 381] width 1245 height 636
click at [1345, 126] on icon "button" at bounding box center [1341, 123] width 18 height 18
click at [1317, 99] on div "Shipments Add Shipment Shipment Name LOXSON - LLENAMEX / SHANGHAI - MANZANILLO …" at bounding box center [832, 235] width 1059 height 344
click at [1326, 105] on div "Shipments Add Shipment Shipment Name LOXSON - LLENAMEX / SHANGHAI - MANZANILLO …" at bounding box center [832, 235] width 1059 height 344
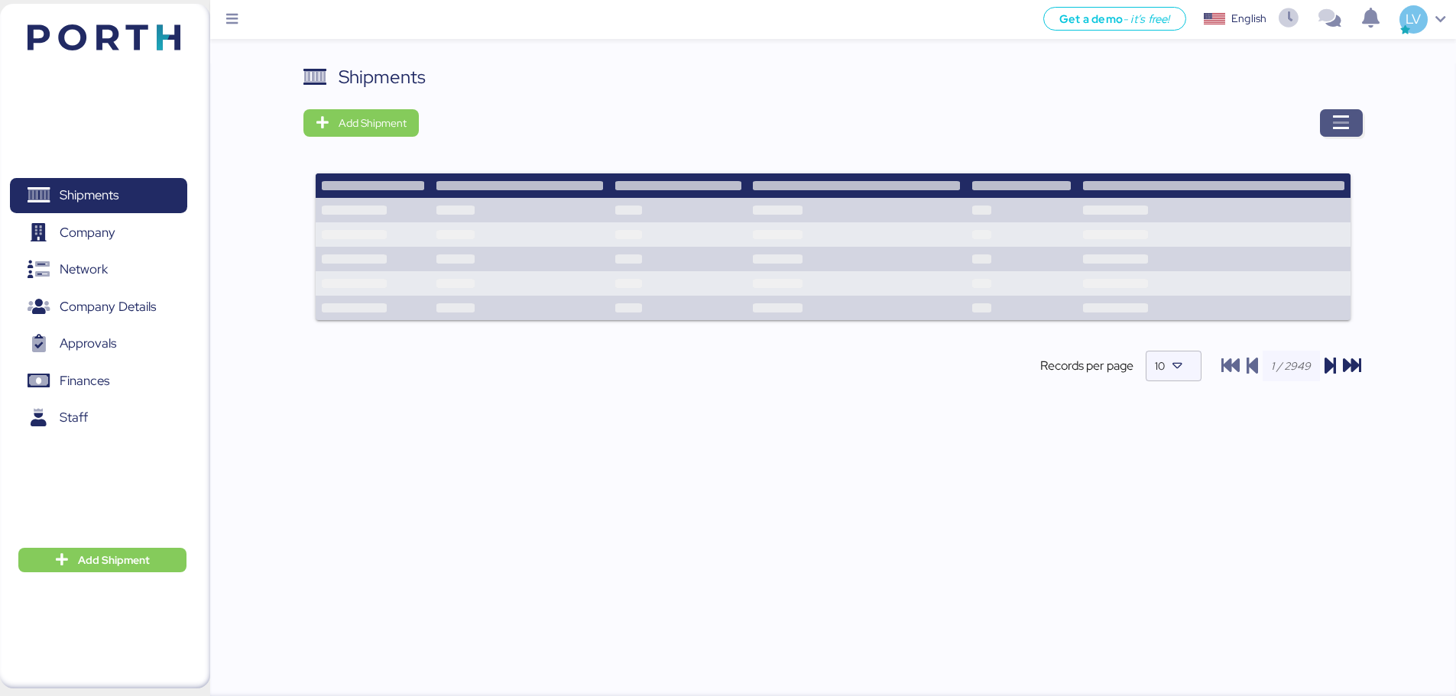
click at [1348, 124] on icon "button" at bounding box center [1341, 123] width 18 height 18
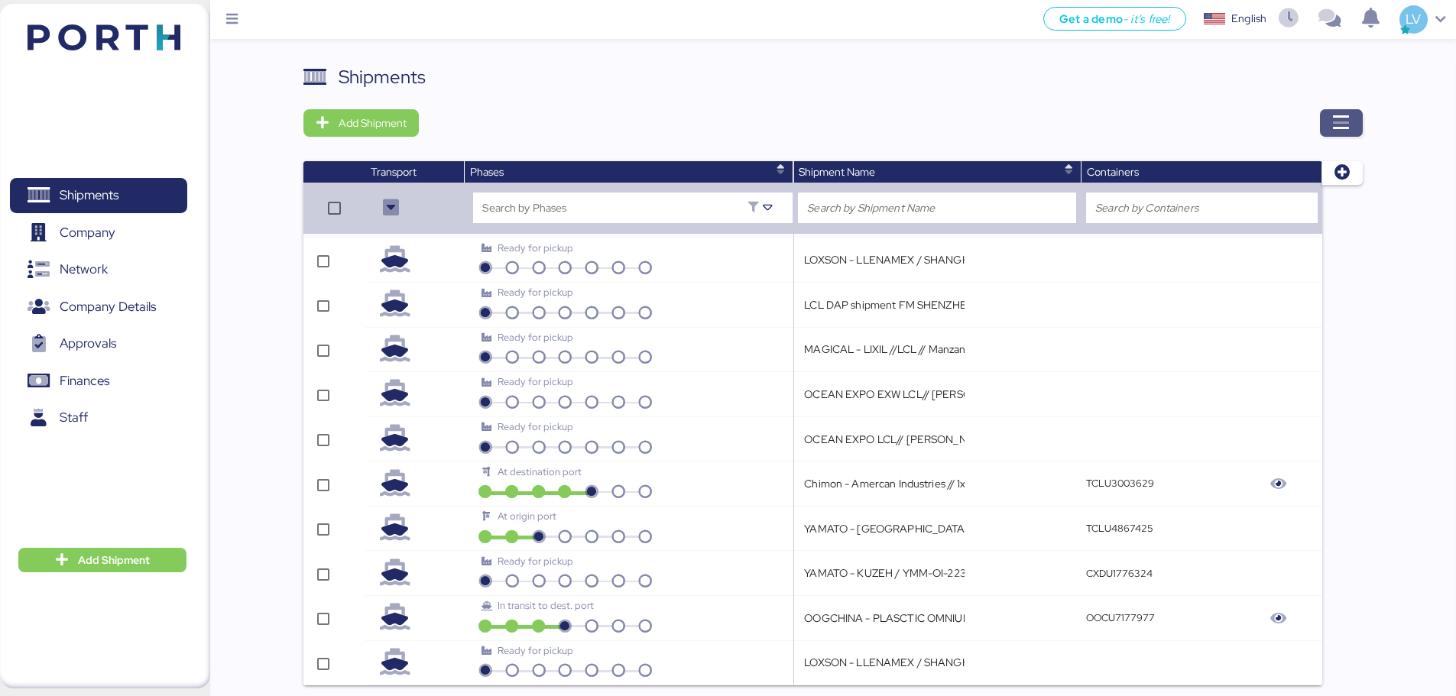
click at [1348, 124] on icon "button" at bounding box center [1341, 123] width 18 height 18
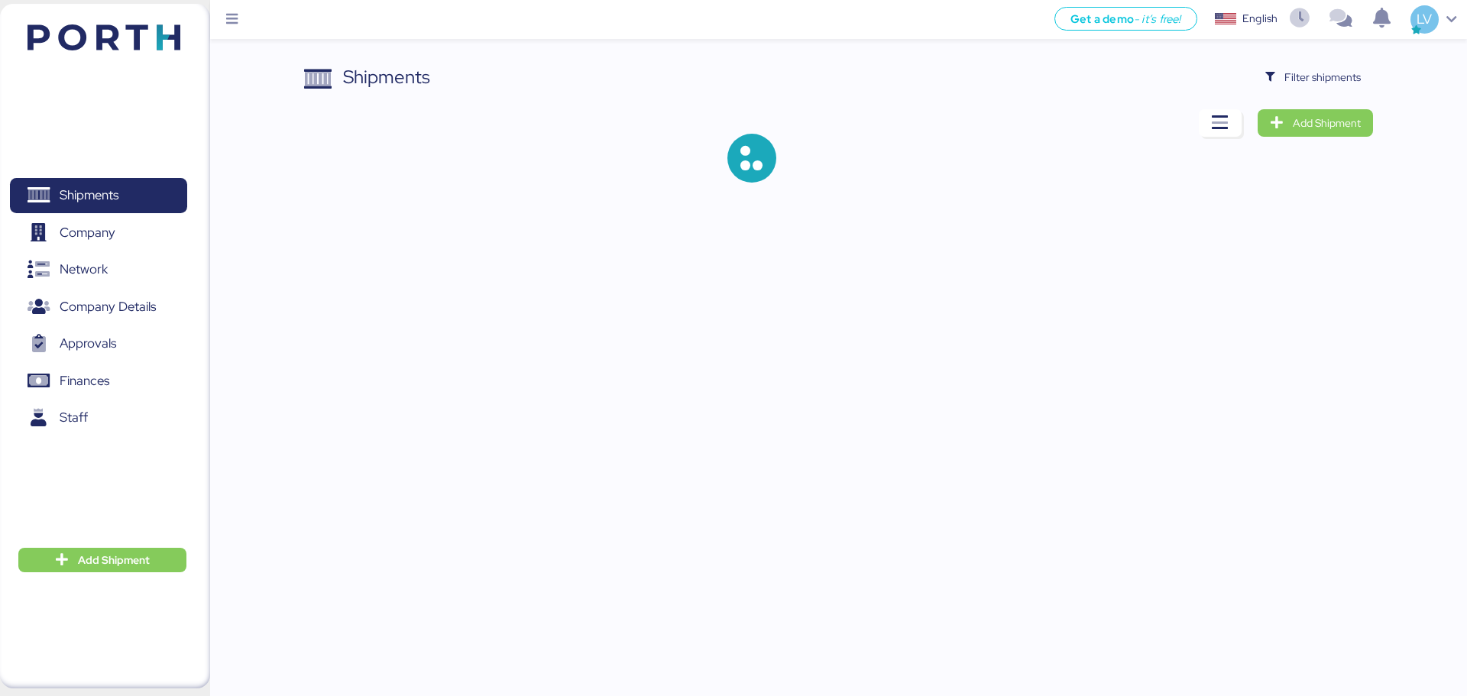
click at [1323, 63] on div "Shipments Filter shipments Add Shipment" at bounding box center [733, 103] width 1467 height 207
click at [1318, 77] on span "Filter shipments" at bounding box center [1322, 77] width 76 height 18
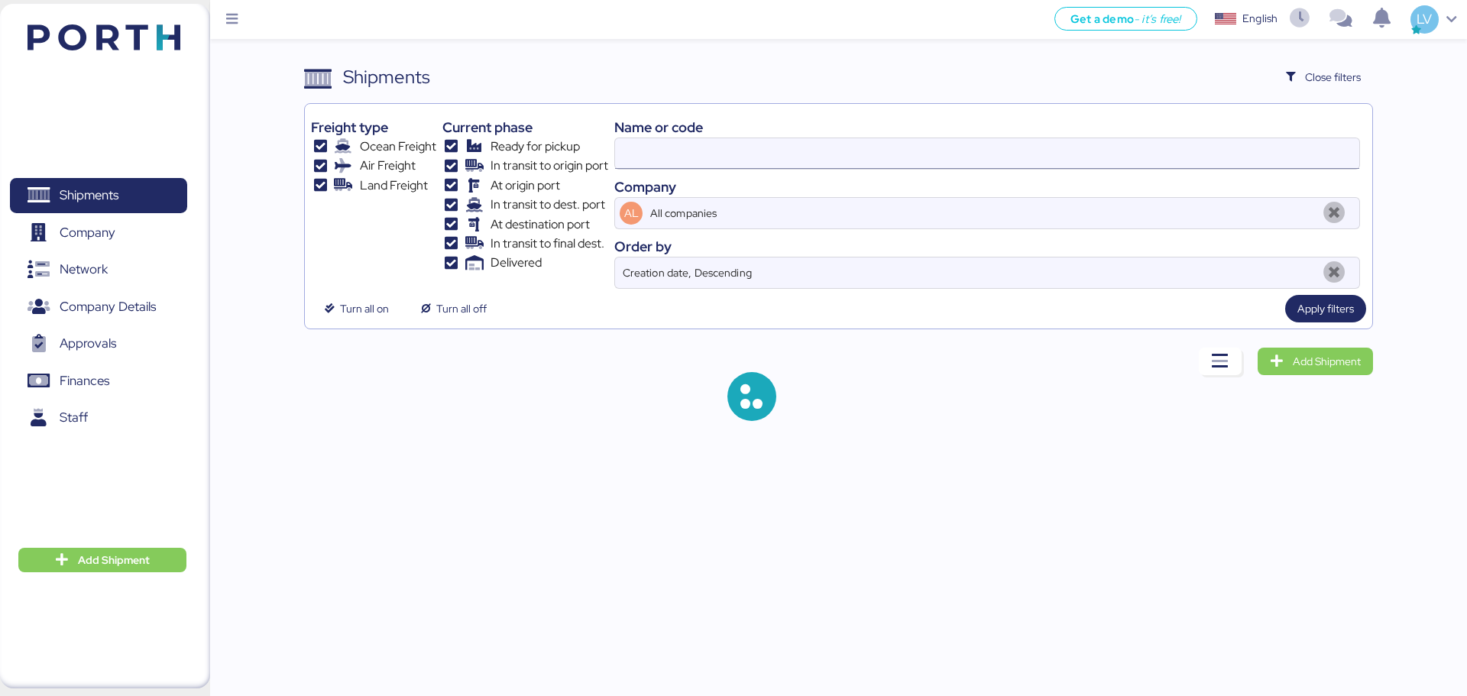
click at [1134, 164] on input at bounding box center [987, 153] width 744 height 31
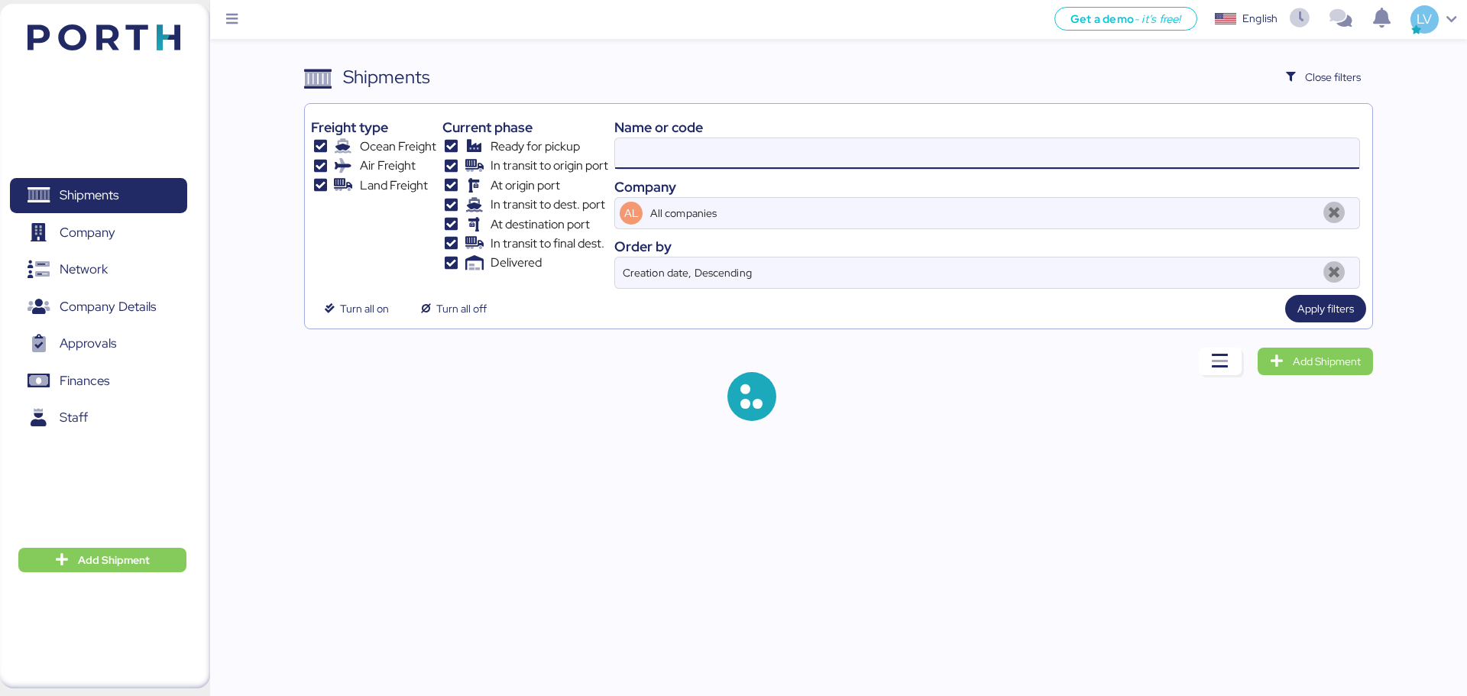
click at [1134, 164] on input at bounding box center [987, 153] width 744 height 31
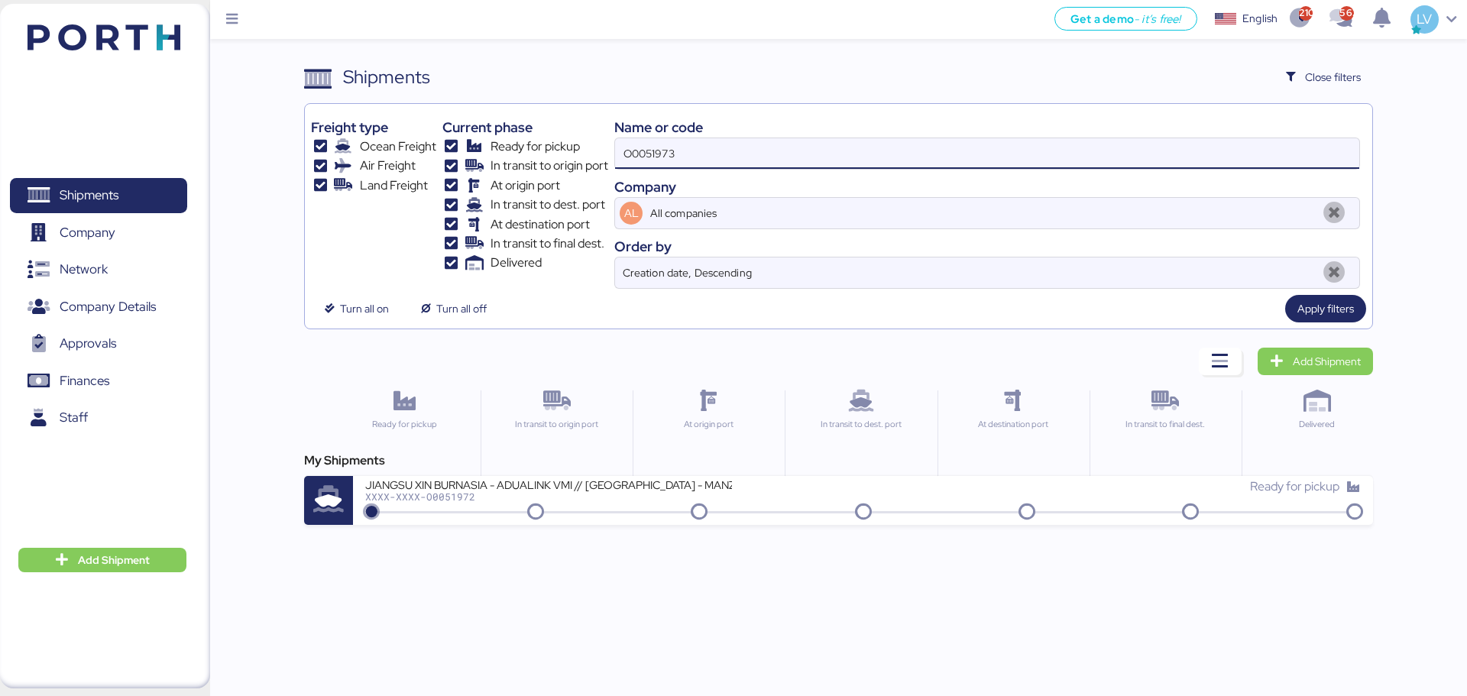
type input "O0051973"
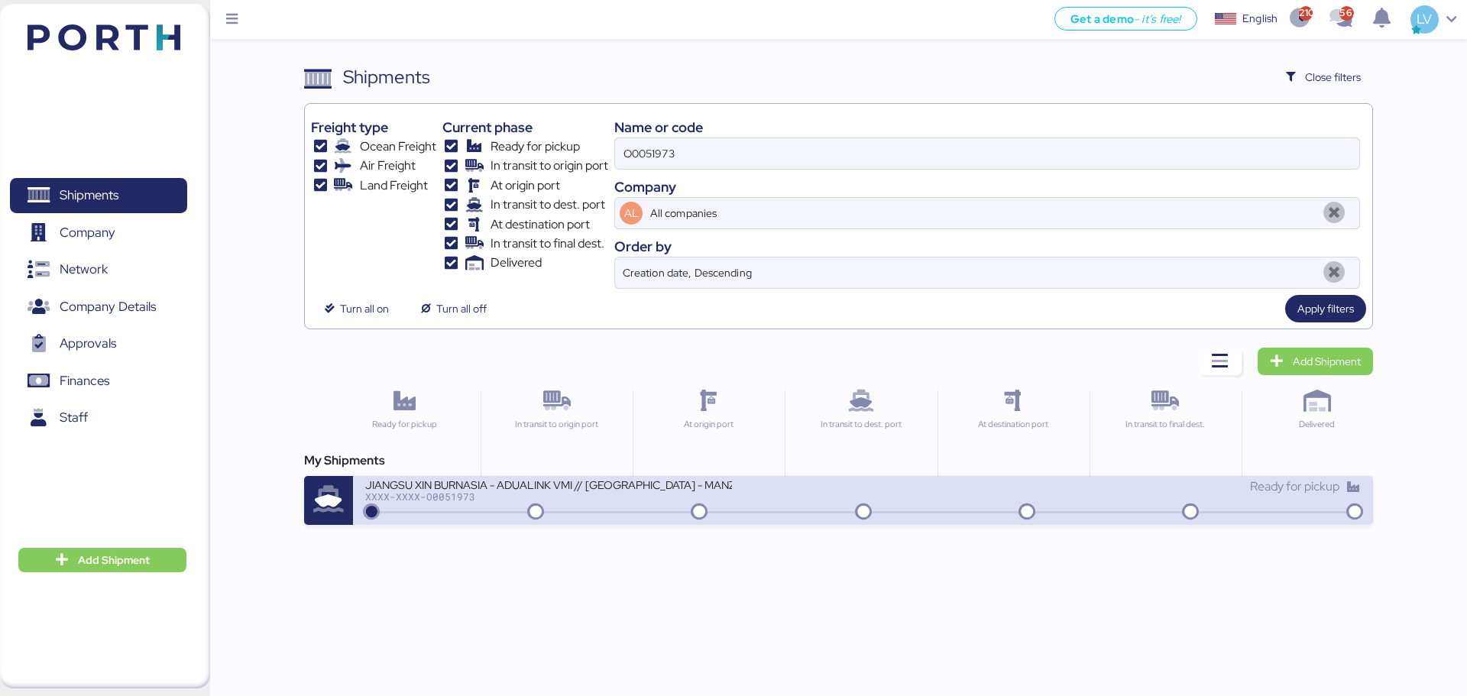
click at [918, 518] on div "JIANGSU XIN BURNASIA - ADUALINK VMI // SHANGHAI - MANZANILLO // MBL: EGLV142502…" at bounding box center [862, 500] width 1019 height 49
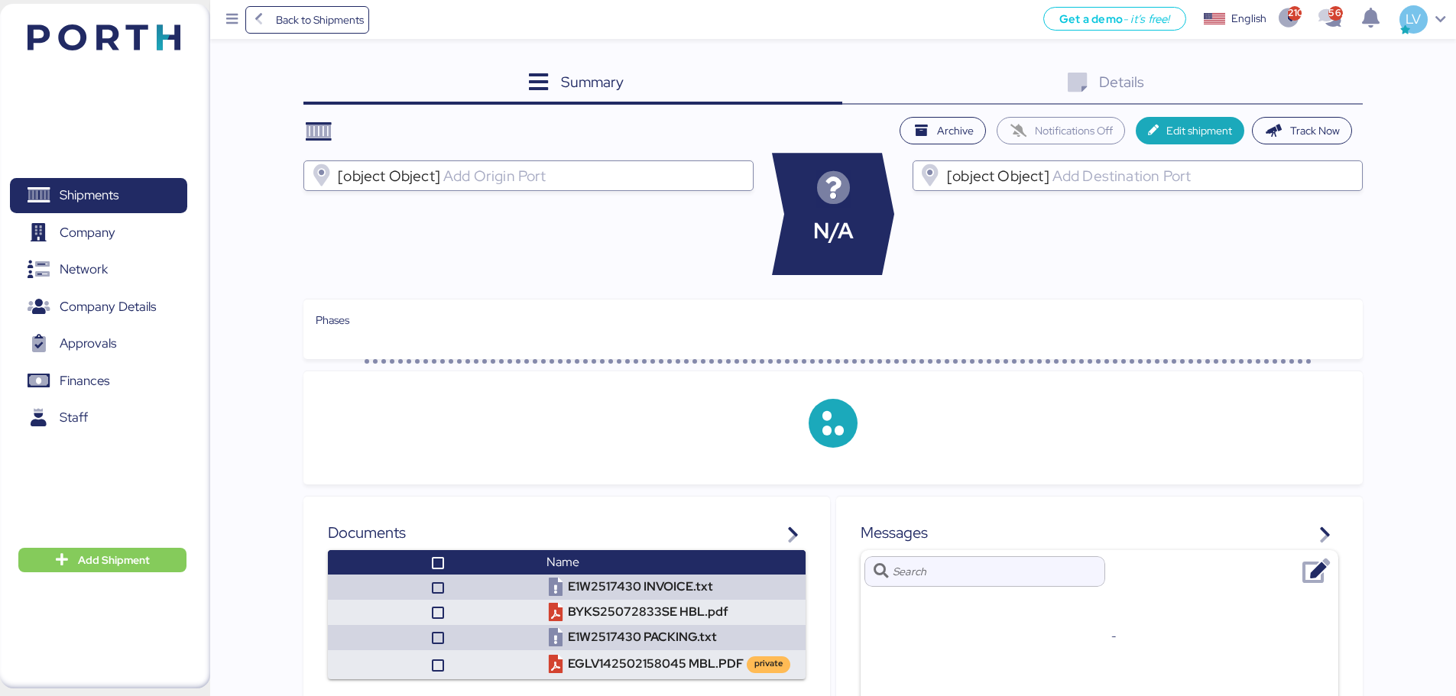
click at [1292, 86] on div "Summary 0 Details 0" at bounding box center [832, 83] width 1059 height 41
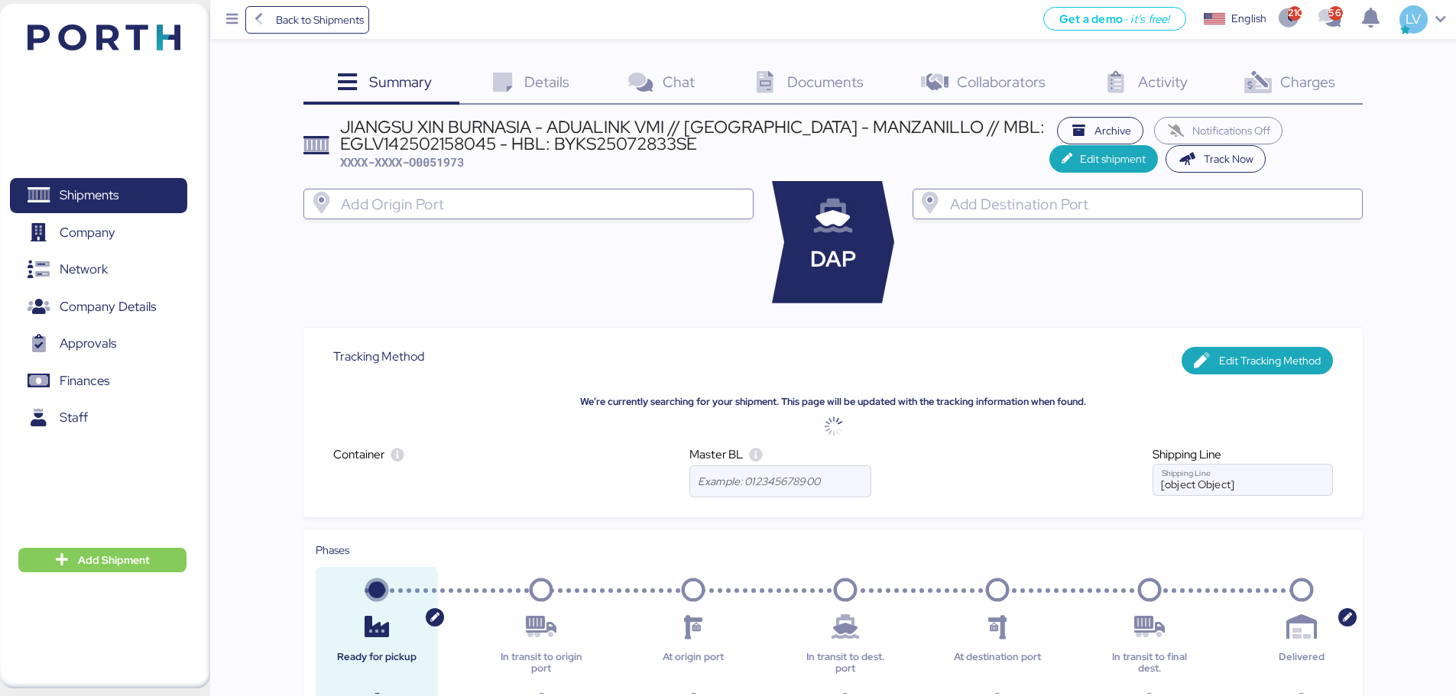
click at [1292, 86] on span "Charges" at bounding box center [1307, 82] width 55 height 20
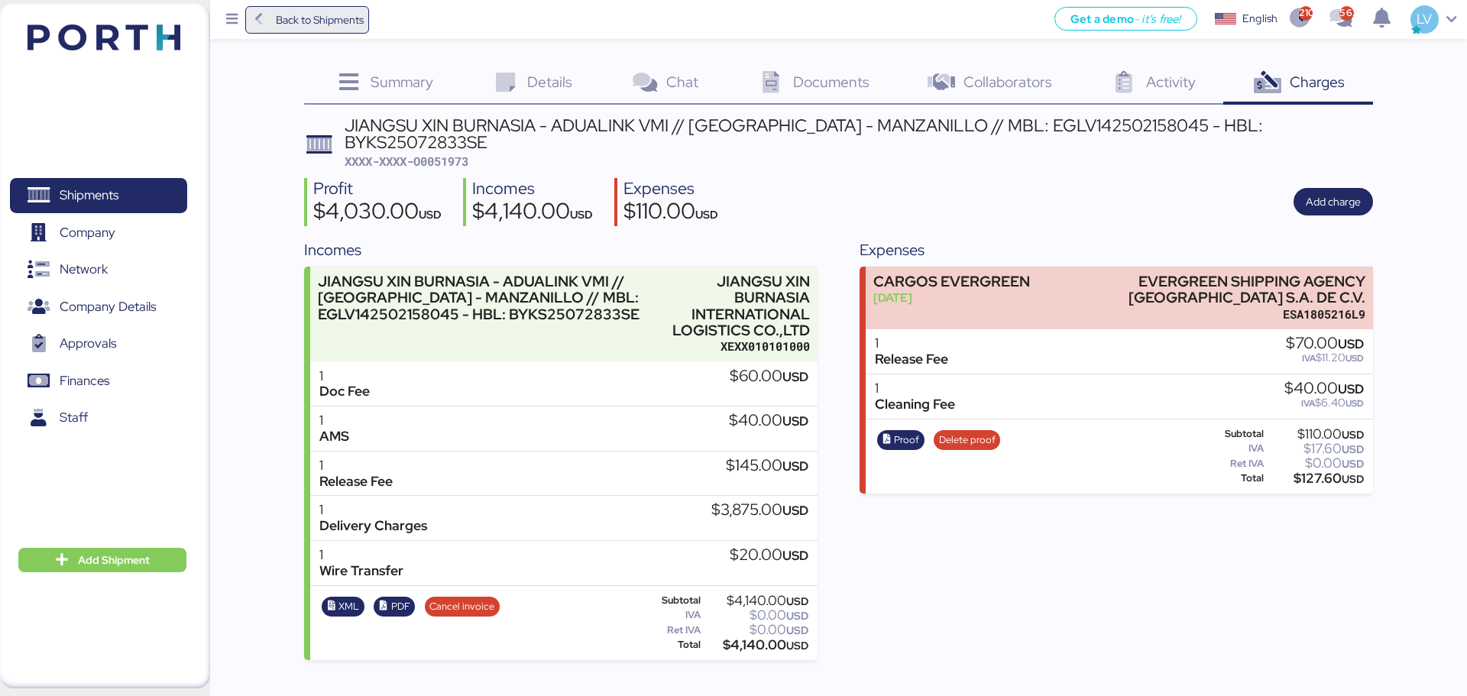
click at [356, 18] on span "Back to Shipments" at bounding box center [320, 20] width 88 height 18
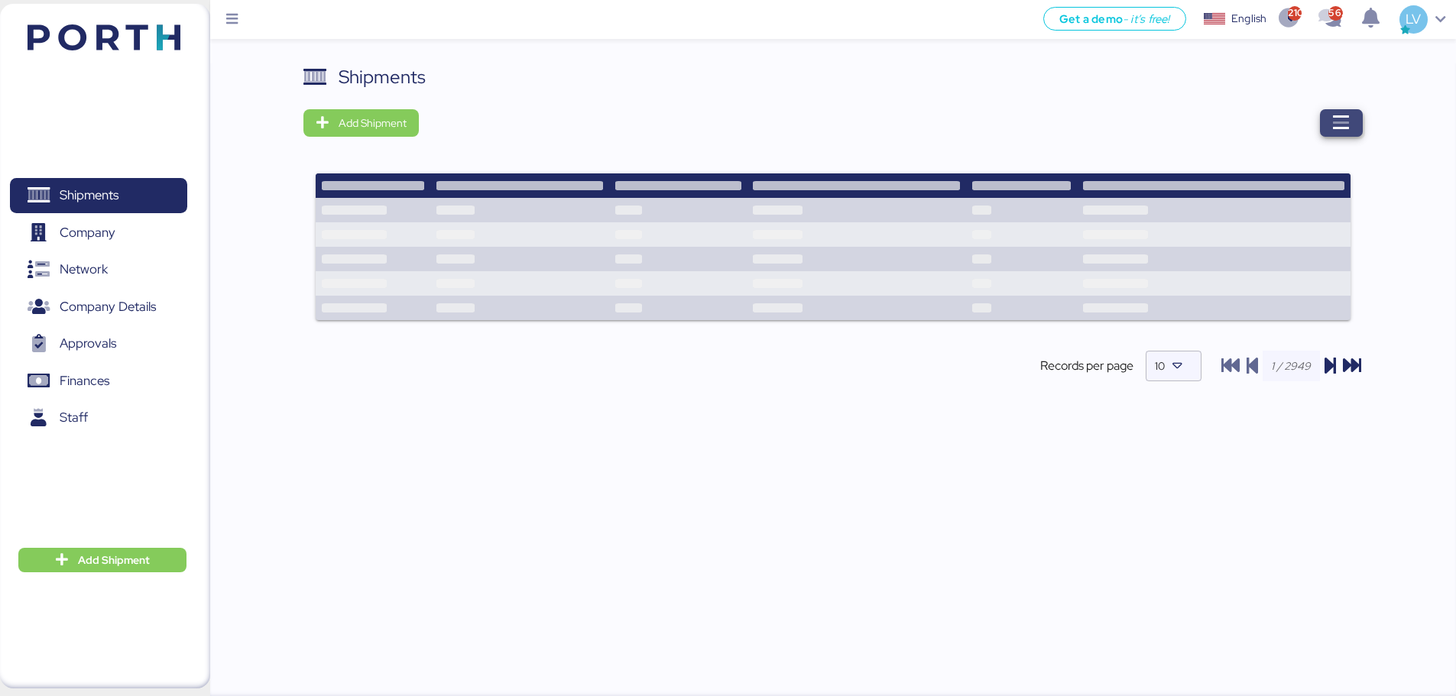
click at [1342, 132] on icon "button" at bounding box center [1341, 123] width 18 height 18
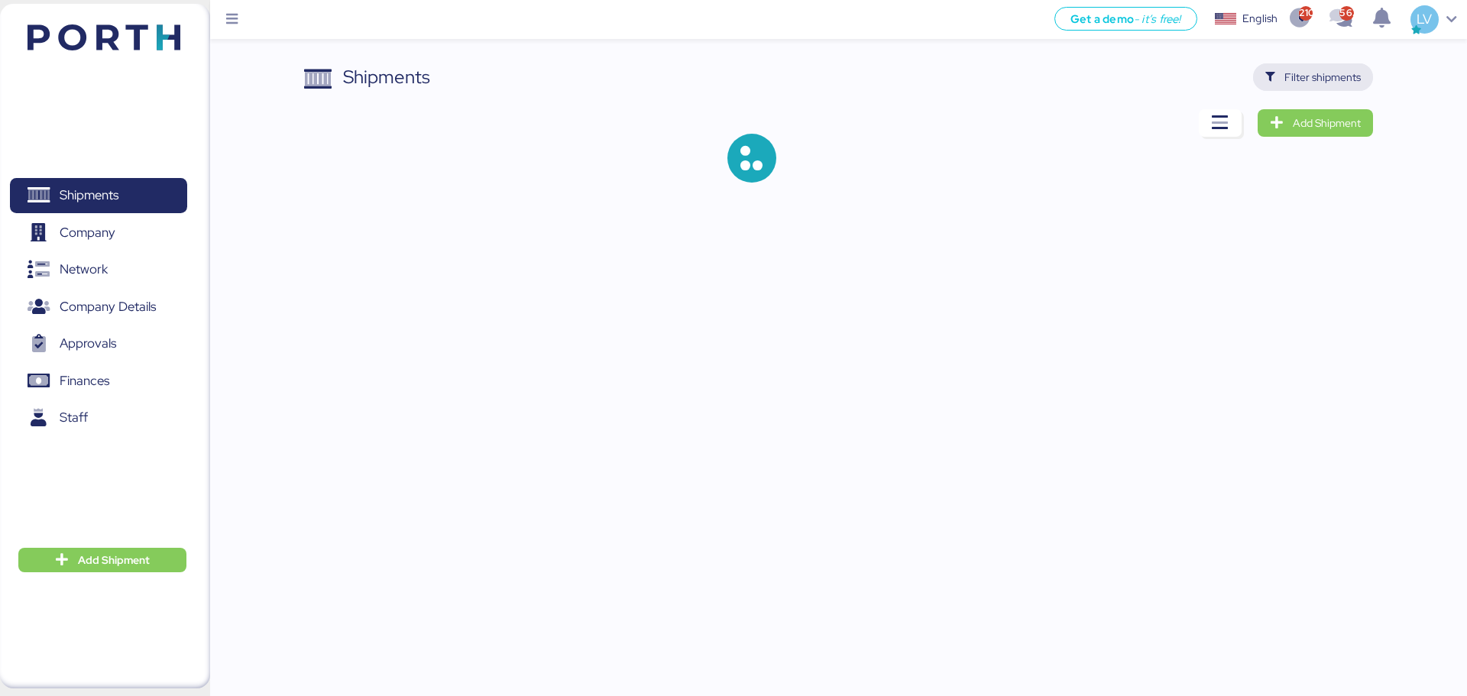
click at [1349, 90] on span "Filter shipments" at bounding box center [1313, 77] width 120 height 28
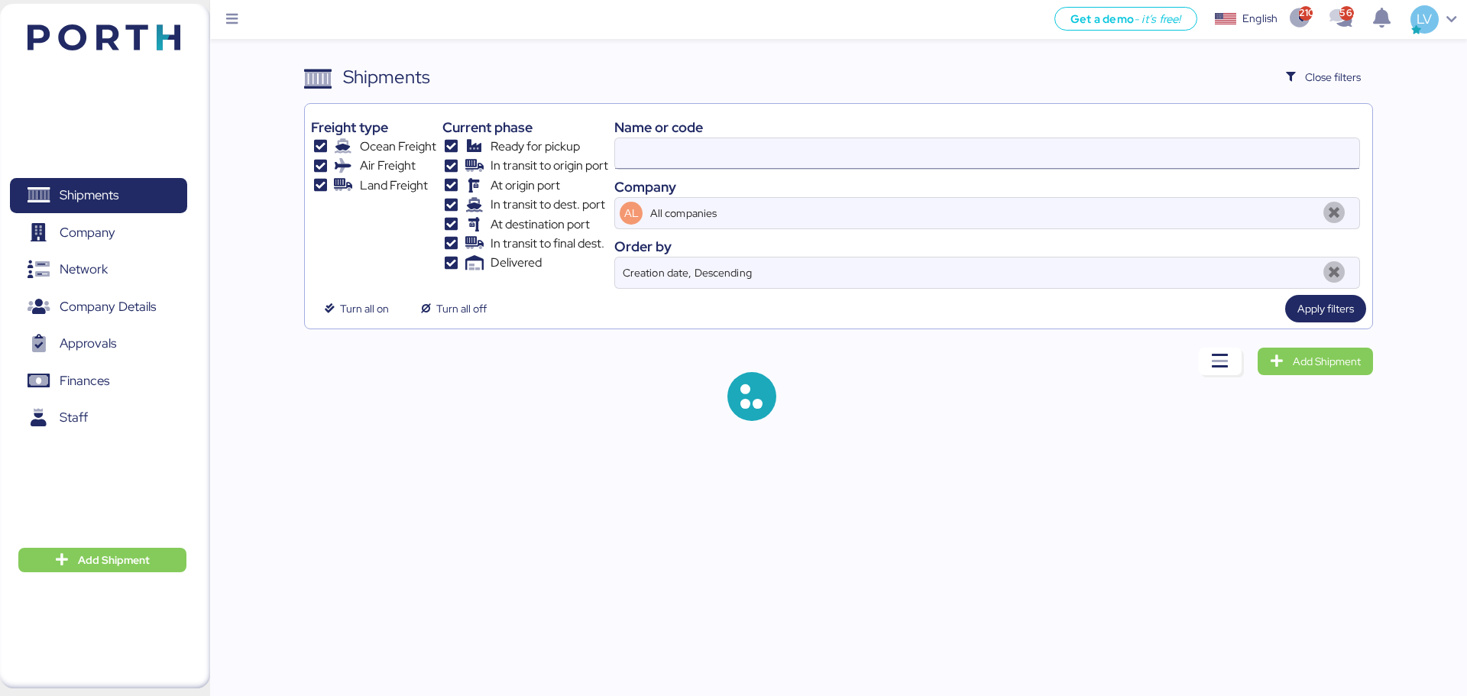
click at [1281, 145] on input at bounding box center [987, 153] width 744 height 31
paste input "O0051808"
type input "O0051808"
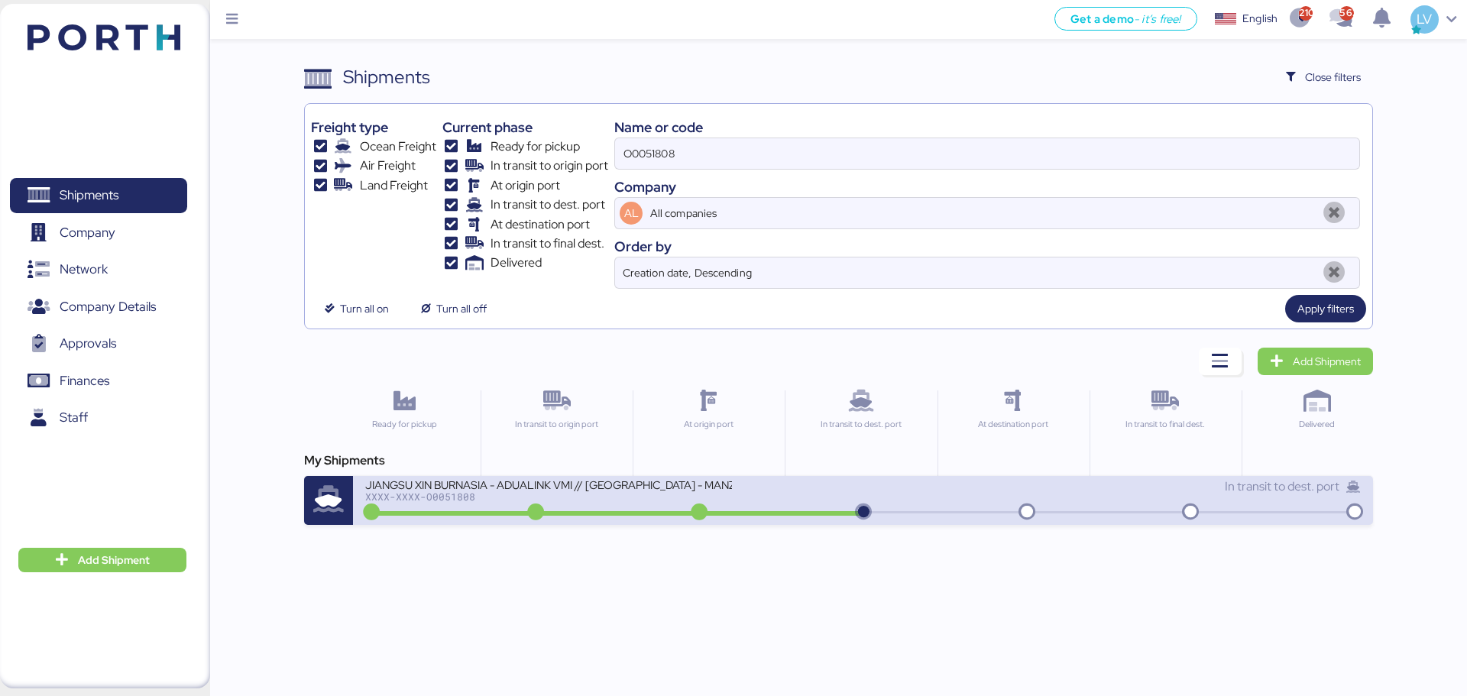
click at [634, 511] on div at bounding box center [615, 513] width 494 height 5
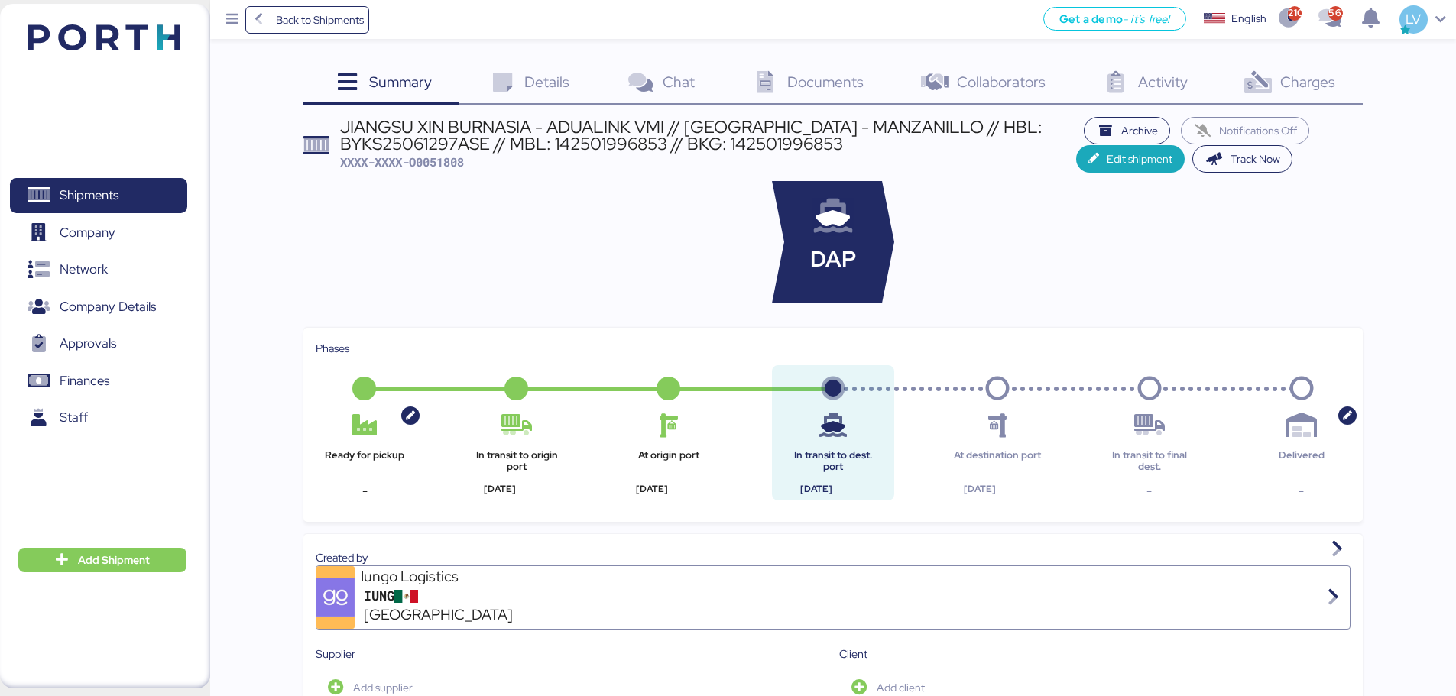
click at [1288, 67] on div "Charges 0" at bounding box center [1287, 83] width 147 height 41
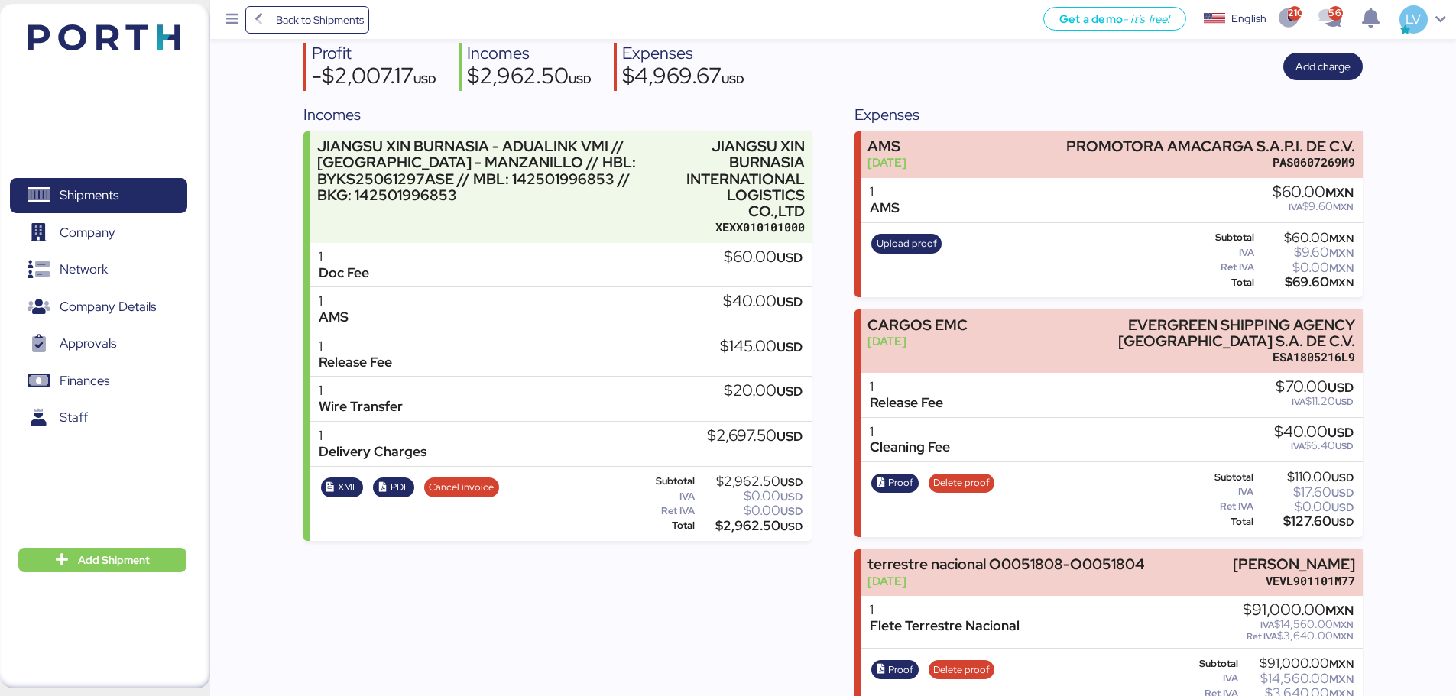
scroll to position [191, 0]
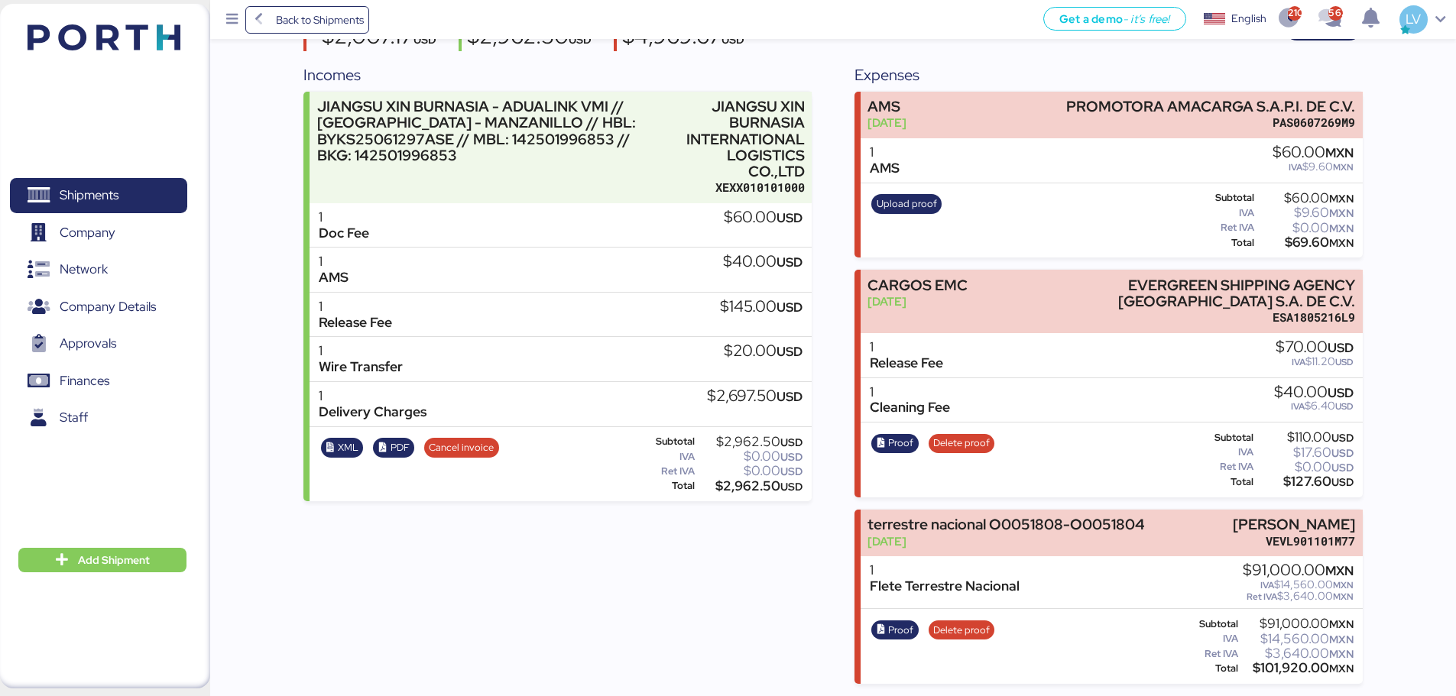
click at [889, 648] on div "Proof Delete proof" at bounding box center [932, 646] width 133 height 63
click at [895, 636] on span "Proof" at bounding box center [900, 630] width 25 height 17
click at [957, 619] on div "Proof Delete proof" at bounding box center [932, 646] width 133 height 63
click at [957, 624] on span "Delete proof" at bounding box center [961, 630] width 57 height 17
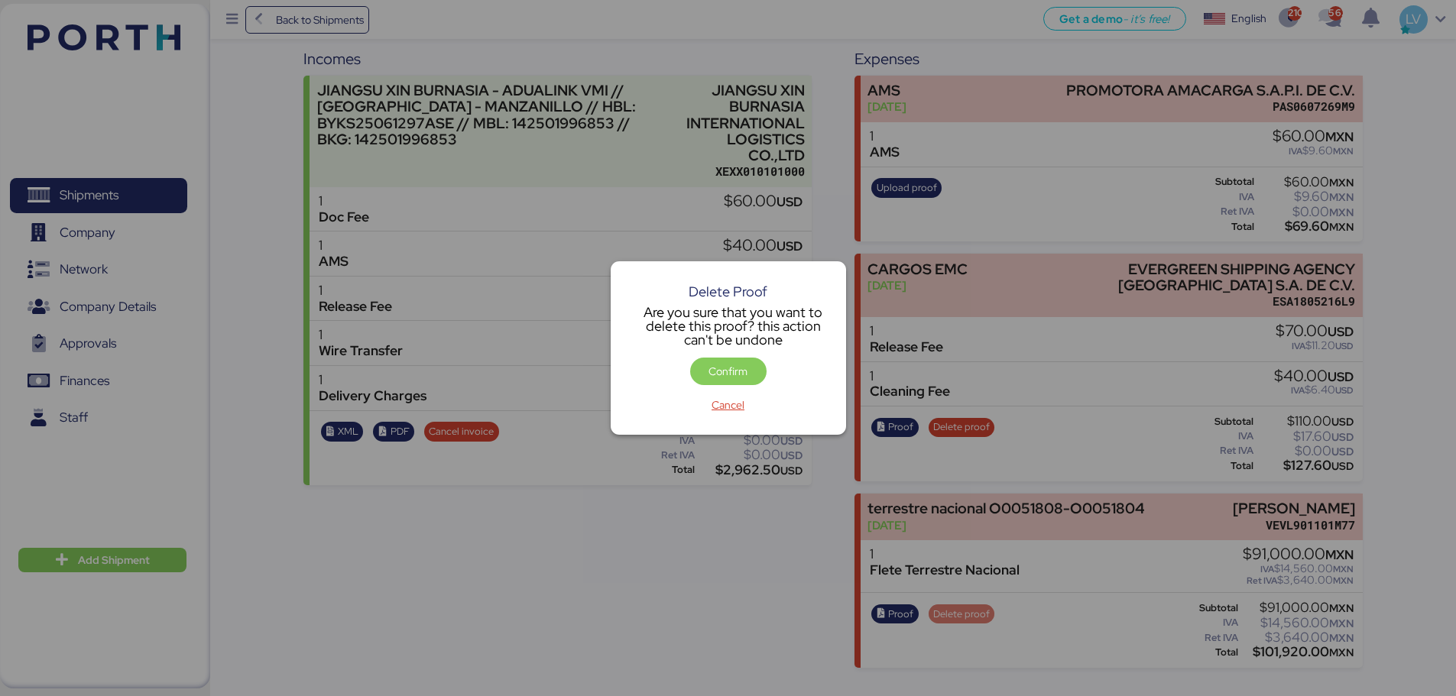
scroll to position [0, 0]
click at [730, 390] on div "Confirm" at bounding box center [728, 375] width 203 height 34
click at [730, 387] on div "Confirm" at bounding box center [728, 375] width 203 height 34
click at [746, 367] on span "Confirm" at bounding box center [727, 371] width 39 height 18
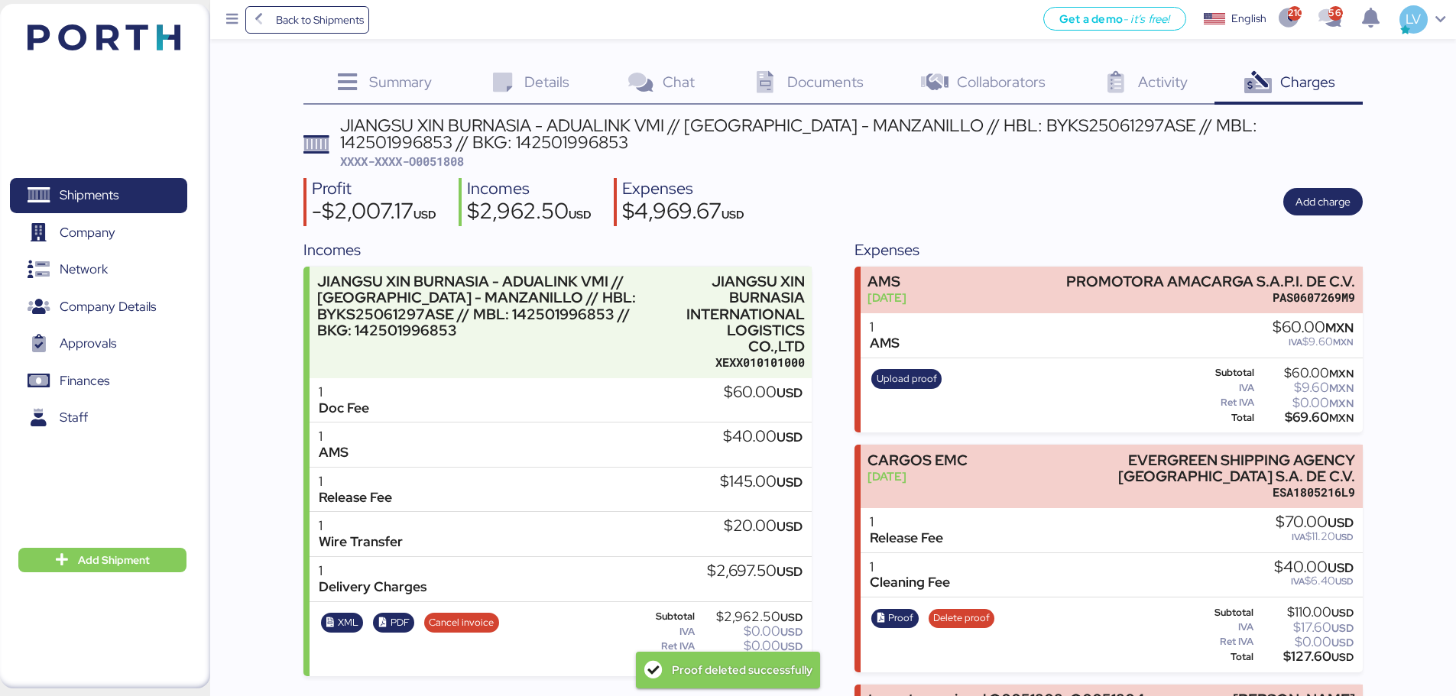
scroll to position [191, 0]
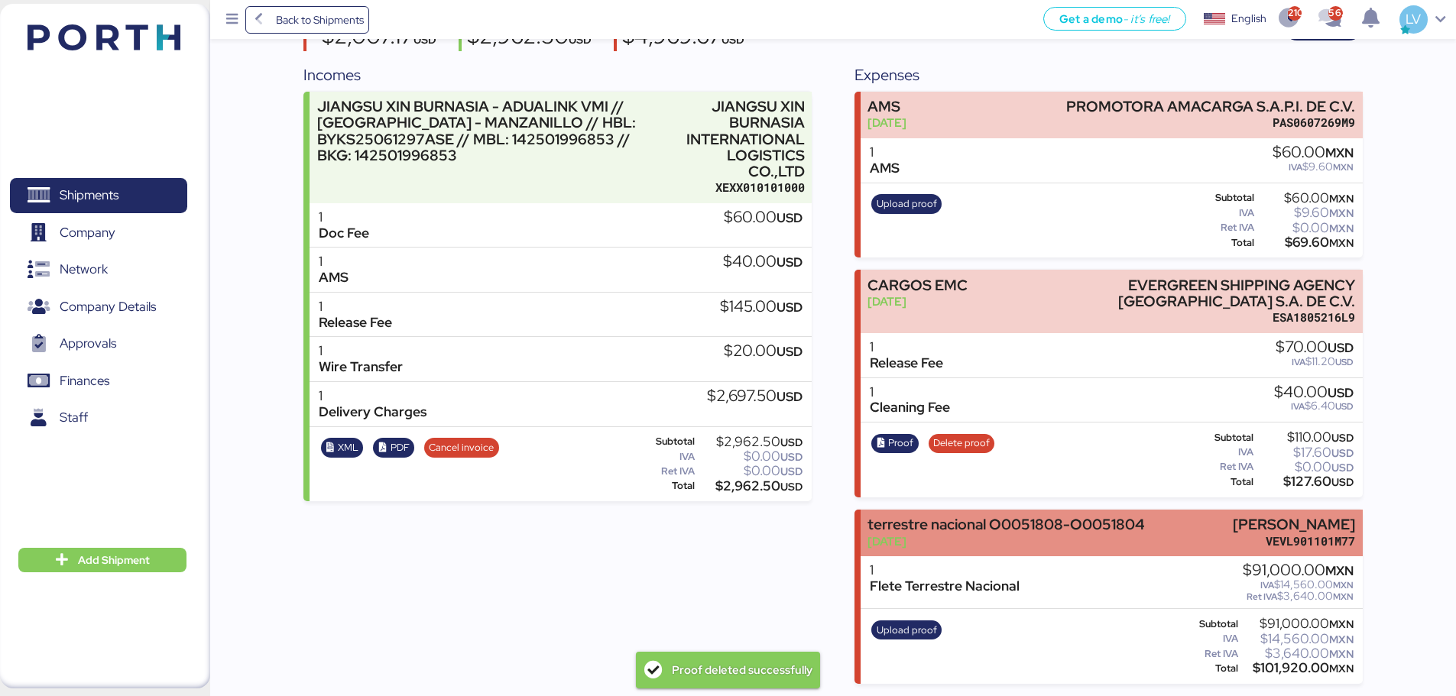
click at [1119, 540] on div "Aug 13, 2025" at bounding box center [1005, 541] width 277 height 16
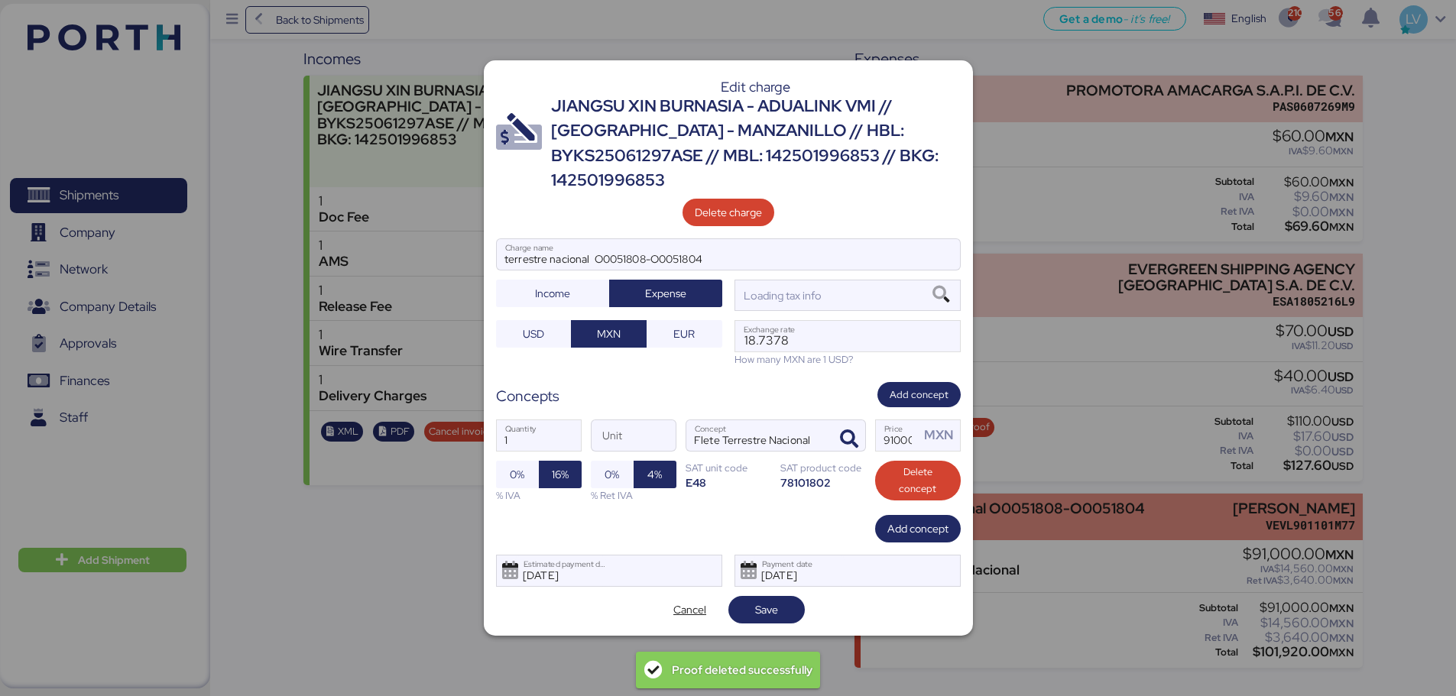
scroll to position [0, 0]
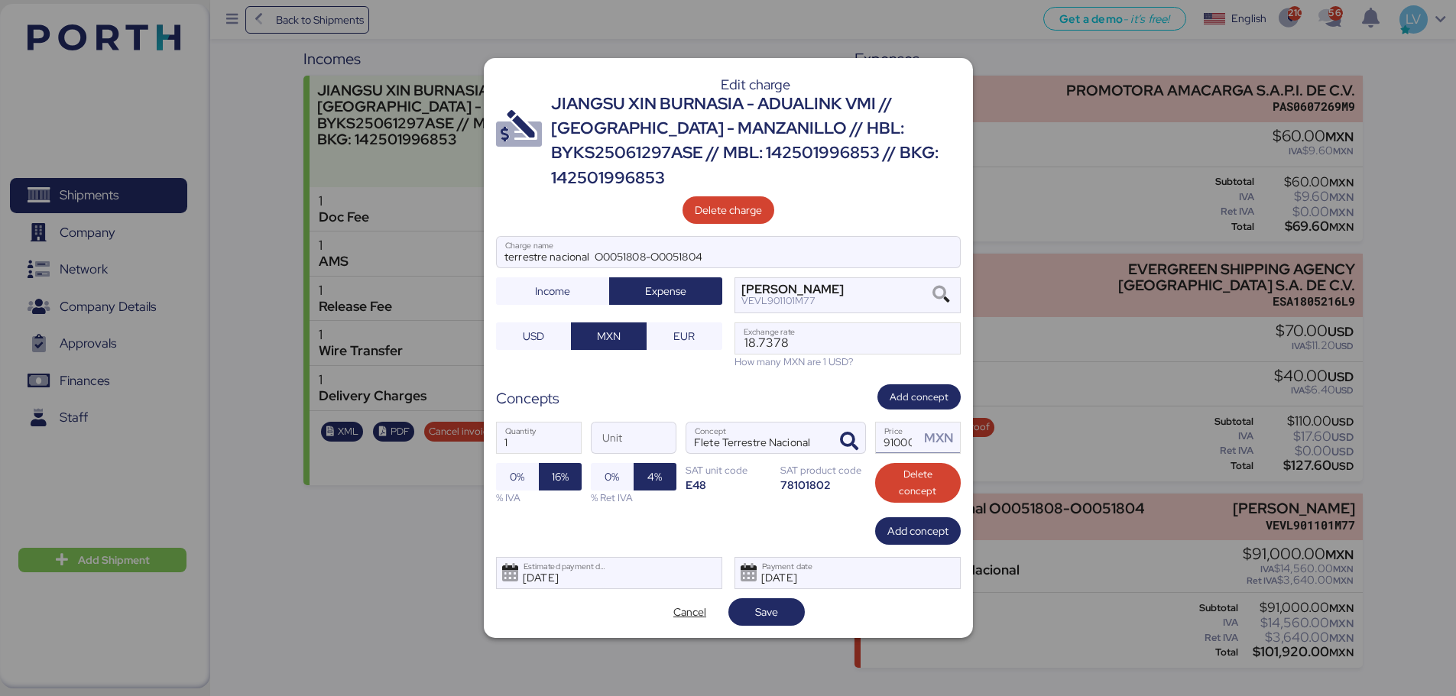
click at [906, 445] on input "91000" at bounding box center [898, 438] width 44 height 31
paste input "455"
type input "45500"
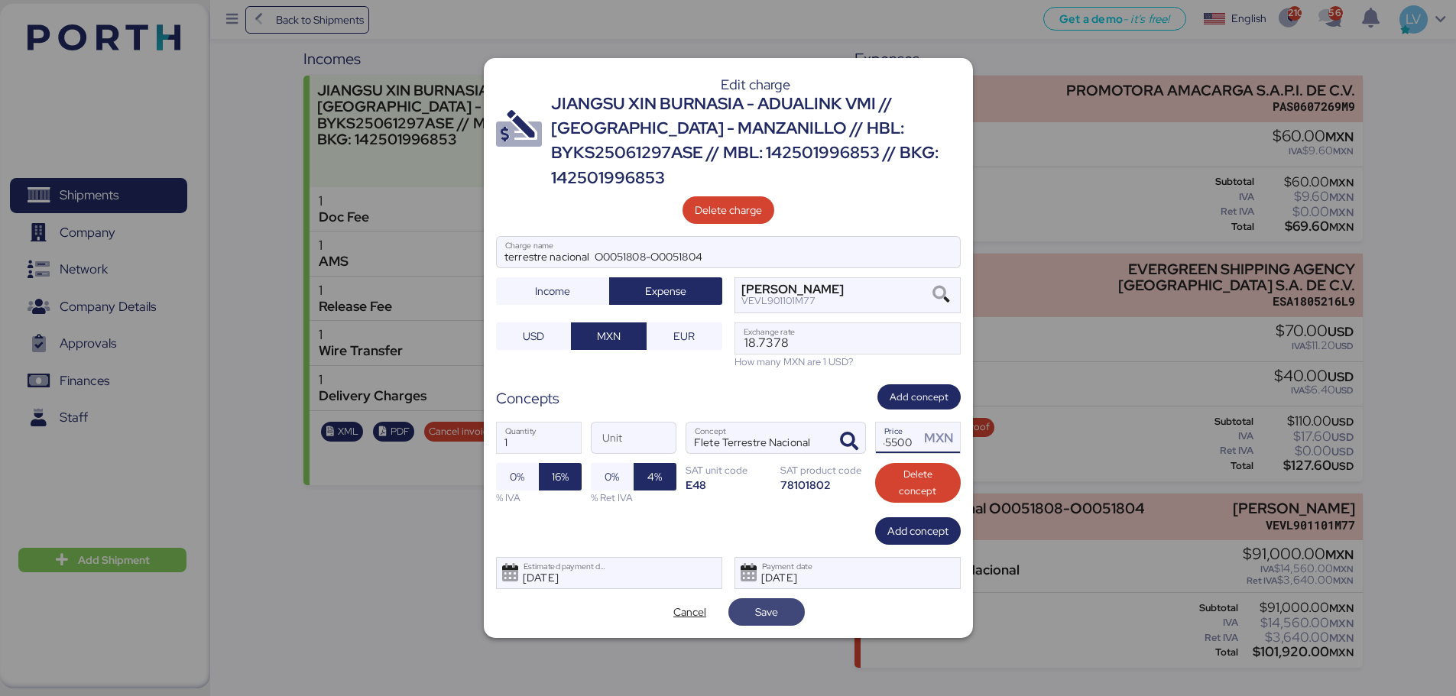
click at [743, 619] on span "Save" at bounding box center [766, 611] width 52 height 21
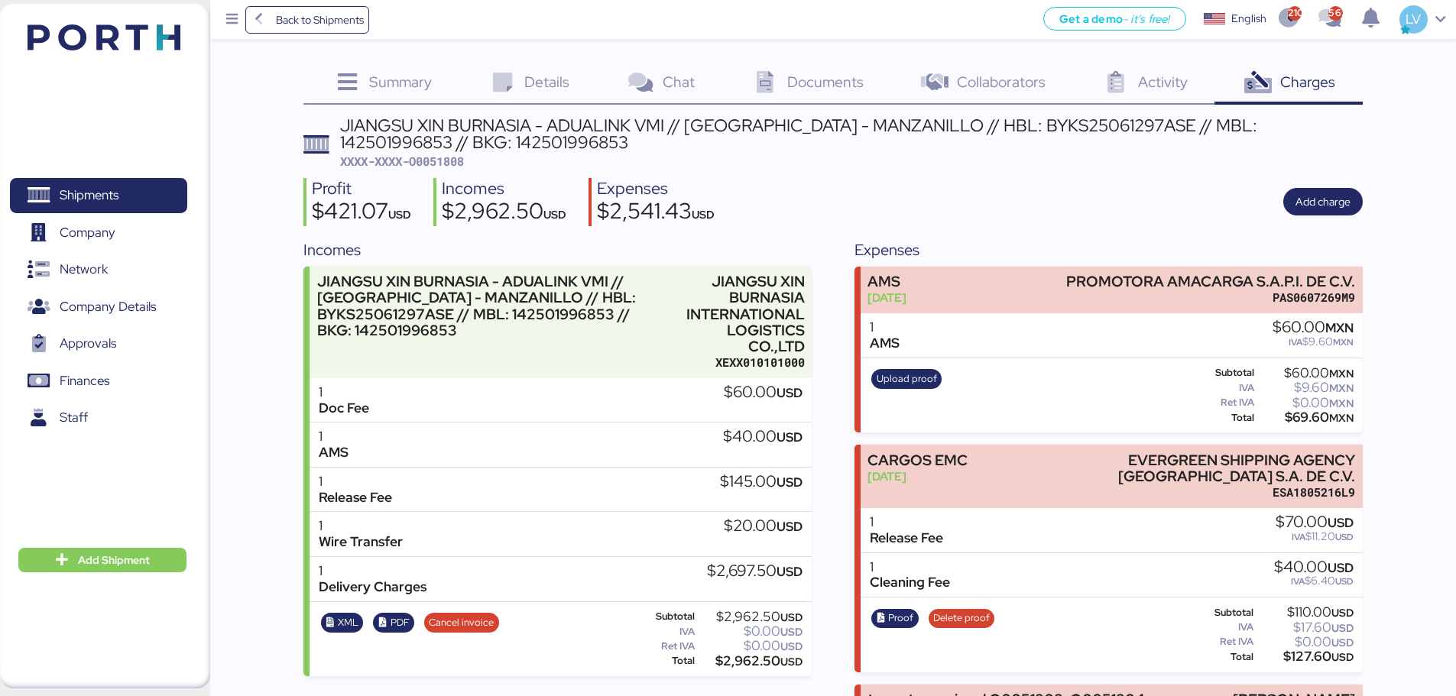
scroll to position [191, 0]
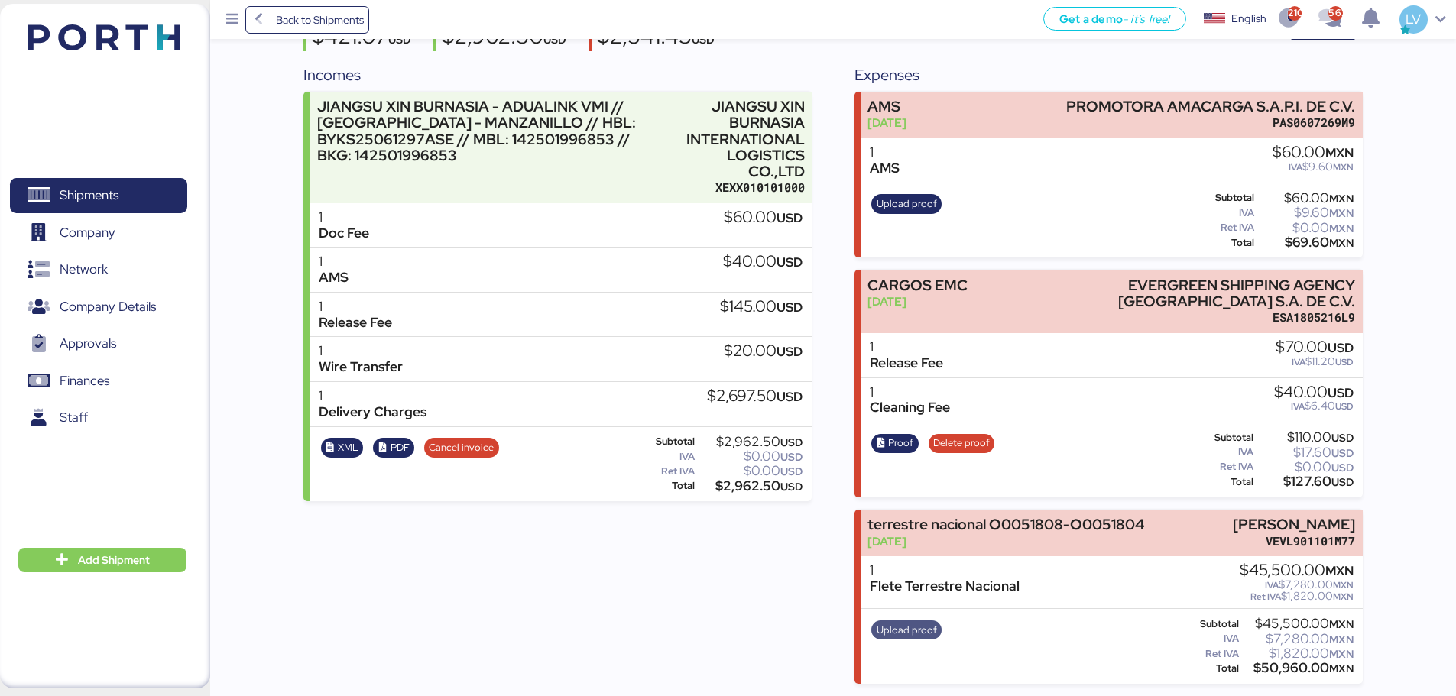
click at [902, 627] on span "Upload proof" at bounding box center [906, 630] width 60 height 17
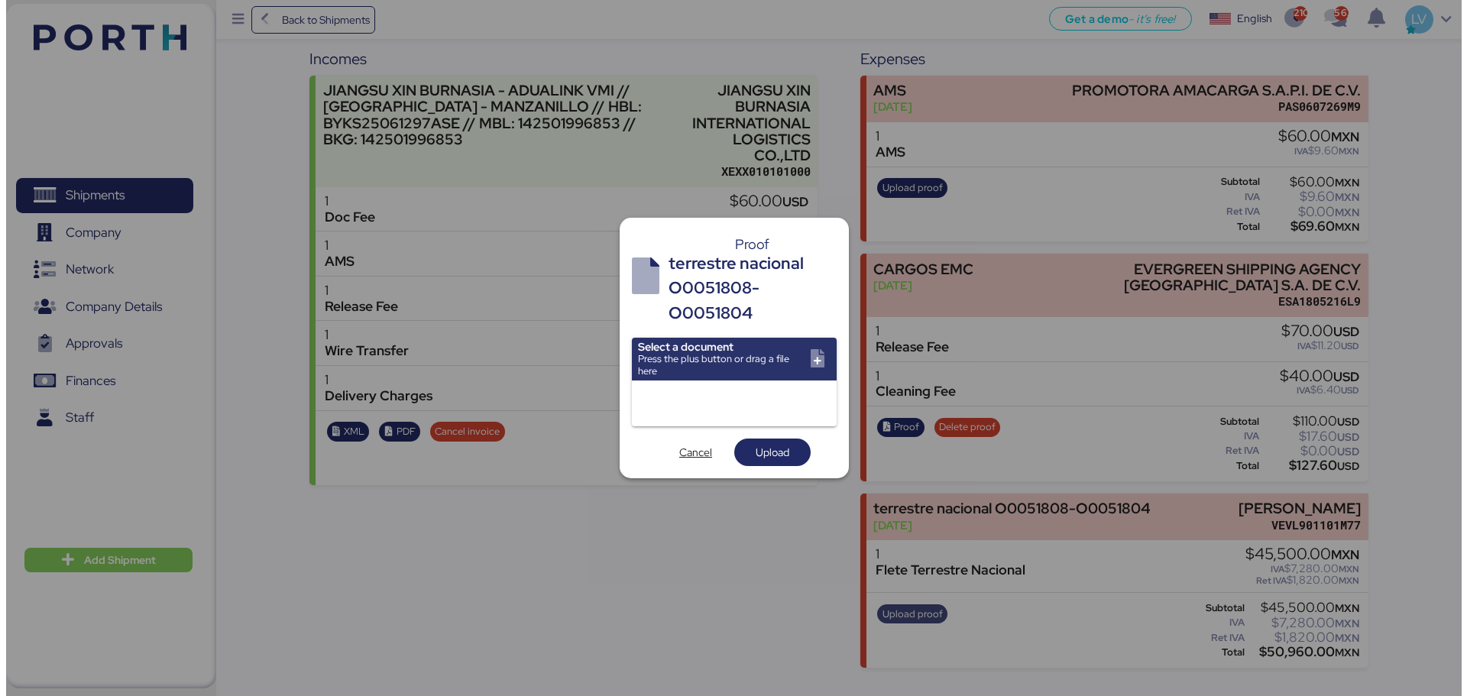
scroll to position [0, 0]
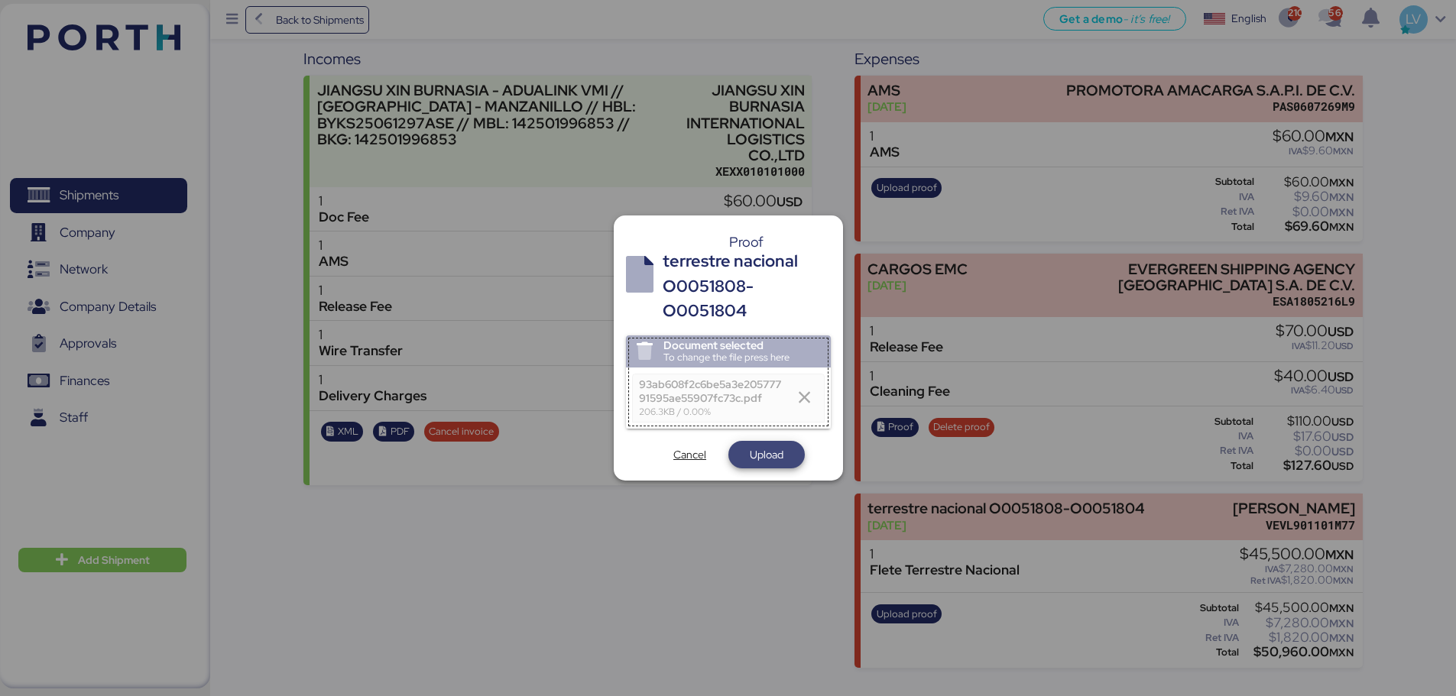
click at [772, 460] on span "Upload" at bounding box center [767, 454] width 34 height 18
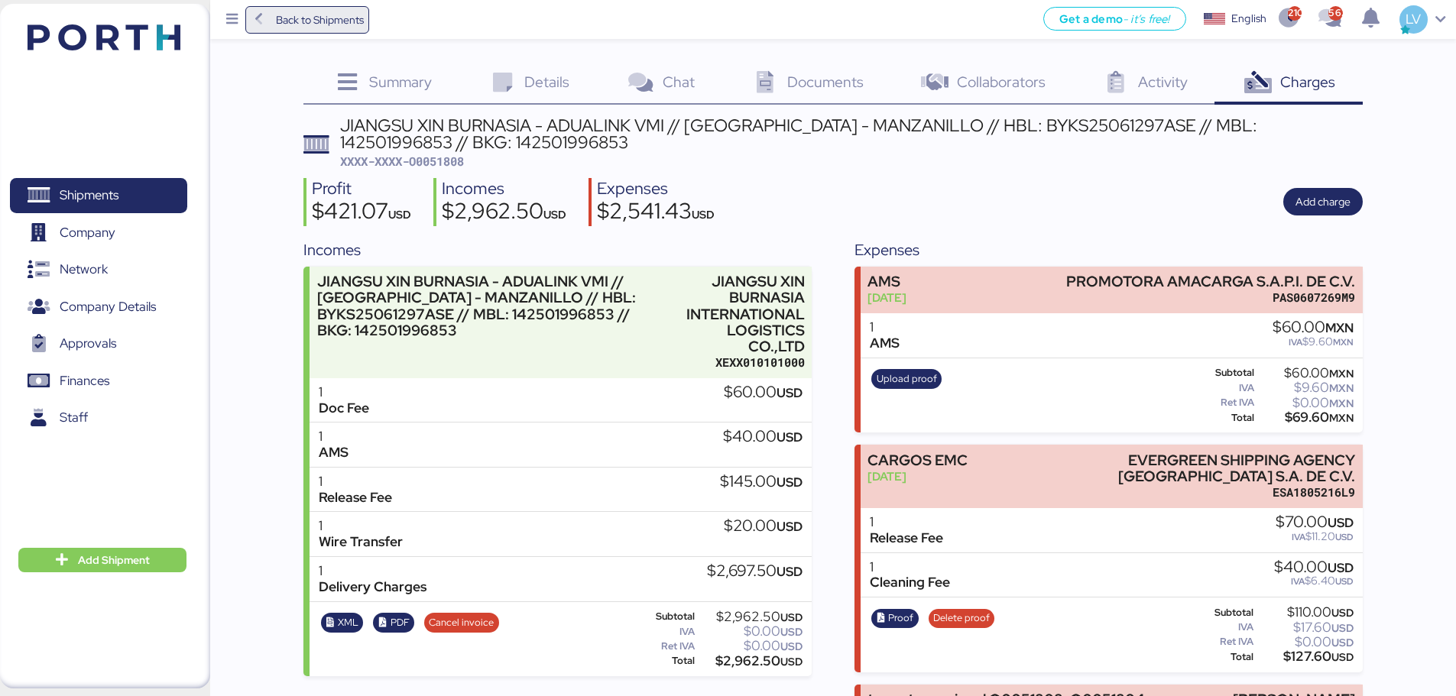
click at [346, 11] on span "Back to Shipments" at bounding box center [320, 20] width 88 height 18
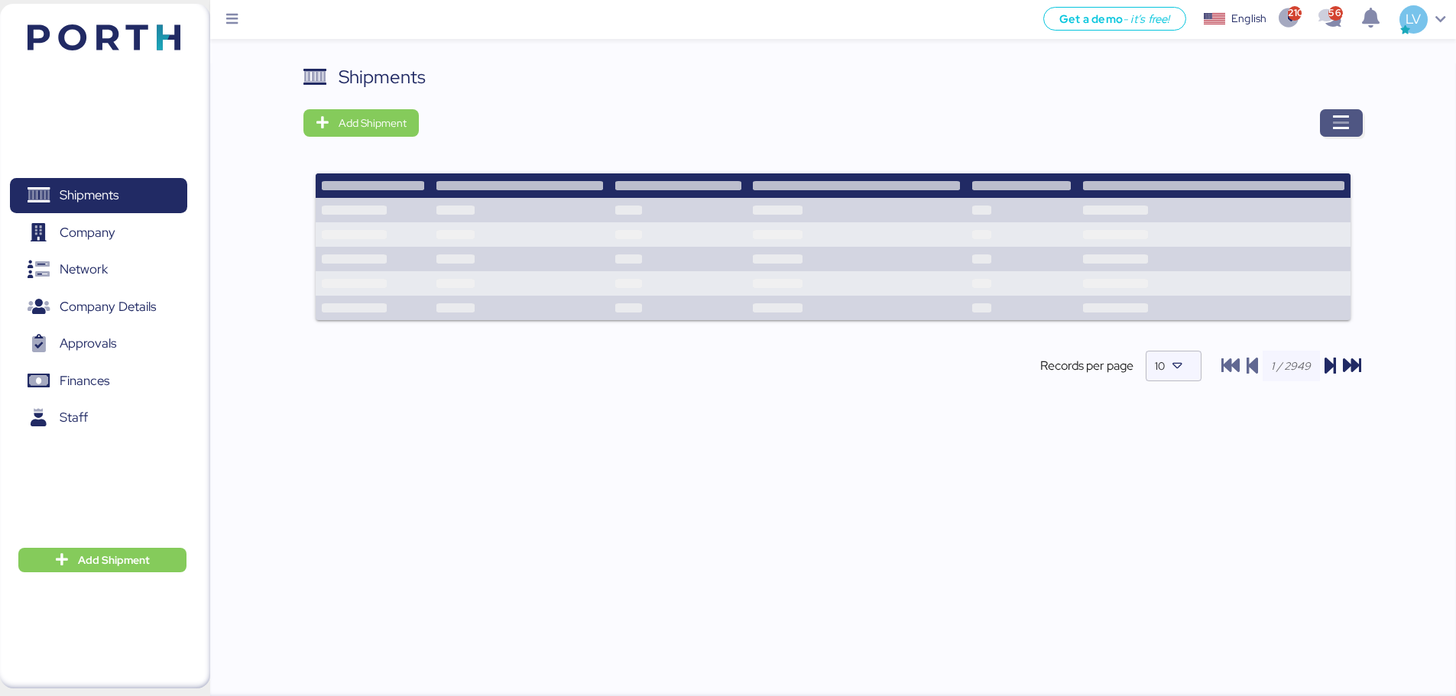
click at [1350, 119] on span "button" at bounding box center [1341, 123] width 43 height 28
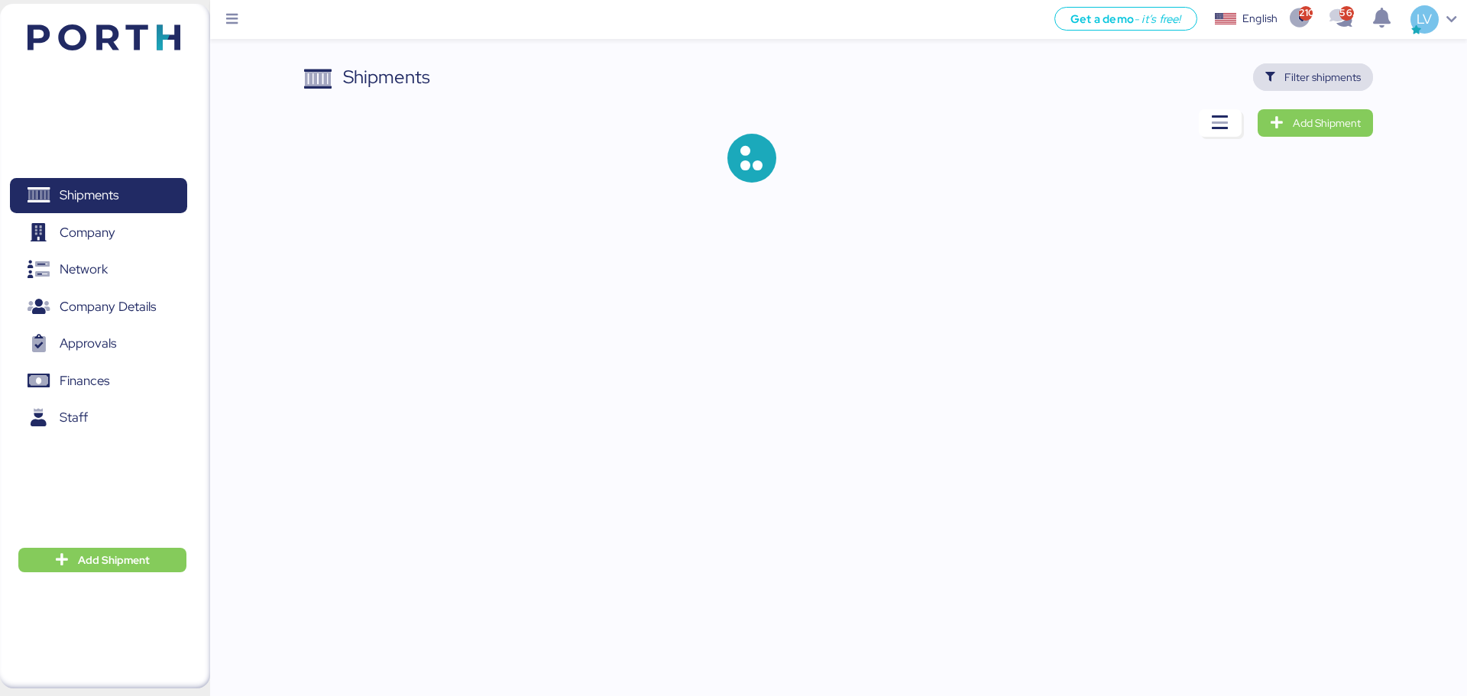
click at [1338, 68] on span "Filter shipments" at bounding box center [1322, 77] width 76 height 18
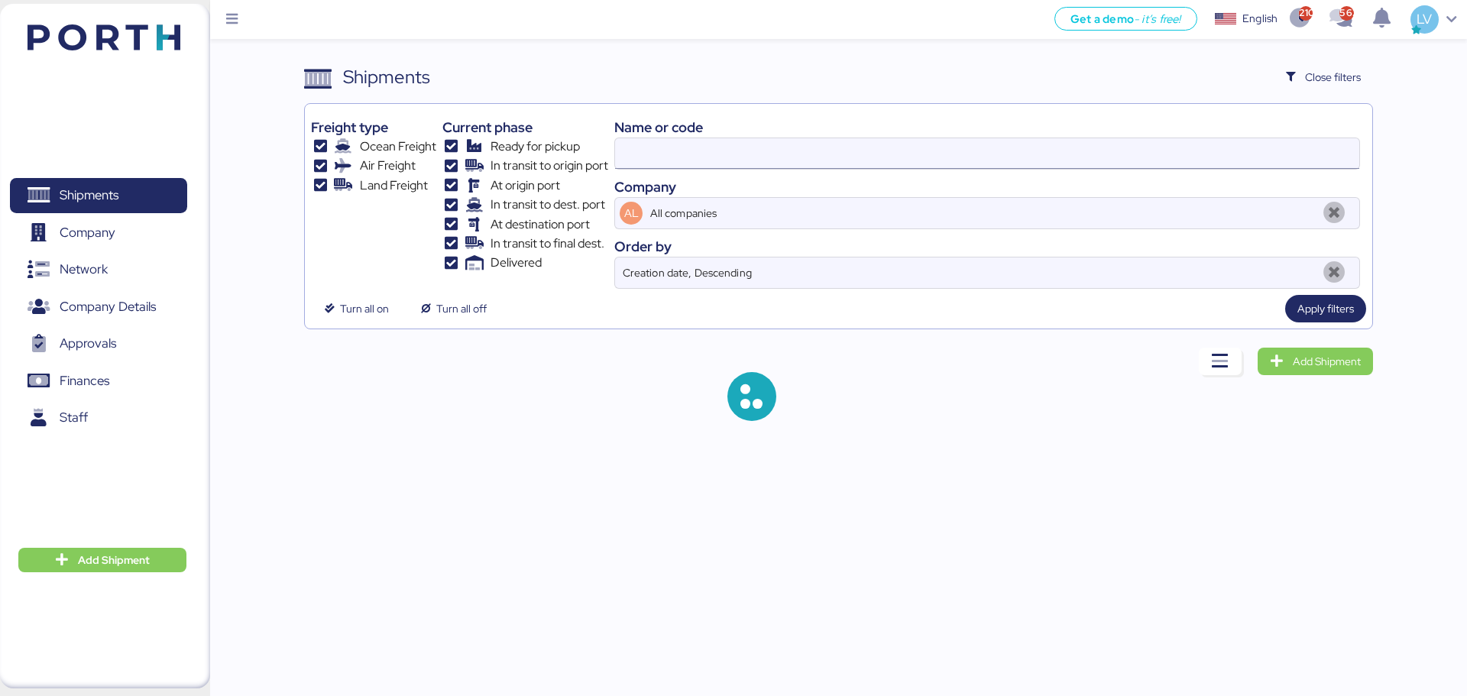
click at [1197, 150] on input at bounding box center [987, 153] width 744 height 31
paste input "O0051867 - 165076"
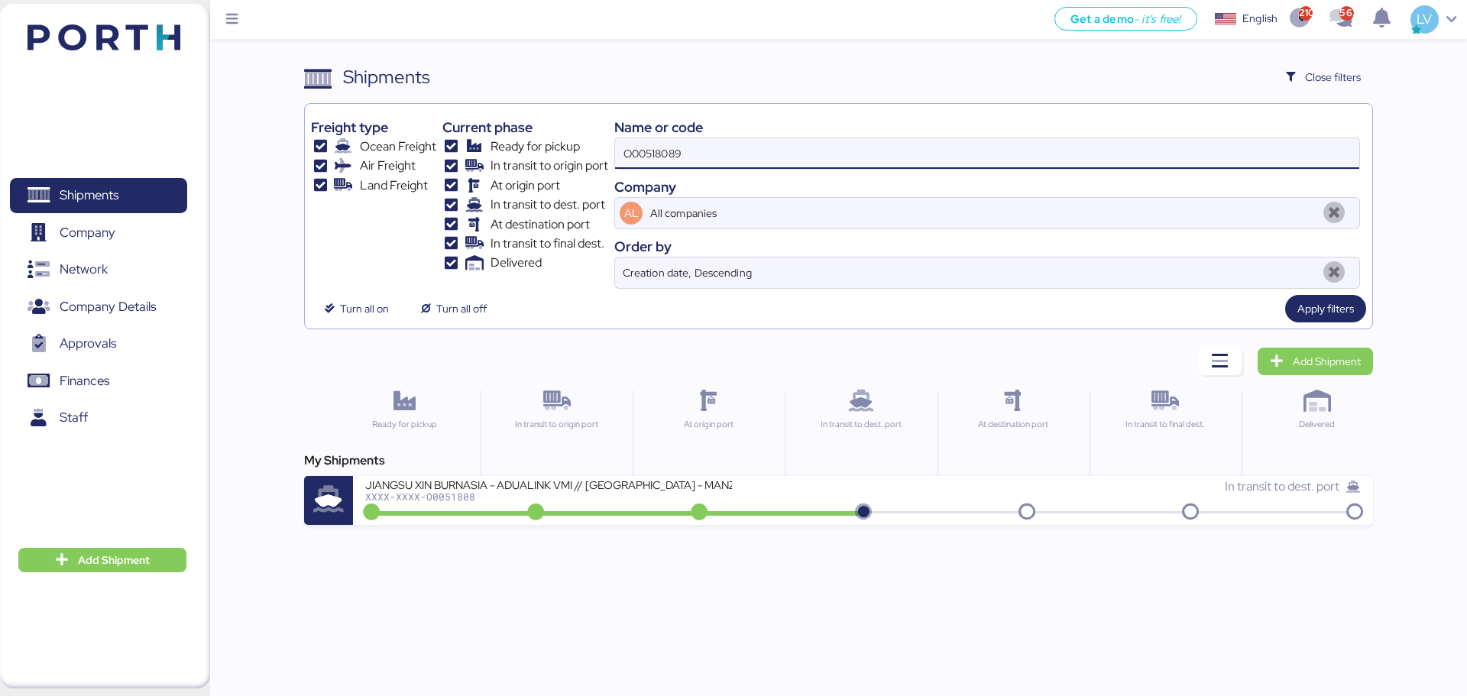
type input "O00518089"
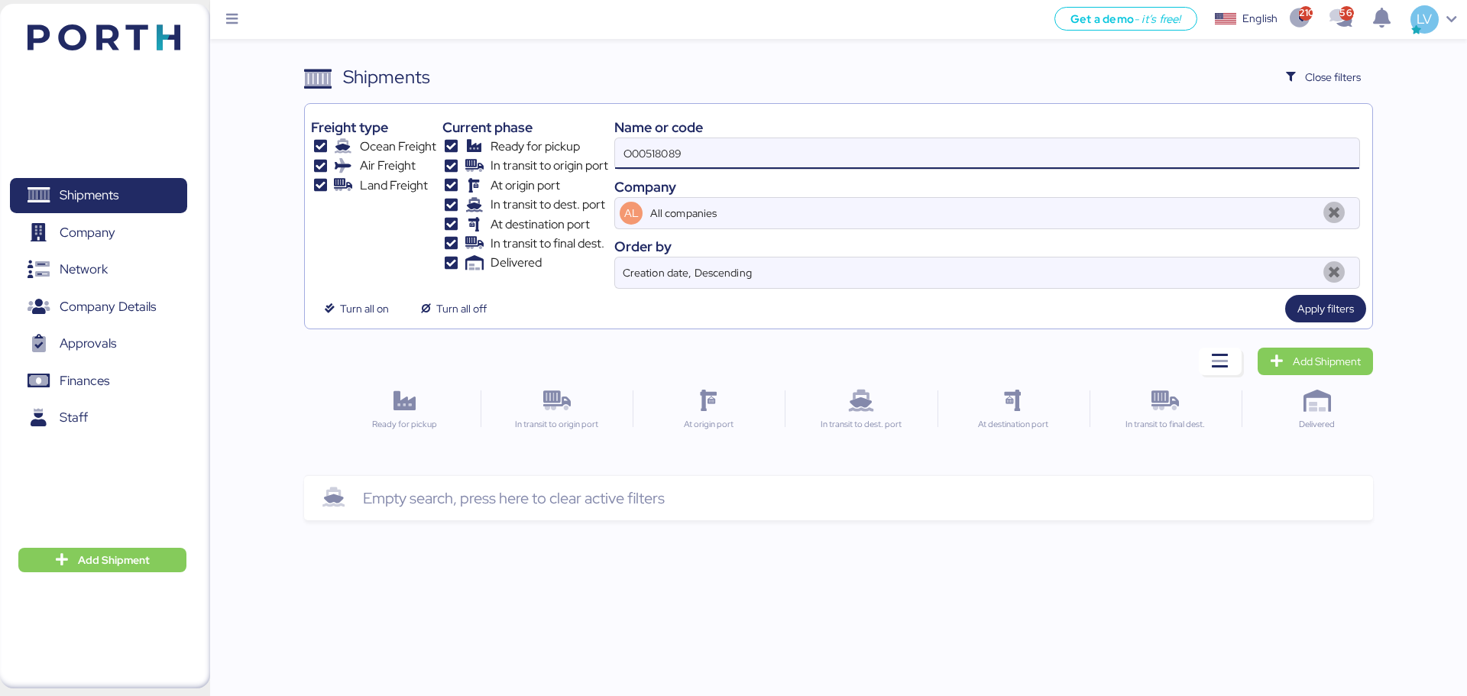
click at [890, 163] on input "O00518089" at bounding box center [987, 153] width 744 height 31
paste input "O0051867 - 165076"
type input "O0051869"
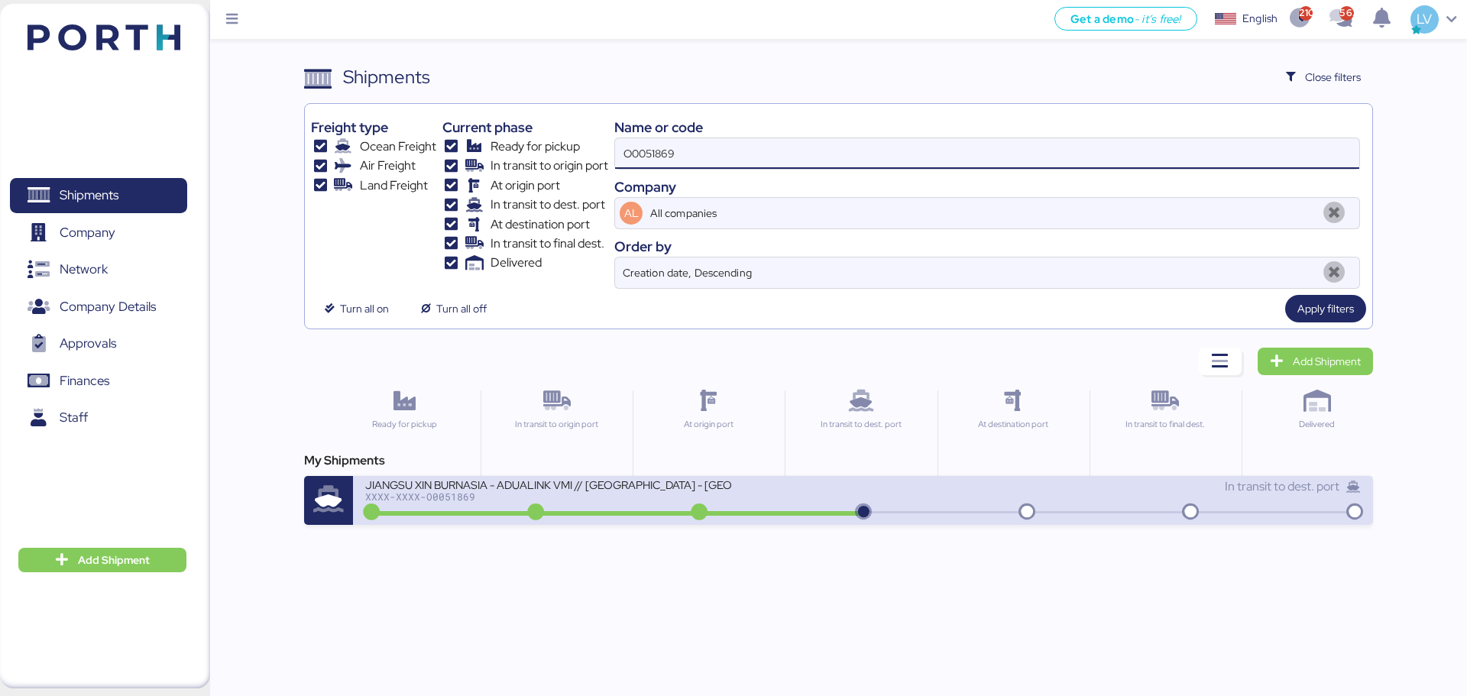
click at [558, 507] on icon at bounding box center [535, 512] width 73 height 17
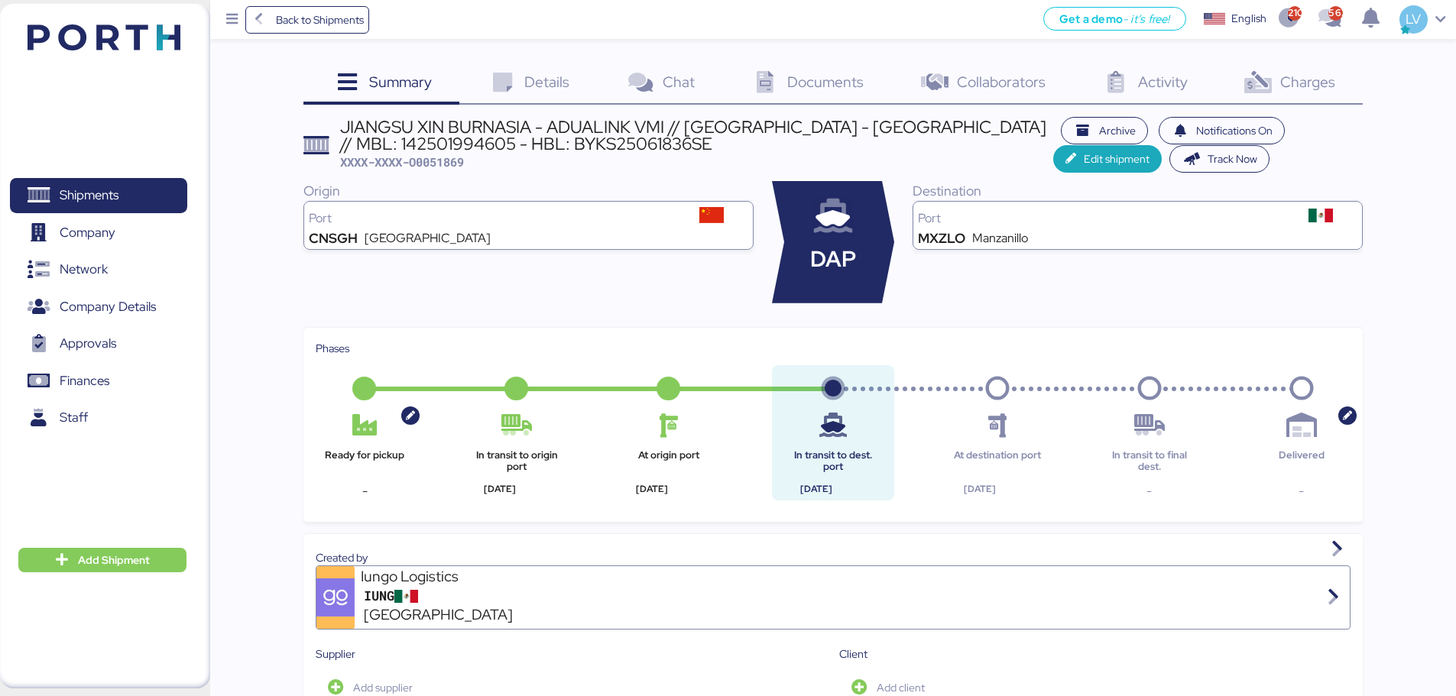
click at [1333, 60] on div "Summary 0 Details 0 Chat 0 Documents 0 Collaborators 0 Activity 0 Charges 0 JIA…" at bounding box center [728, 703] width 1456 height 1406
click at [1330, 68] on div "Charges 0" at bounding box center [1287, 83] width 147 height 41
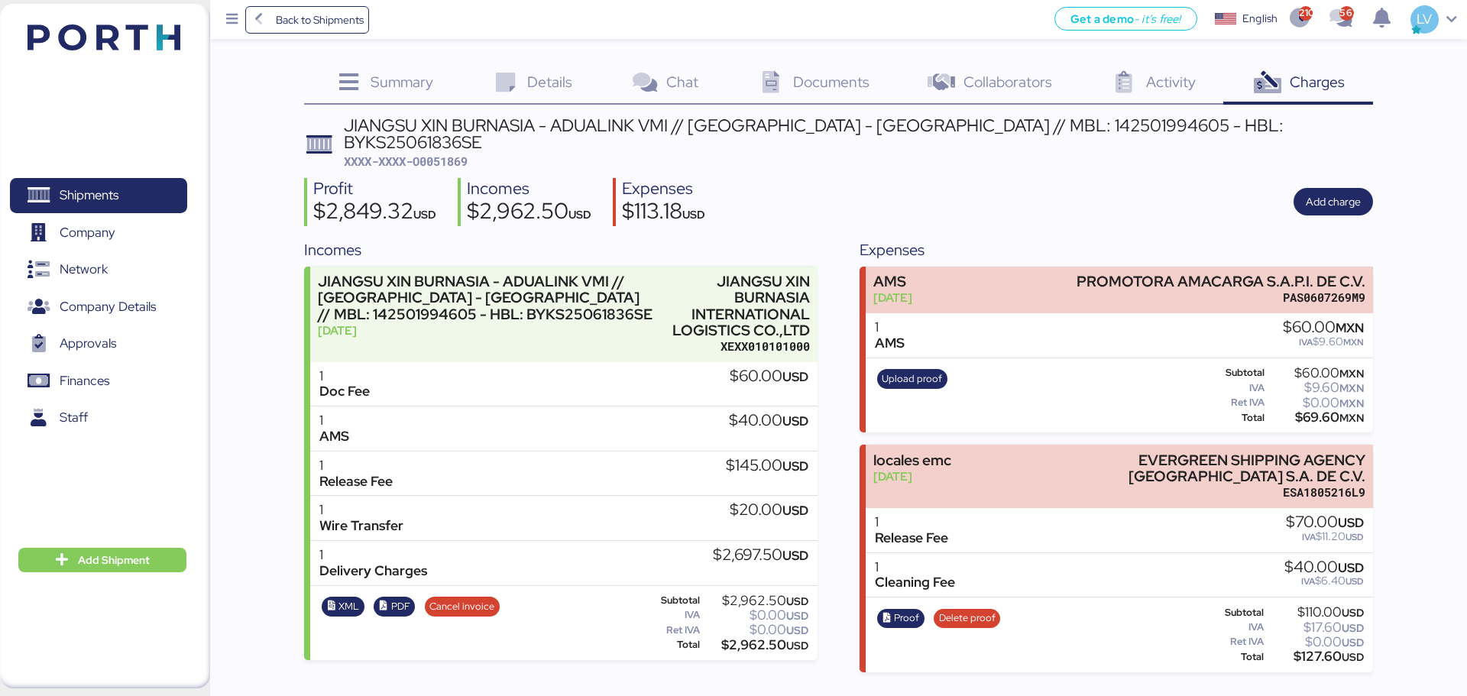
click at [954, 366] on div "Upload proof Subtotal $60.00 MXN IVA $9.60 MXN Ret IVA $0.00 MXN Total $69.60 M…" at bounding box center [1119, 395] width 507 height 75
click at [1356, 193] on span "Add charge" at bounding box center [1333, 202] width 55 height 18
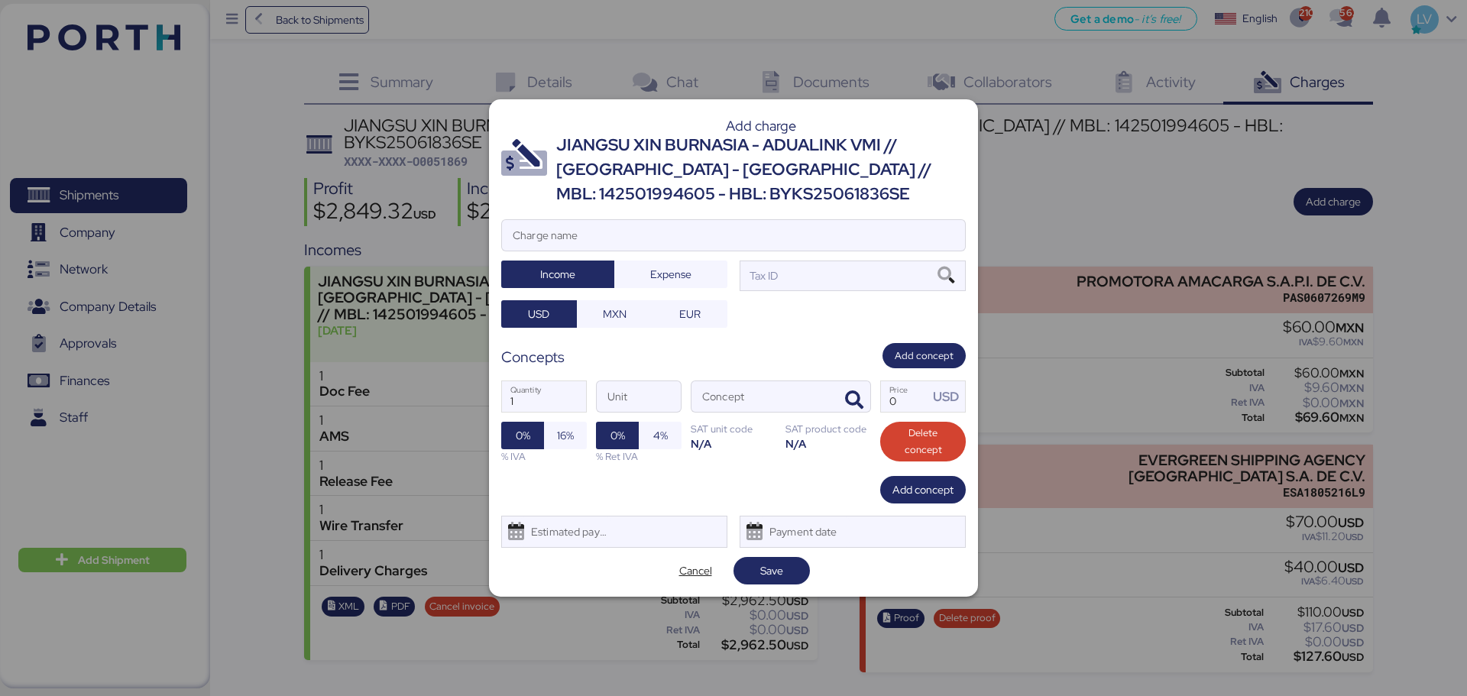
click at [823, 218] on div "Add charge JIANGSU XIN BURNASIA - ADUALINK VMI // SHANGHAI - MANZANILLO // MBL:…" at bounding box center [733, 348] width 489 height 498
click at [821, 225] on input "Charge name" at bounding box center [733, 235] width 463 height 31
type input "TERRESTRE"
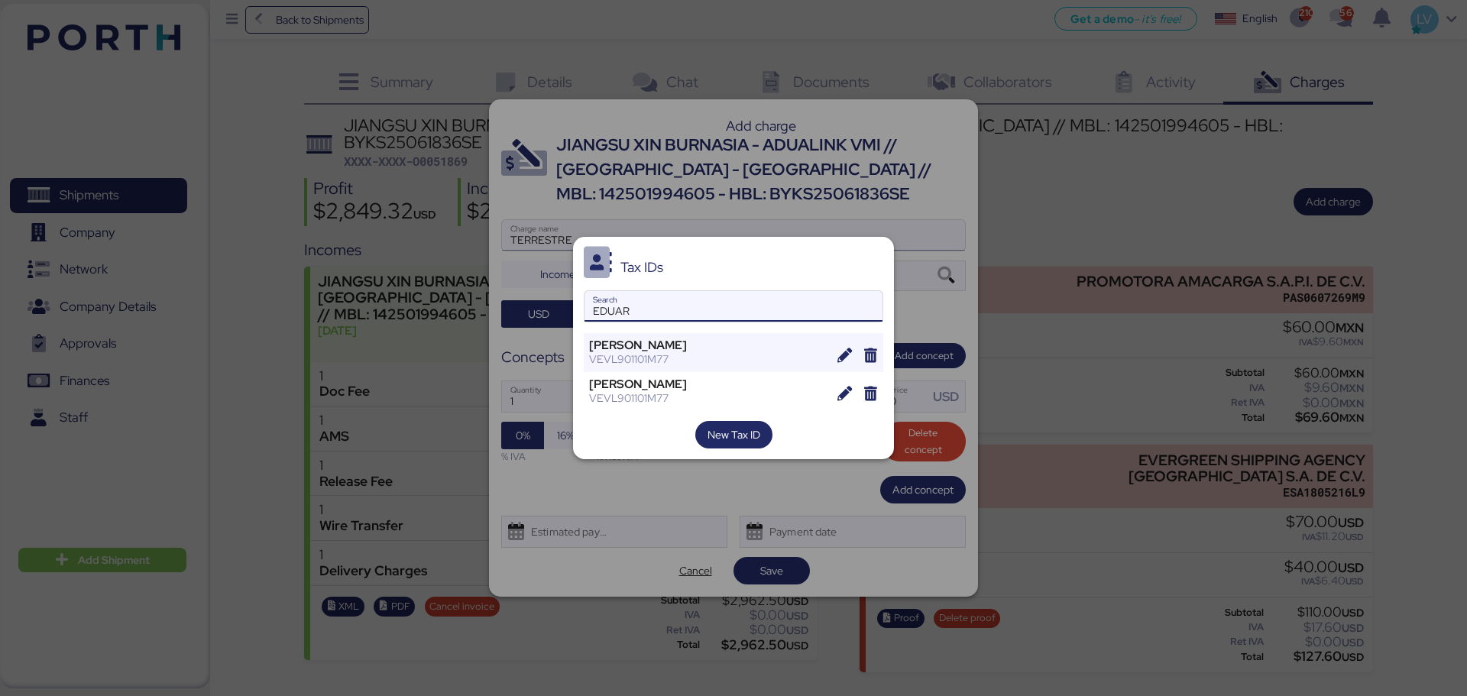
type input "EDUAR"
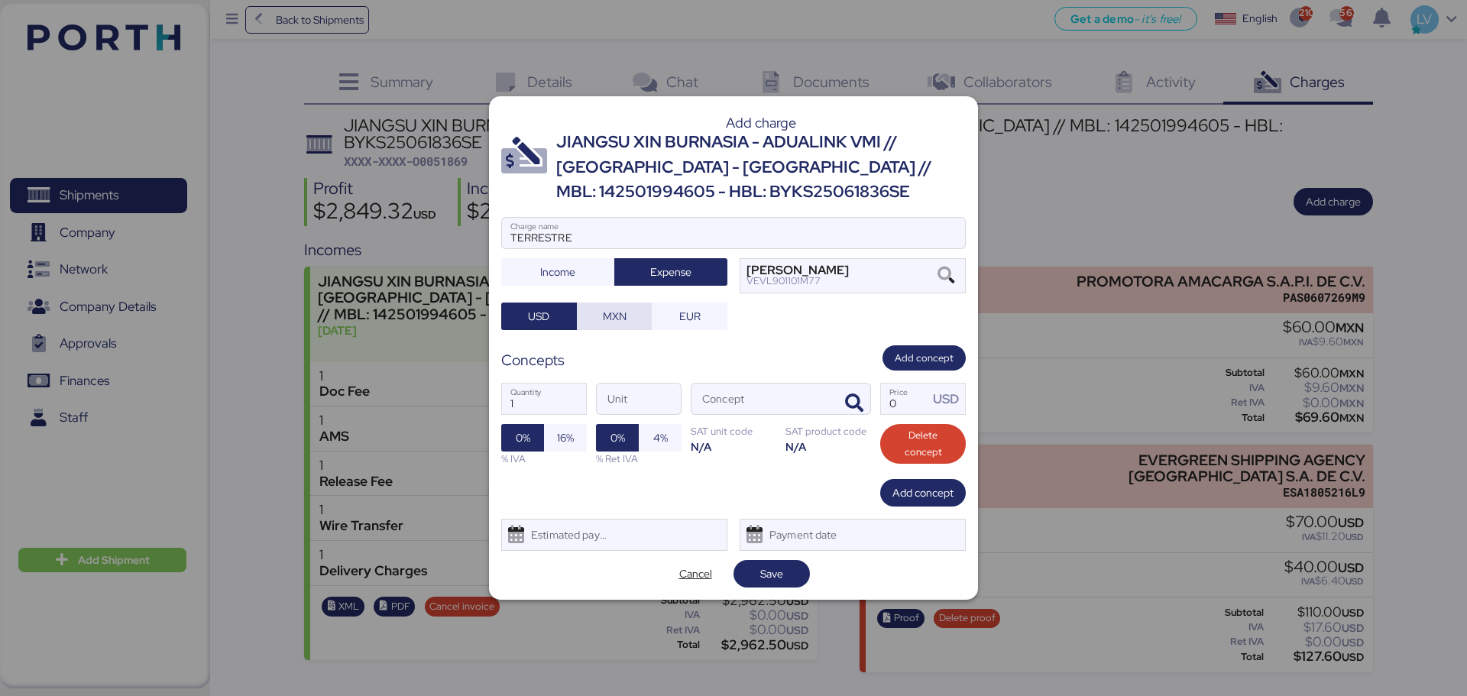
click at [634, 320] on span "MXN" at bounding box center [614, 316] width 51 height 21
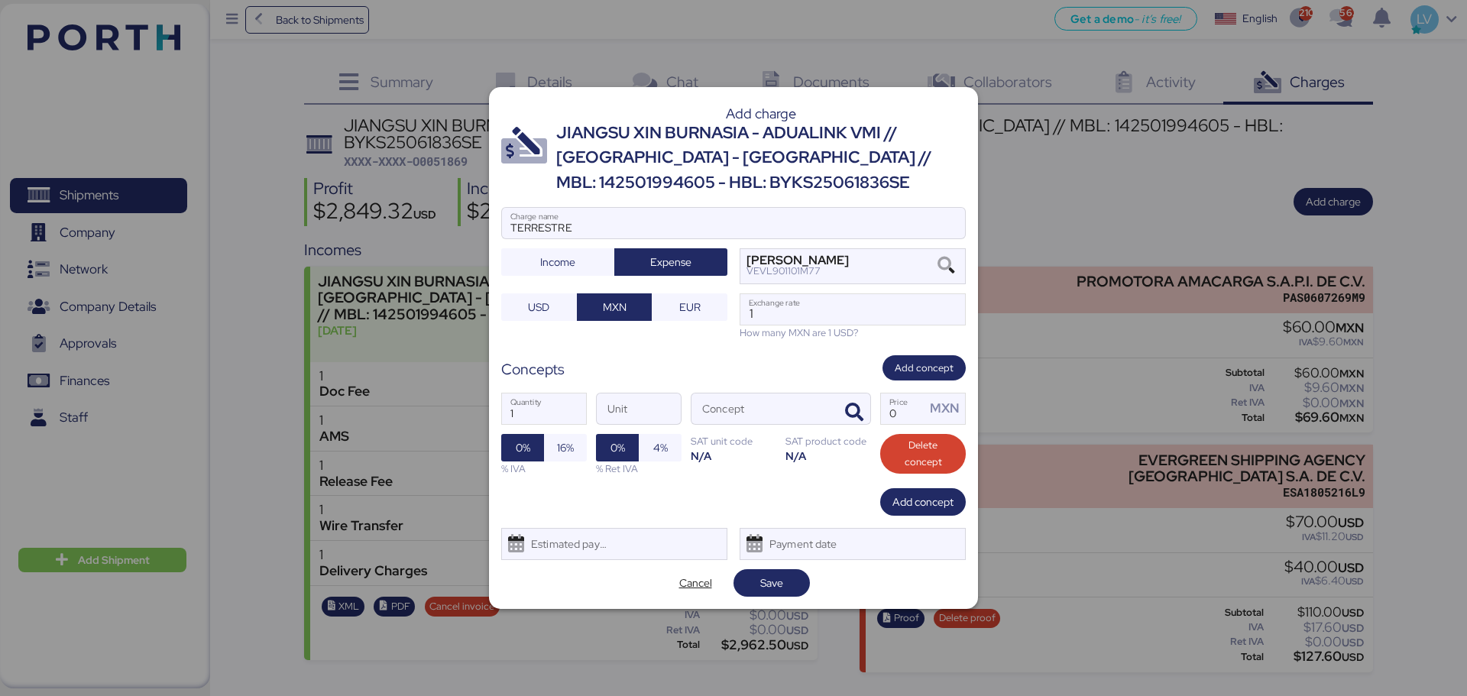
click at [870, 418] on div "Concept" at bounding box center [781, 409] width 180 height 32
click at [834, 418] on input "Concept" at bounding box center [763, 409] width 142 height 31
click at [866, 419] on span "button" at bounding box center [854, 413] width 32 height 32
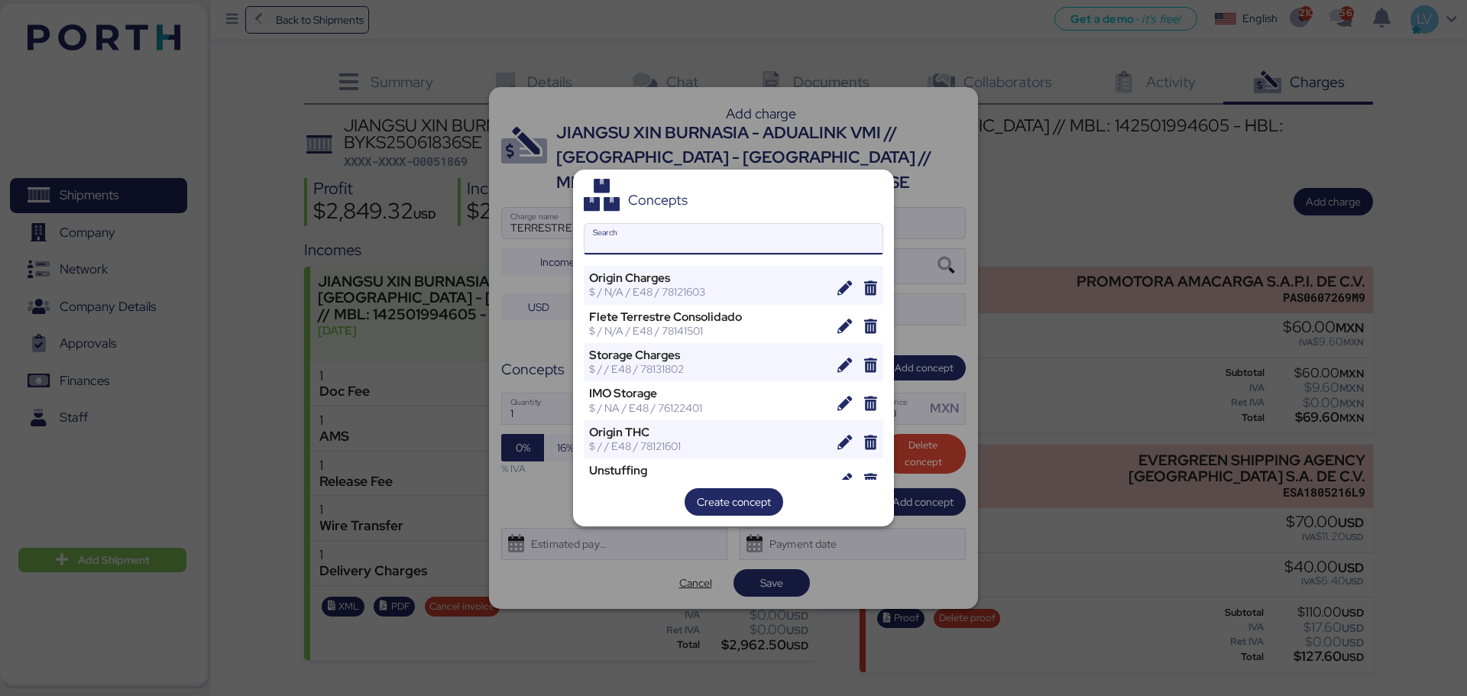
click at [698, 220] on div "Concepts Search Origin Charges $ / N/A / E48 / 78121603 Flete Terrestre Consoli…" at bounding box center [733, 348] width 321 height 357
click at [682, 251] on input "Search" at bounding box center [734, 239] width 298 height 31
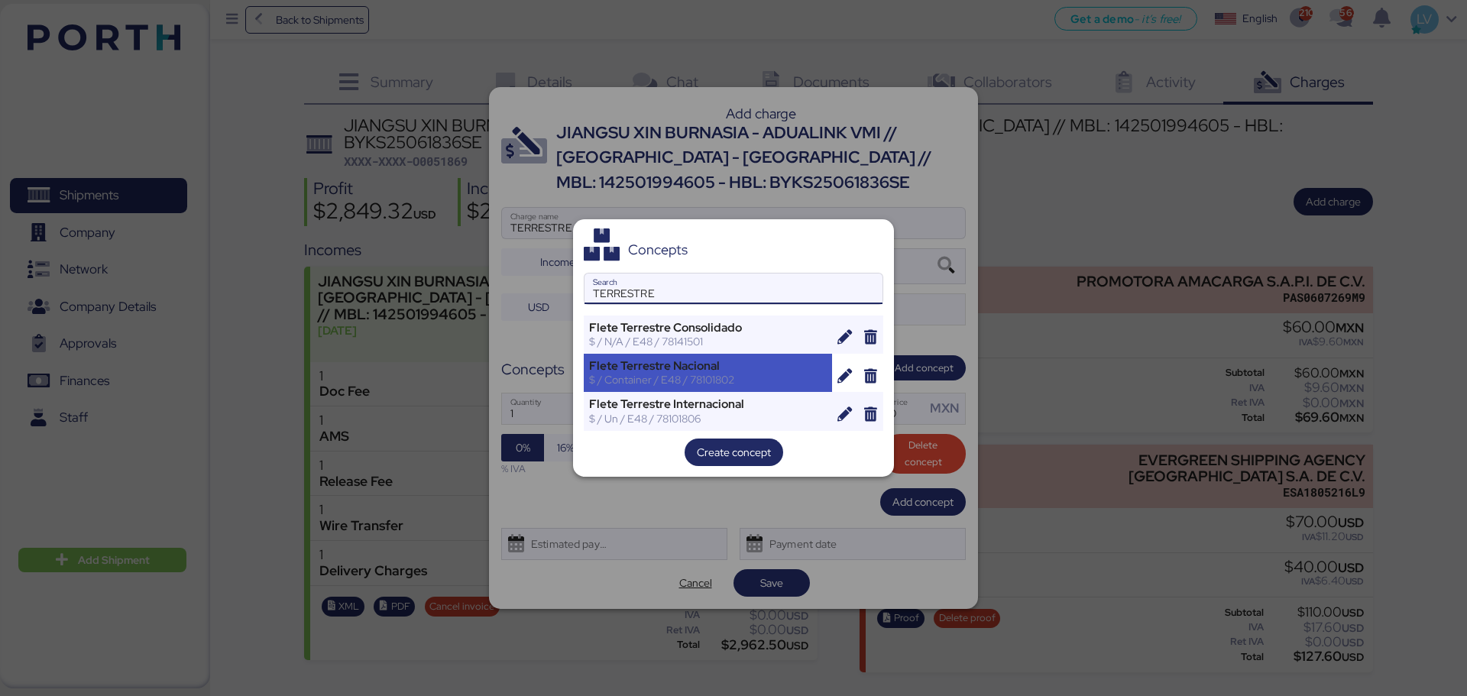
type input "TERRESTRE"
click at [740, 388] on div "Flete Terrestre Nacional $ / Container / E48 / 78101802" at bounding box center [708, 373] width 248 height 38
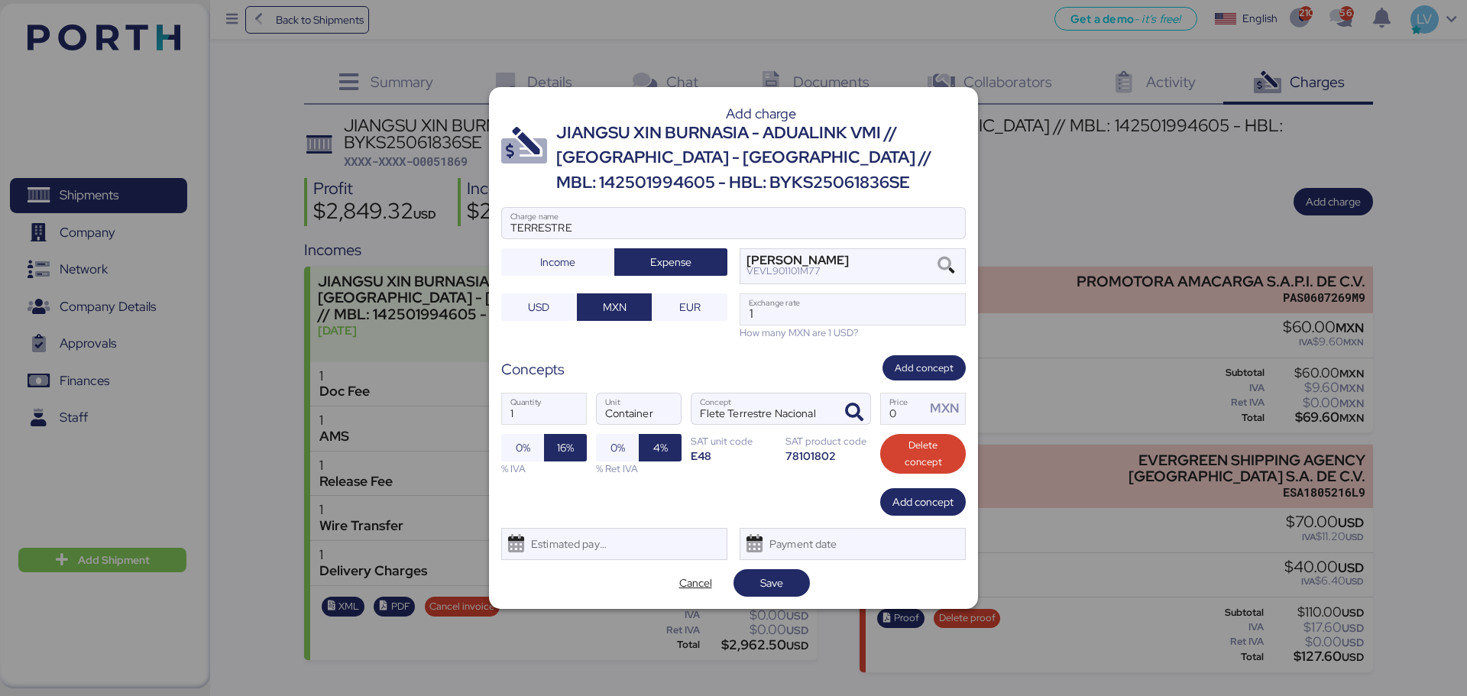
click at [848, 332] on div "How many MXN are 1 USD?" at bounding box center [853, 333] width 226 height 15
click at [848, 325] on input "1" at bounding box center [852, 309] width 225 height 31
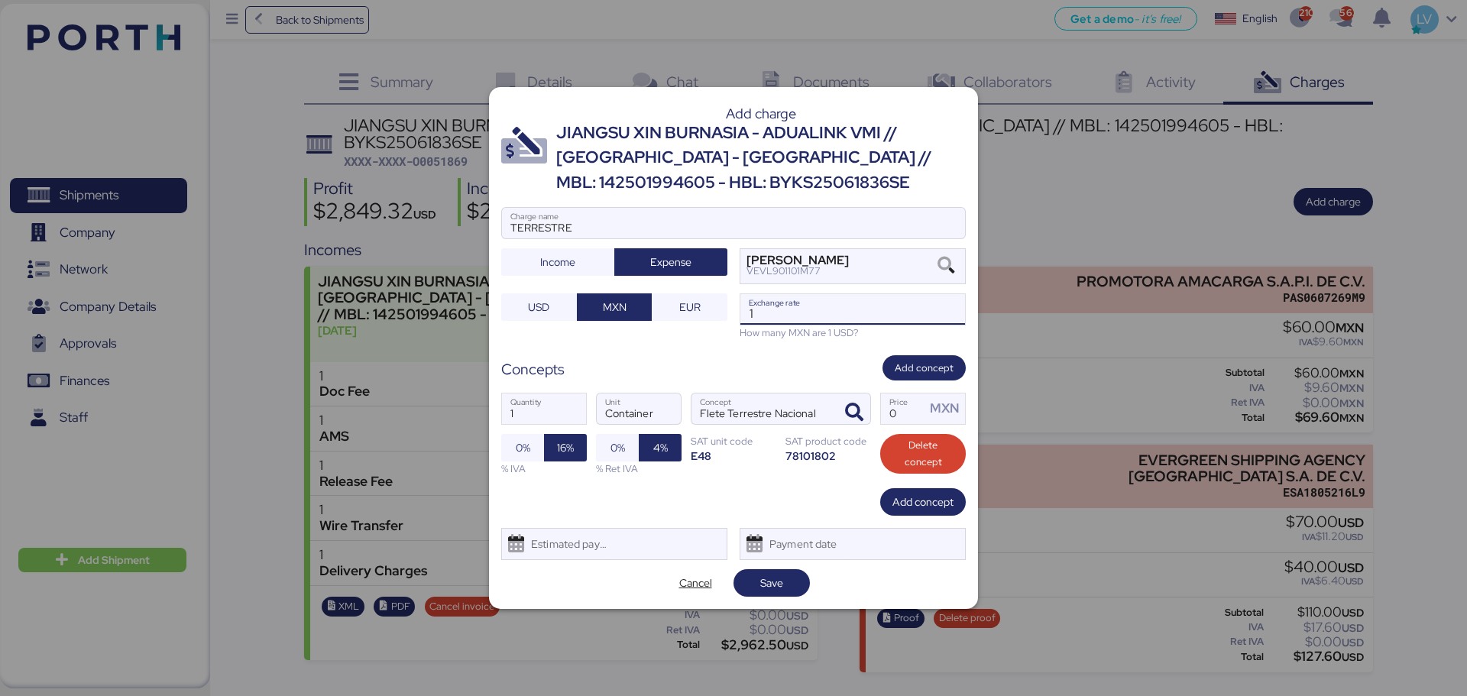
paste input "8.8176"
type input "18.8176"
click at [890, 431] on div "1 Quantity Container Unit Flete Terrestre Nacional Concept 0 Price MXN 0% 16% %…" at bounding box center [733, 435] width 465 height 108
click at [897, 424] on input "Price MXN" at bounding box center [903, 409] width 44 height 31
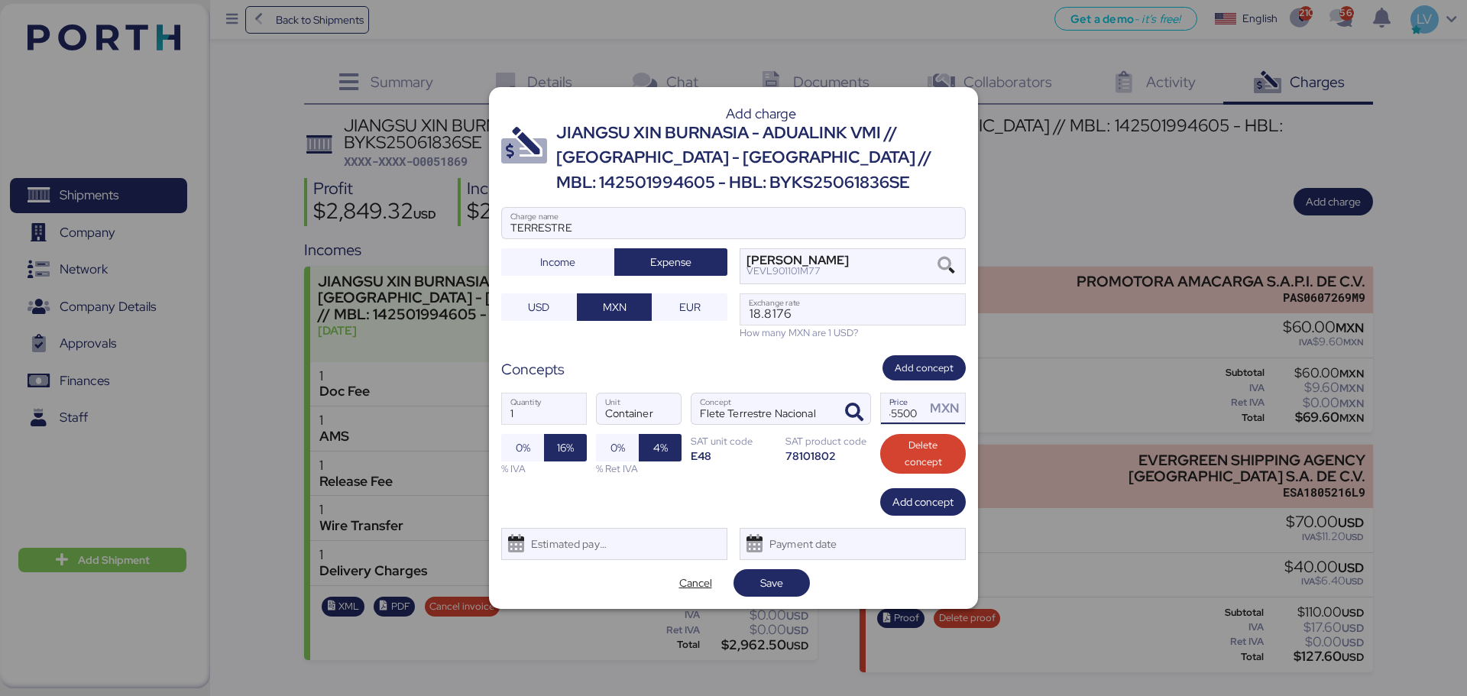
type input "45500"
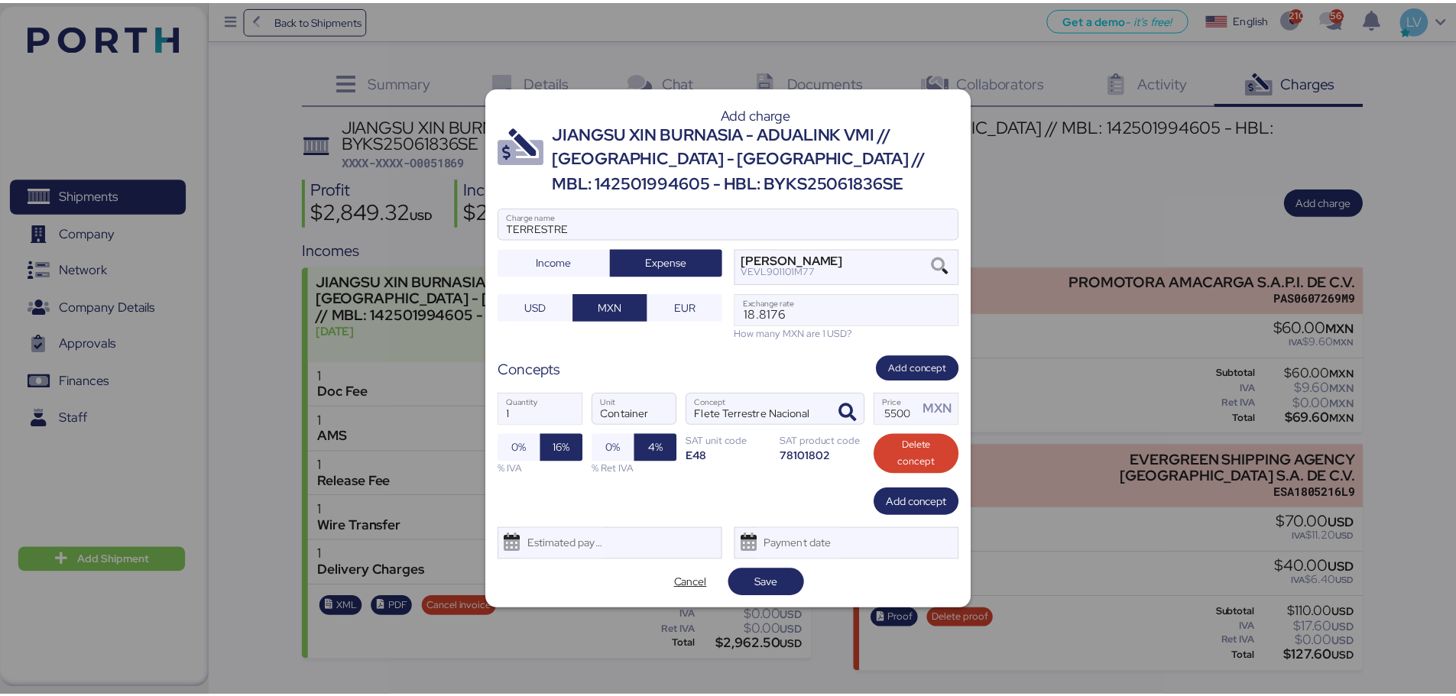
scroll to position [0, 0]
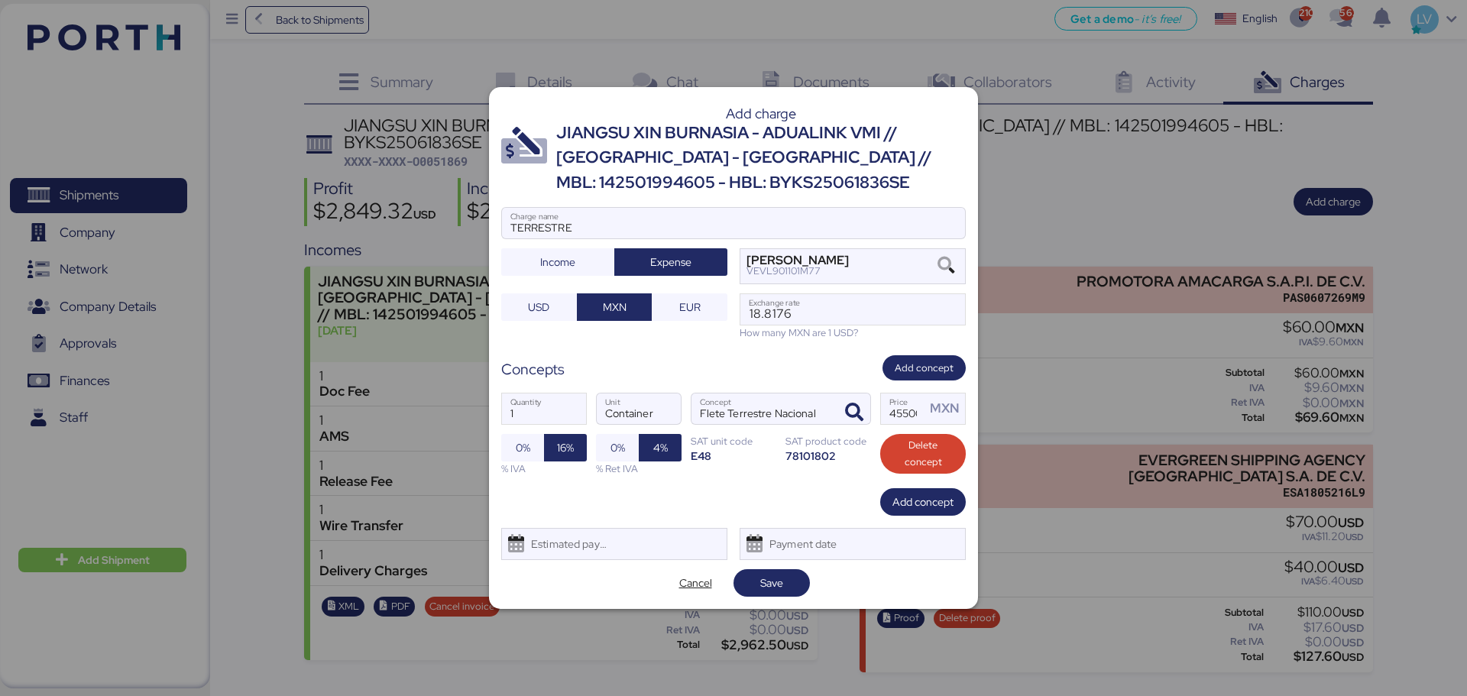
click at [755, 604] on div "Add charge JIANGSU XIN BURNASIA - ADUALINK VMI // SHANGHAI - MANZANILLO // MBL:…" at bounding box center [733, 348] width 489 height 522
click at [760, 604] on div "Add charge JIANGSU XIN BURNASIA - ADUALINK VMI // SHANGHAI - MANZANILLO // MBL:…" at bounding box center [733, 348] width 489 height 522
click at [761, 597] on span "Save" at bounding box center [772, 583] width 76 height 28
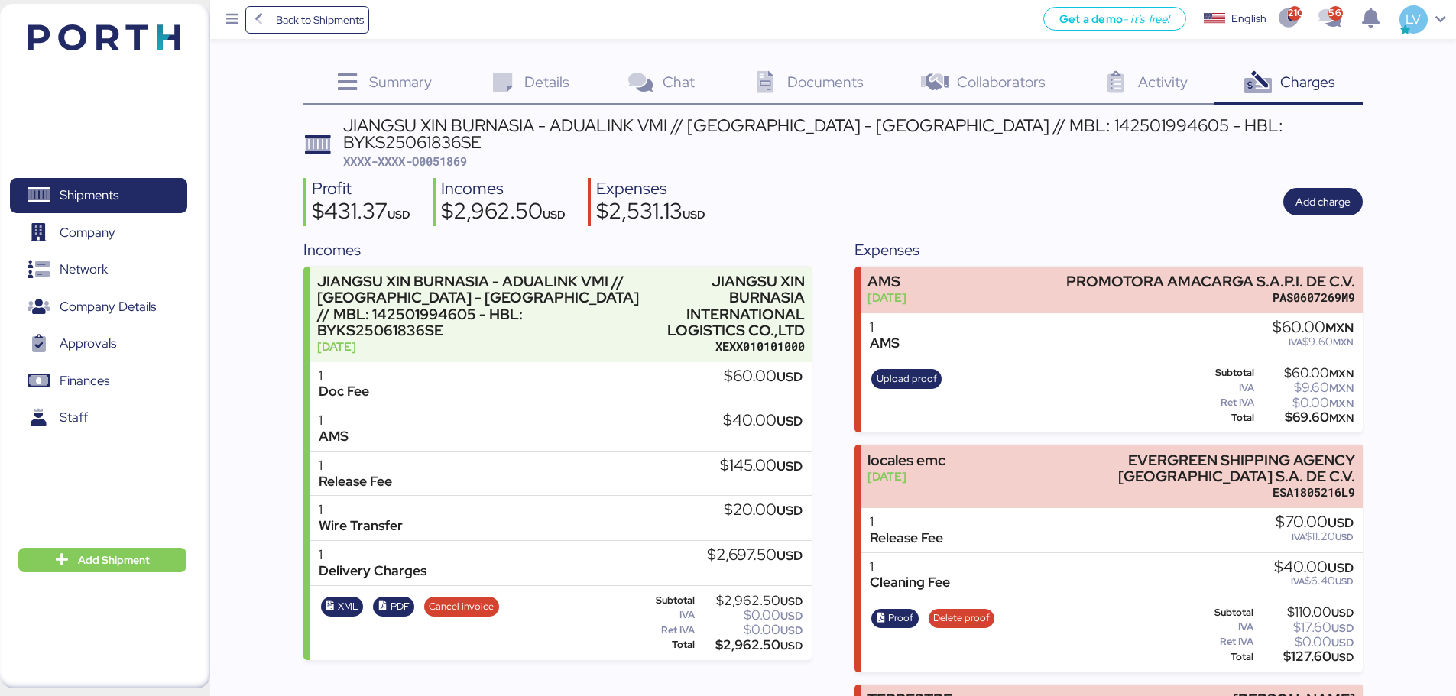
scroll to position [157, 0]
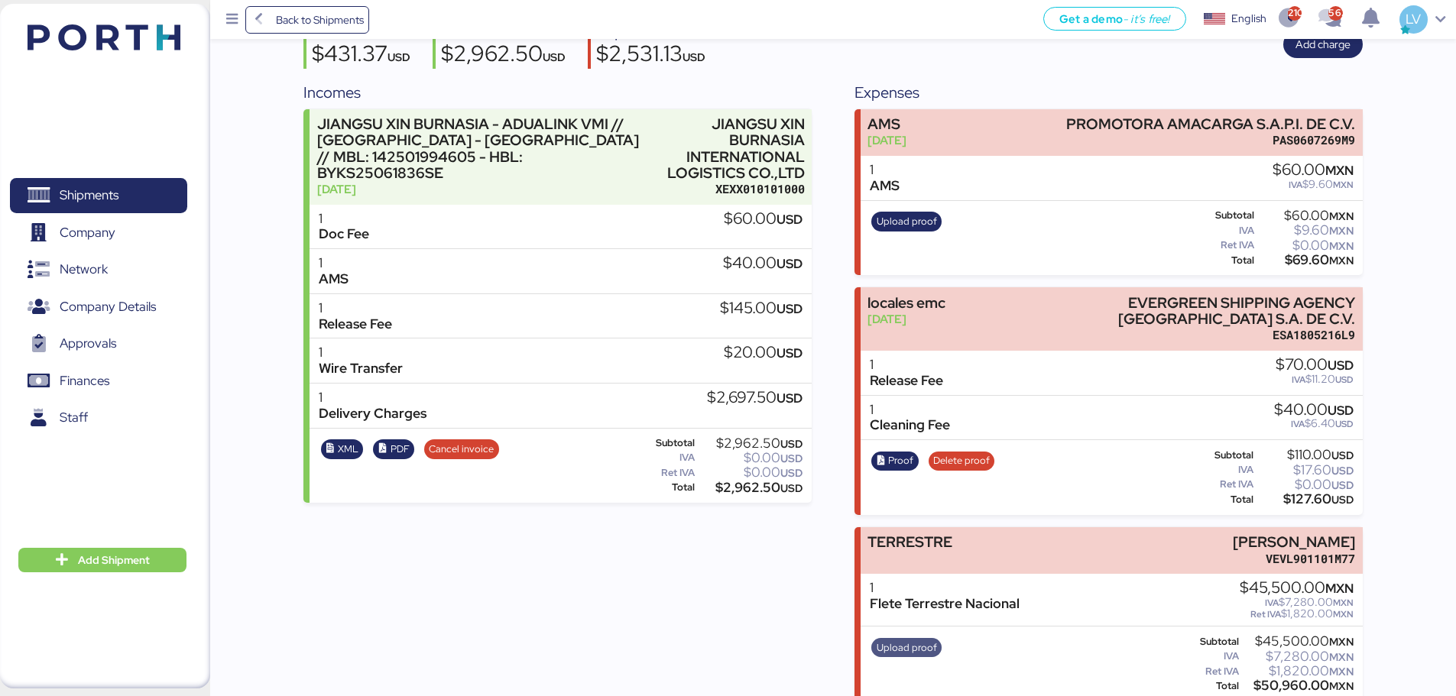
click at [926, 640] on span "Upload proof" at bounding box center [906, 648] width 60 height 17
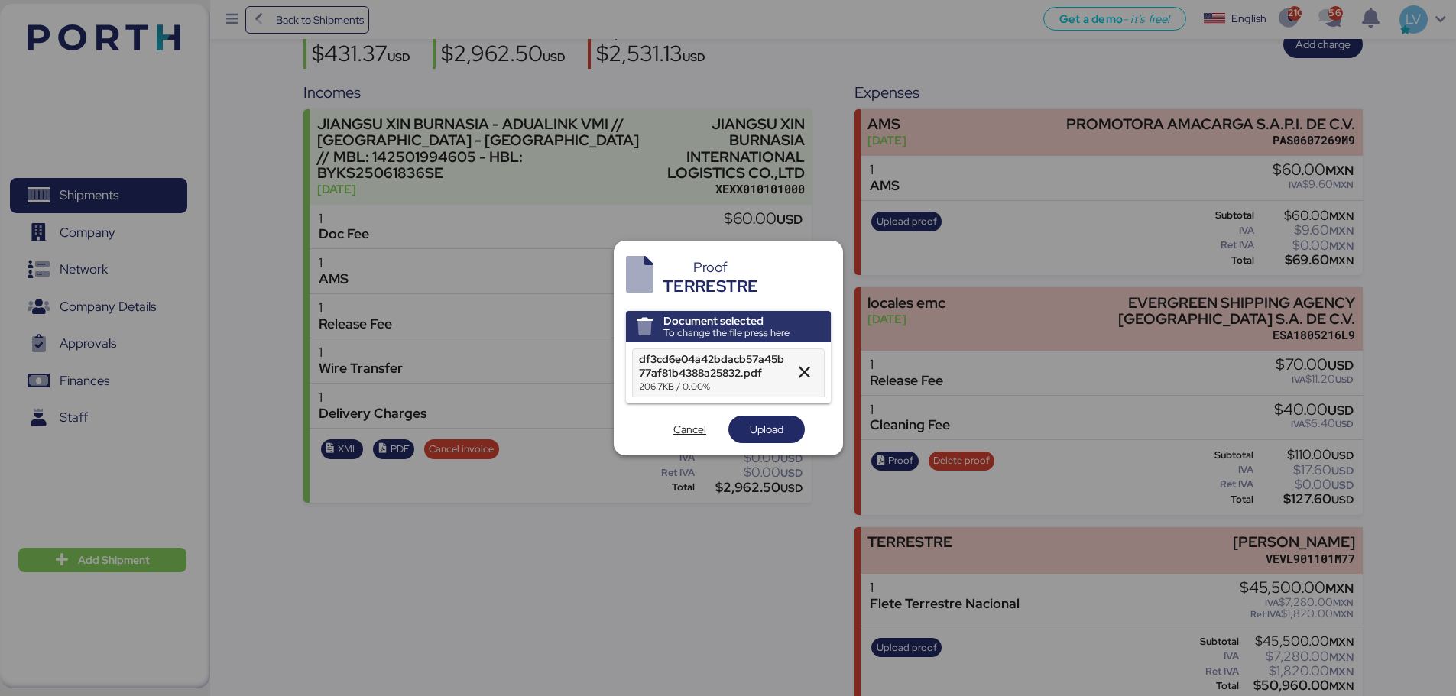
click at [770, 403] on div "df3cd6e04a42bdacb57a45b77af81b4388a25832.pdf 206.7KB / 0.00%" at bounding box center [728, 372] width 205 height 61
click at [766, 426] on span "Upload" at bounding box center [767, 429] width 34 height 18
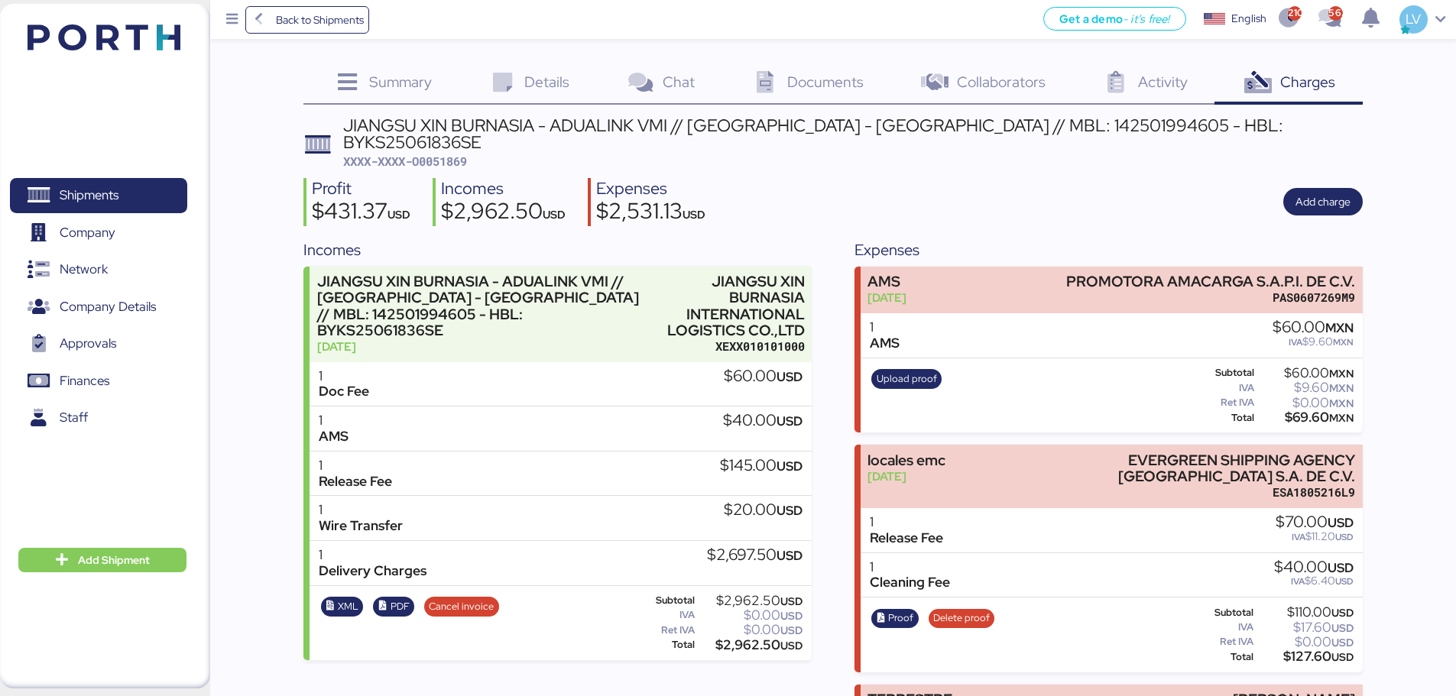
scroll to position [157, 0]
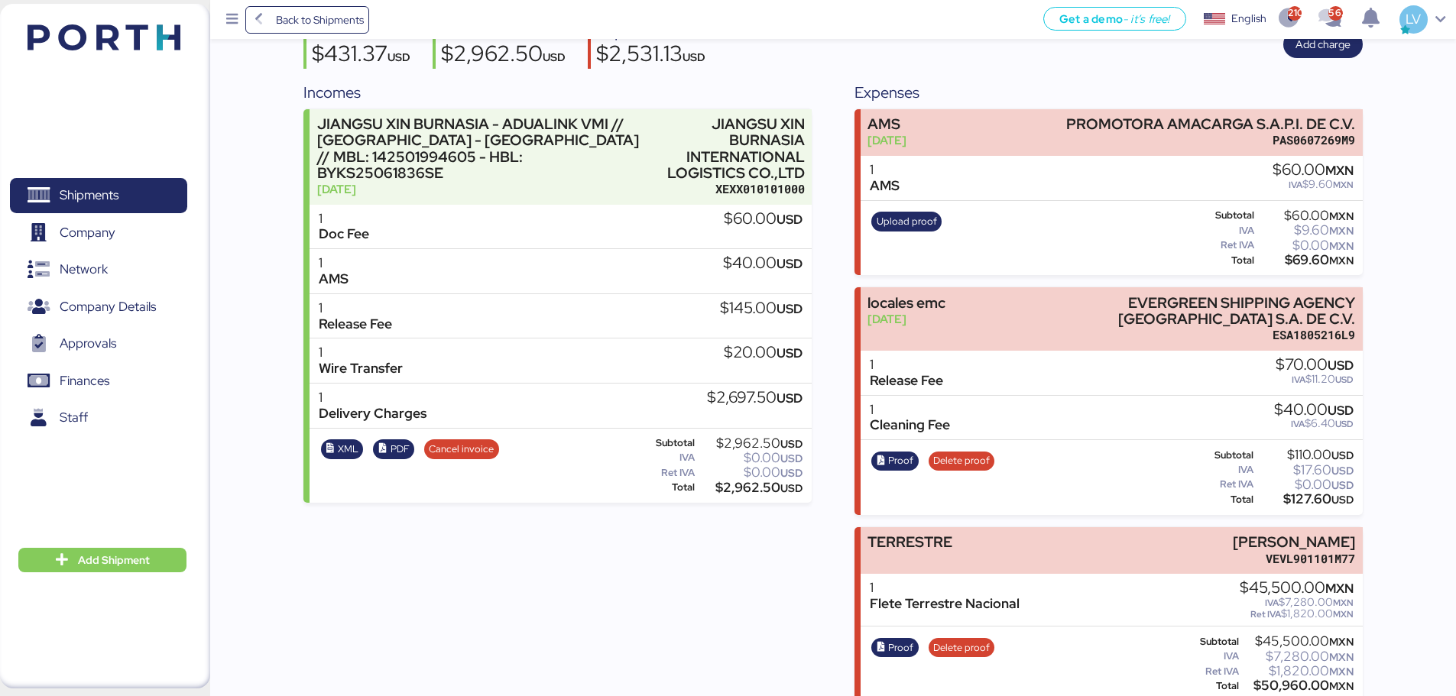
click at [377, 10] on div "Get a demo - it’s free! Get a demo English Inglés English 2100 562 LV" at bounding box center [912, 19] width 1087 height 39
click at [347, 22] on span "Back to Shipments" at bounding box center [320, 20] width 88 height 18
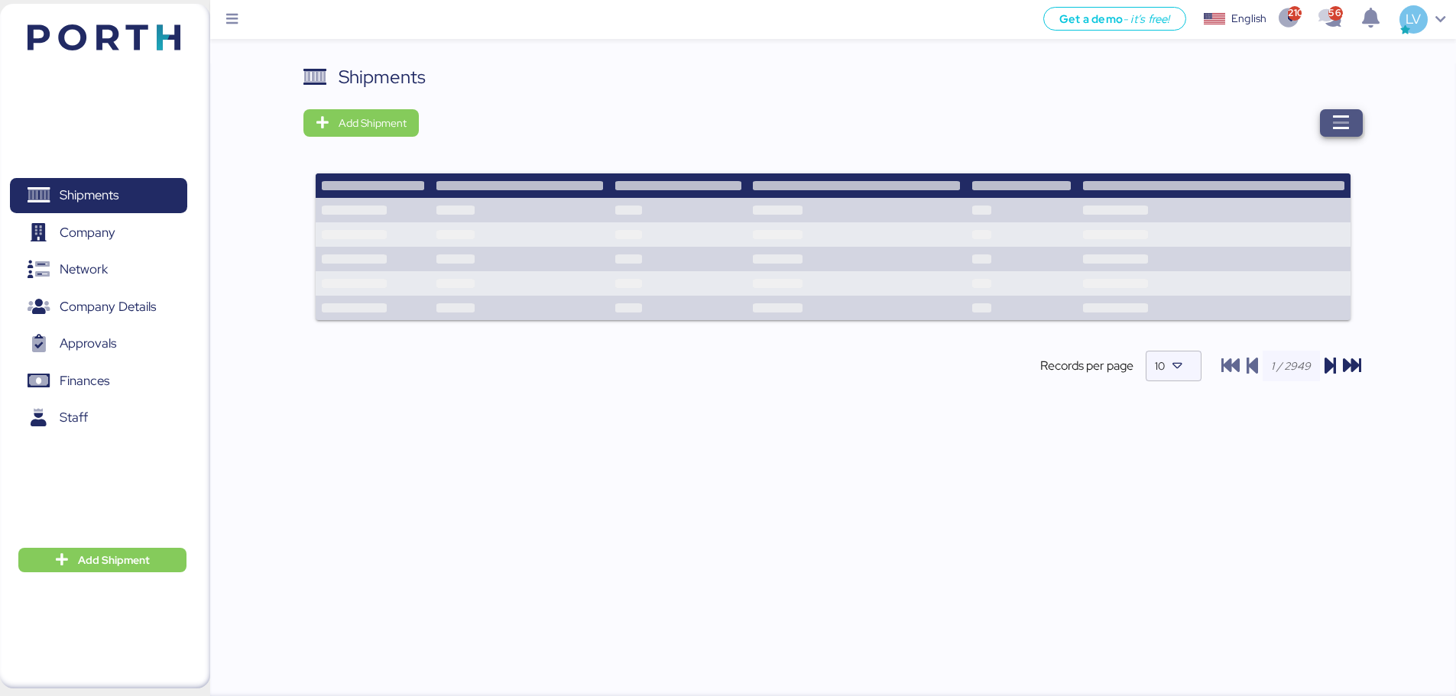
click at [1347, 124] on icon "button" at bounding box center [1341, 123] width 18 height 18
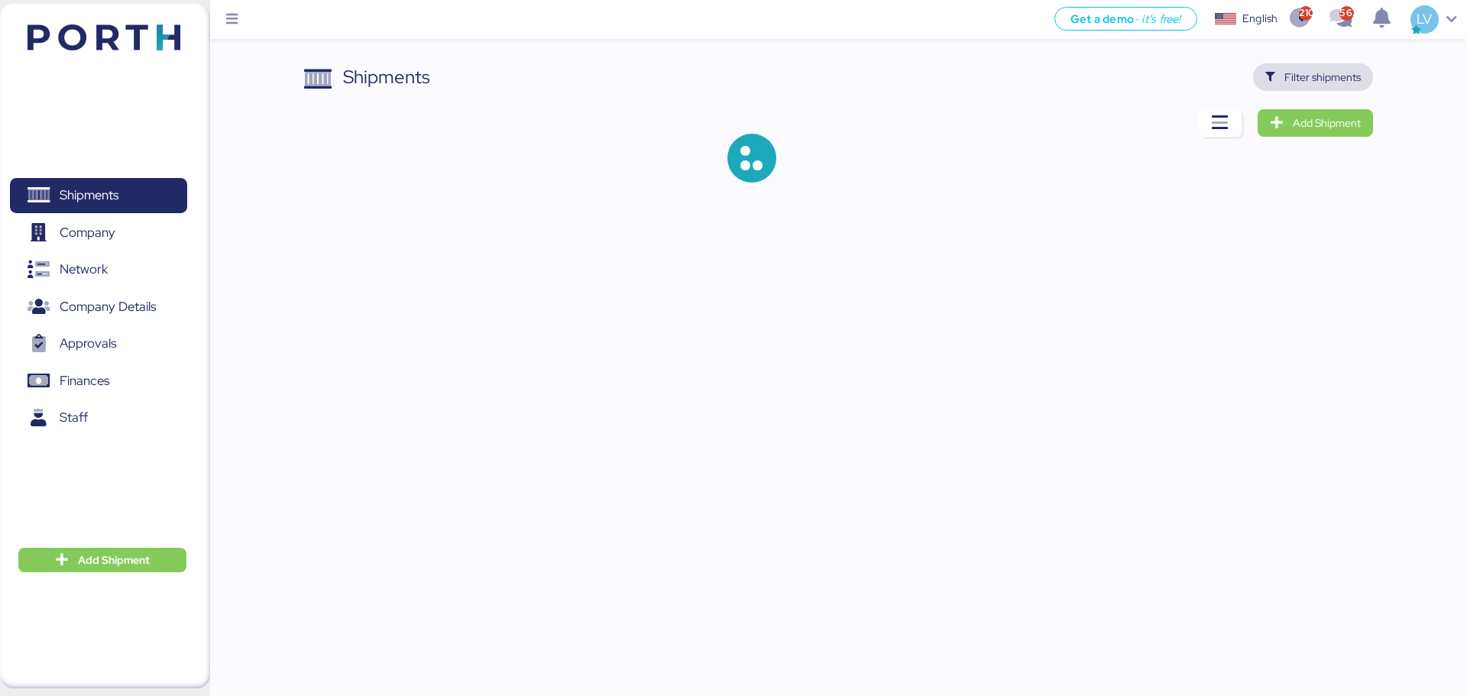
click at [1323, 74] on span "Filter shipments" at bounding box center [1322, 77] width 76 height 18
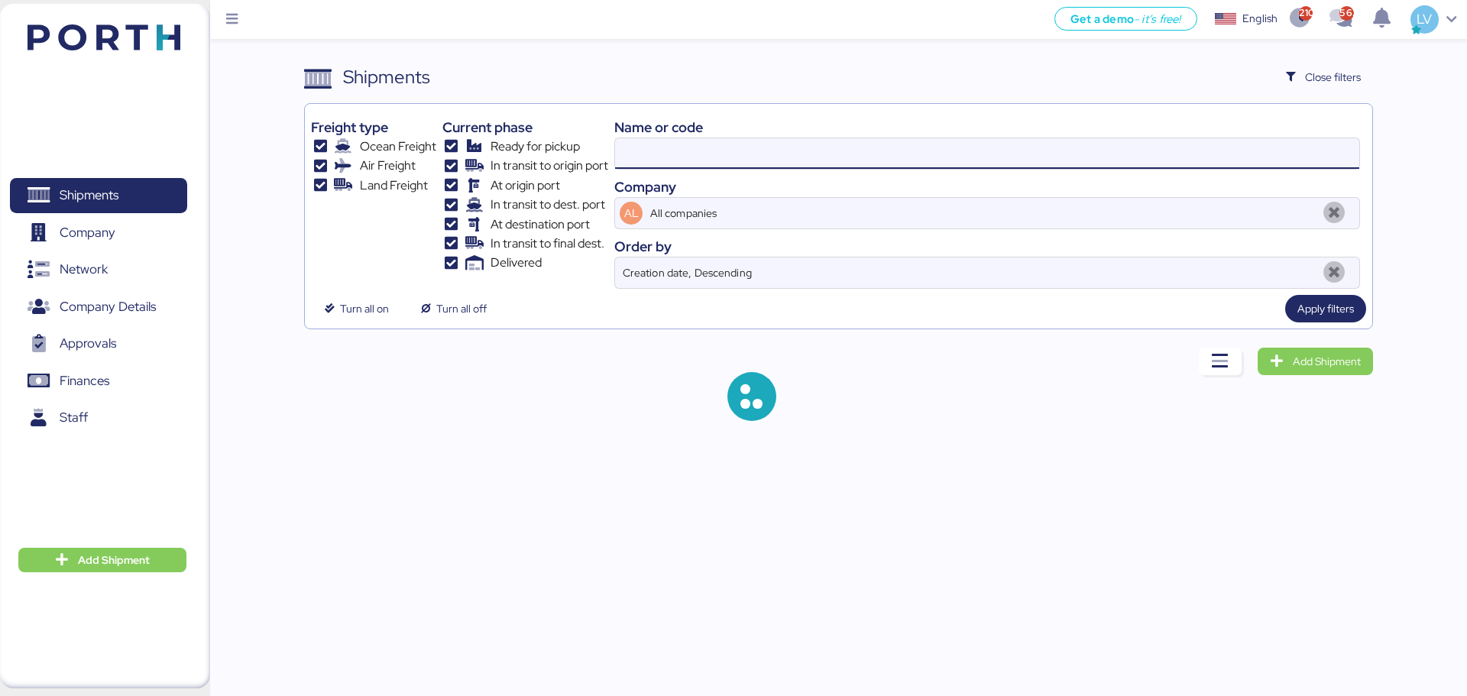
click at [1191, 144] on input at bounding box center [987, 153] width 744 height 31
paste input "O0051972 - 168044"
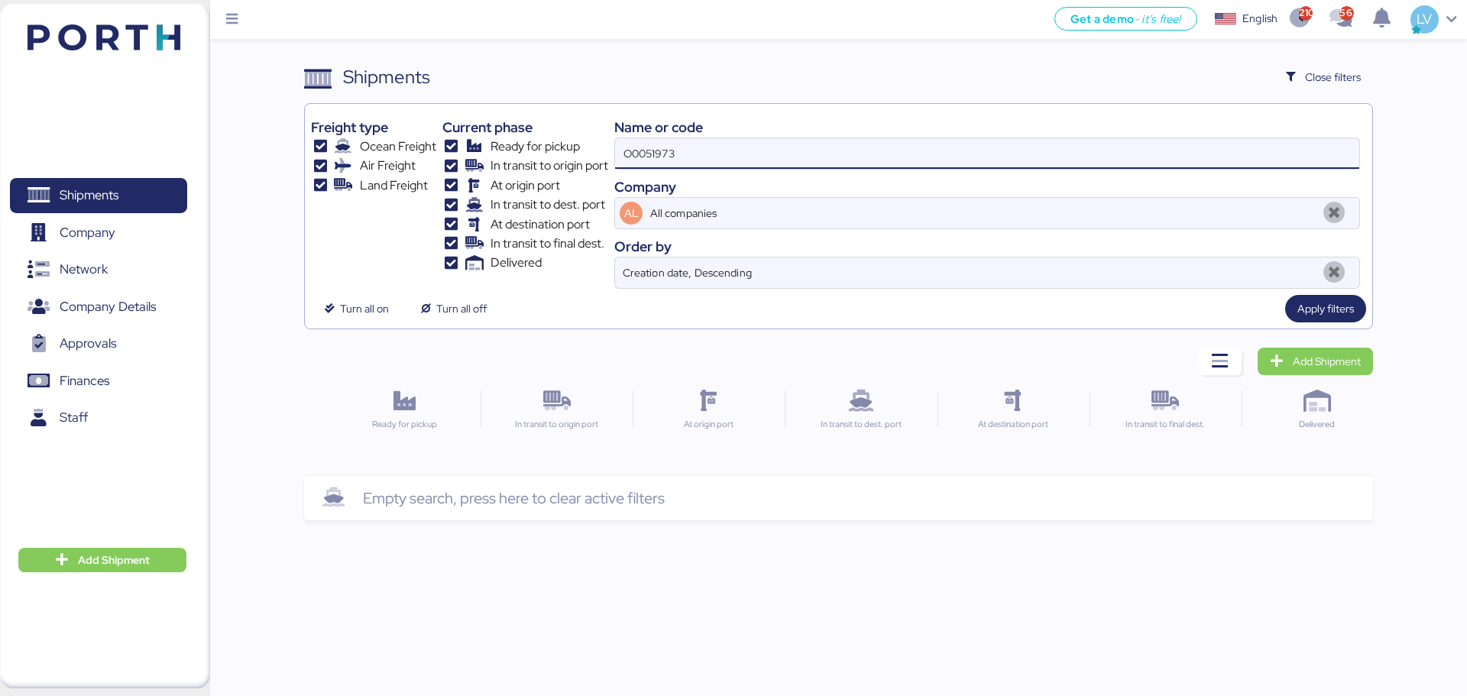
type input "O0051973"
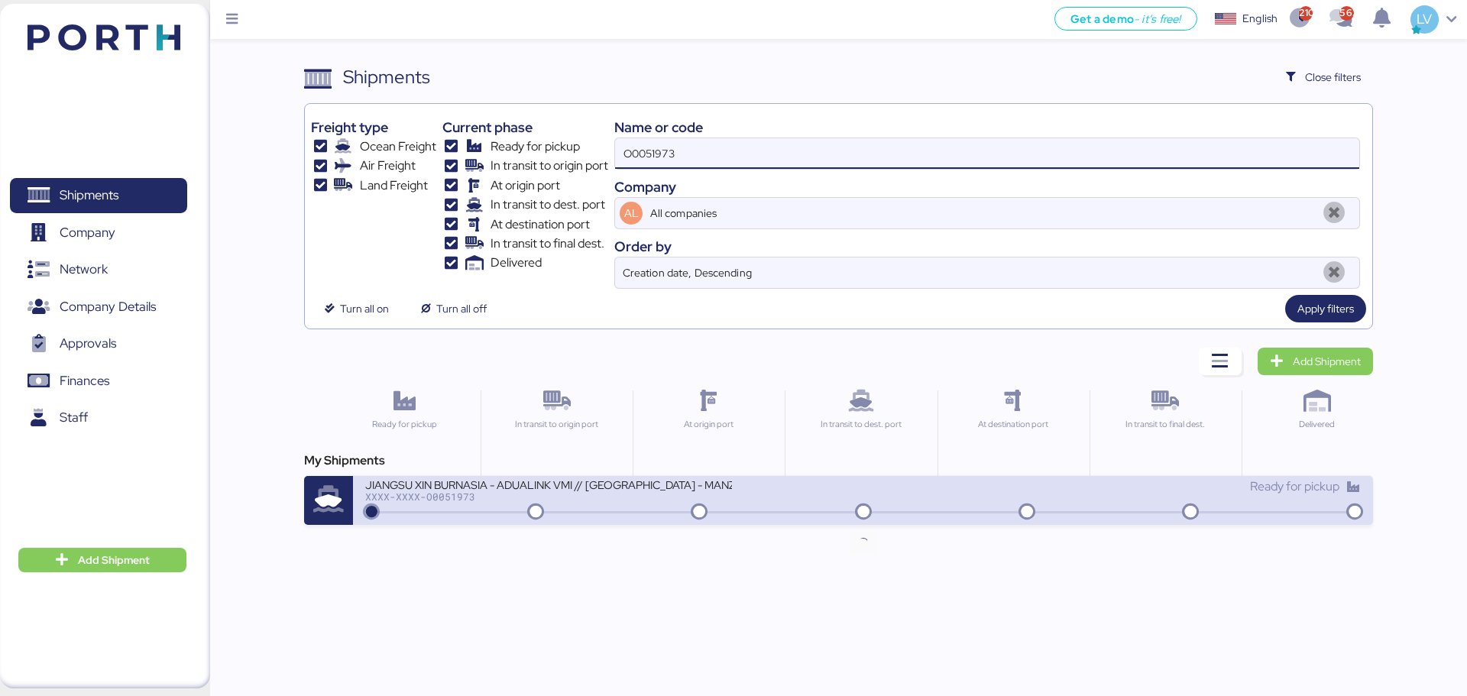
click at [837, 496] on div "JIANGSU XIN BURNASIA - ADUALINK VMI // SHANGHAI - MANZANILLO // MBL: EGLV142502…" at bounding box center [613, 494] width 497 height 33
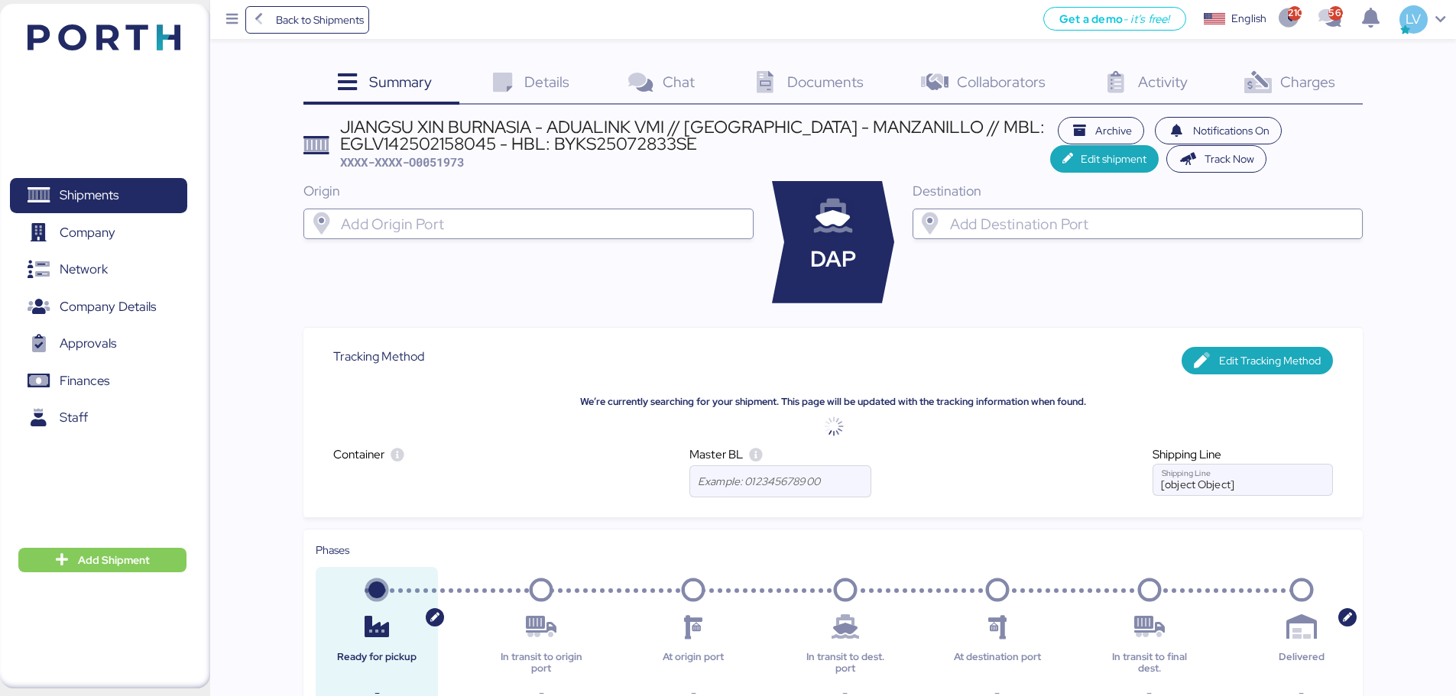
click at [422, 172] on header "JIANGSU XIN BURNASIA - ADUALINK VMI // SHANGHAI - MANZANILLO // MBL: EGLV142502…" at bounding box center [832, 145] width 1059 height 56
click at [438, 163] on span "XXXX-XXXX-O0051973" at bounding box center [402, 161] width 124 height 15
copy span "O0051973"
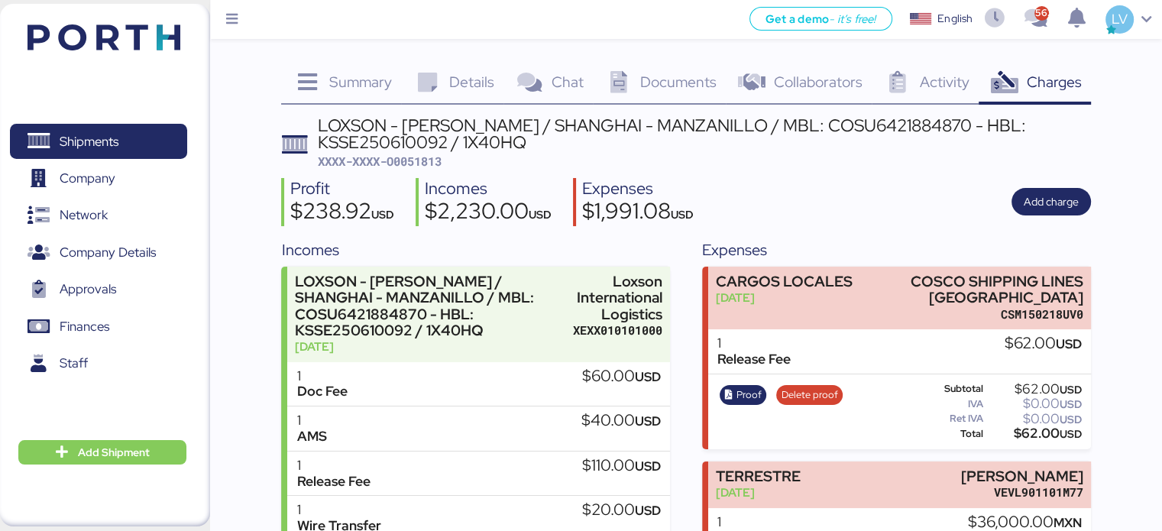
click at [70, 36] on img at bounding box center [104, 37] width 153 height 26
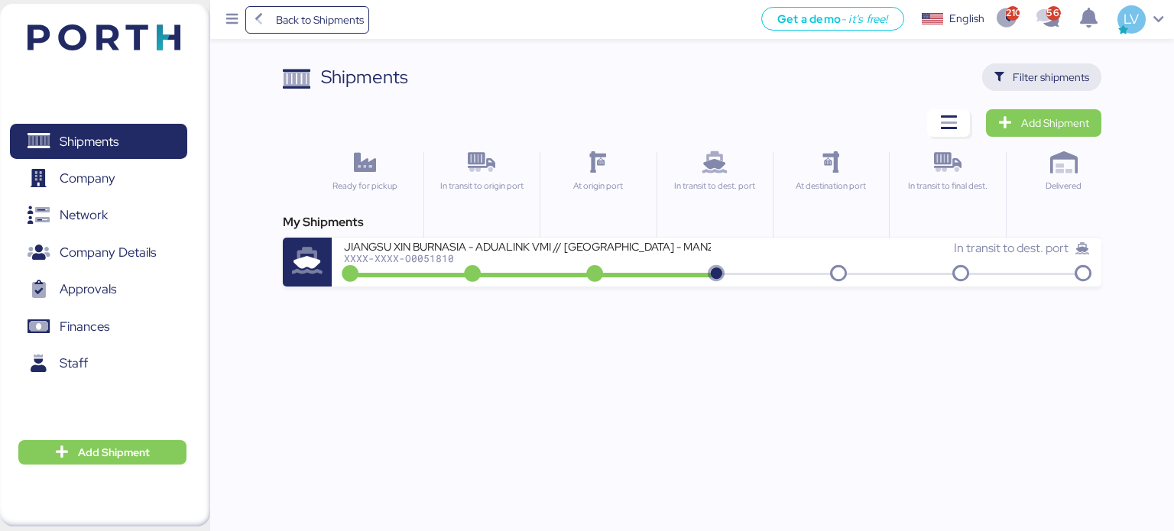
click at [1030, 66] on span "Filter shipments" at bounding box center [1042, 77] width 120 height 28
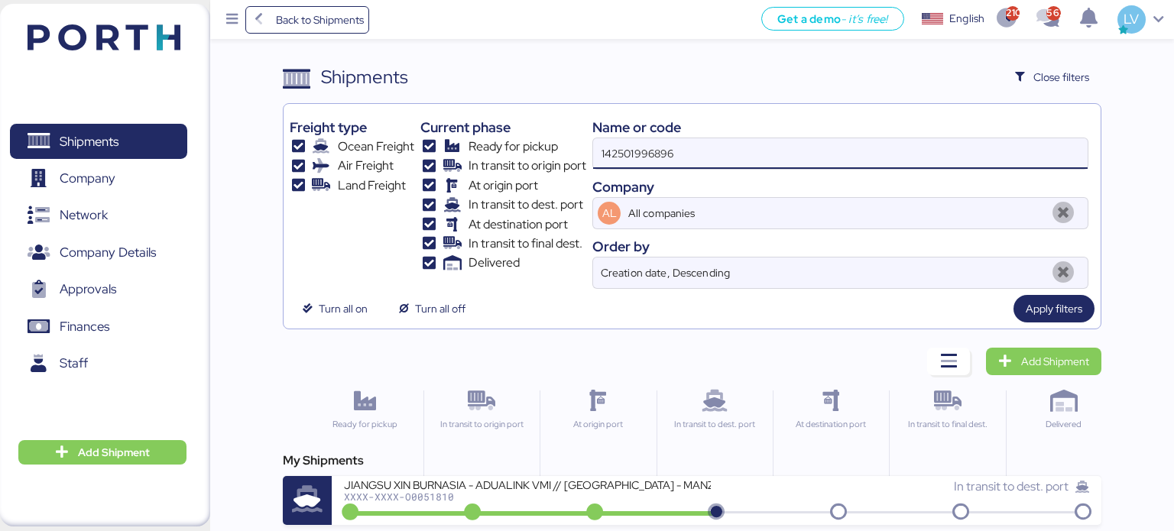
click at [666, 153] on input "142501996896" at bounding box center [840, 153] width 494 height 31
paste input "O0051988"
type input "O0051988"
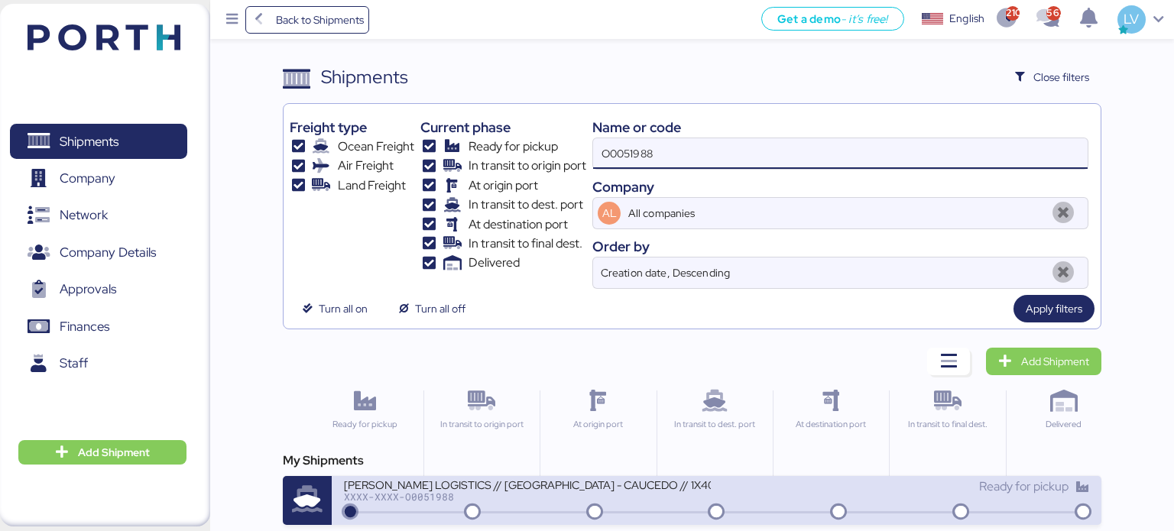
click at [522, 501] on div "AMARIT LOGISTICS // VERACRUZ - CAUCEDO // 1X40 XXXX-XXXX-O0051988" at bounding box center [530, 494] width 373 height 33
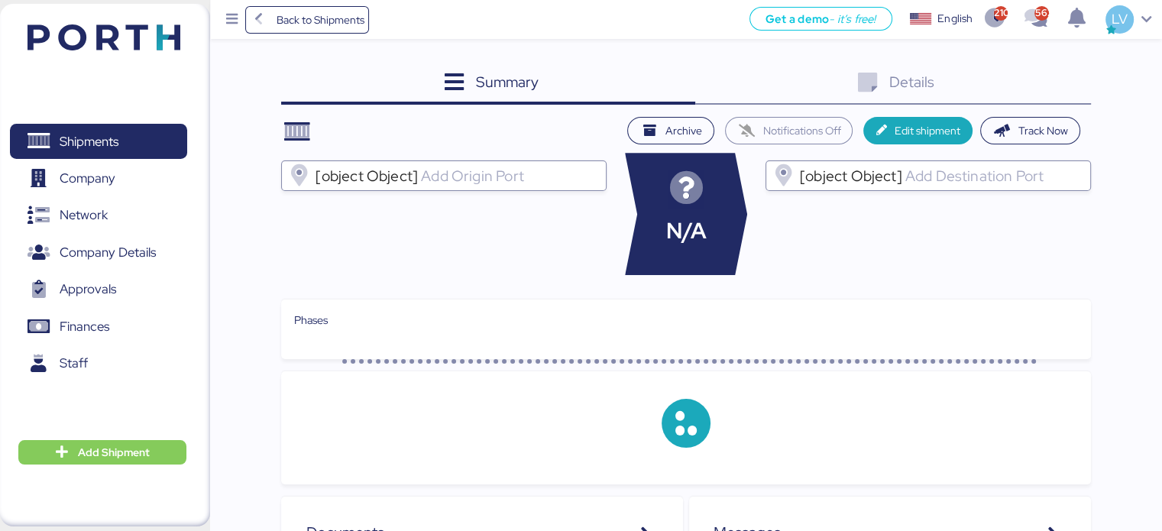
click at [1036, 99] on div "Summary 0 Details 0" at bounding box center [685, 83] width 809 height 41
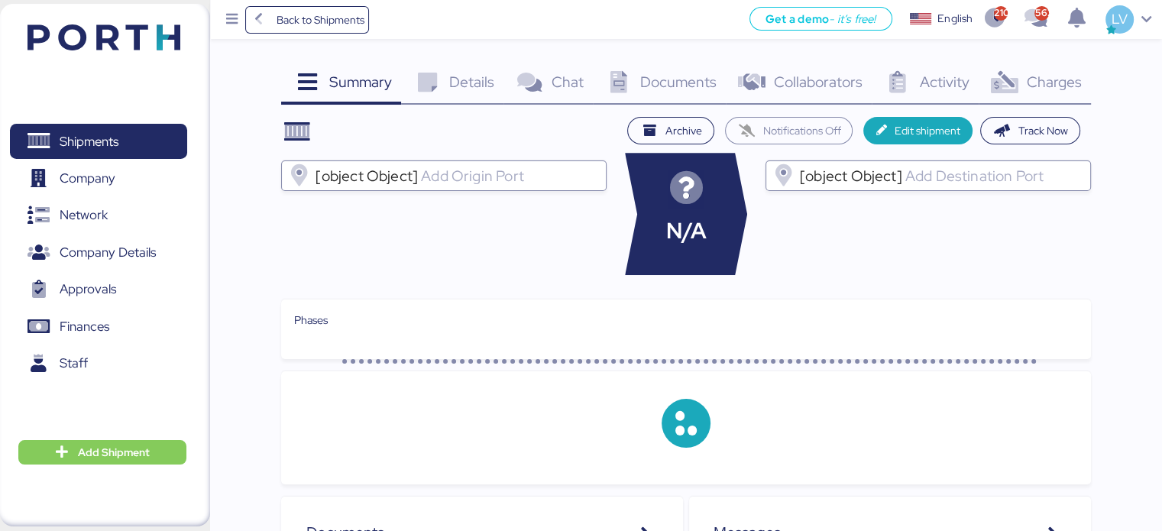
click at [1036, 99] on div "Charges 0" at bounding box center [1035, 83] width 112 height 41
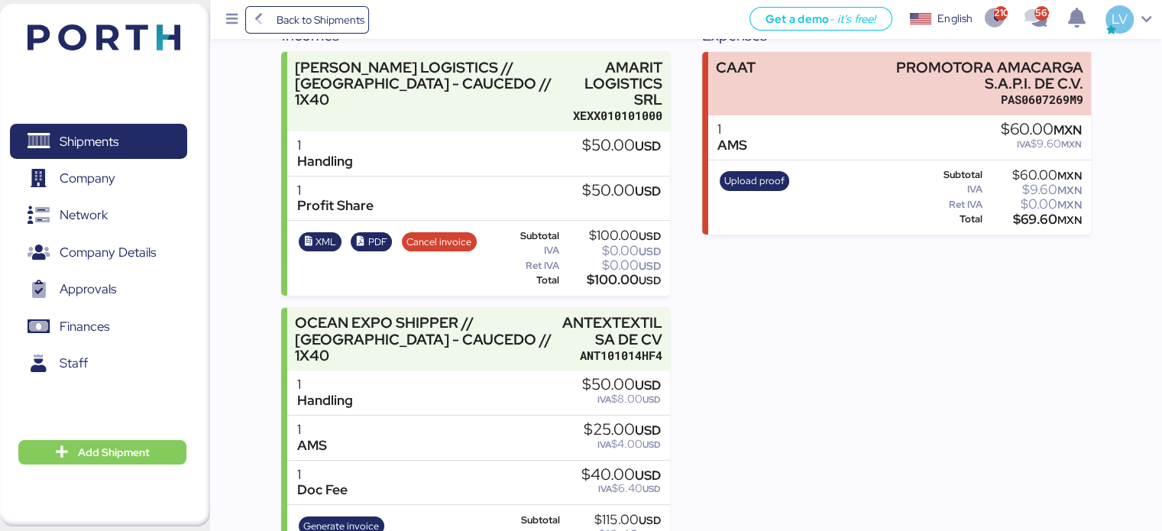
scroll to position [239, 0]
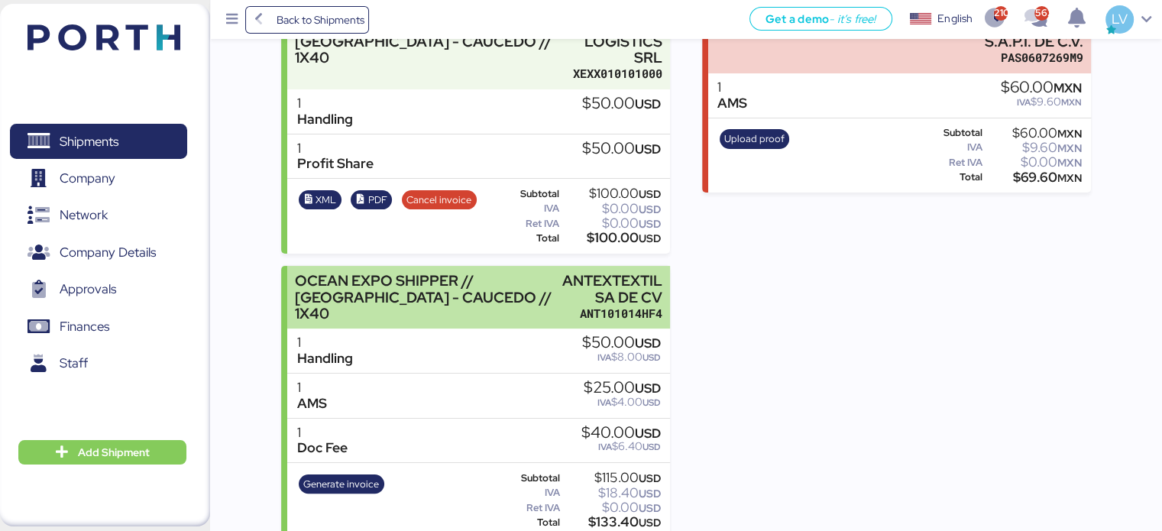
click at [449, 273] on div "OCEAN EXPO SHIPPER // [GEOGRAPHIC_DATA] - CAUCEDO // 1X40" at bounding box center [425, 297] width 261 height 48
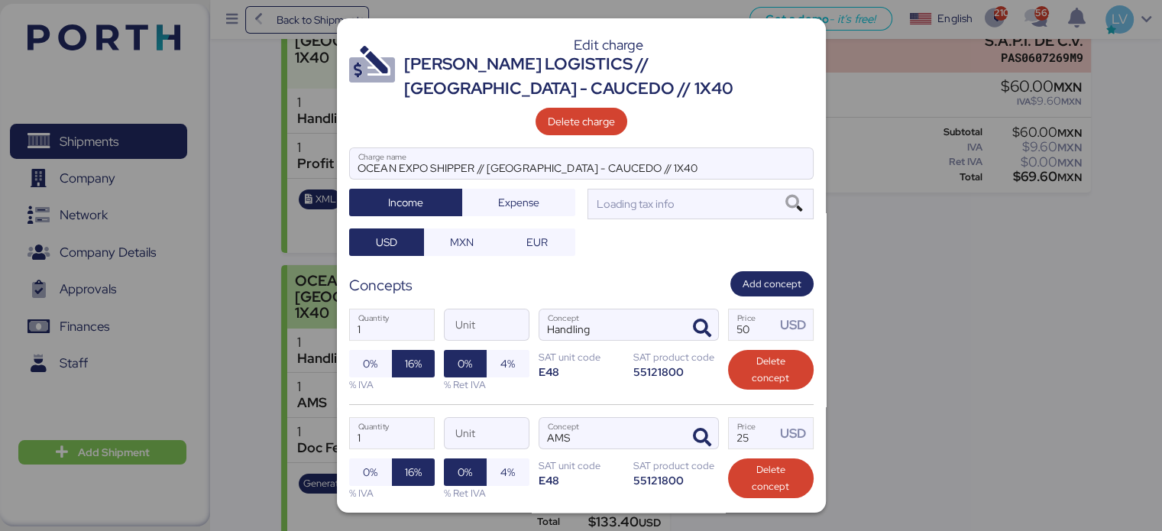
scroll to position [0, 0]
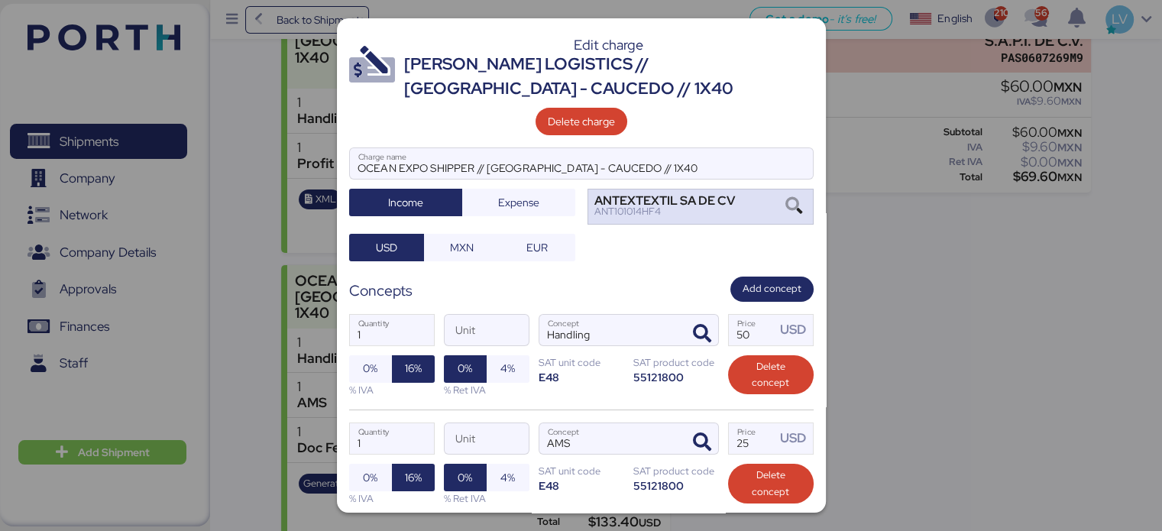
click at [781, 199] on icon at bounding box center [794, 206] width 26 height 17
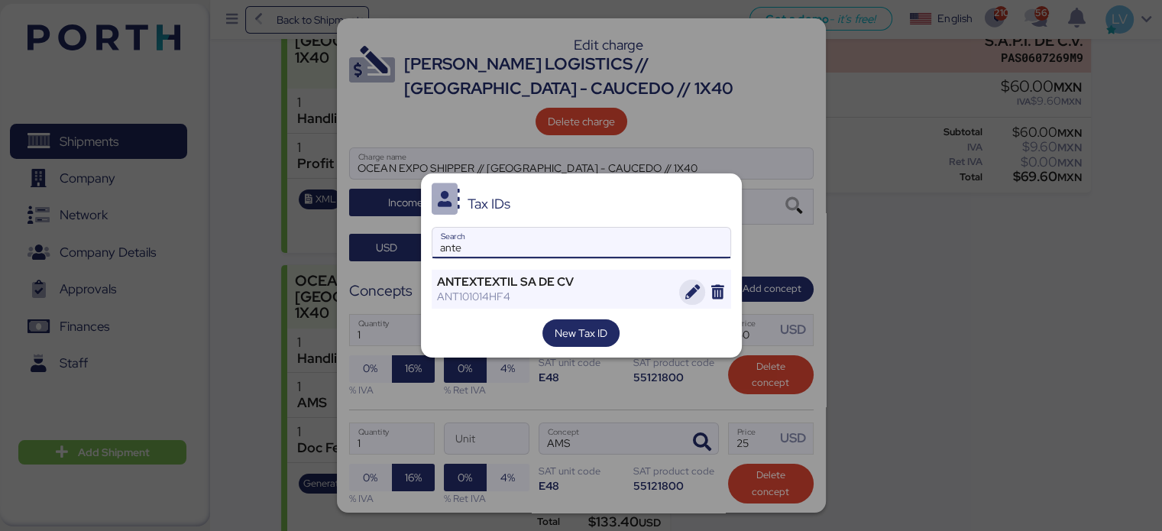
type input "ante"
click at [686, 294] on icon "button" at bounding box center [692, 292] width 15 height 15
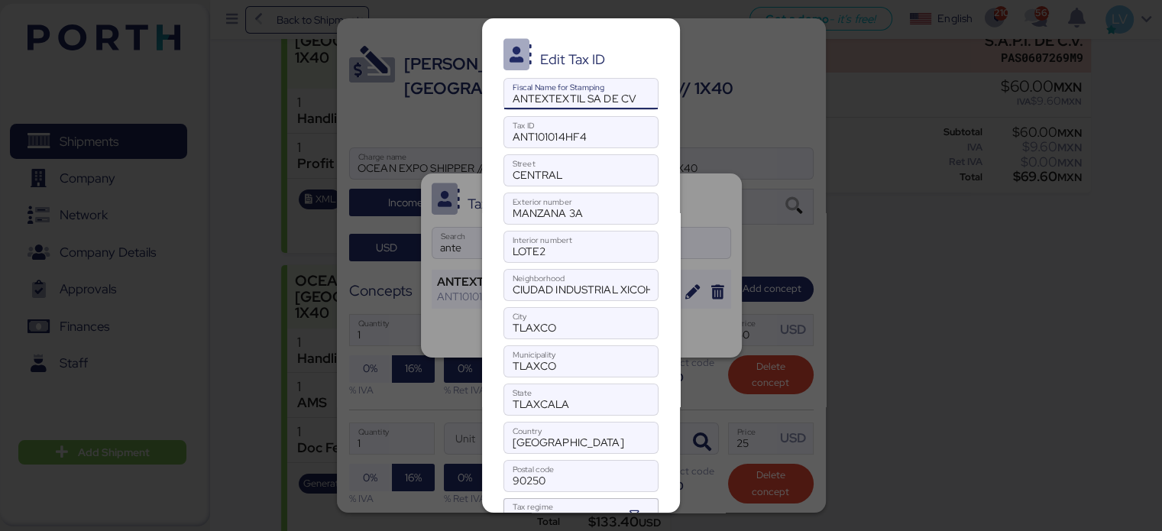
drag, startPoint x: 569, startPoint y: 97, endPoint x: 713, endPoint y: 98, distance: 143.7
click at [713, 98] on div "Edit Tax ID ANTEXTEXTIL SA DE CV Fiscal Name for Stamping ANT101014HF4 Tax ID C…" at bounding box center [581, 265] width 1162 height 531
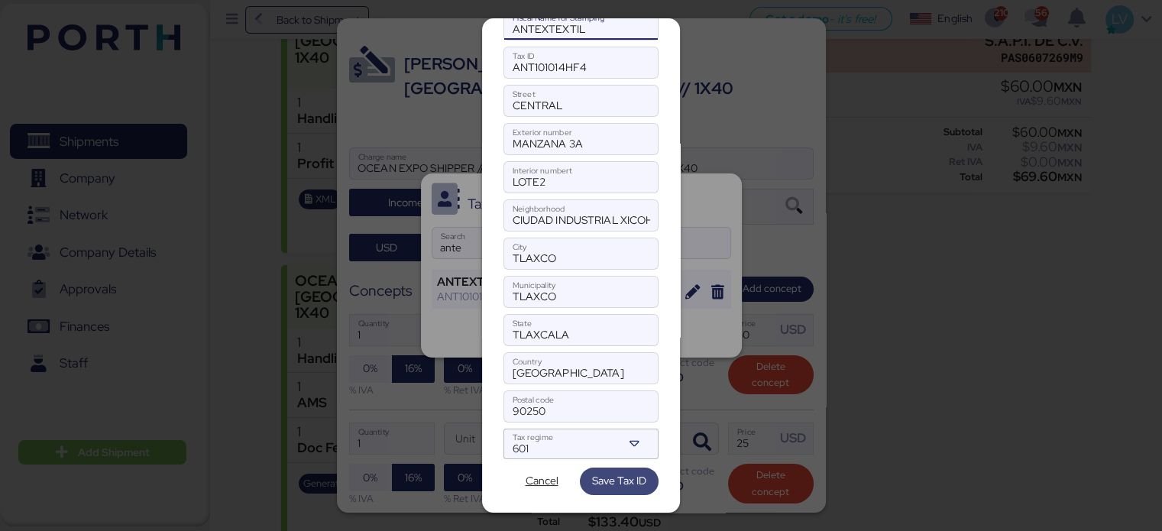
type input "ANTEXTEXTIL"
click at [592, 477] on span "Save Tax ID" at bounding box center [619, 480] width 54 height 18
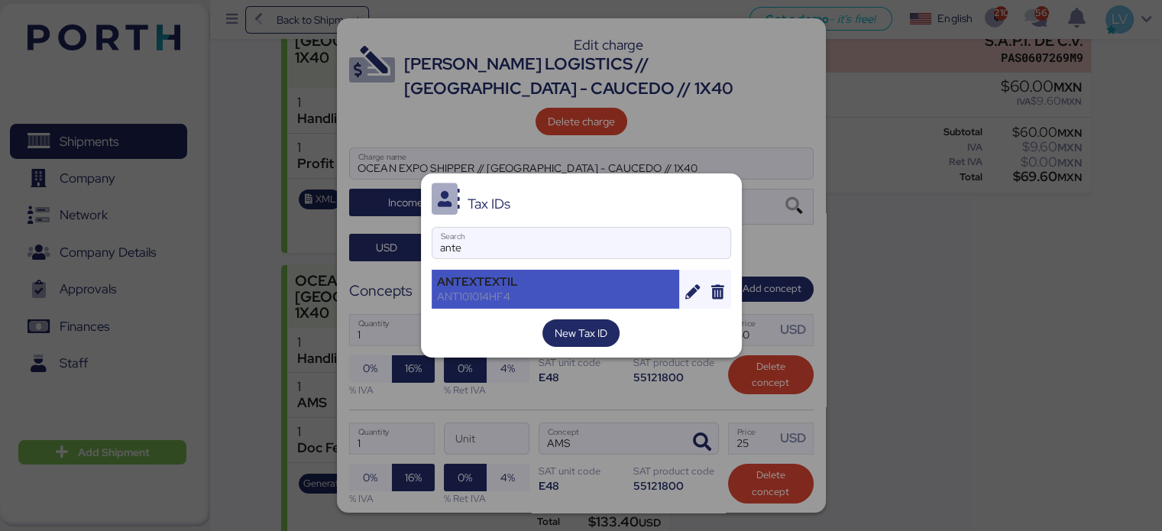
click at [519, 279] on div "ANTEXTEXTIL" at bounding box center [556, 282] width 238 height 14
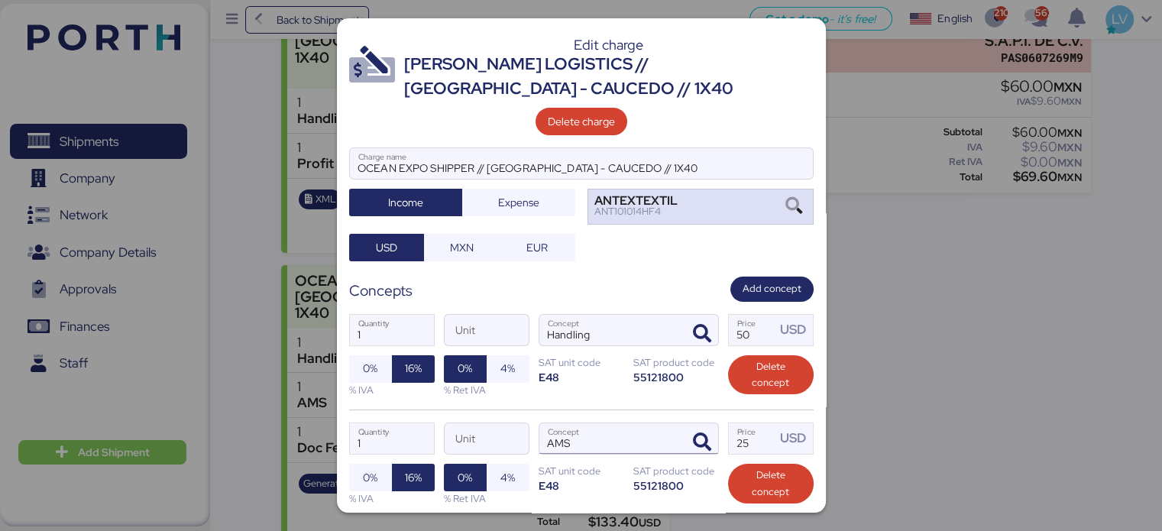
scroll to position [232, 0]
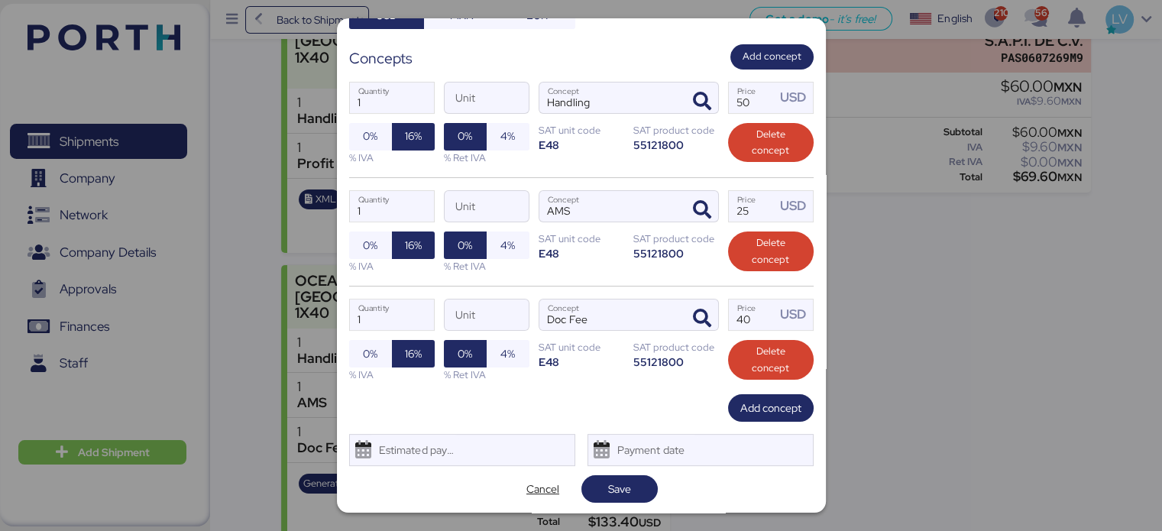
click at [626, 470] on div "Edit charge AMARIT LOGISTICS // [GEOGRAPHIC_DATA] - CAUCEDO // 1X40 Delete char…" at bounding box center [581, 265] width 489 height 494
click at [620, 487] on span "Save" at bounding box center [619, 489] width 23 height 18
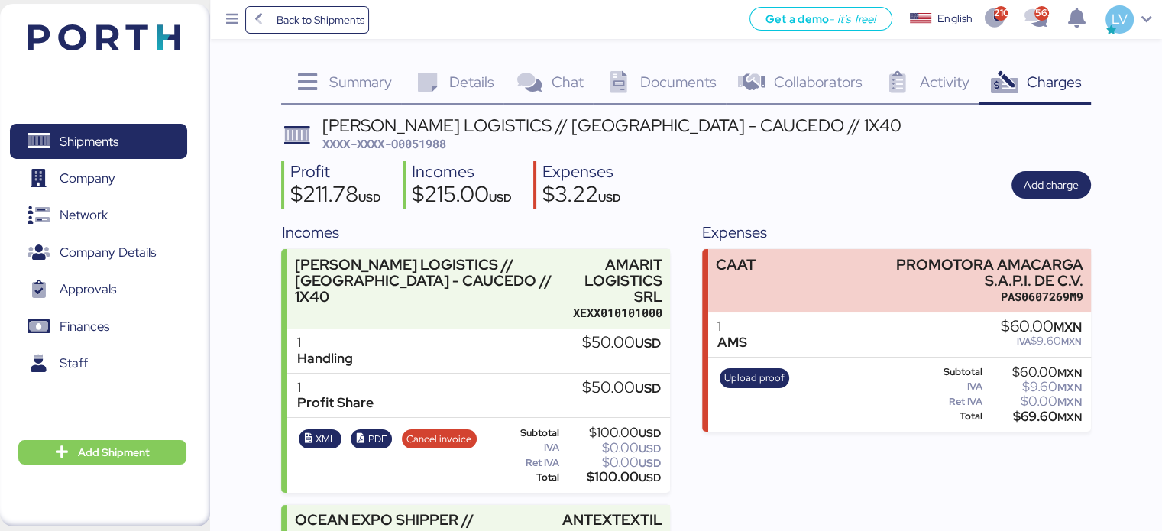
scroll to position [223, 0]
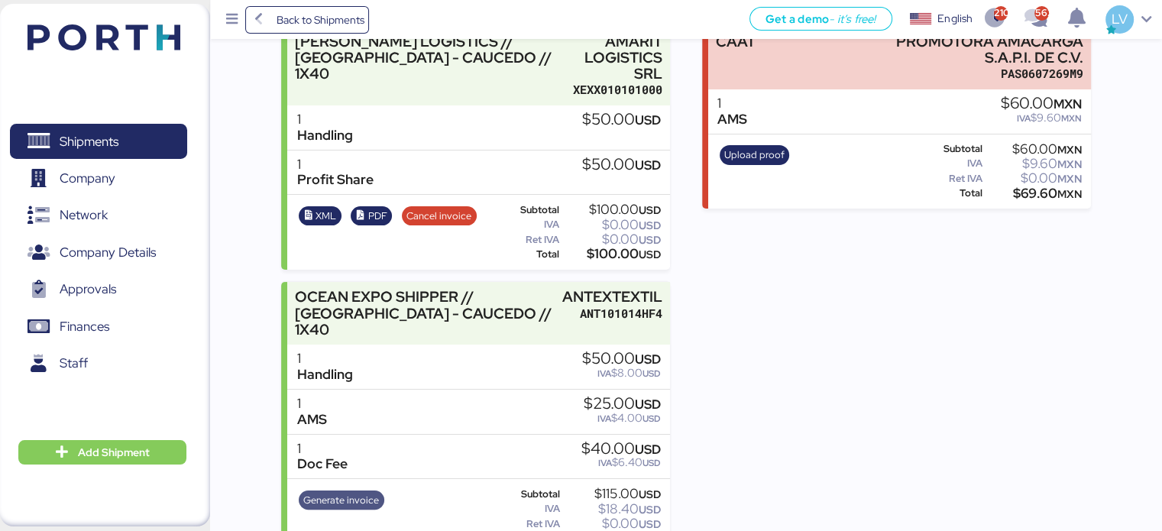
click at [334, 492] on span "Generate invoice" at bounding box center [341, 500] width 76 height 17
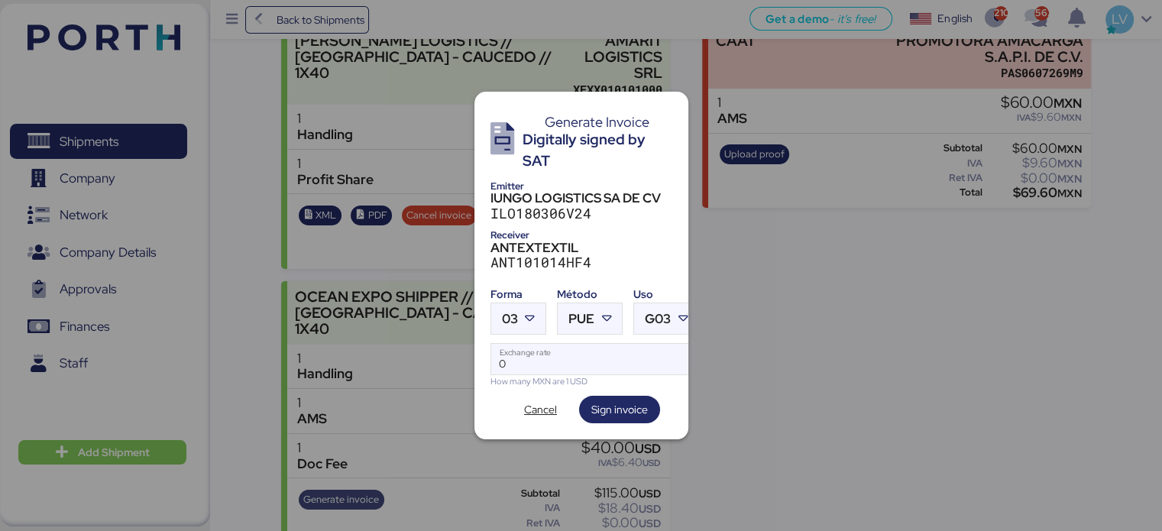
scroll to position [0, 0]
click at [504, 303] on div "03" at bounding box center [510, 318] width 16 height 31
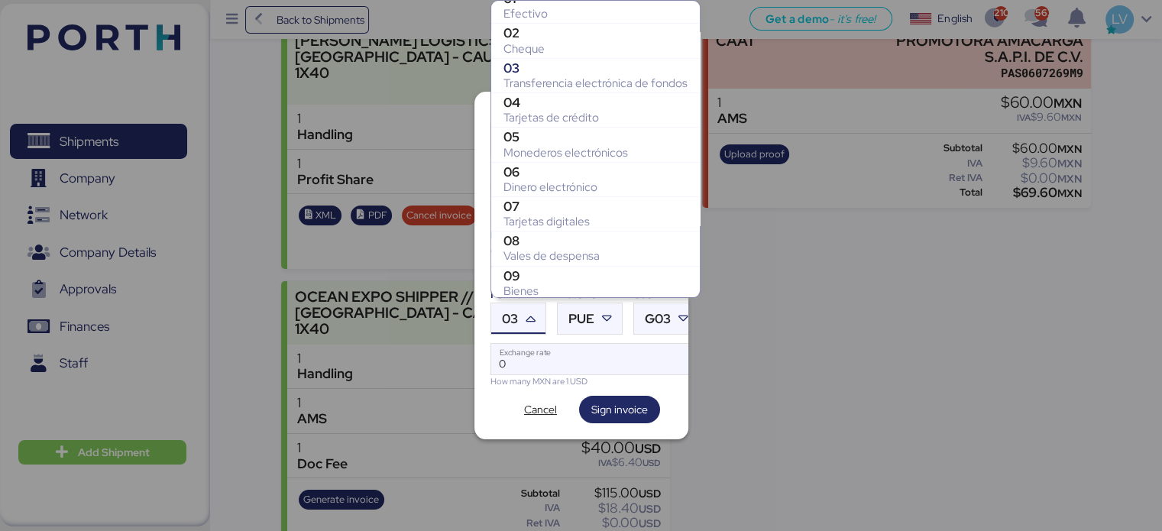
scroll to position [274, 0]
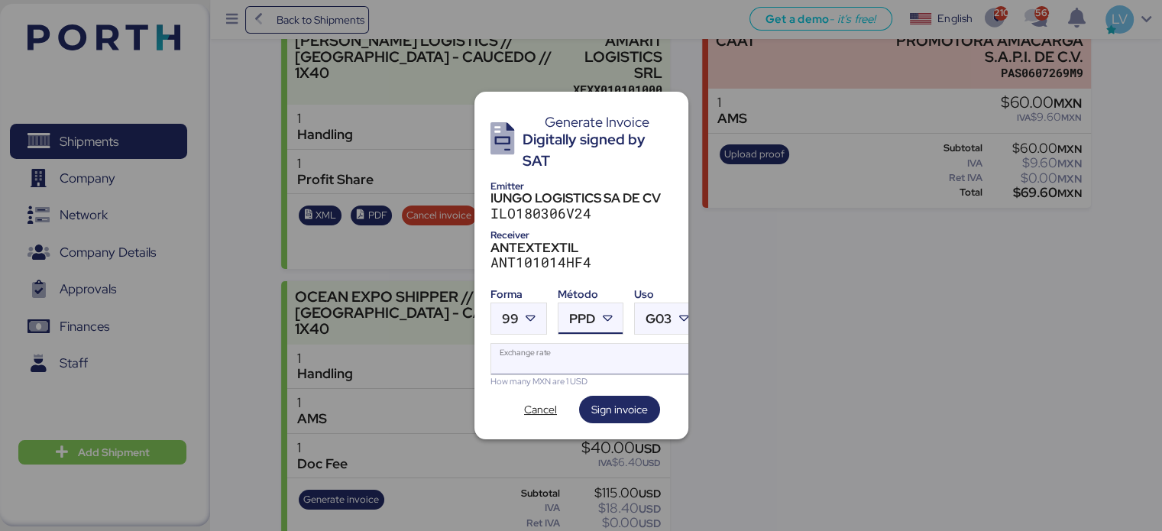
click at [642, 358] on input "Exchange rate" at bounding box center [595, 359] width 209 height 31
paste input "18.8176"
type input "18.8176"
click at [617, 423] on div "Generate Invoice Digitally signed by SAT Emitter IUNGO LOGISTICS SA DE CV ILO18…" at bounding box center [582, 266] width 214 height 348
click at [620, 410] on span "Sign invoice" at bounding box center [619, 409] width 57 height 18
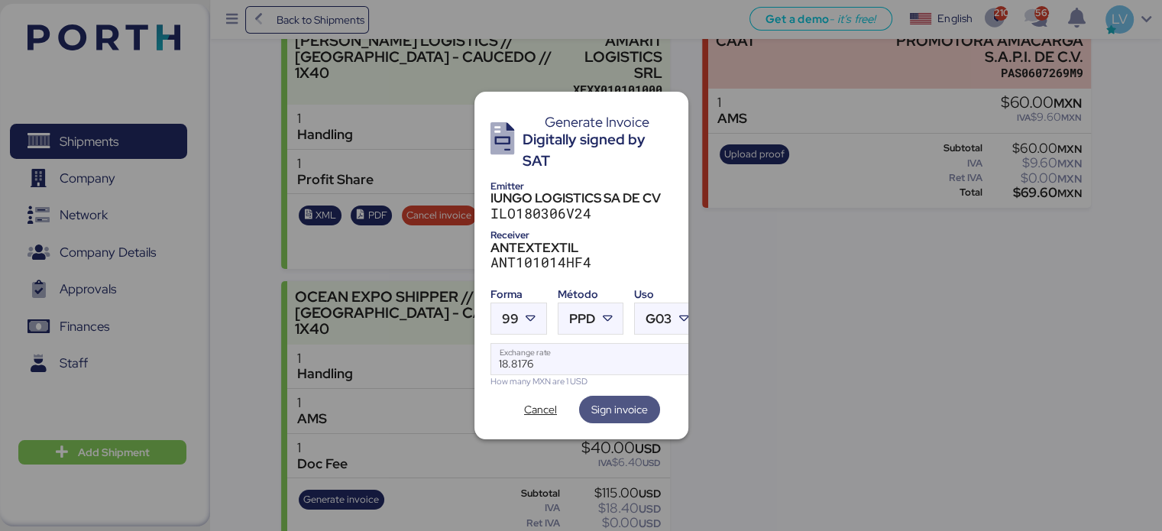
click at [620, 410] on span "Sign invoice" at bounding box center [619, 409] width 57 height 18
click at [546, 400] on span "Cancel" at bounding box center [540, 409] width 33 height 18
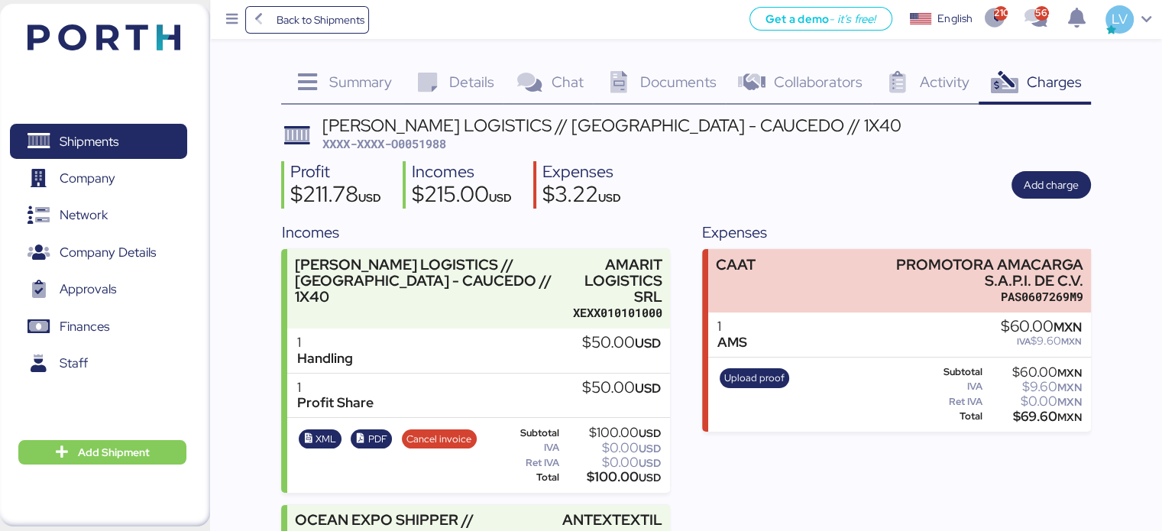
scroll to position [223, 0]
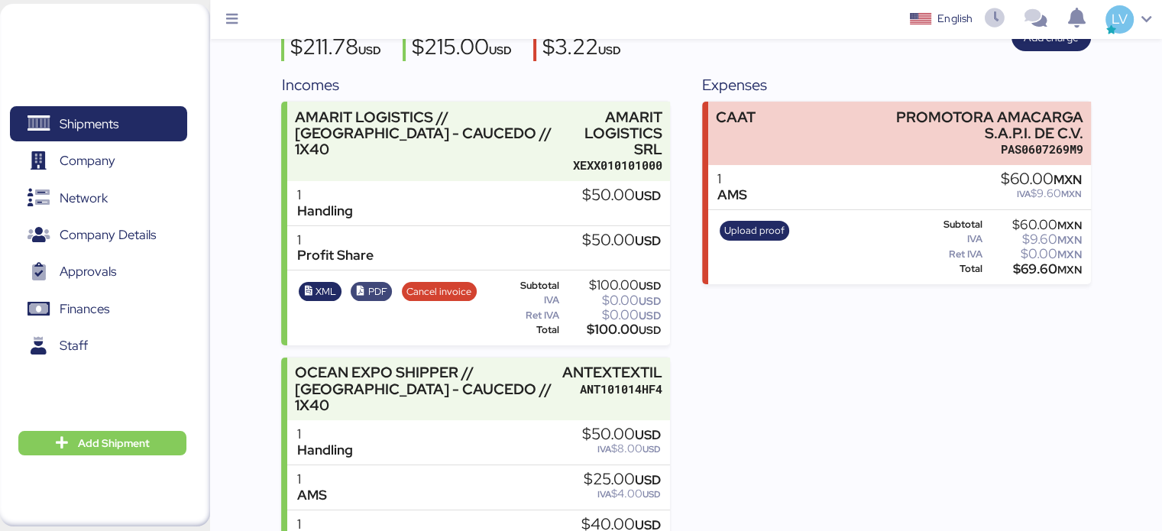
scroll to position [222, 0]
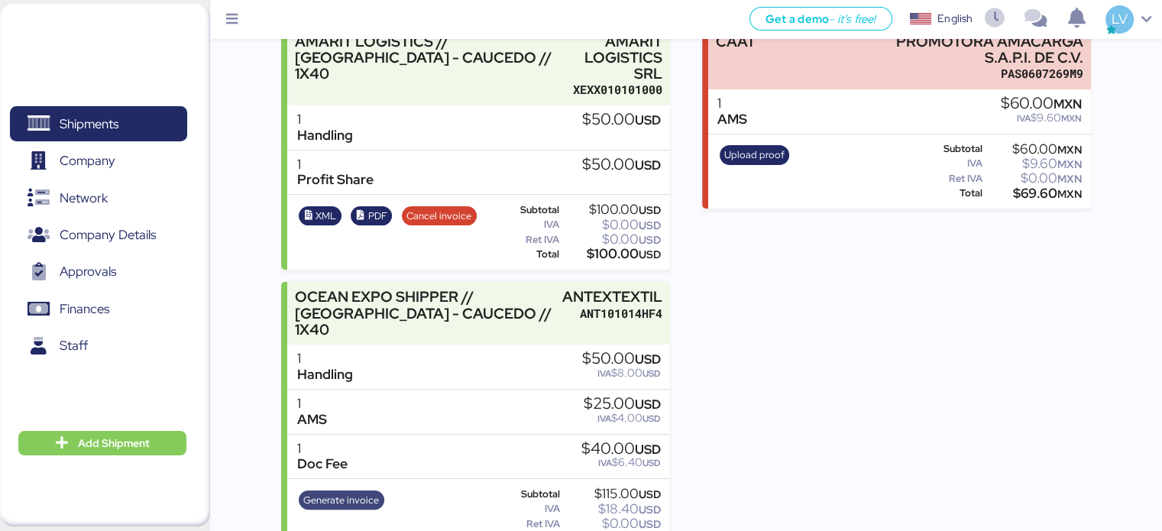
click at [356, 492] on span "Generate invoice" at bounding box center [341, 500] width 76 height 17
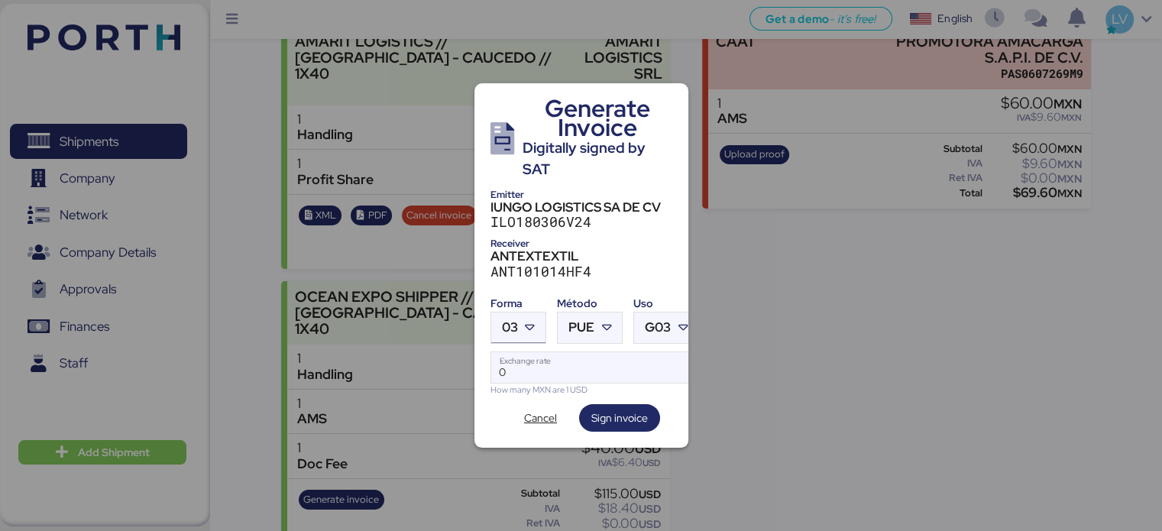
click at [522, 313] on div at bounding box center [532, 328] width 28 height 31
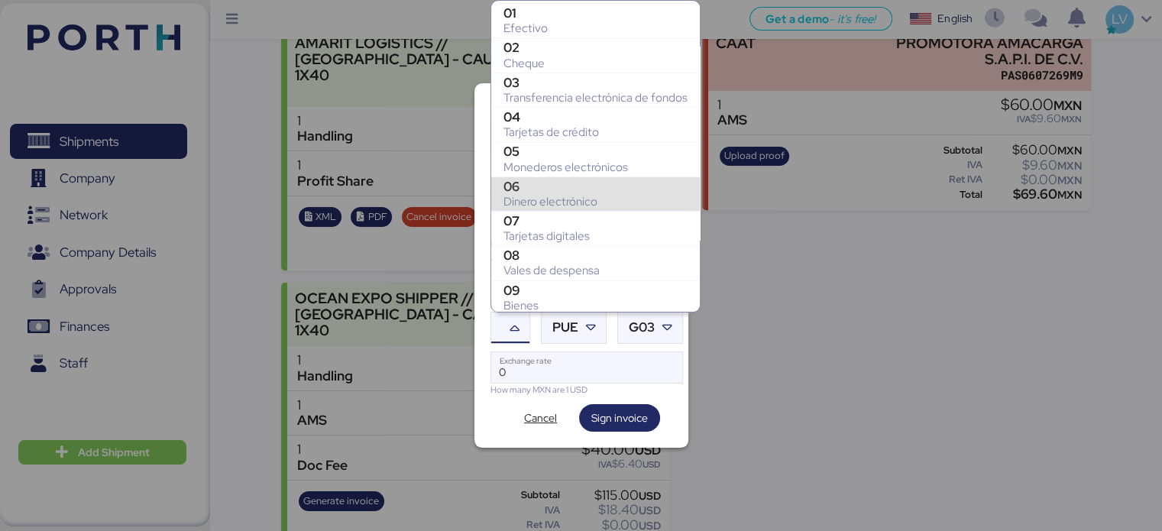
scroll to position [274, 0]
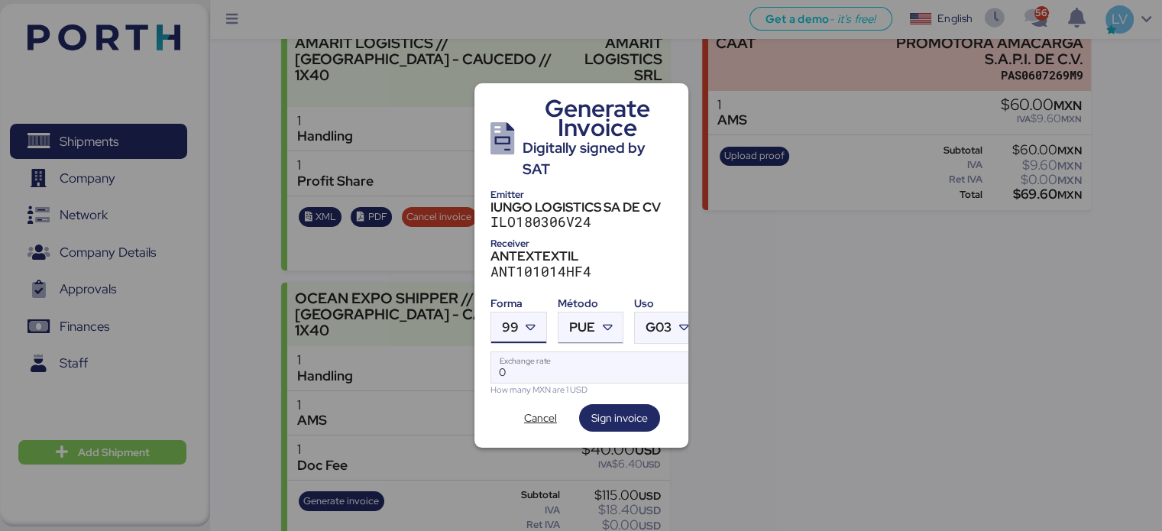
click at [588, 321] on span "PUE" at bounding box center [582, 327] width 26 height 13
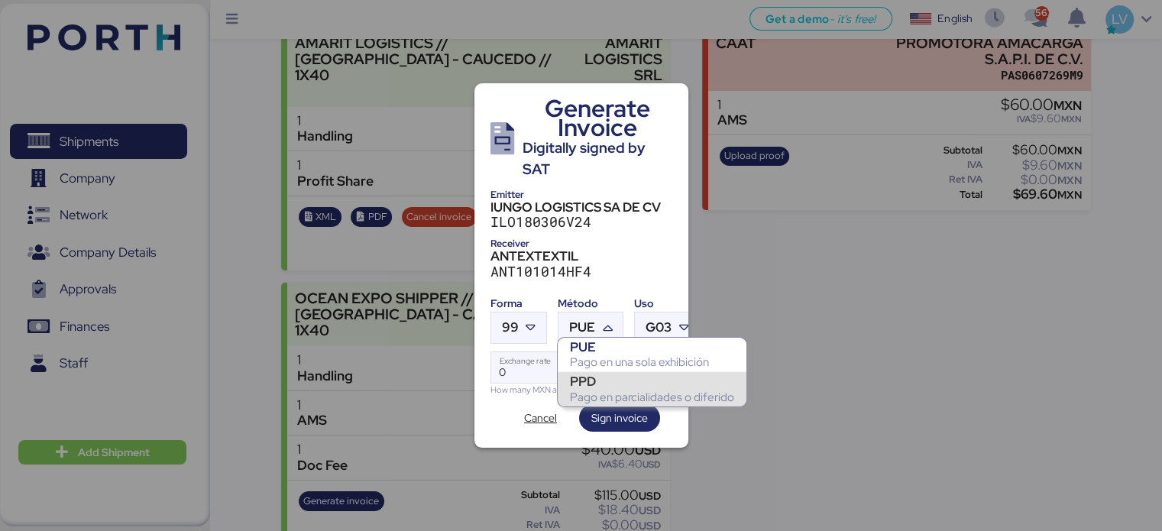
click at [588, 387] on div "PPD" at bounding box center [652, 381] width 164 height 15
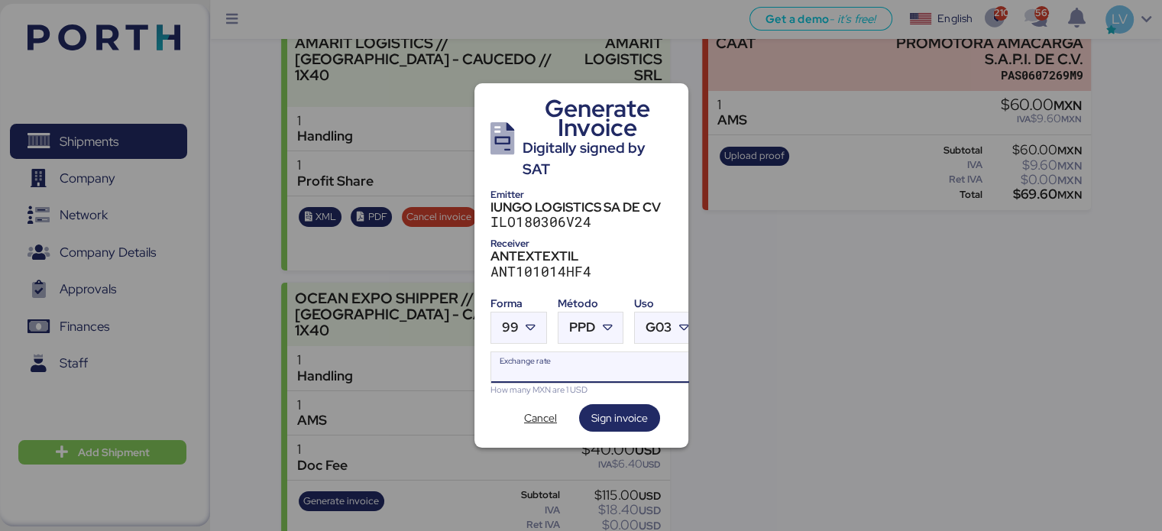
click at [587, 368] on input "Exchange rate" at bounding box center [595, 367] width 209 height 31
paste input "18.8176"
type input "18.8176"
click at [632, 421] on span "Sign invoice" at bounding box center [619, 418] width 57 height 18
click at [526, 410] on span "Cancel" at bounding box center [540, 418] width 33 height 18
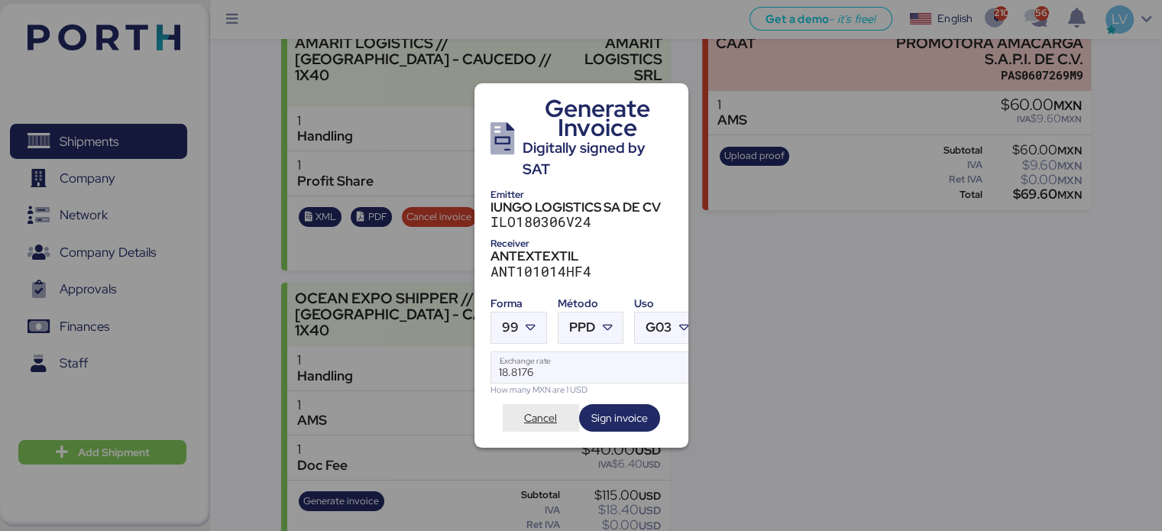
scroll to position [222, 0]
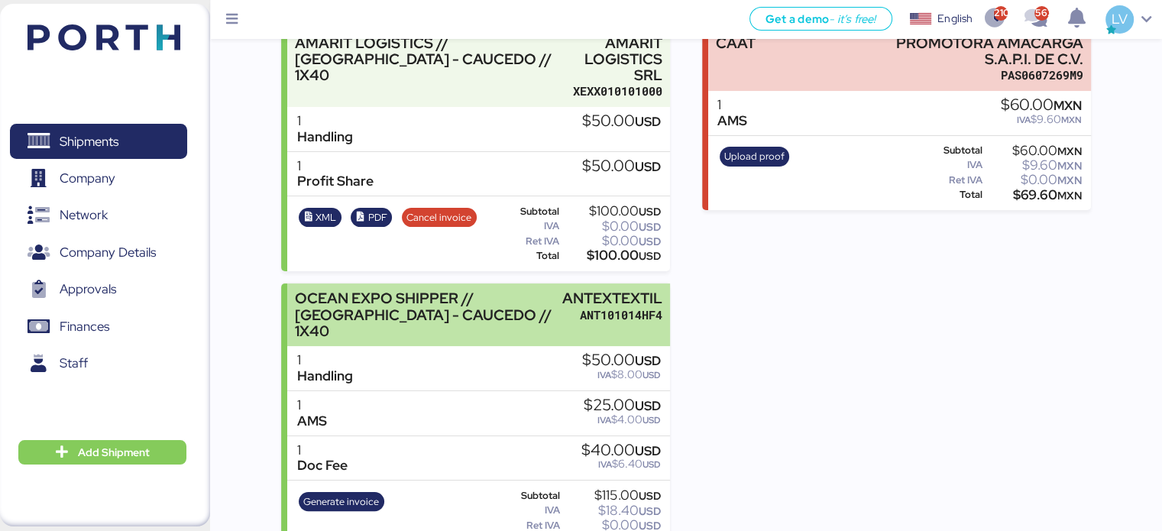
click at [631, 307] on div "ANT101014HF4" at bounding box center [612, 315] width 100 height 16
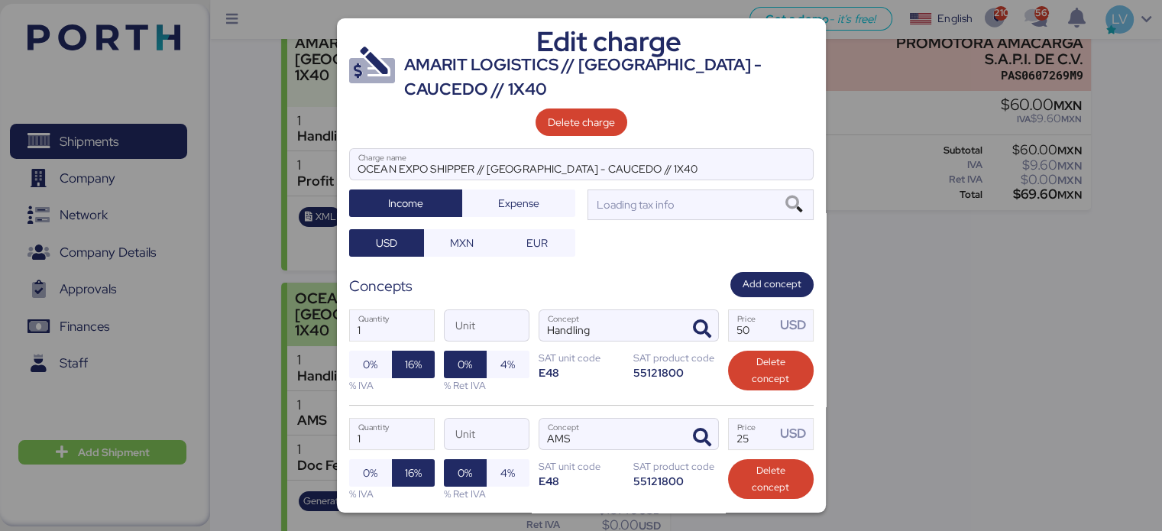
scroll to position [0, 0]
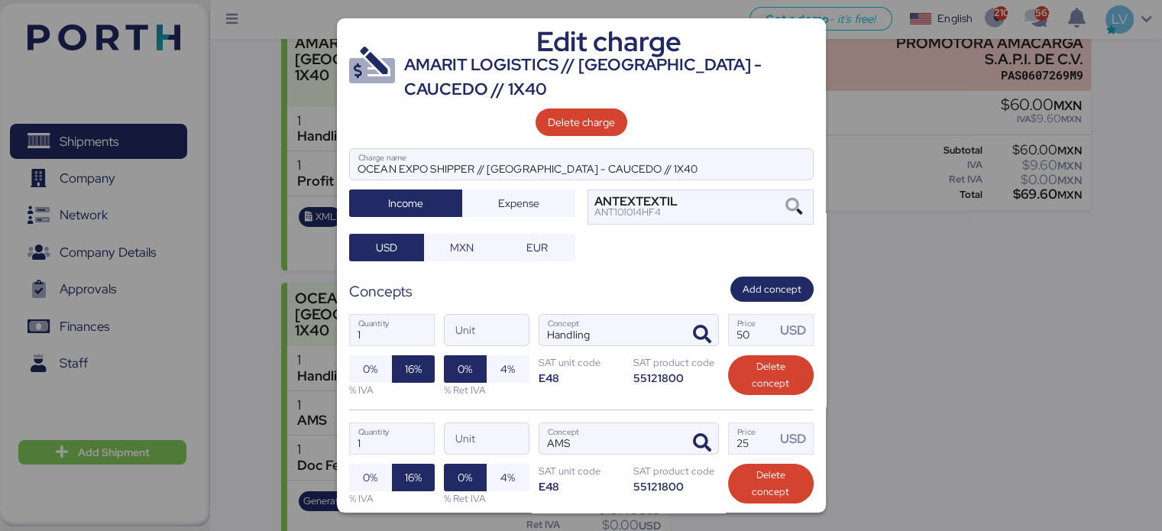
click at [708, 225] on div "OCEAN EXPO SHIPPER // [GEOGRAPHIC_DATA] - CAUCEDO // 1X40 Charge name Income Ex…" at bounding box center [581, 205] width 465 height 114
click at [709, 211] on div "ANTEXTEXTIL ANT101014HF4" at bounding box center [701, 207] width 226 height 36
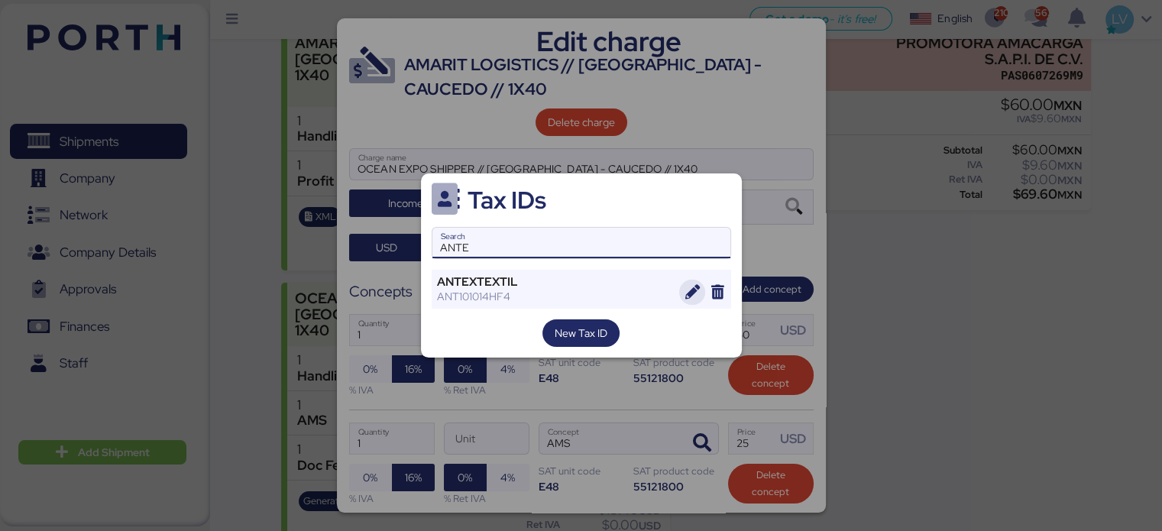
type input "ANTE"
click at [697, 290] on icon "button" at bounding box center [692, 292] width 15 height 15
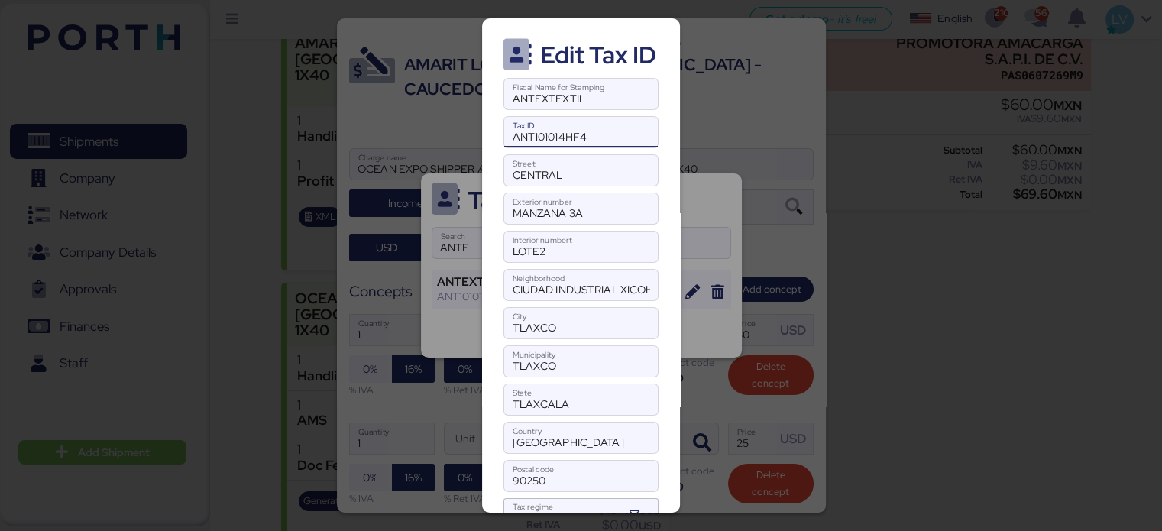
click at [590, 128] on input "ANT101014HF4" at bounding box center [581, 132] width 154 height 31
paste input "Tax ID"
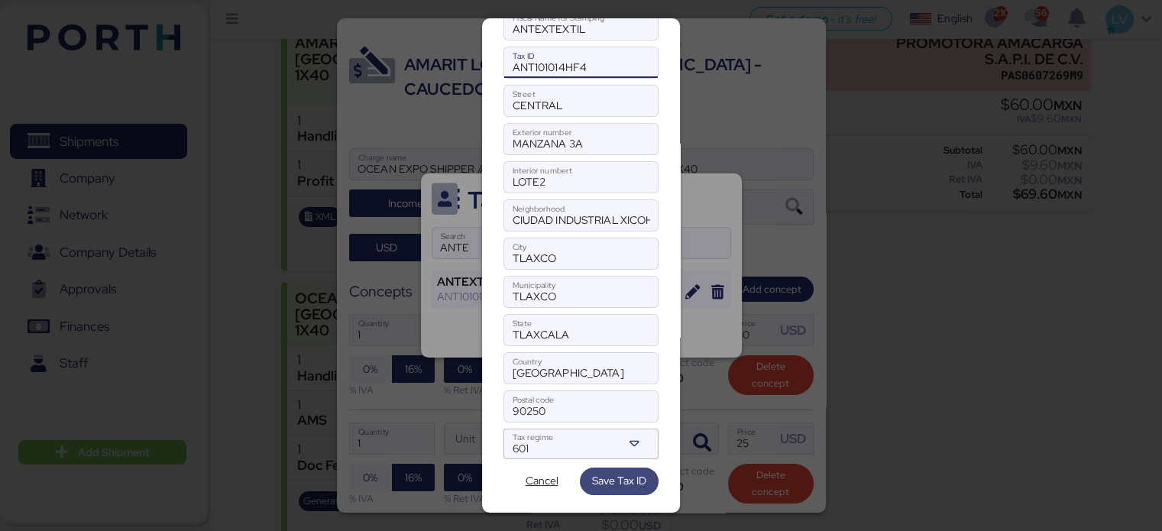
type input "ANT101014HF4"
click at [598, 471] on span "Save Tax ID" at bounding box center [619, 480] width 54 height 18
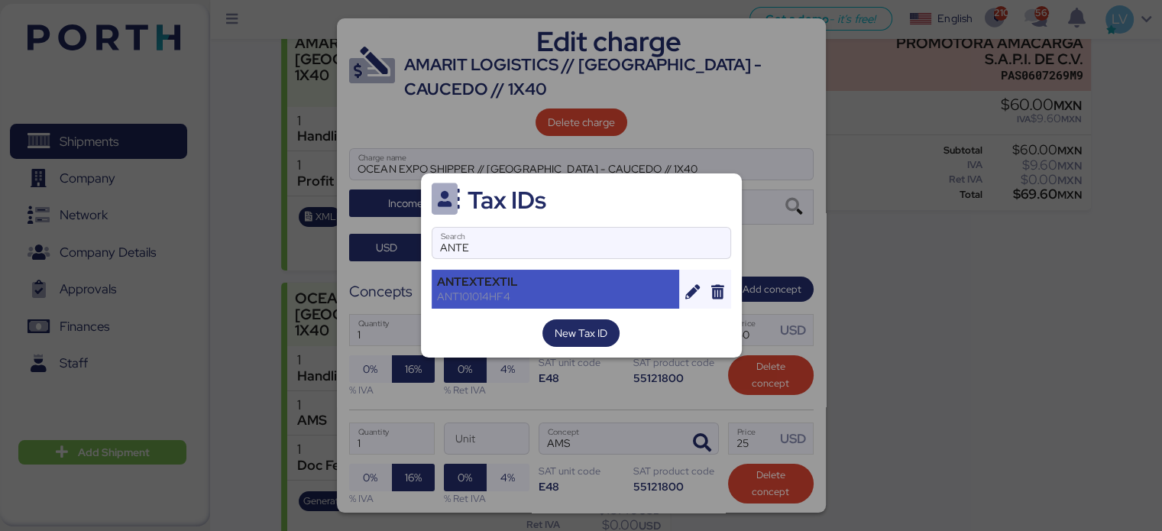
click at [517, 288] on div "ANTEXTEXTIL" at bounding box center [556, 282] width 238 height 14
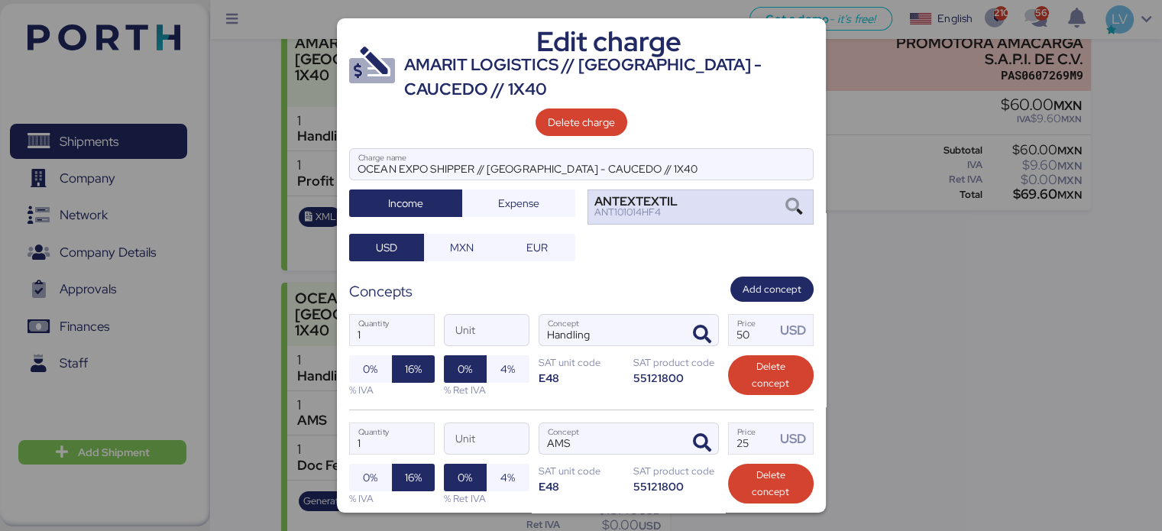
scroll to position [232, 0]
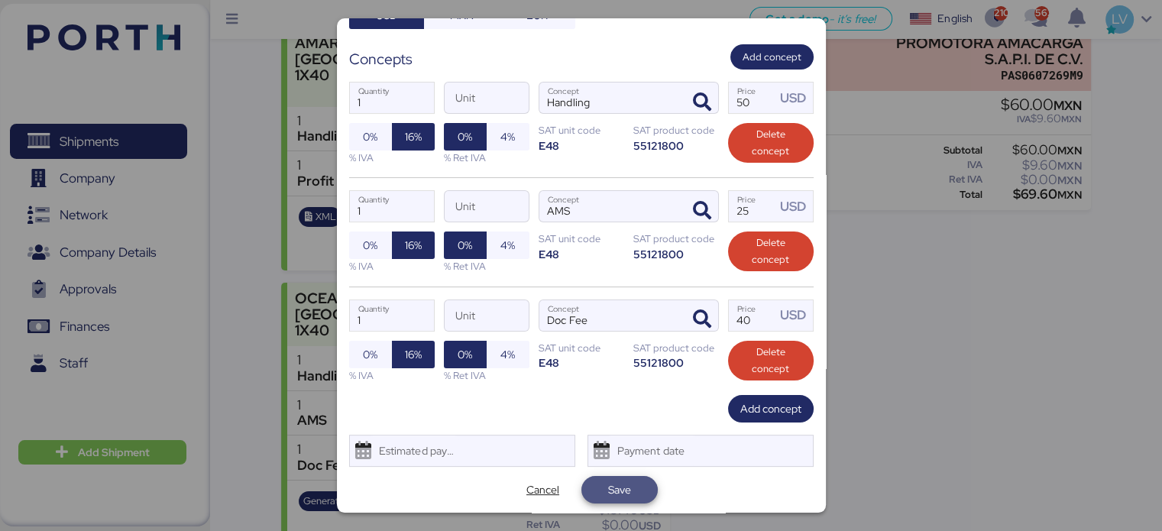
click at [627, 480] on span "Save" at bounding box center [620, 489] width 52 height 21
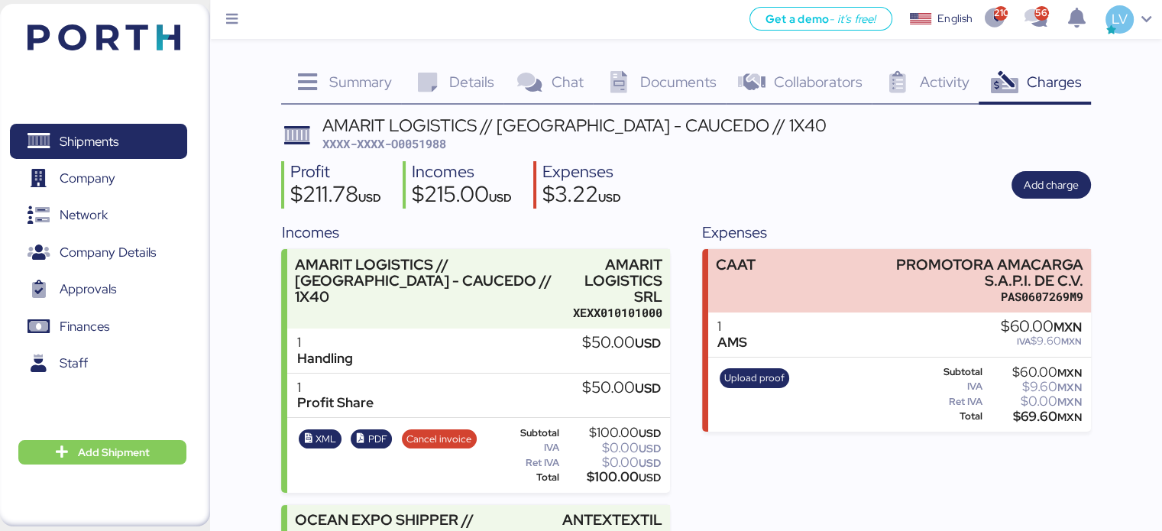
scroll to position [223, 0]
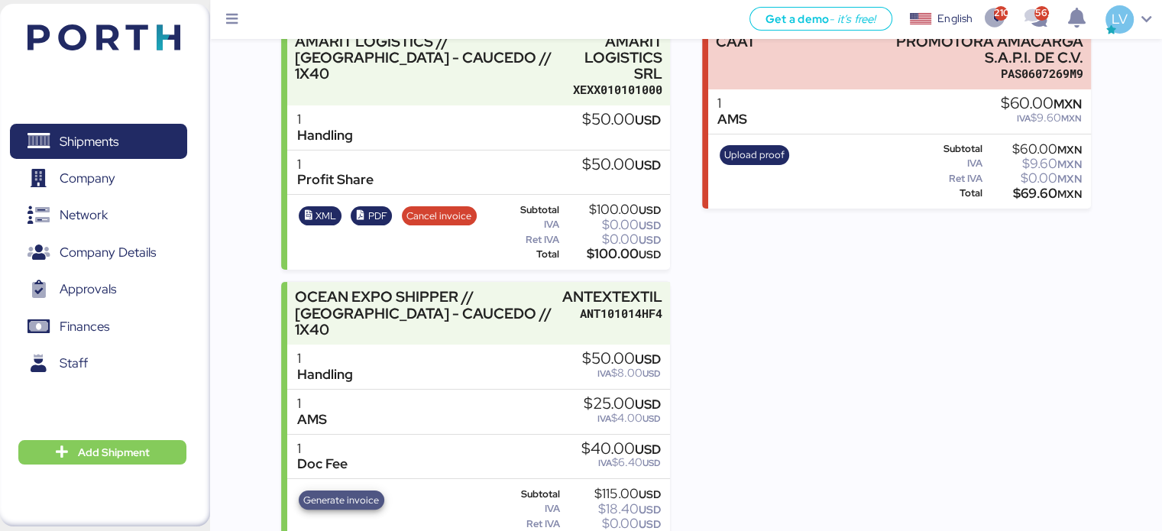
click at [363, 492] on span "Generate invoice" at bounding box center [341, 500] width 76 height 17
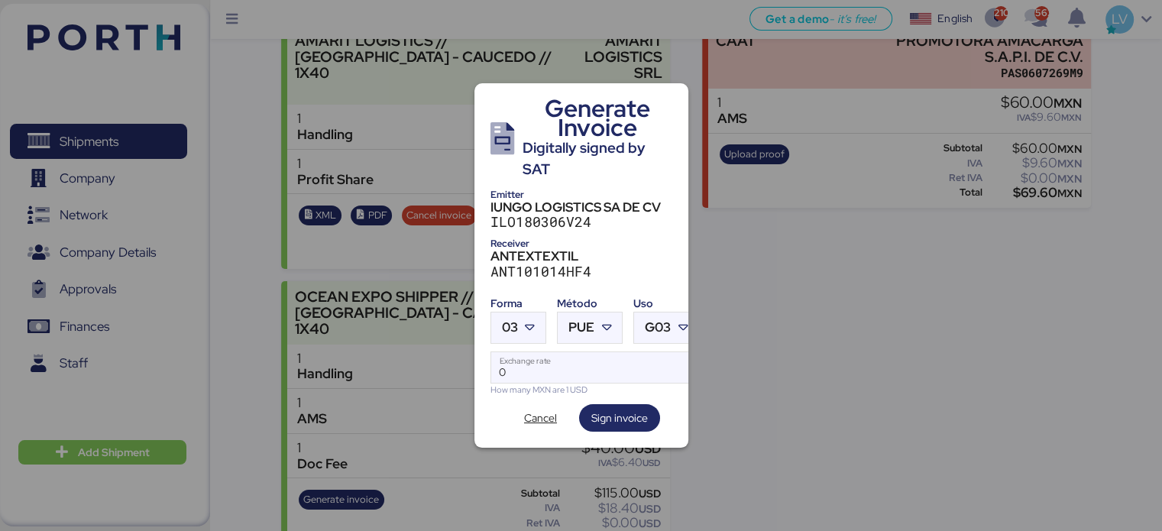
click at [505, 337] on label "03" at bounding box center [519, 328] width 56 height 32
click at [518, 323] on div at bounding box center [532, 328] width 28 height 31
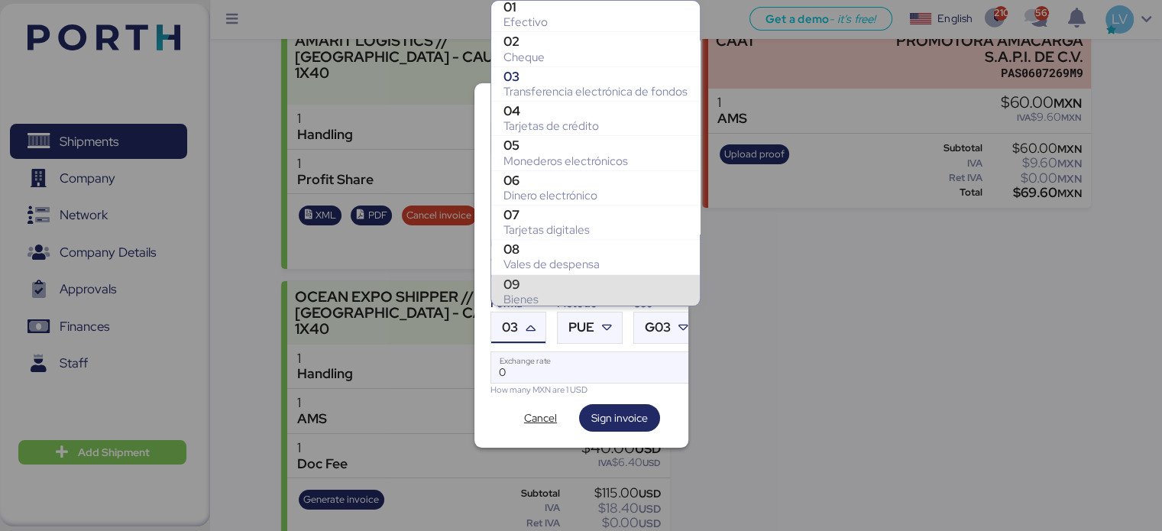
scroll to position [343, 0]
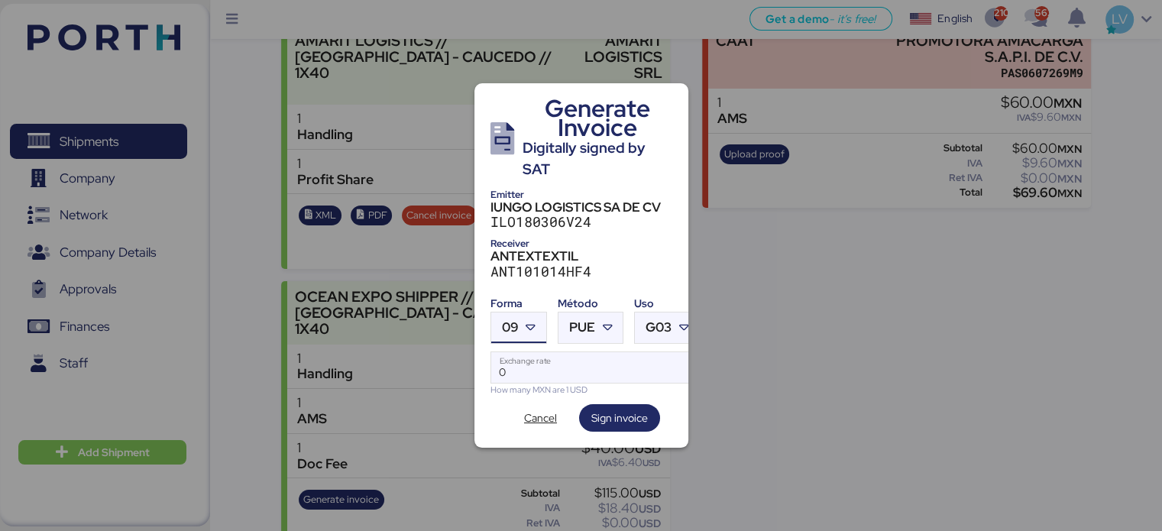
click at [519, 323] on div at bounding box center [533, 328] width 28 height 31
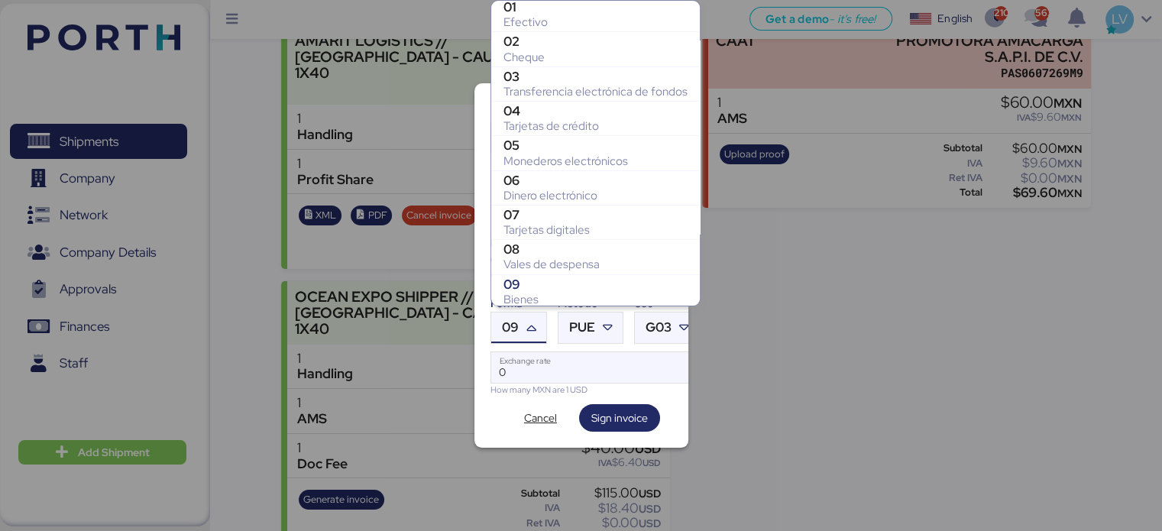
scroll to position [274, 0]
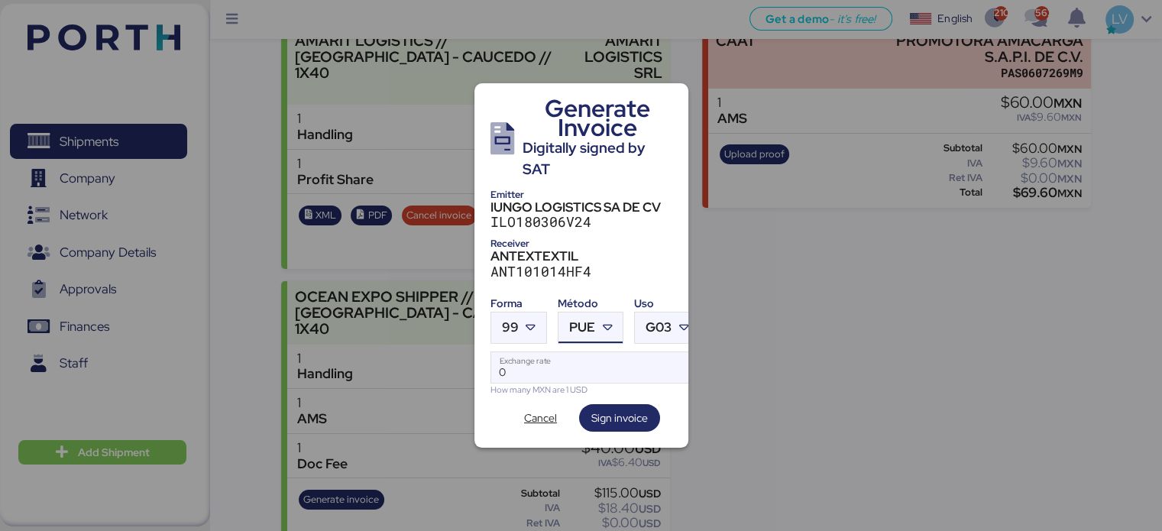
click at [610, 335] on div at bounding box center [609, 328] width 28 height 31
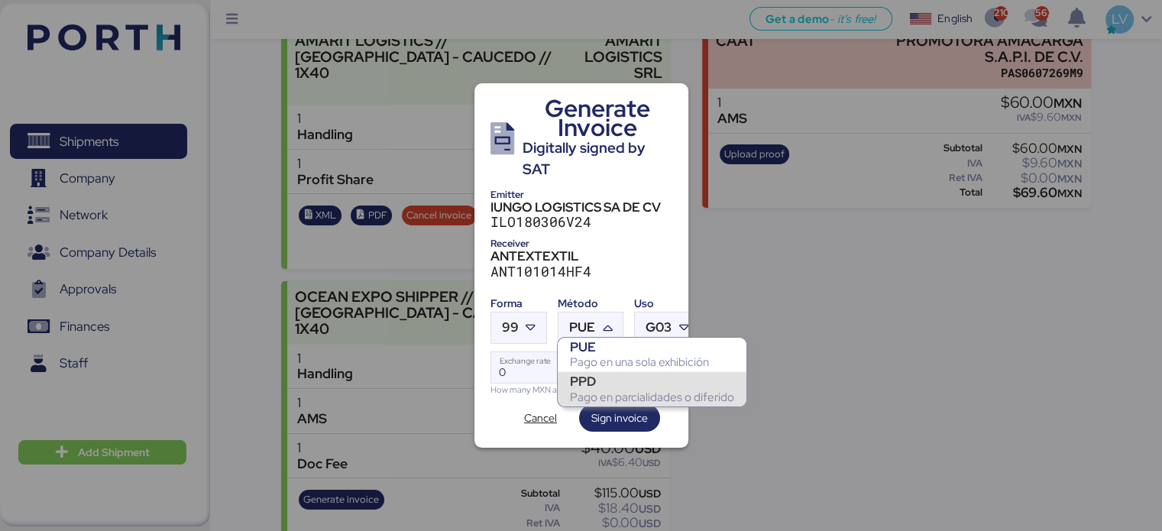
click at [605, 385] on div "PPD" at bounding box center [652, 381] width 164 height 15
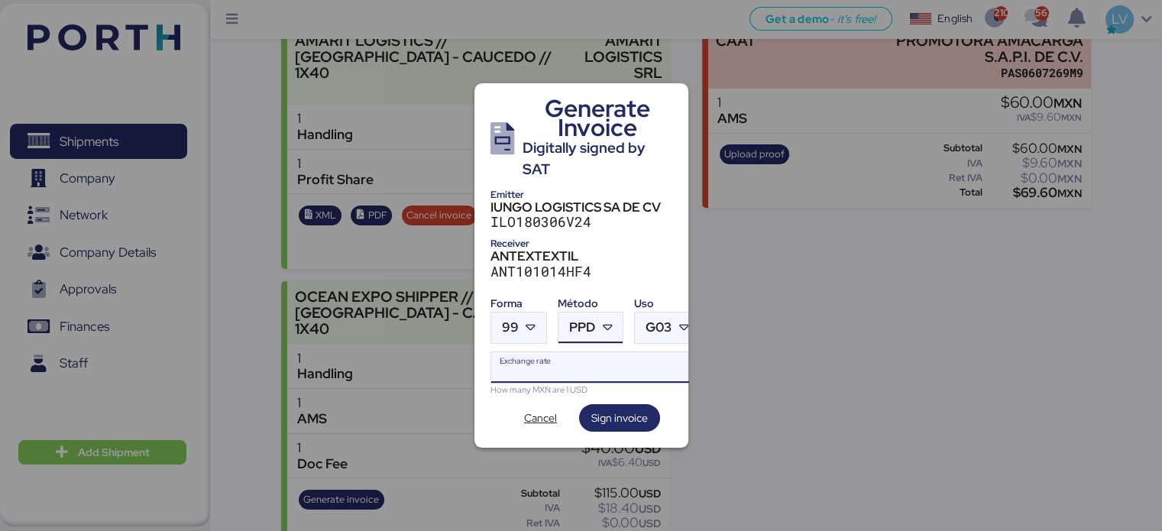
click at [556, 354] on input "Exchange rate" at bounding box center [595, 367] width 209 height 31
paste input "18.8176"
type input "18.8176"
click at [643, 441] on div "Generate Invoice Digitally signed by SAT Emitter IUNGO LOGISTICS SA DE CV ILO18…" at bounding box center [582, 265] width 214 height 365
click at [641, 387] on div "How many MXN are 1 USD" at bounding box center [596, 390] width 210 height 13
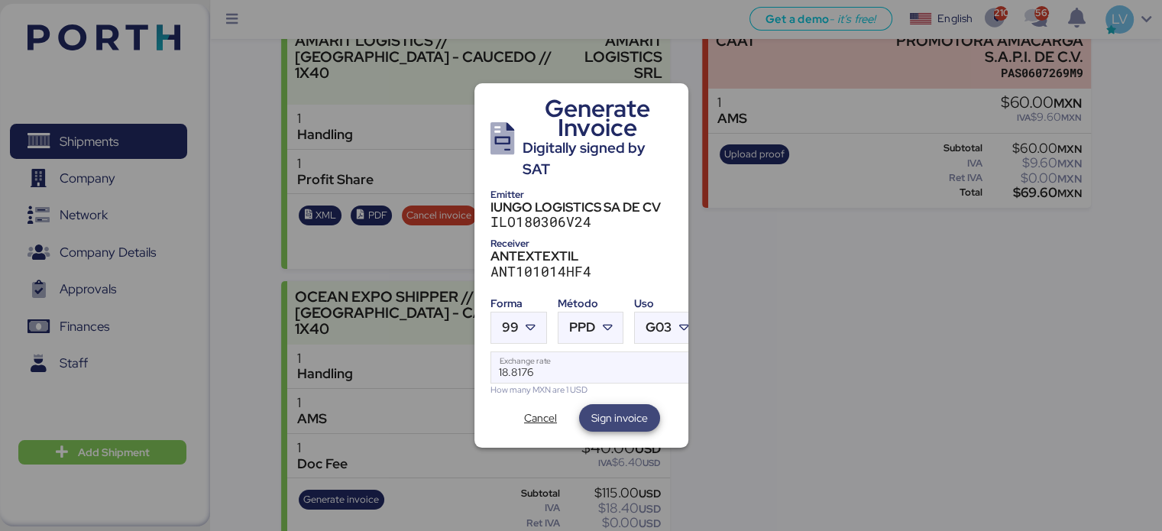
click at [630, 409] on span "Sign invoice" at bounding box center [619, 418] width 57 height 18
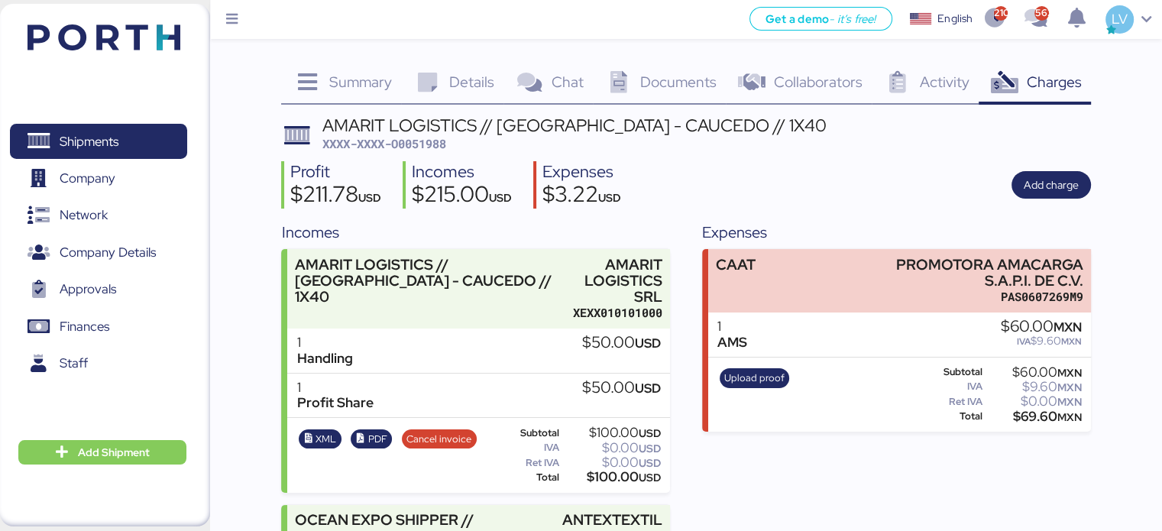
drag, startPoint x: 630, startPoint y: 409, endPoint x: 225, endPoint y: 73, distance: 525.8
click at [225, 73] on div "Summary 0 Details 0 Chat 0 Documents 0 Collaborators 0 Activity 0 Charges 0 AMA…" at bounding box center [581, 388] width 1162 height 777
